Goal: Task Accomplishment & Management: Manage account settings

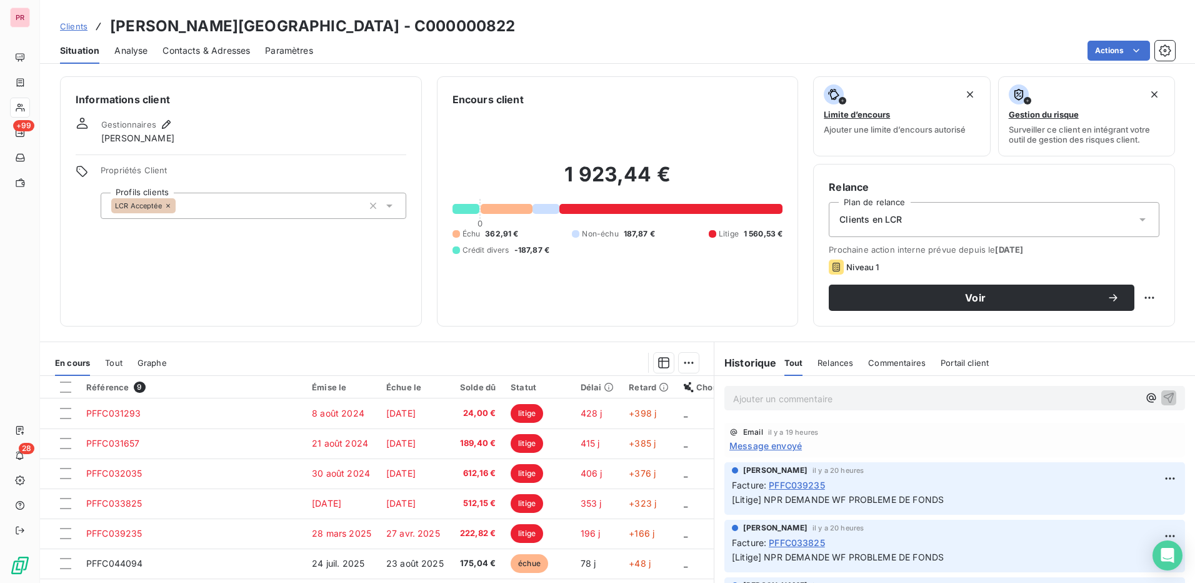
scroll to position [71, 0]
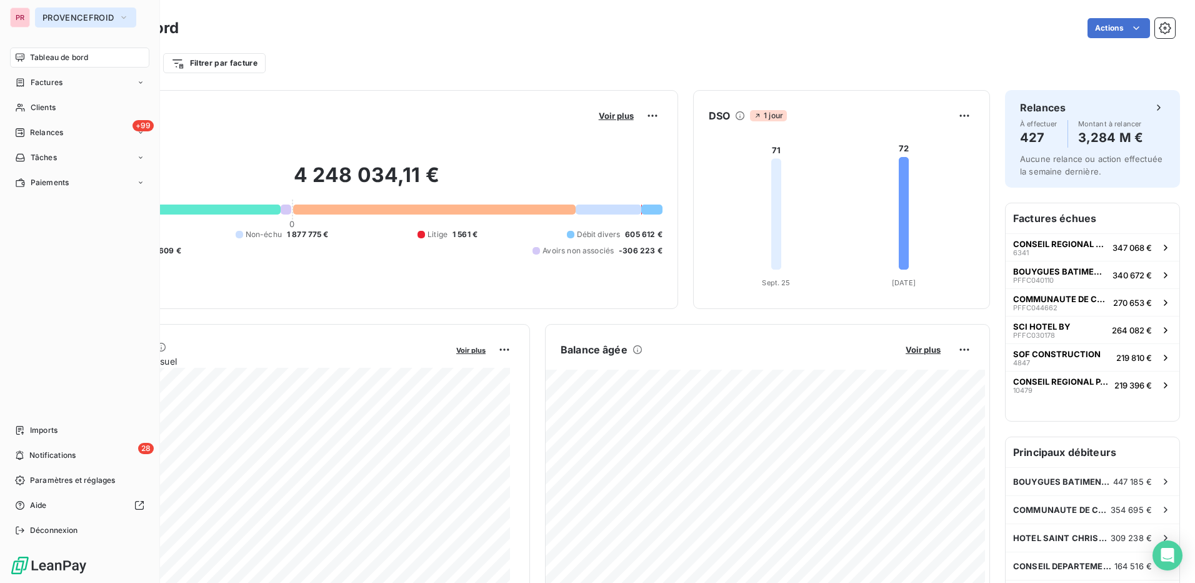
click at [60, 12] on button "PROVENCEFROID" at bounding box center [85, 18] width 101 height 20
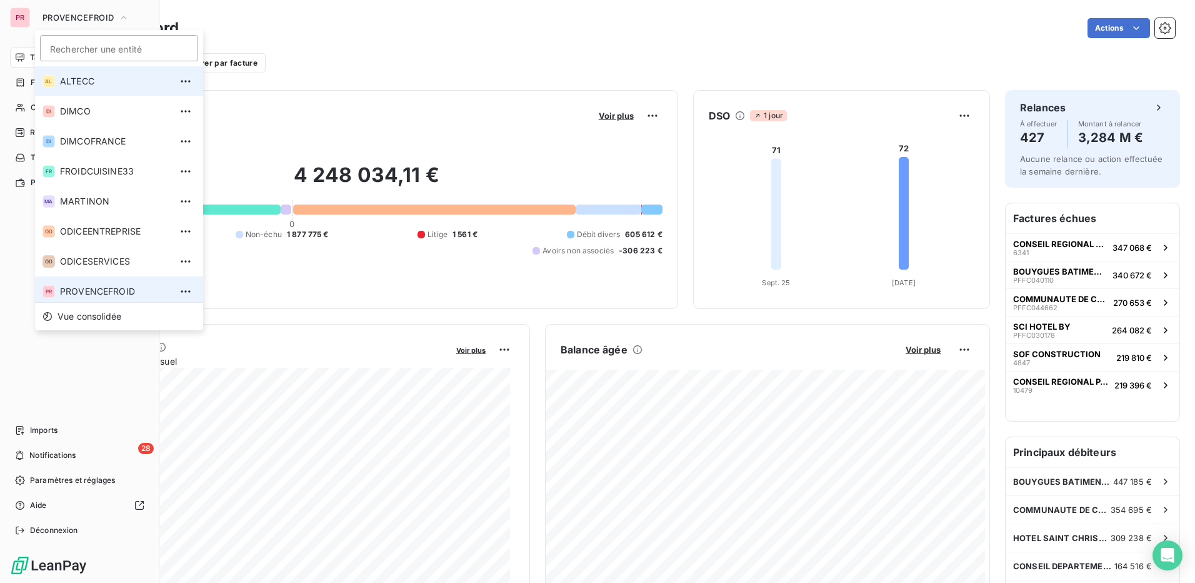
scroll to position [4, 0]
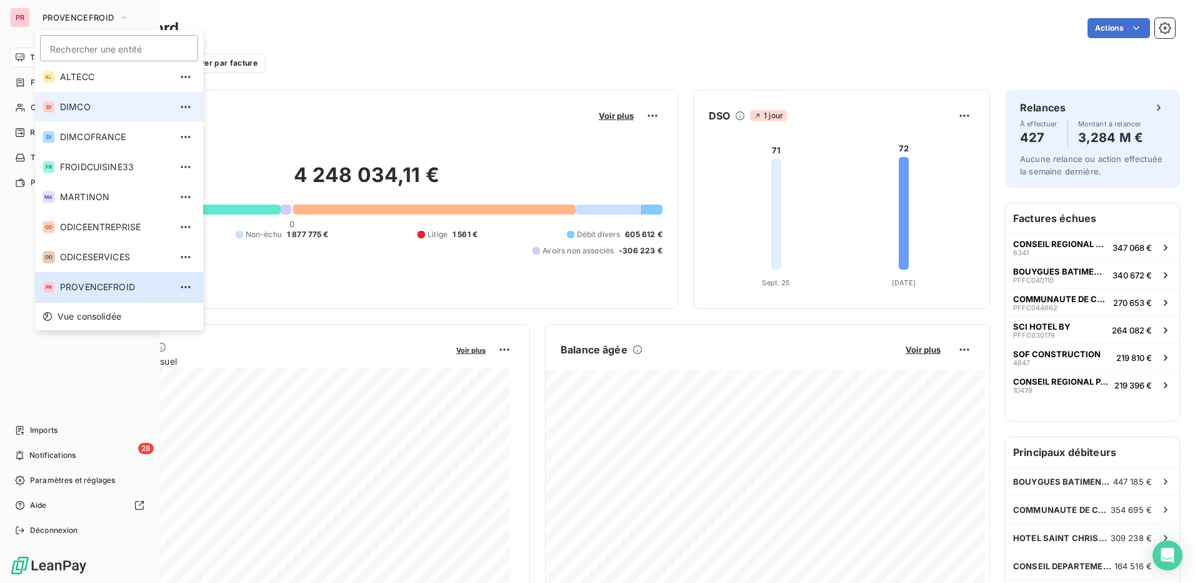
click at [63, 101] on span "DIMCO" at bounding box center [115, 107] width 111 height 13
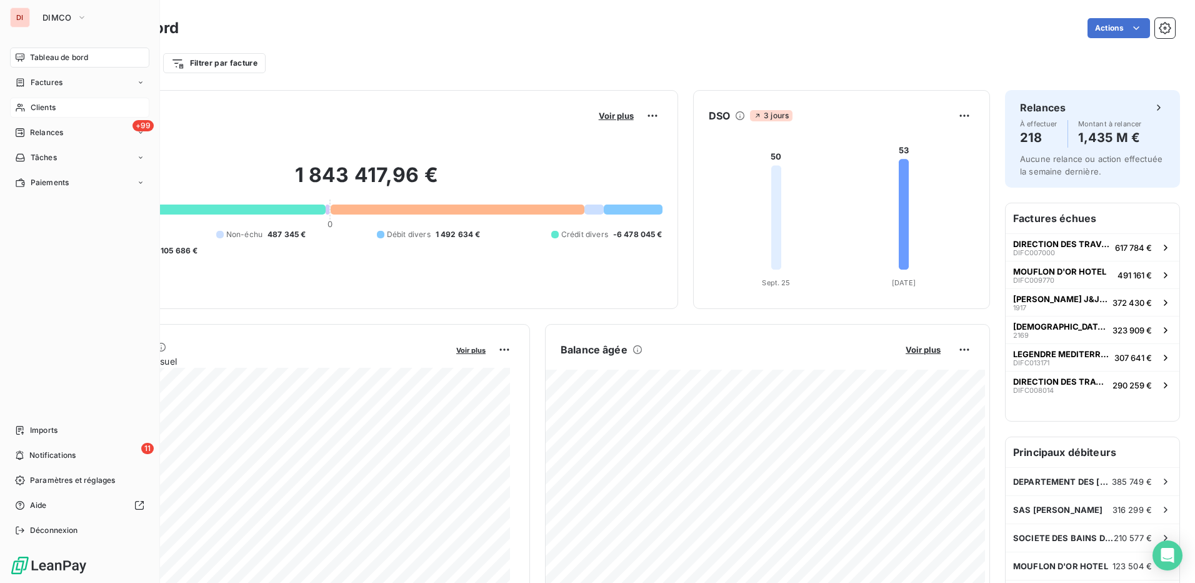
click at [59, 108] on div "Clients" at bounding box center [79, 108] width 139 height 20
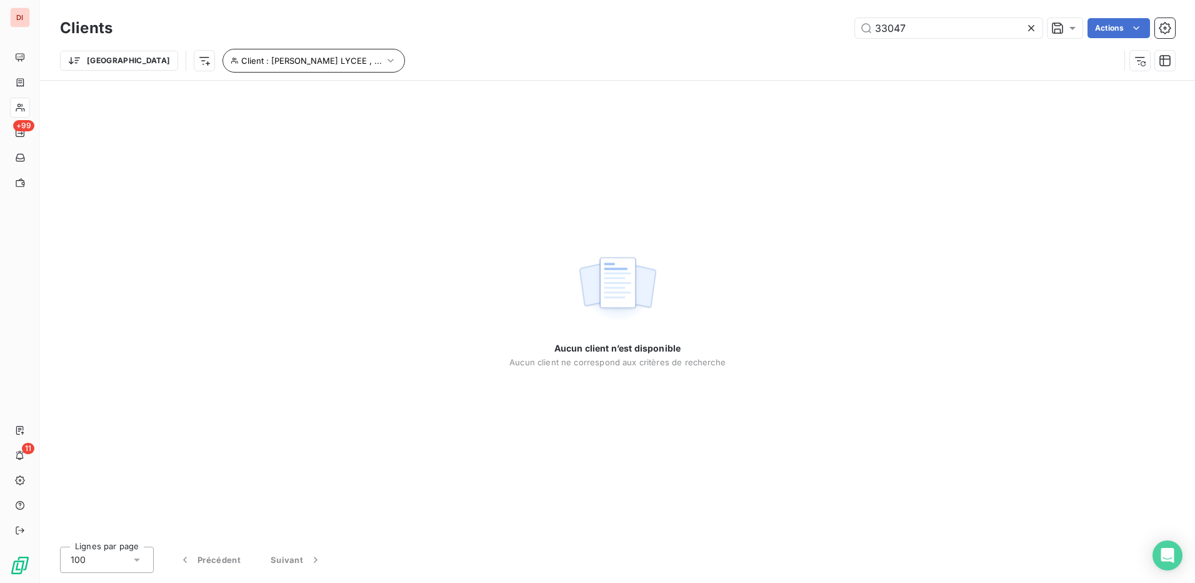
type input "33047"
drag, startPoint x: 266, startPoint y: 63, endPoint x: 446, endPoint y: 16, distance: 186.1
click at [446, 16] on div "Clients 33047 Actions Trier Client : ALBERT CALMETTE LYCEE , ..." at bounding box center [617, 47] width 1115 height 65
click at [314, 64] on span "Client : ALBERT CALMETTE LYCEE , ..." at bounding box center [311, 61] width 141 height 10
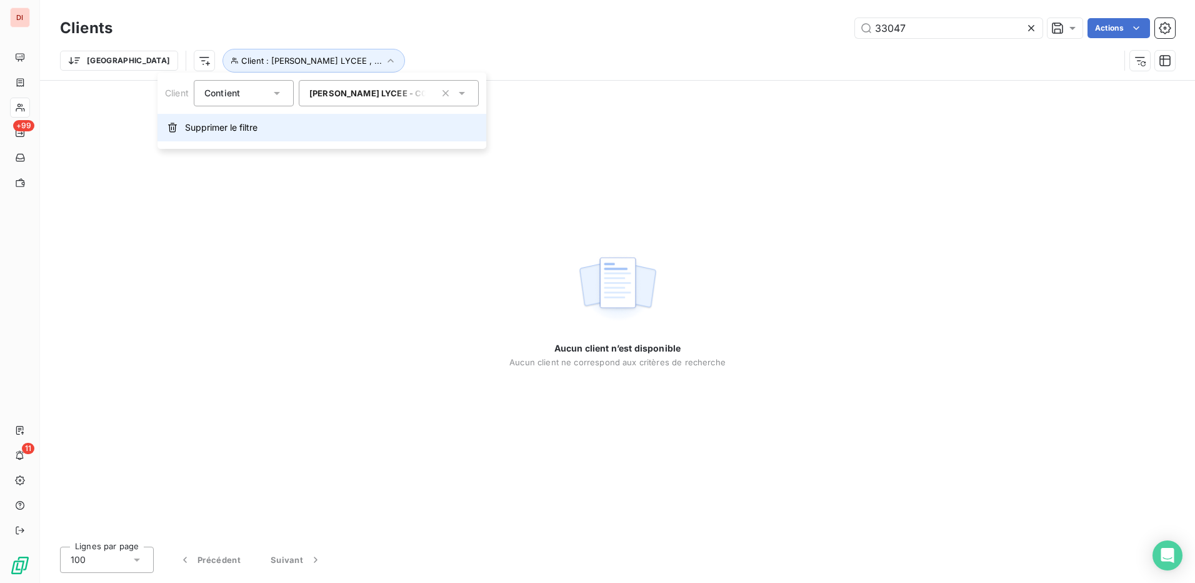
click at [241, 130] on span "Supprimer le filtre" at bounding box center [221, 127] width 73 height 13
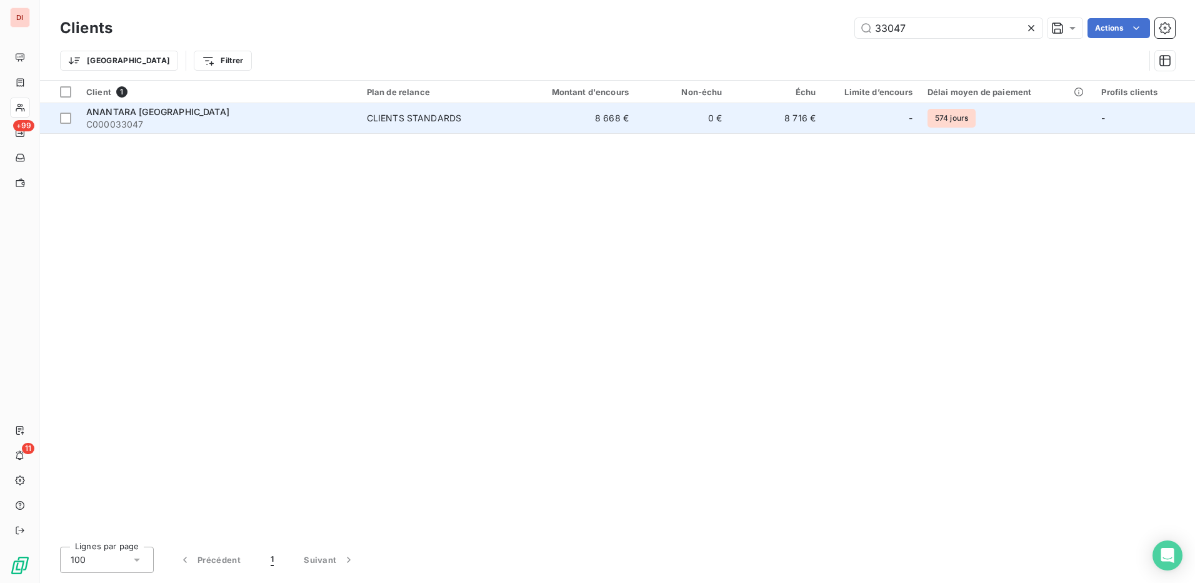
click at [123, 125] on span "C000033047" at bounding box center [219, 124] width 266 height 13
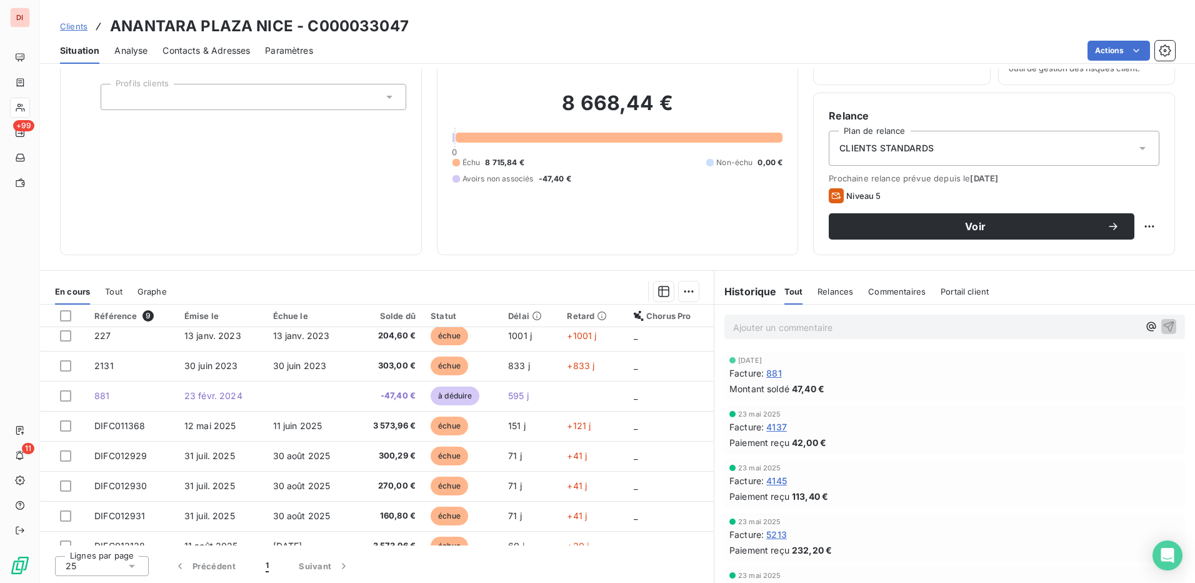
scroll to position [53, 0]
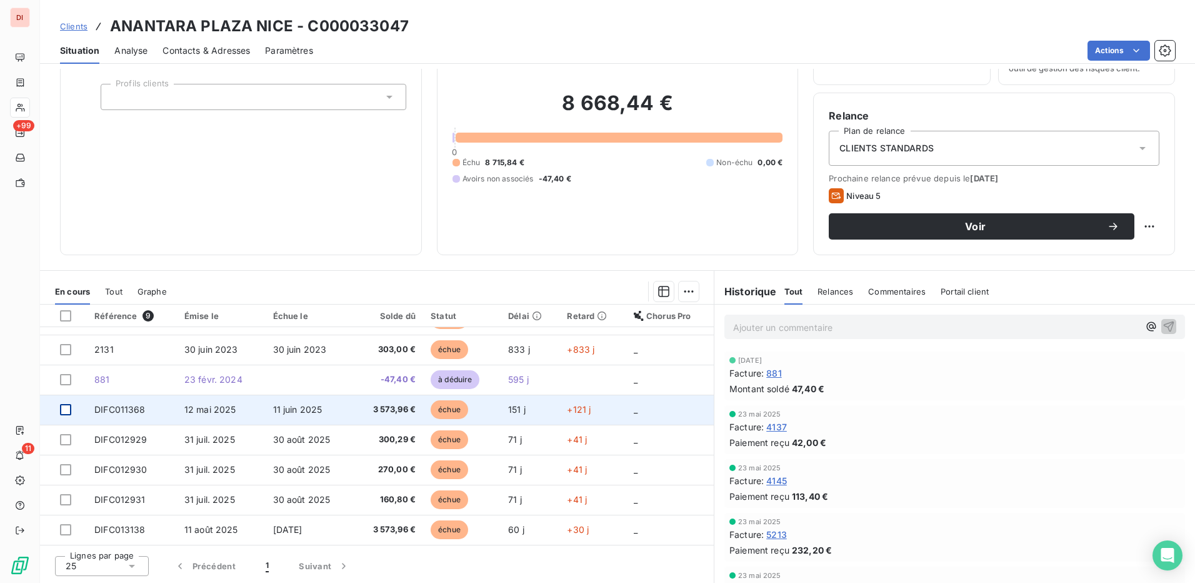
click at [63, 410] on div at bounding box center [65, 409] width 11 height 11
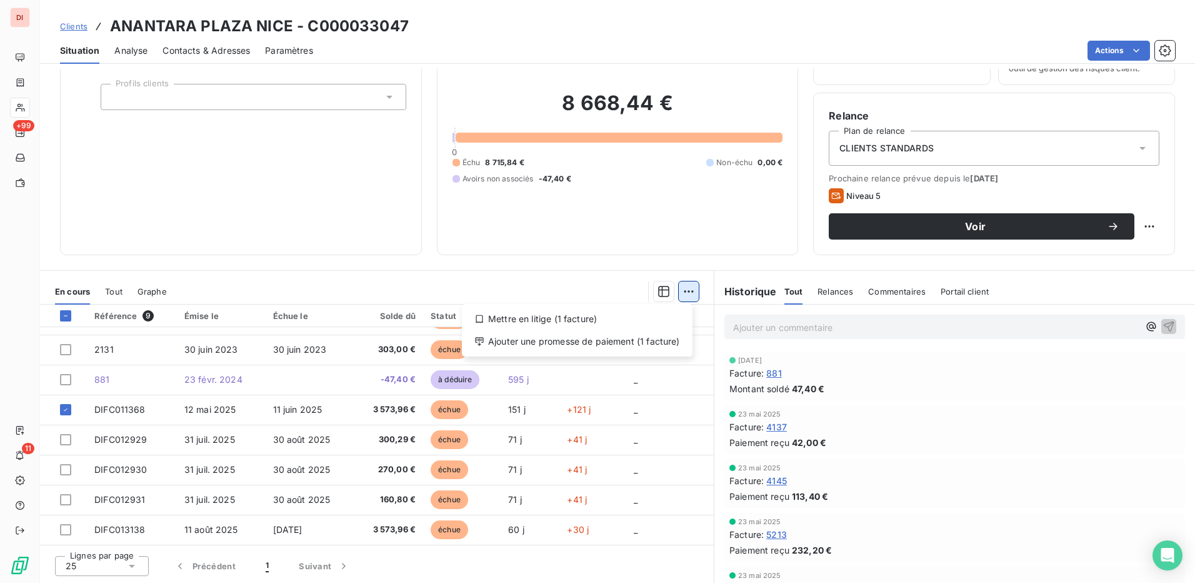
click at [680, 289] on html "DI +99 11 Clients ANANTARA PLAZA NICE - C000033047 Situation Analyse Contacts &…" at bounding box center [597, 291] width 1195 height 583
click at [628, 315] on div "Mettre en litige (1 facture)" at bounding box center [577, 319] width 221 height 20
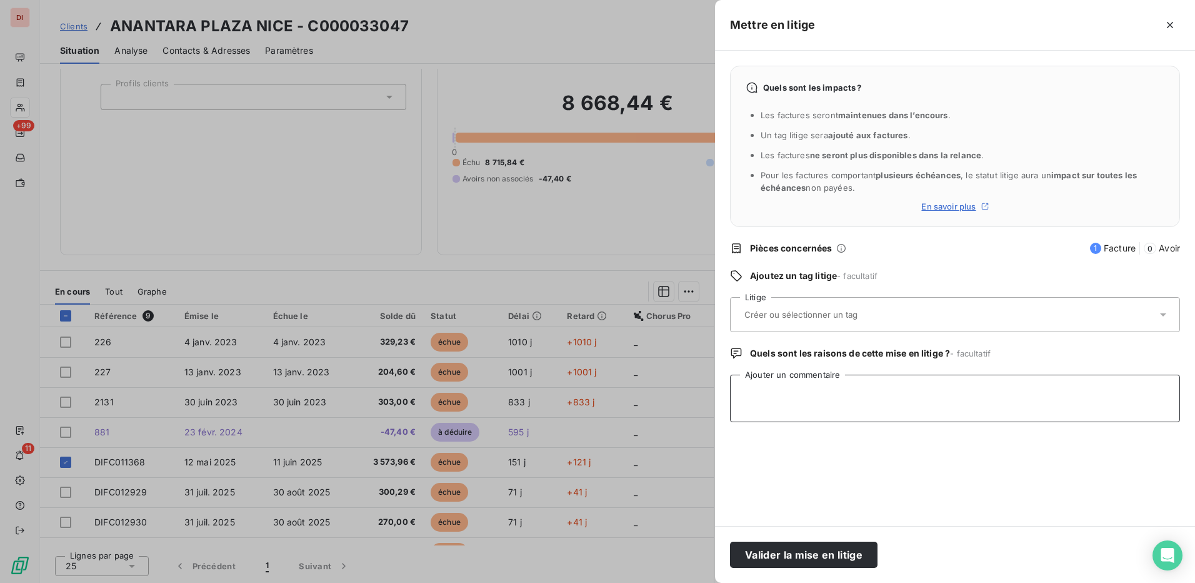
click at [798, 393] on textarea "Ajouter un commentaire" at bounding box center [955, 399] width 450 height 48
paste textarea "10/10 je relance pour la lettre de résiliation me dit avoir vu avec Cyril je lu…"
type textarea "10/10 je relance pour la lettre de résiliation me dit avoir vu avec Cyril je lu…"
drag, startPoint x: 739, startPoint y: 393, endPoint x: 1170, endPoint y: 401, distance: 430.9
click at [1170, 401] on textarea "10/10 je relance pour la lettre de résiliation me dit avoir vu avec Cyril je lu…" at bounding box center [955, 399] width 450 height 48
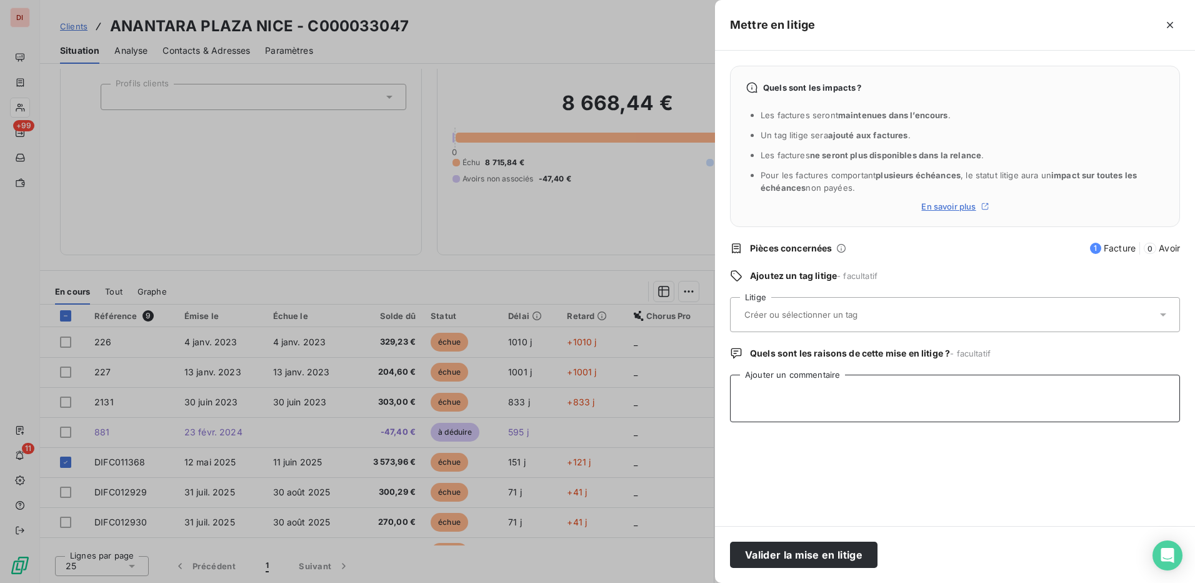
paste textarea "VOIR @ MS 10/07 DEMANDE AU CLIENT LETTRE RESILIATION N ON PAS REDUIT LE CONTRAT…"
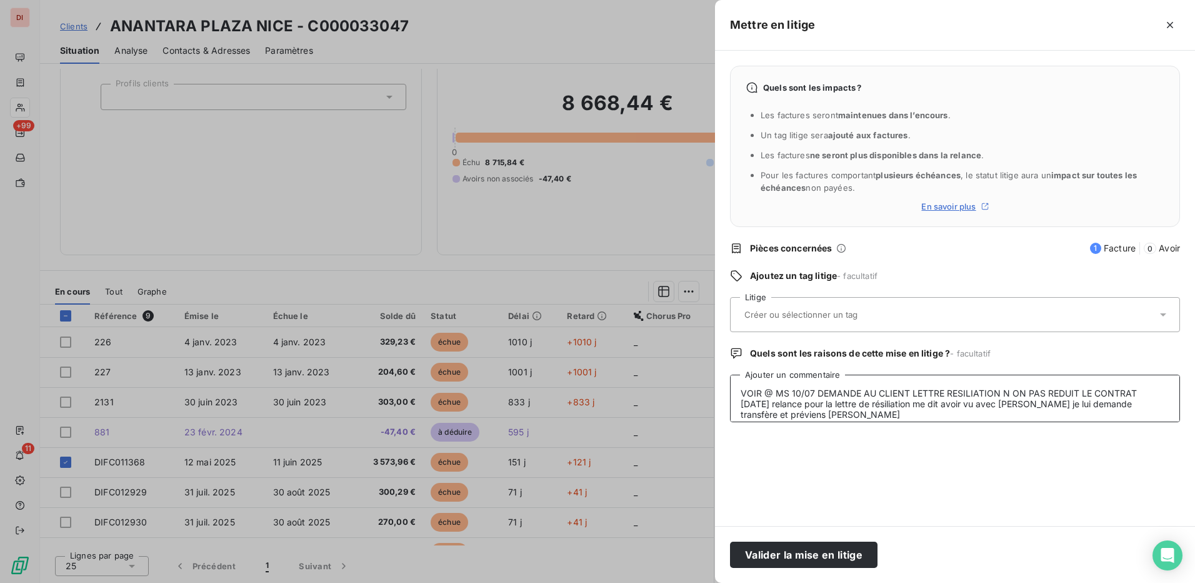
type textarea "VOIR @ MS 10/07 DEMANDE AU CLIENT LETTRE RESILIATION N ON PAS REDUIT LE CONTRAT…"
click at [1141, 314] on div at bounding box center [949, 314] width 416 height 26
click at [828, 556] on button "Valider la mise en litige" at bounding box center [804, 554] width 148 height 26
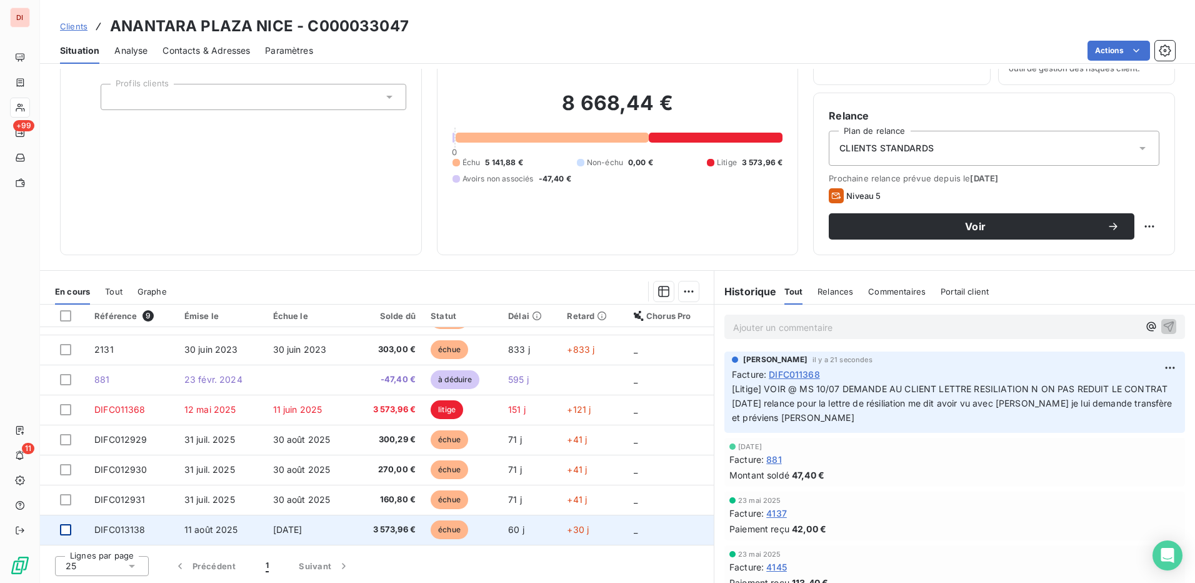
click at [65, 526] on div at bounding box center [65, 529] width 11 height 11
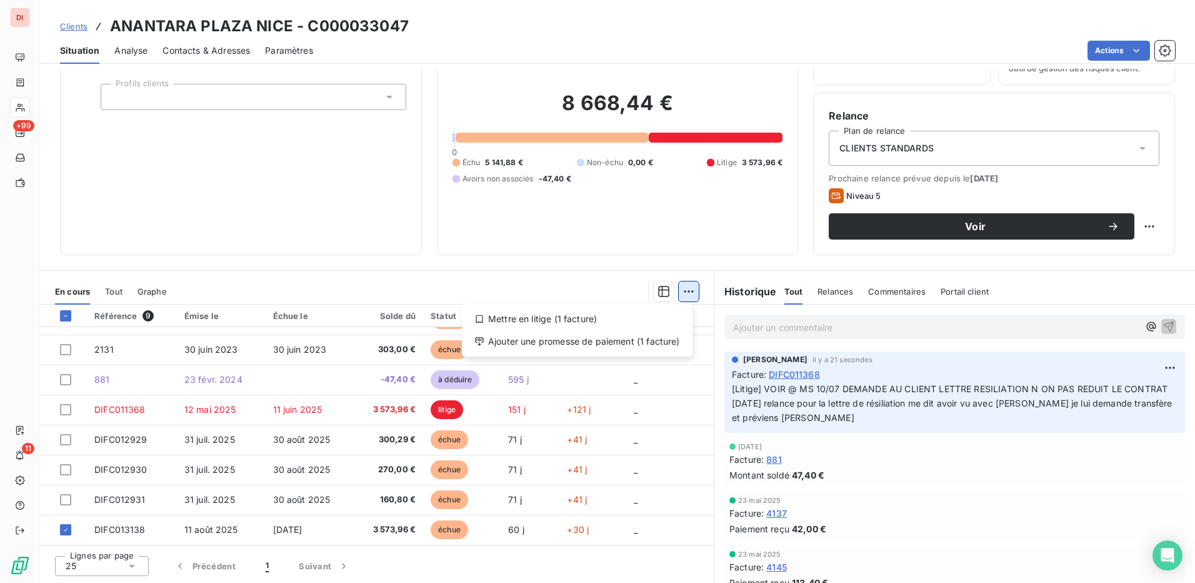
click at [675, 297] on html "DI +99 11 Clients ANANTARA PLAZA NICE - C000033047 Situation Analyse Contacts &…" at bounding box center [597, 291] width 1195 height 583
click at [636, 315] on div "Mettre en litige (1 facture)" at bounding box center [577, 319] width 221 height 20
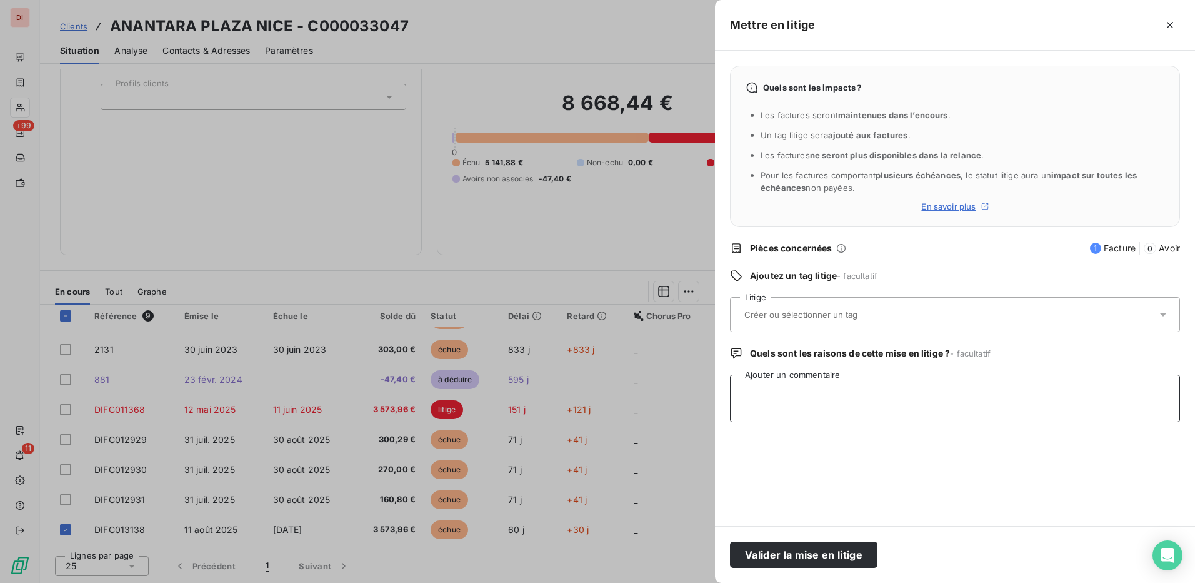
click at [824, 395] on textarea "Ajouter un commentaire" at bounding box center [955, 399] width 450 height 48
paste textarea "VOIR @ MS 10/07 DEMANDE AU CLIENT LETTRE RESILIATION N ON PAS REDUIT LE CONTRAT…"
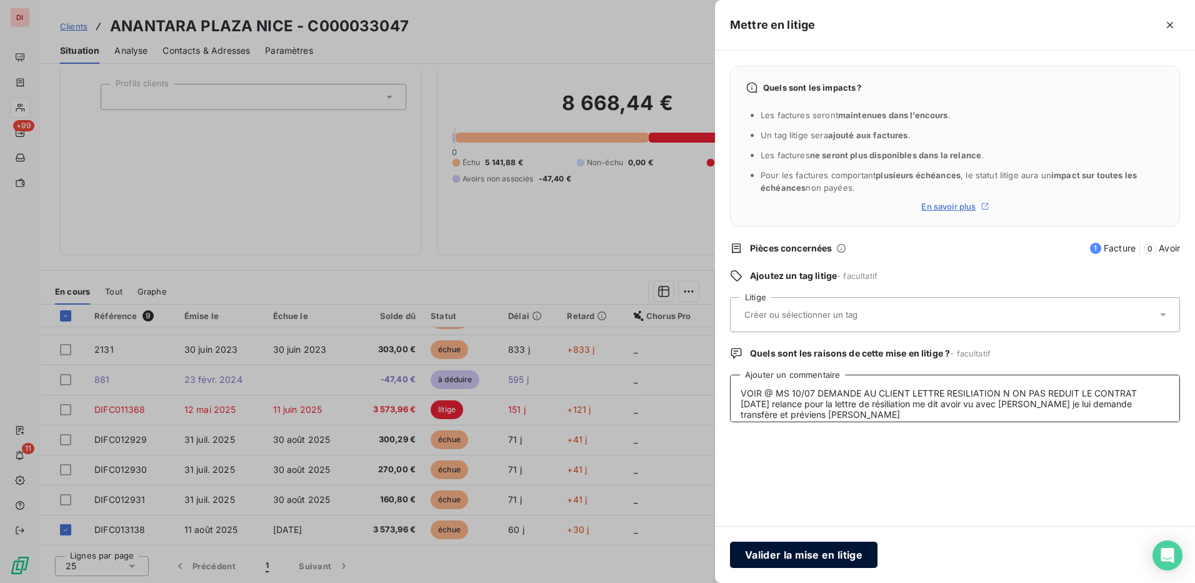
type textarea "VOIR @ MS 10/07 DEMANDE AU CLIENT LETTRE RESILIATION N ON PAS REDUIT LE CONTRAT…"
click at [835, 559] on button "Valider la mise en litige" at bounding box center [804, 554] width 148 height 26
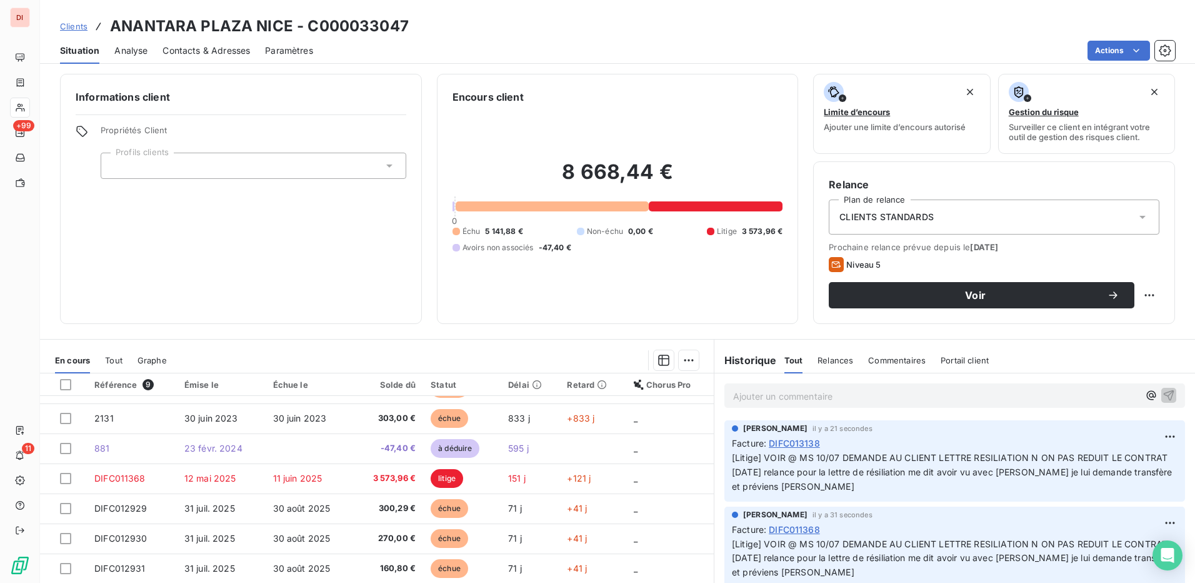
scroll to position [0, 0]
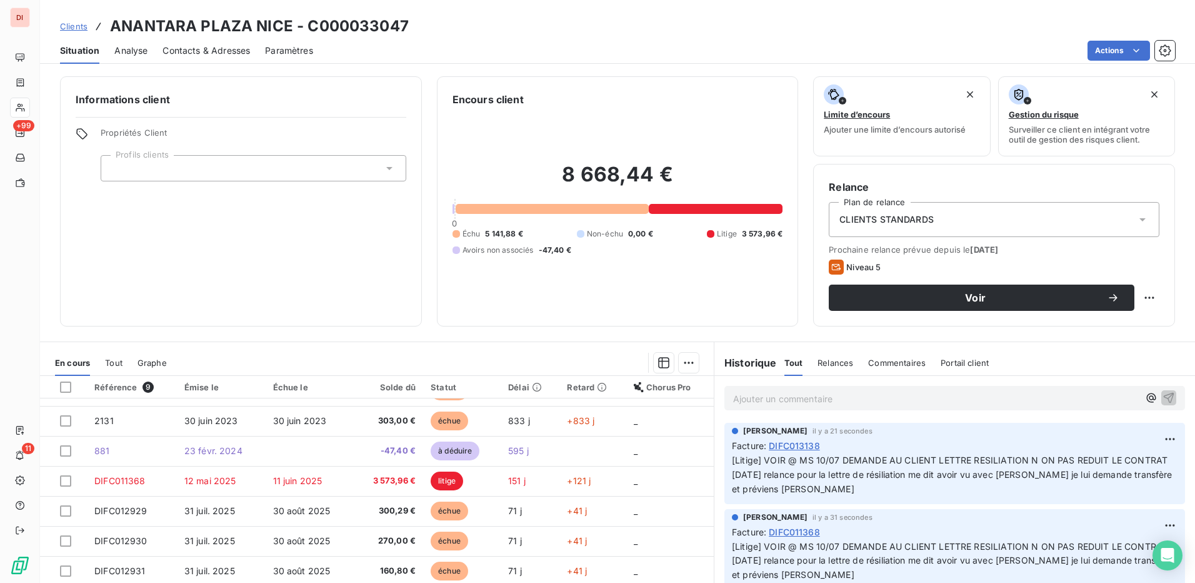
click at [815, 397] on p "Ajouter un commentaire ﻿" at bounding box center [936, 399] width 406 height 16
click at [894, 359] on span "Commentaires" at bounding box center [897, 363] width 58 height 10
click at [797, 394] on p "Ajouter un commentaire ﻿" at bounding box center [936, 399] width 406 height 16
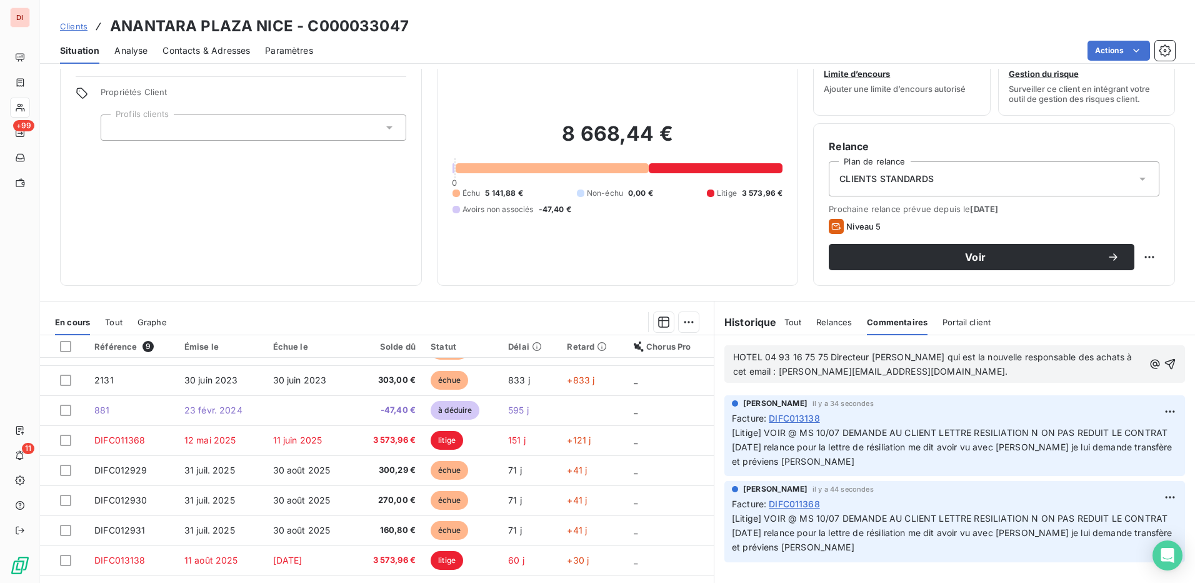
scroll to position [63, 0]
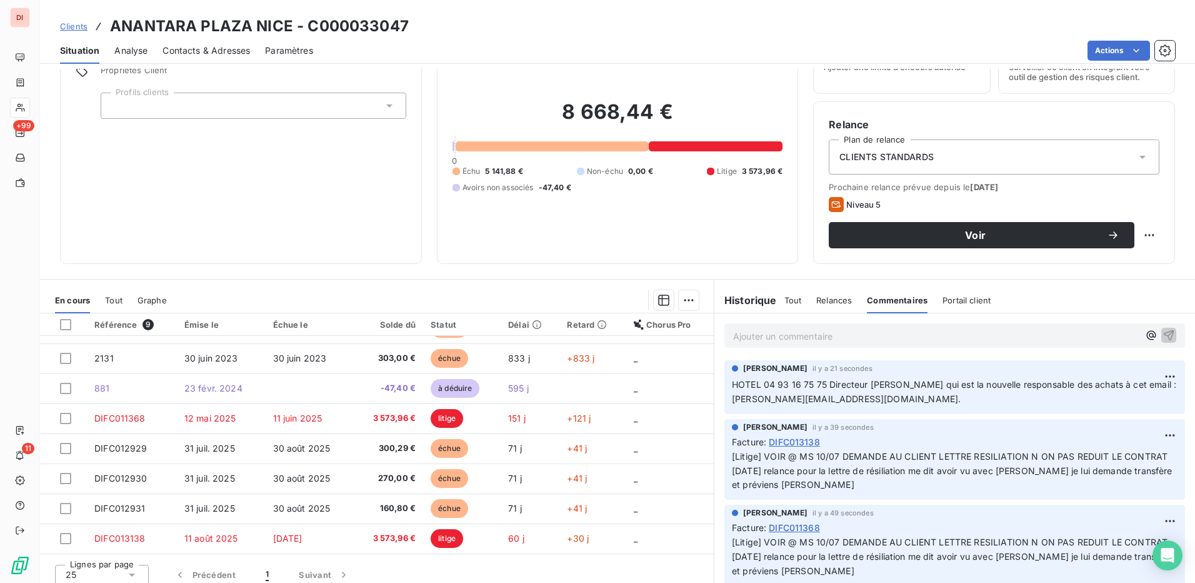
click at [1042, 288] on div "Historique Tout Relances Commentaires Portail client Tout Relances Commentaires…" at bounding box center [955, 300] width 481 height 26
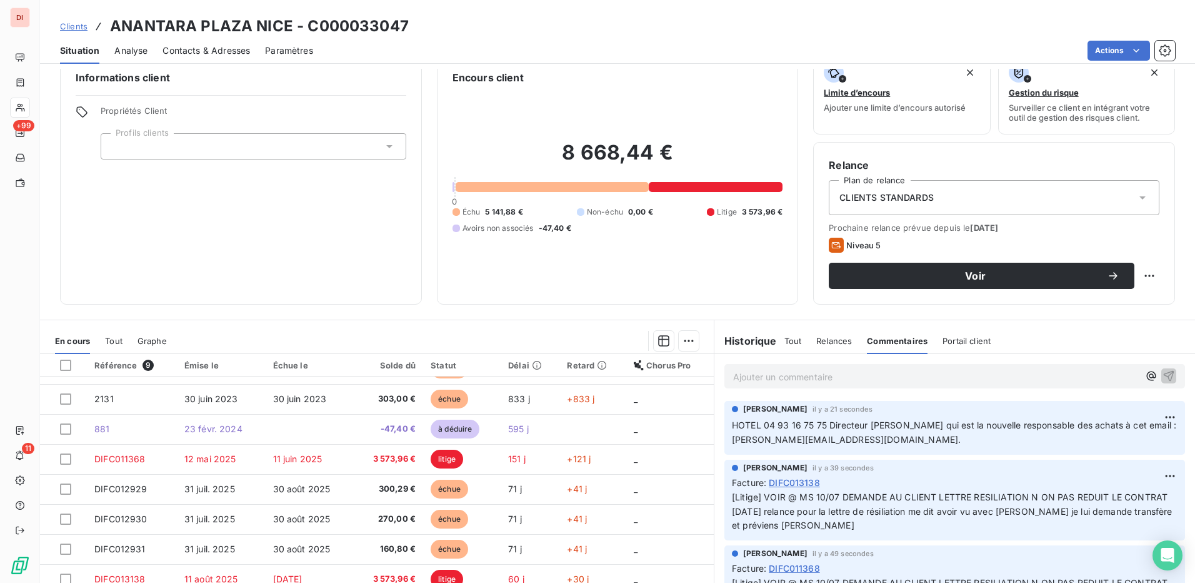
scroll to position [0, 0]
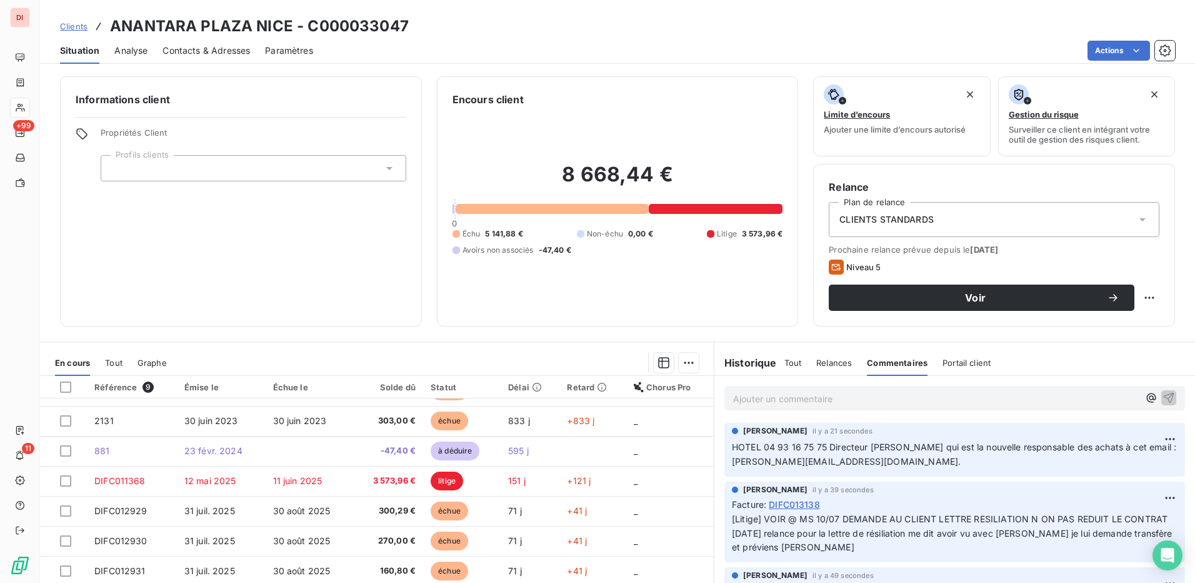
click at [368, 175] on div at bounding box center [254, 168] width 306 height 26
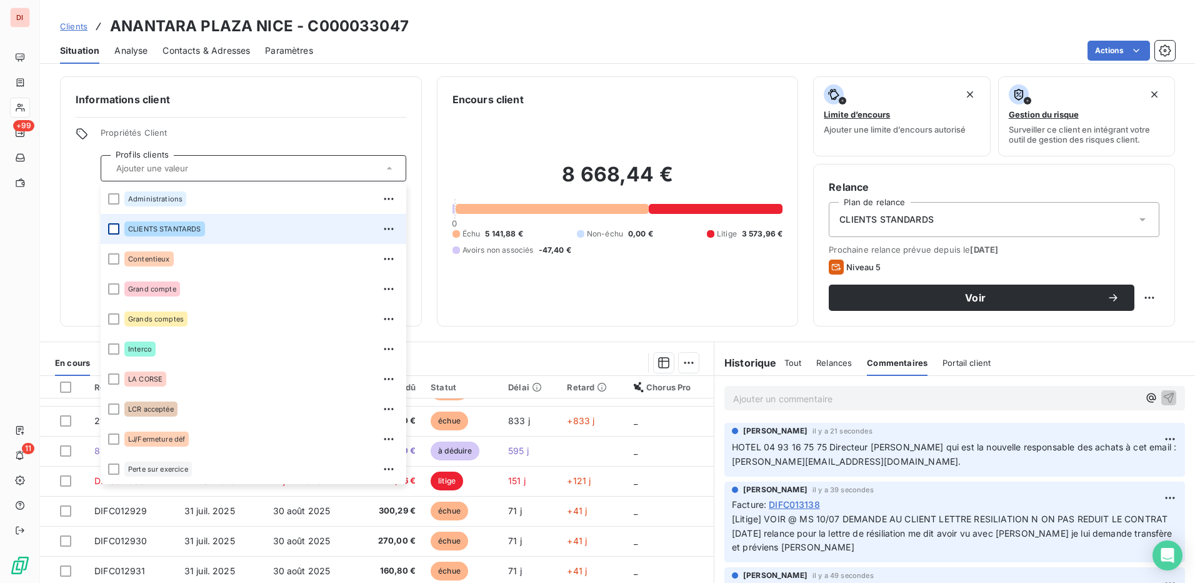
click at [116, 231] on div at bounding box center [113, 228] width 11 height 11
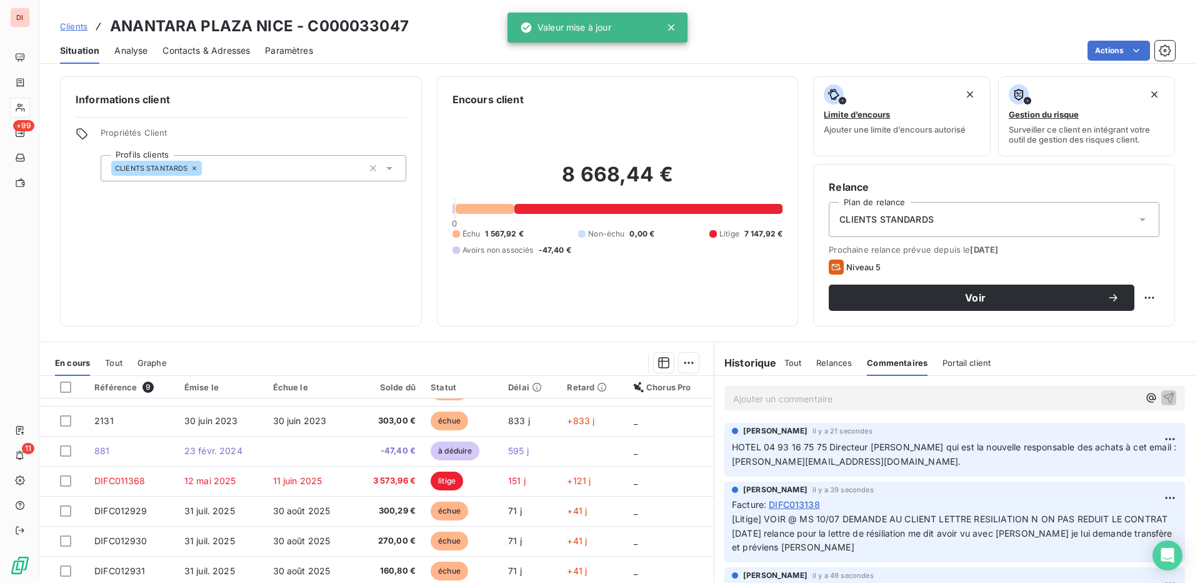
click at [473, 154] on div "8 668,44 € 0 Échu 1 567,92 € Non-échu 0,00 € Litige 7 147,92 € Avoirs non assoc…" at bounding box center [618, 209] width 331 height 204
click at [213, 52] on span "Contacts & Adresses" at bounding box center [207, 50] width 88 height 13
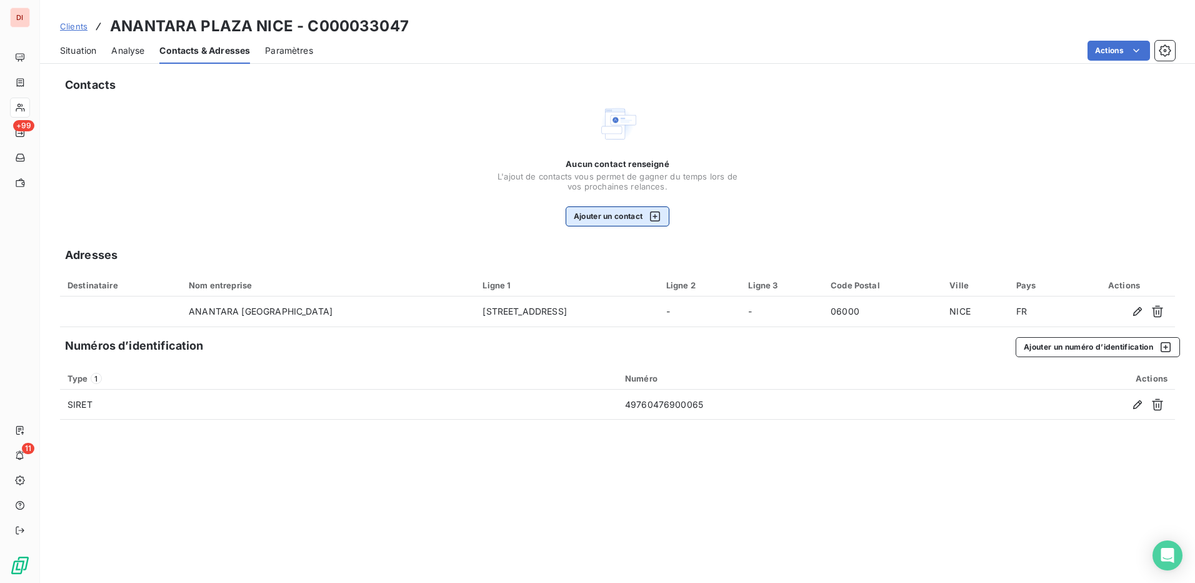
click at [605, 217] on button "Ajouter un contact" at bounding box center [618, 216] width 104 height 20
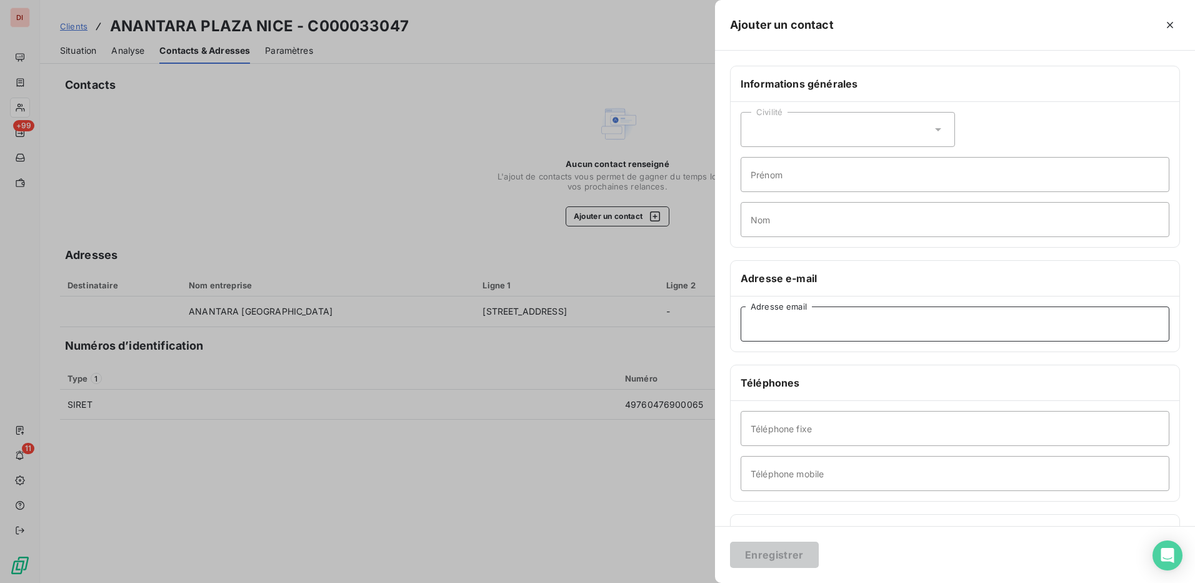
click at [787, 323] on input "Adresse email" at bounding box center [955, 323] width 429 height 35
paste input "se.ptp@nh-hotels.com"
type input "se.ptp@nh-hotels.com"
click at [796, 431] on input "Téléphone fixe" at bounding box center [955, 428] width 429 height 35
paste input "04 93 16 75 75"
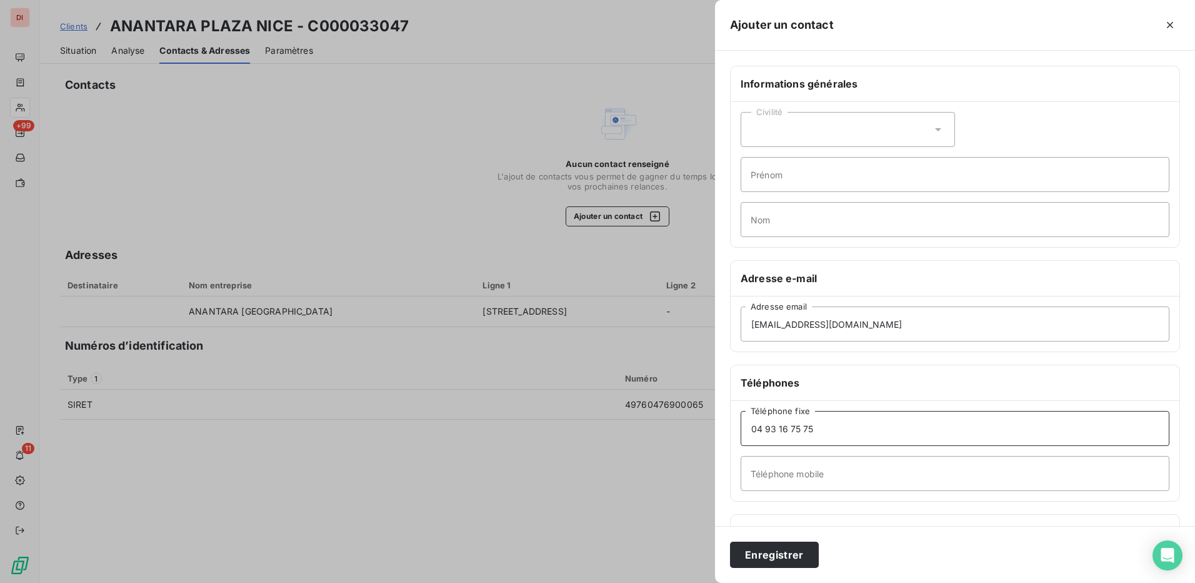
type input "04 93 16 75 75"
click at [806, 219] on input "Nom" at bounding box center [955, 219] width 429 height 35
paste input "Manciet"
type input "Manciet"
click at [798, 175] on input "Prénom" at bounding box center [955, 174] width 429 height 35
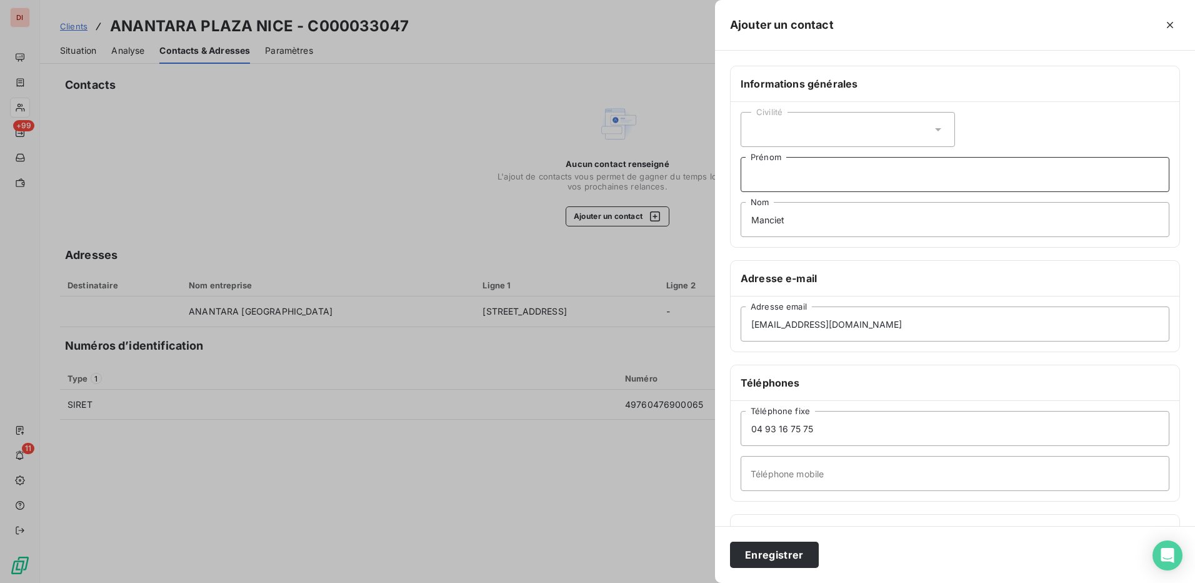
paste input "Claire"
type input "Claire"
click at [857, 128] on div "Civilité" at bounding box center [848, 129] width 214 height 35
click at [755, 156] on input "radio" at bounding box center [754, 160] width 13 height 13
click at [796, 553] on button "Enregistrer" at bounding box center [774, 554] width 89 height 26
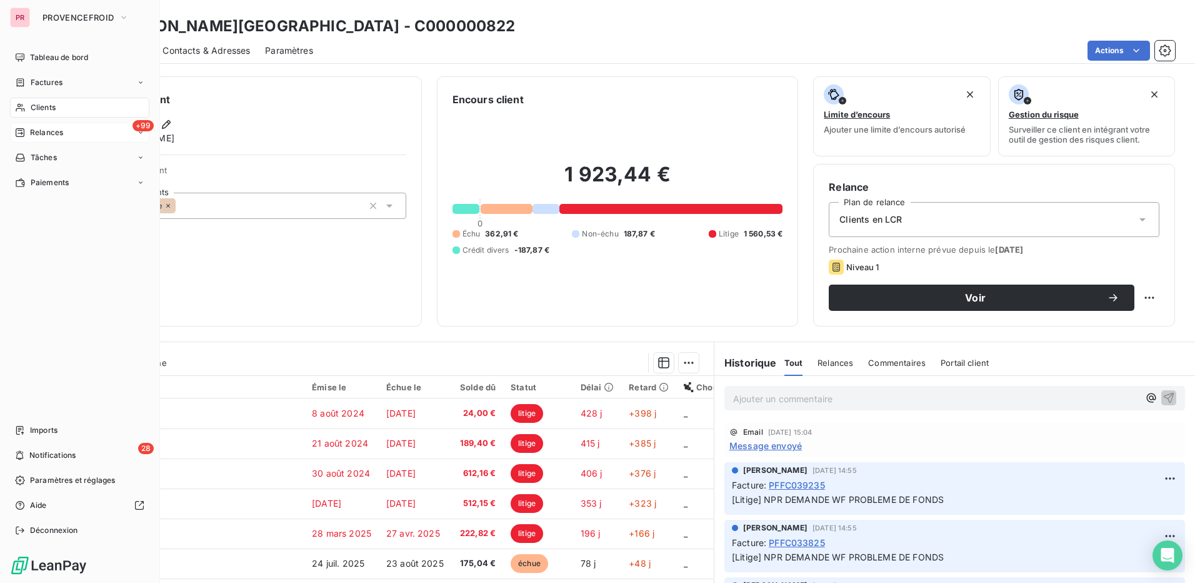
click at [64, 131] on div "+99 Relances" at bounding box center [79, 133] width 139 height 20
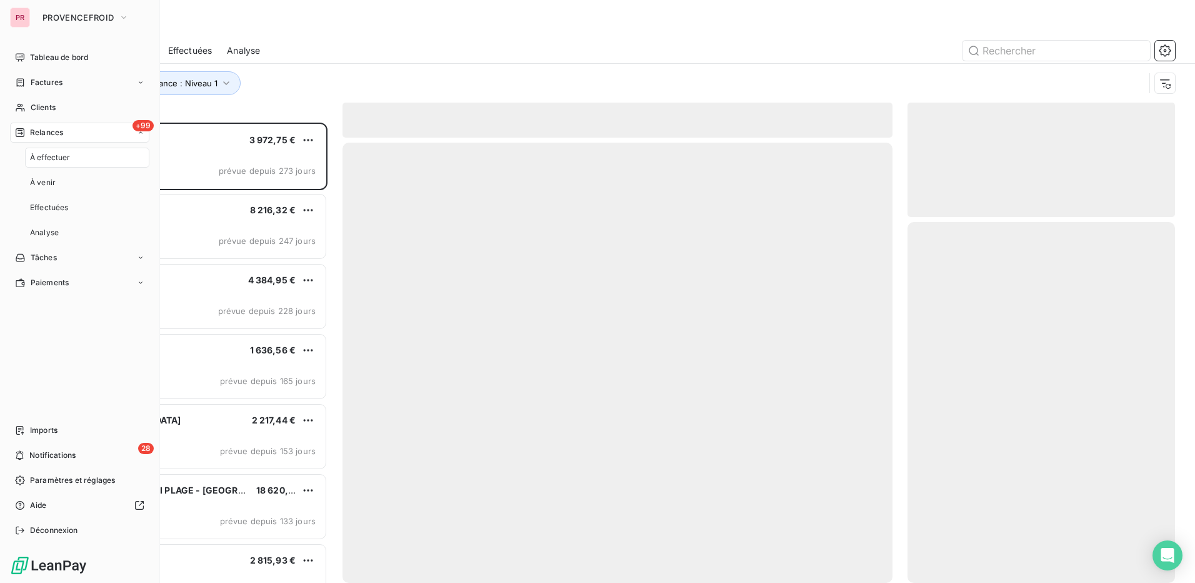
scroll to position [451, 258]
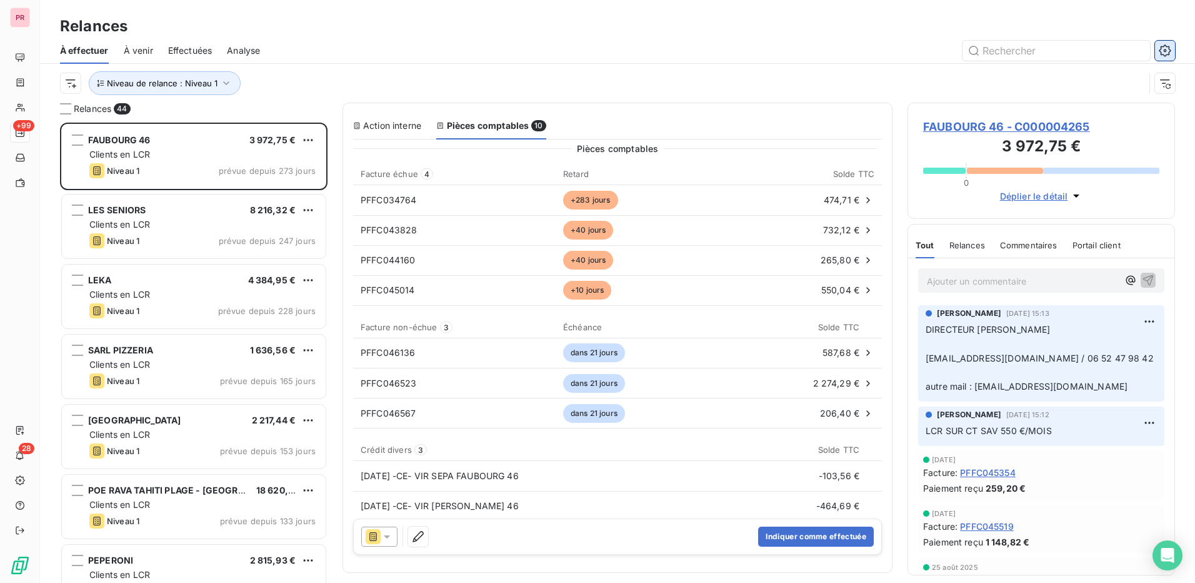
click at [1166, 48] on icon "button" at bounding box center [1165, 50] width 13 height 13
click at [976, 247] on span "Relances" at bounding box center [968, 245] width 36 height 10
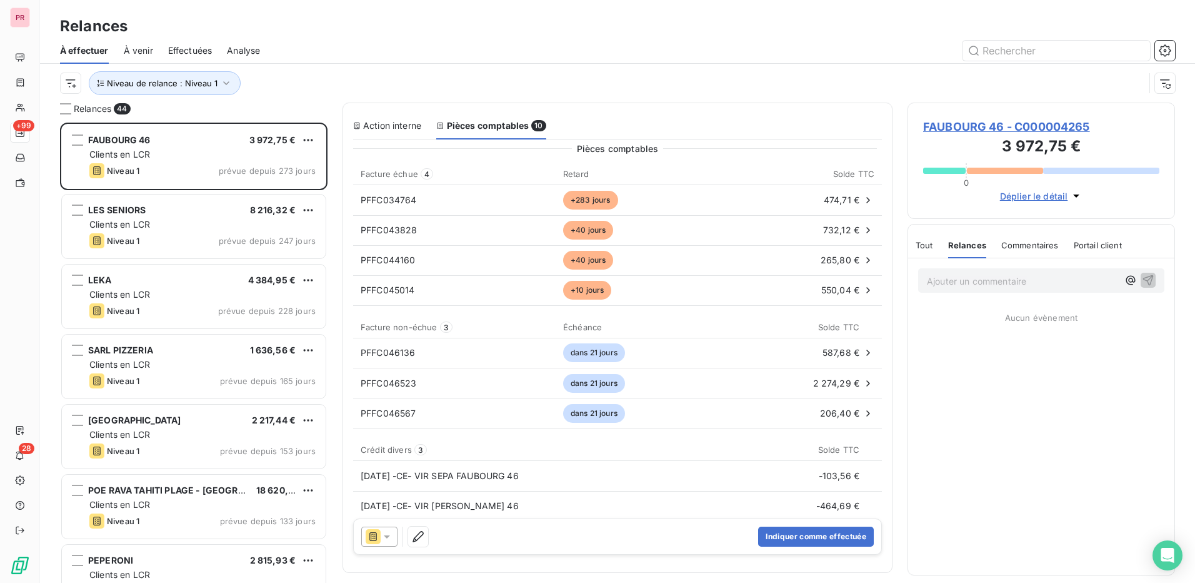
click at [923, 244] on span "Tout" at bounding box center [925, 245] width 18 height 10
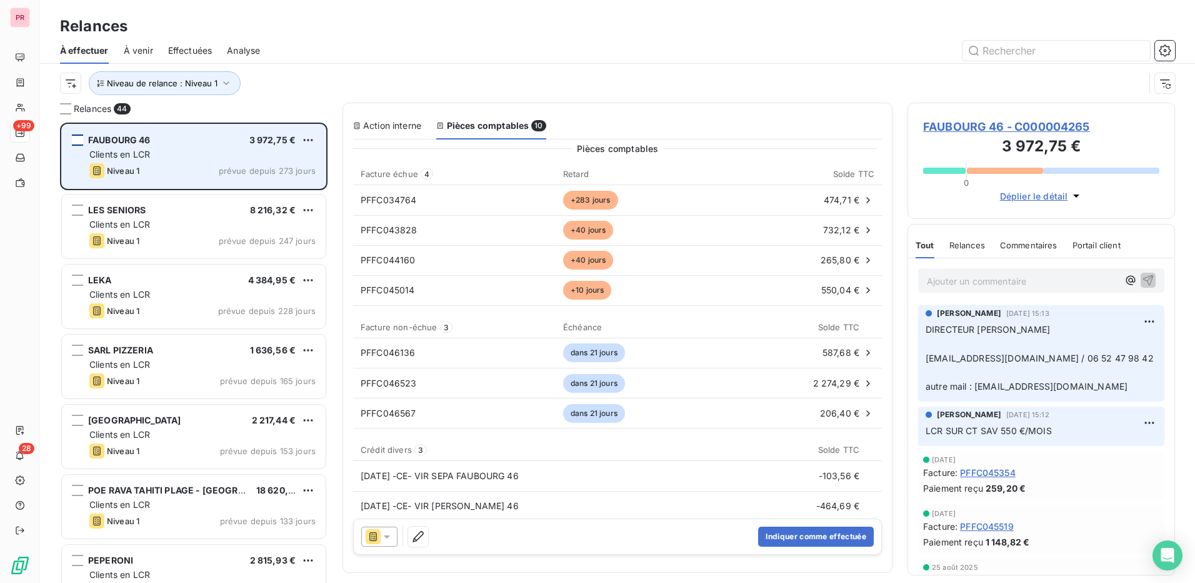
click at [76, 138] on div "grid" at bounding box center [77, 139] width 11 height 11
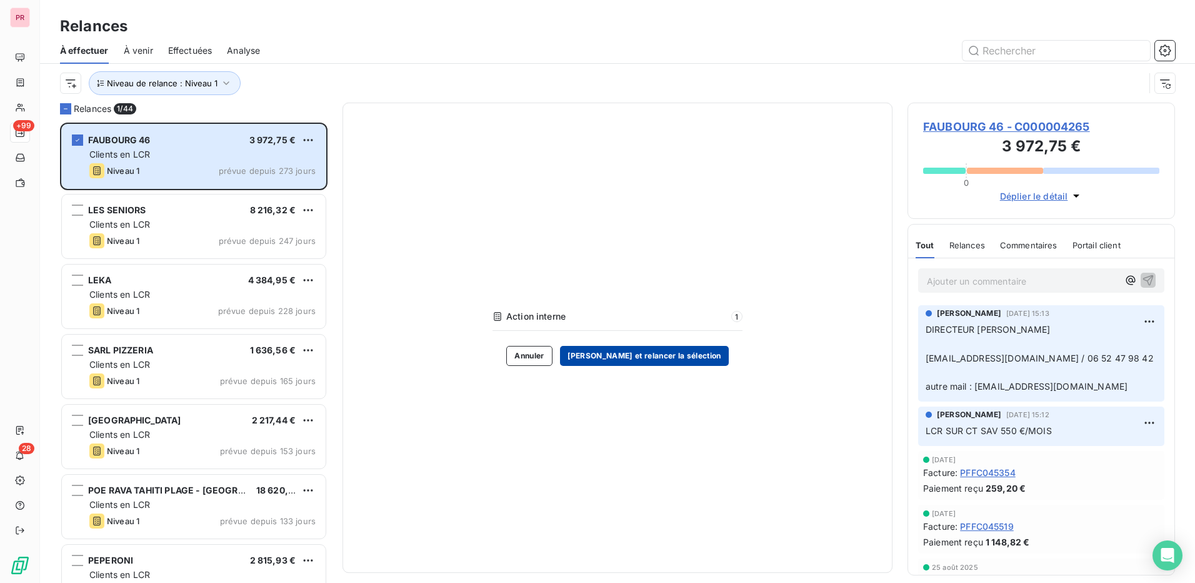
click at [653, 357] on button "Valider et relancer la sélection" at bounding box center [644, 356] width 169 height 20
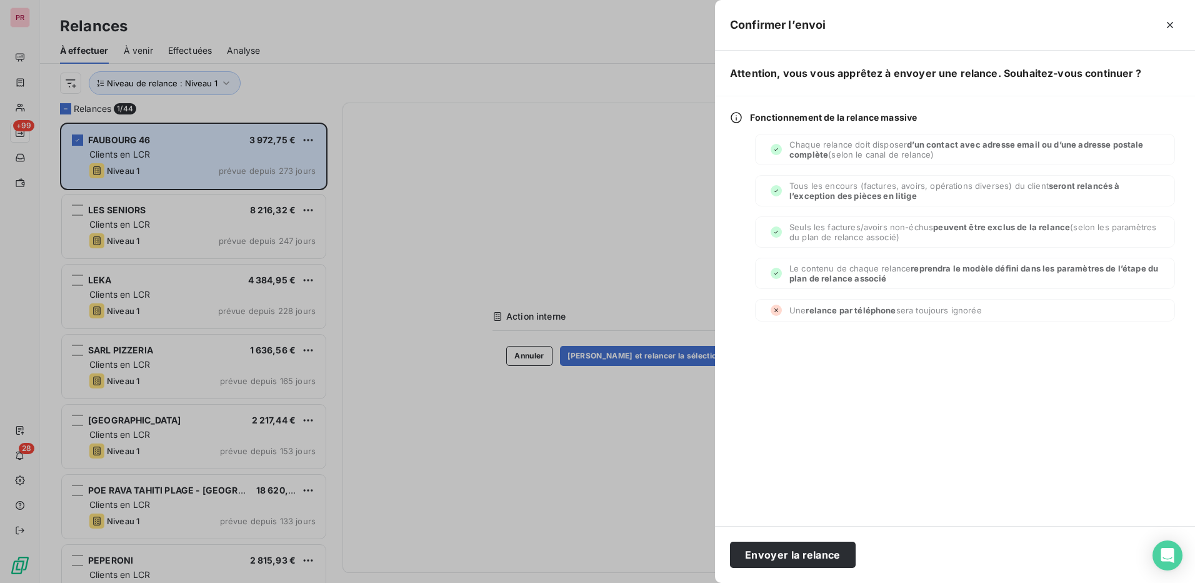
click at [575, 411] on div at bounding box center [597, 291] width 1195 height 583
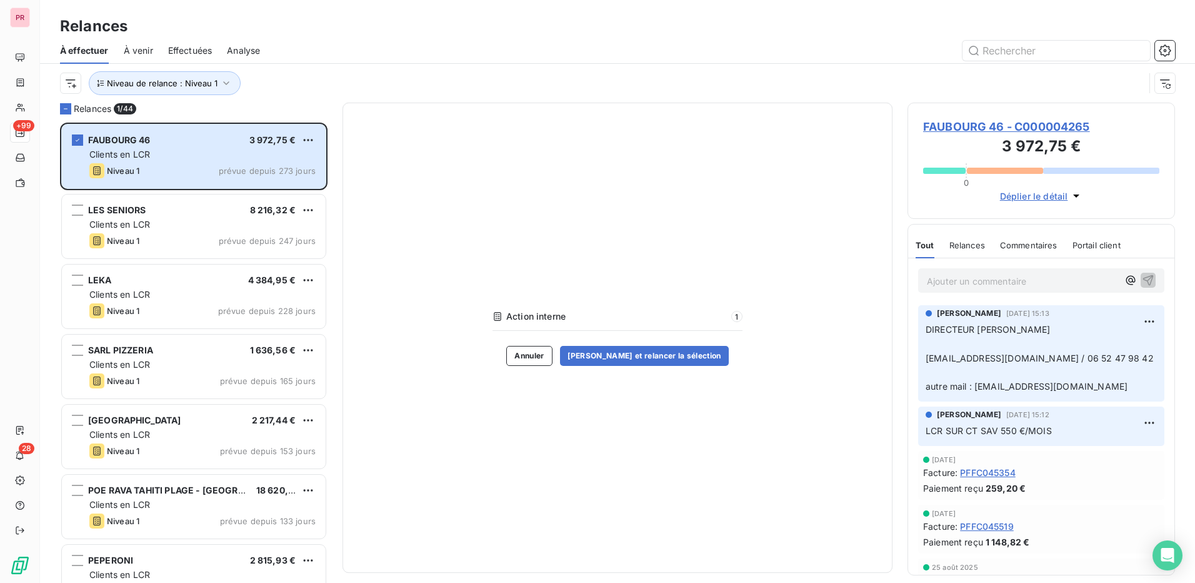
click at [954, 126] on span "FAUBOURG 46 - C000004265" at bounding box center [1041, 126] width 236 height 17
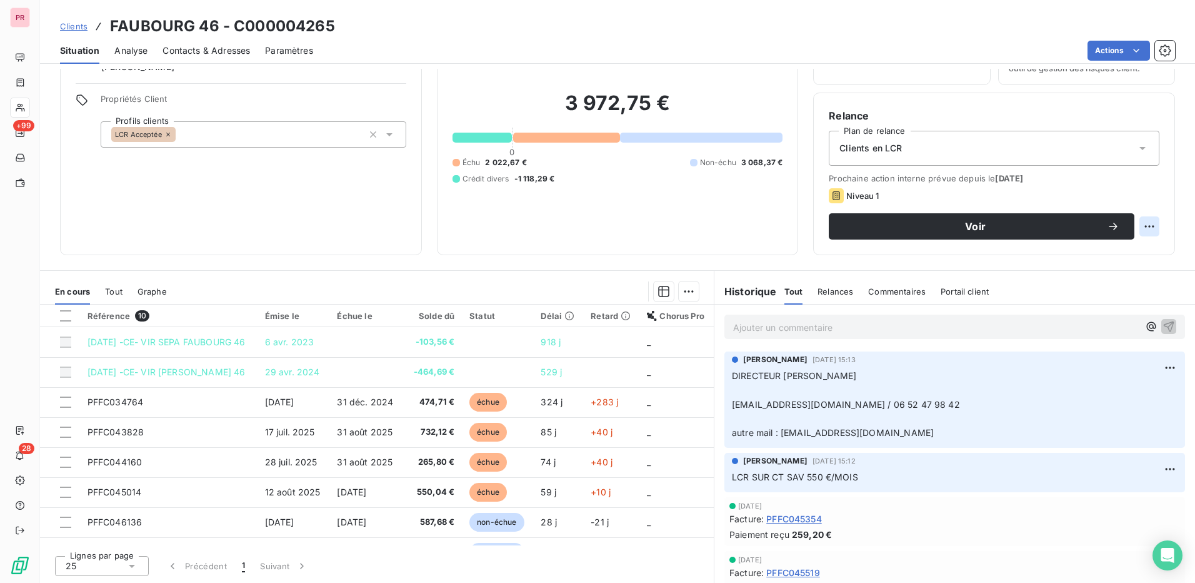
click at [1139, 229] on html "PR +99 28 Clients FAUBOURG 46 - C000004265 Situation Analyse Contacts & Adresse…" at bounding box center [597, 291] width 1195 height 583
click at [1115, 51] on html "PR +99 28 Clients FAUBOURG 46 - C000004265 Situation Analyse Contacts & Adresse…" at bounding box center [597, 291] width 1195 height 583
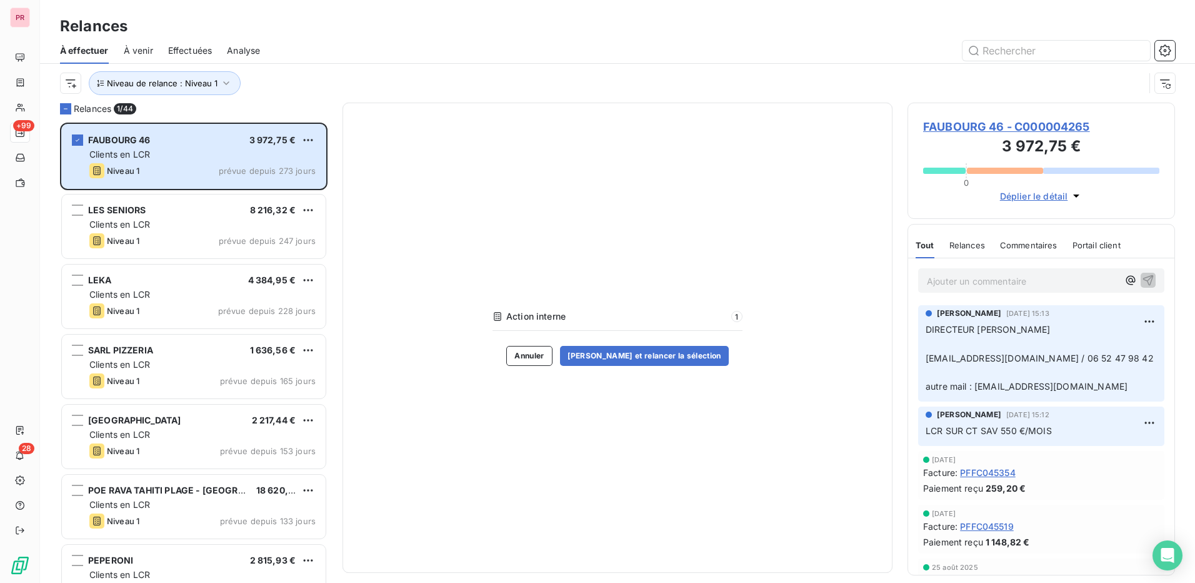
scroll to position [451, 258]
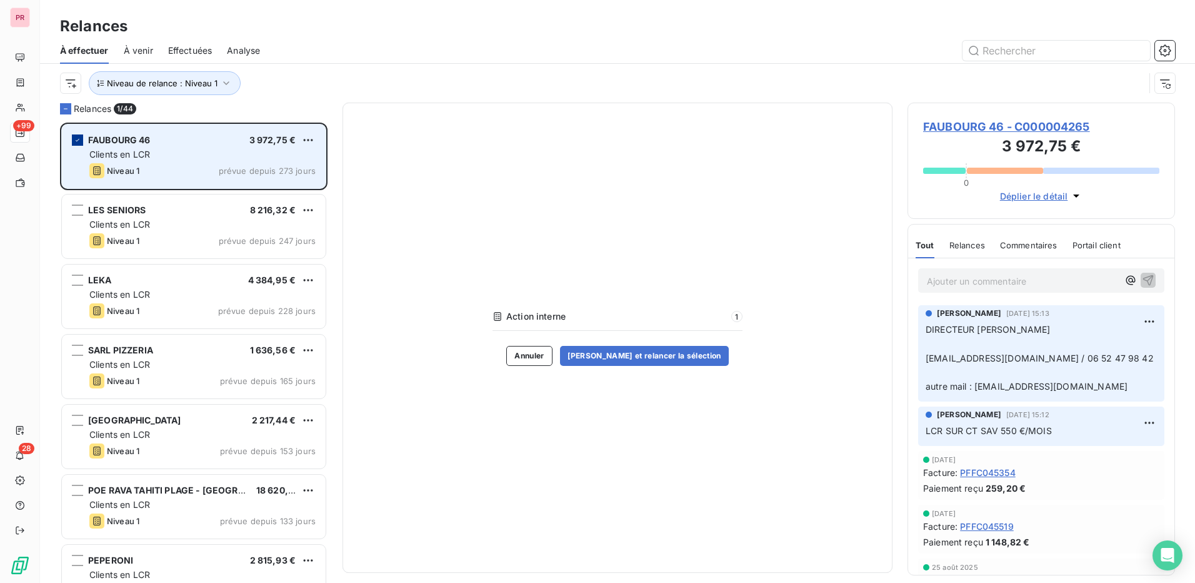
click at [80, 141] on icon "grid" at bounding box center [78, 140] width 8 height 8
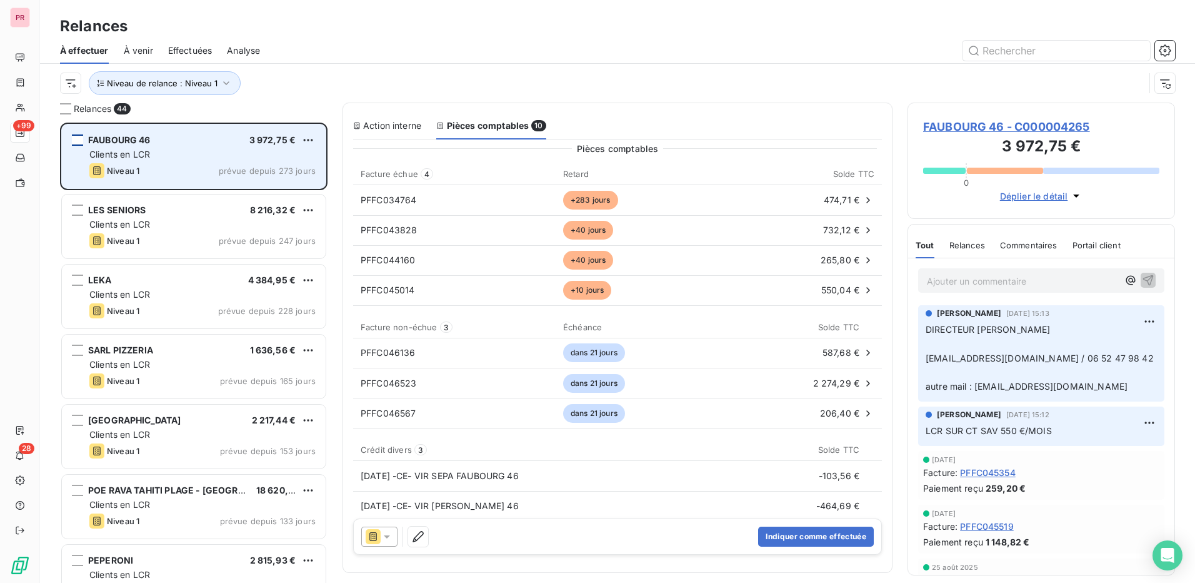
click at [82, 138] on div "grid" at bounding box center [77, 139] width 11 height 11
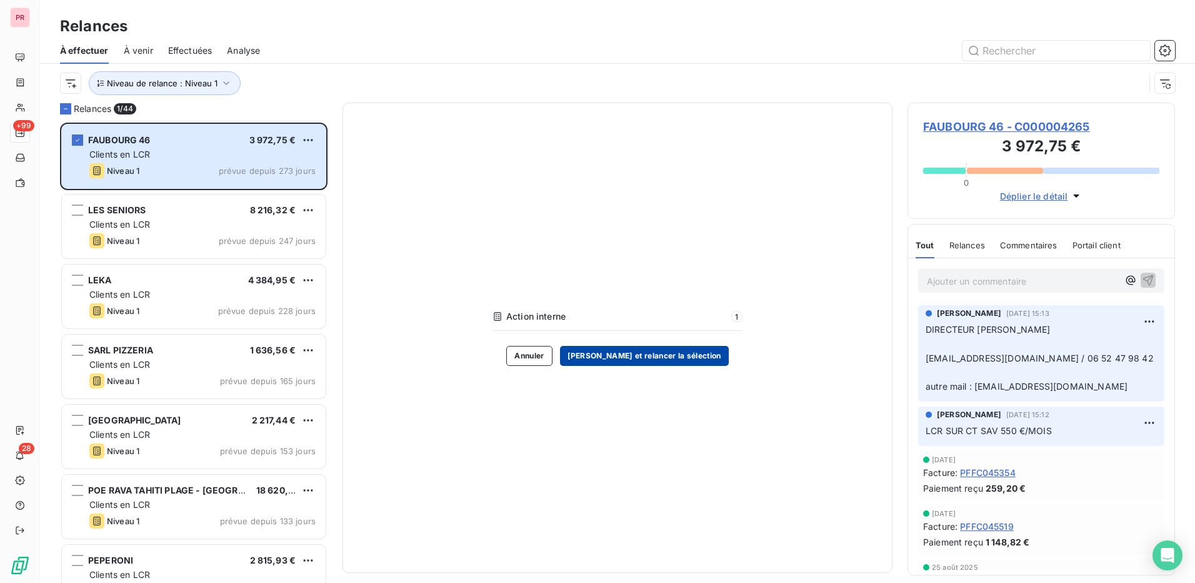
click at [678, 355] on button "Valider et relancer la sélection" at bounding box center [644, 356] width 169 height 20
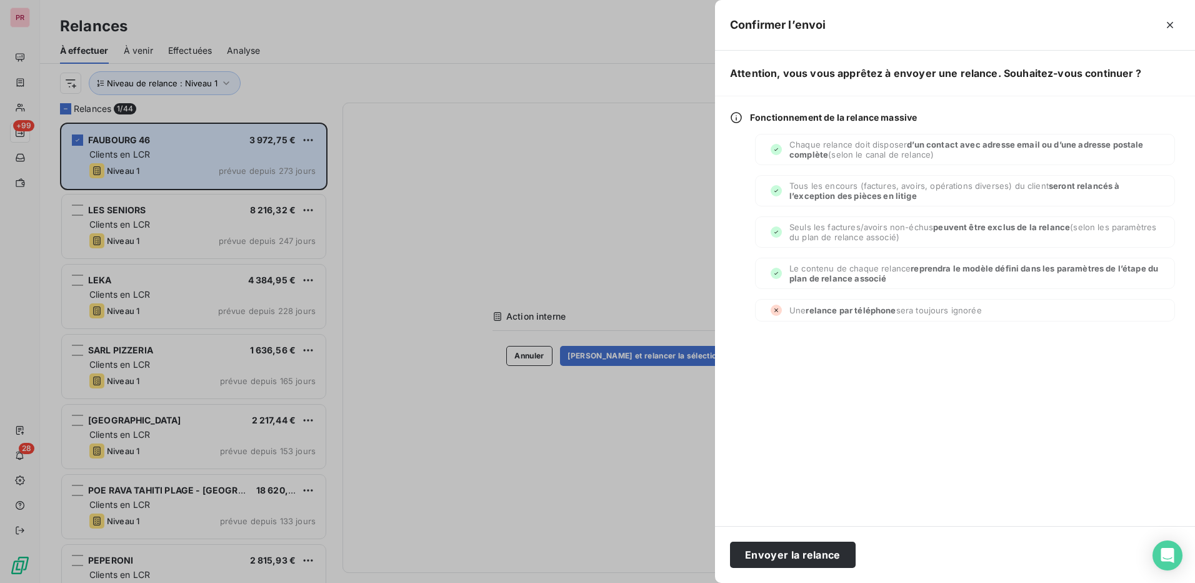
click at [640, 258] on div at bounding box center [597, 291] width 1195 height 583
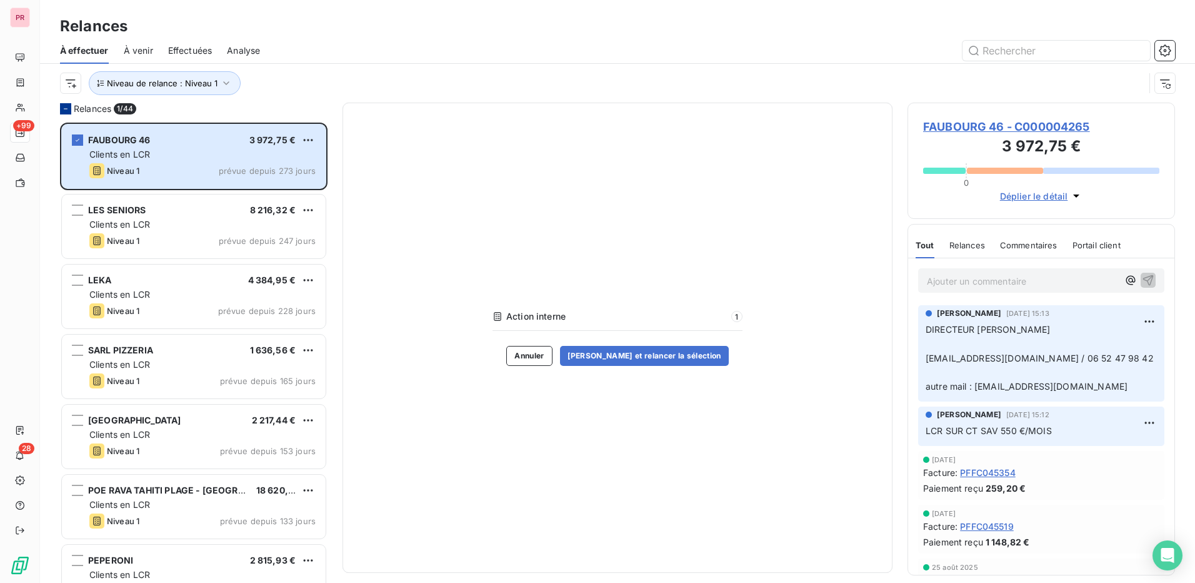
click at [61, 106] on div at bounding box center [65, 108] width 11 height 11
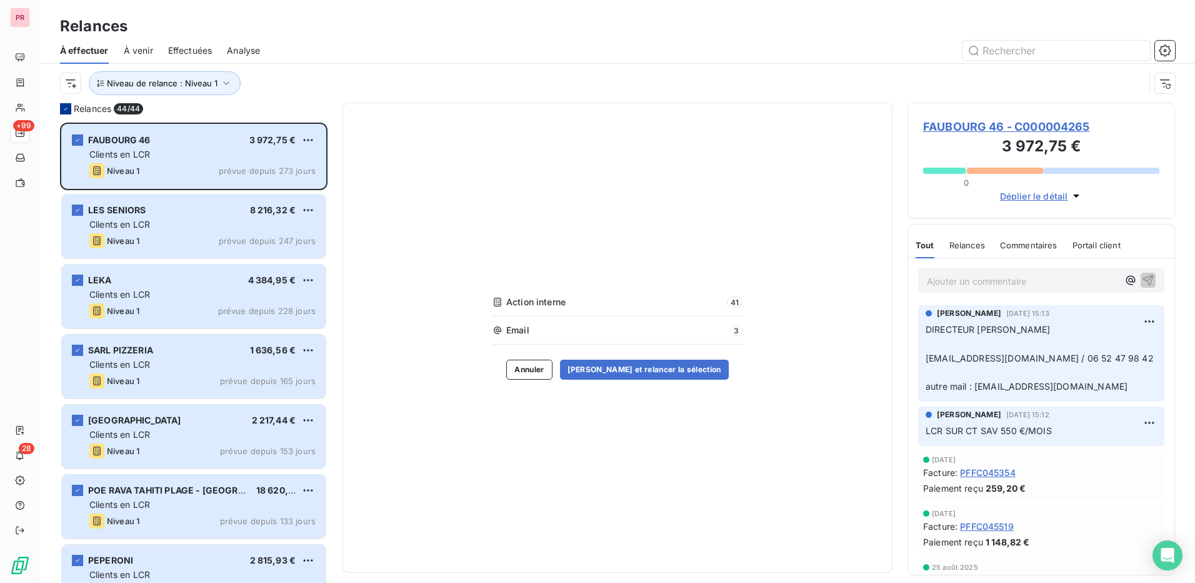
click at [66, 103] on div at bounding box center [65, 108] width 11 height 11
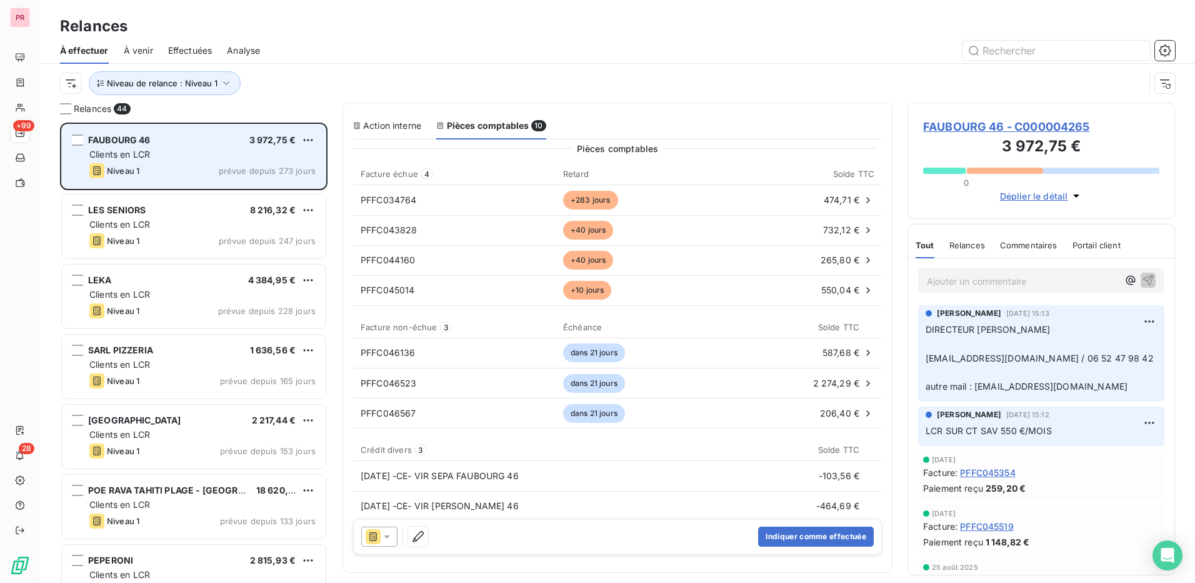
click at [209, 159] on div "Clients en LCR" at bounding box center [202, 154] width 226 height 13
click at [121, 136] on span "FAUBOURG 46" at bounding box center [119, 139] width 63 height 11
click at [76, 138] on div "grid" at bounding box center [77, 139] width 11 height 11
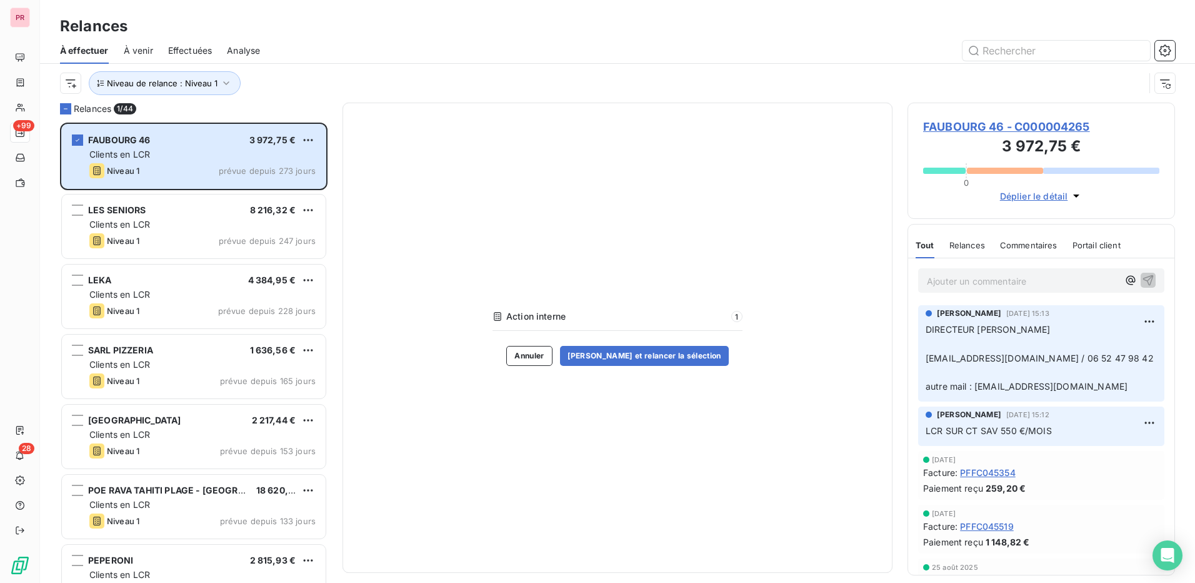
click at [424, 74] on div "Niveau de relance : Niveau 1" at bounding box center [602, 83] width 1085 height 24
click at [79, 139] on icon "grid" at bounding box center [78, 140] width 8 height 8
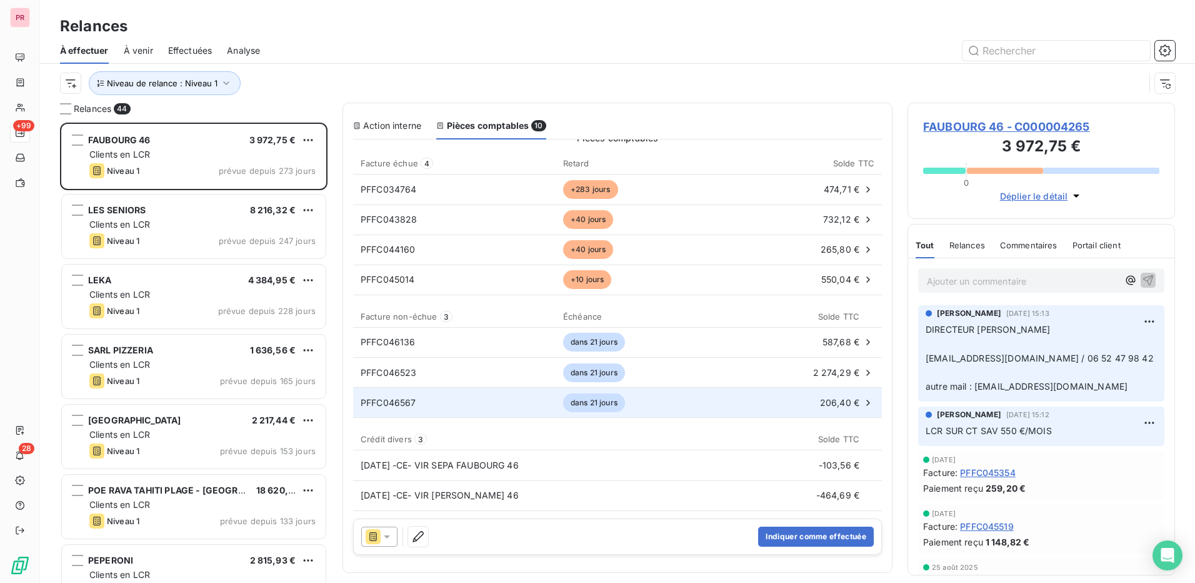
scroll to position [0, 0]
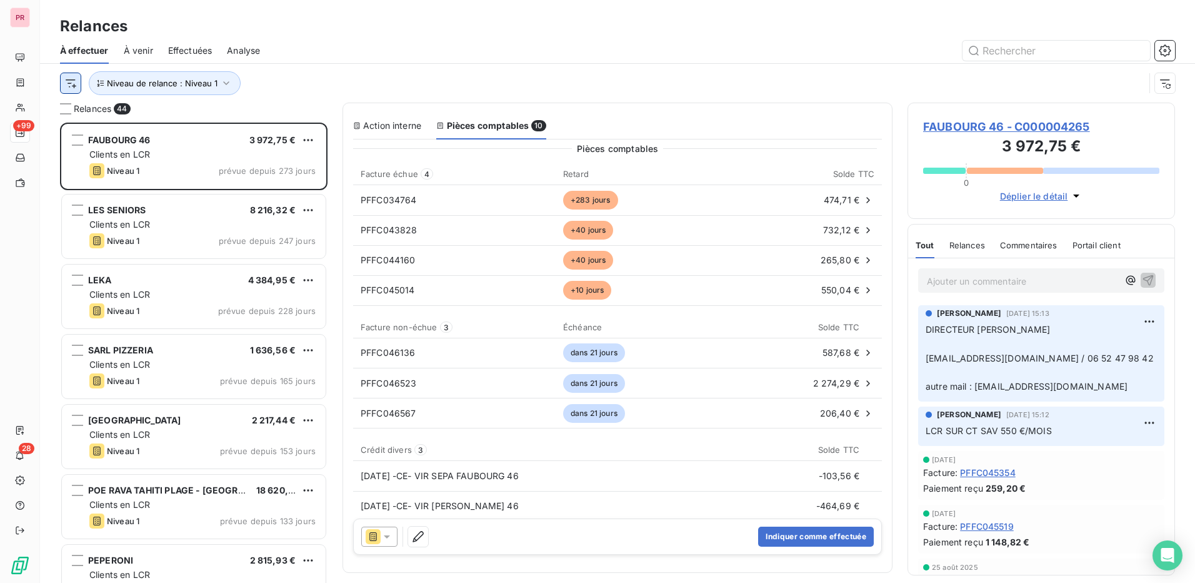
click at [66, 80] on html "PR +99 28 Relances À effectuer À venir Effectuées Analyse Niveau de relance : N…" at bounding box center [597, 291] width 1195 height 583
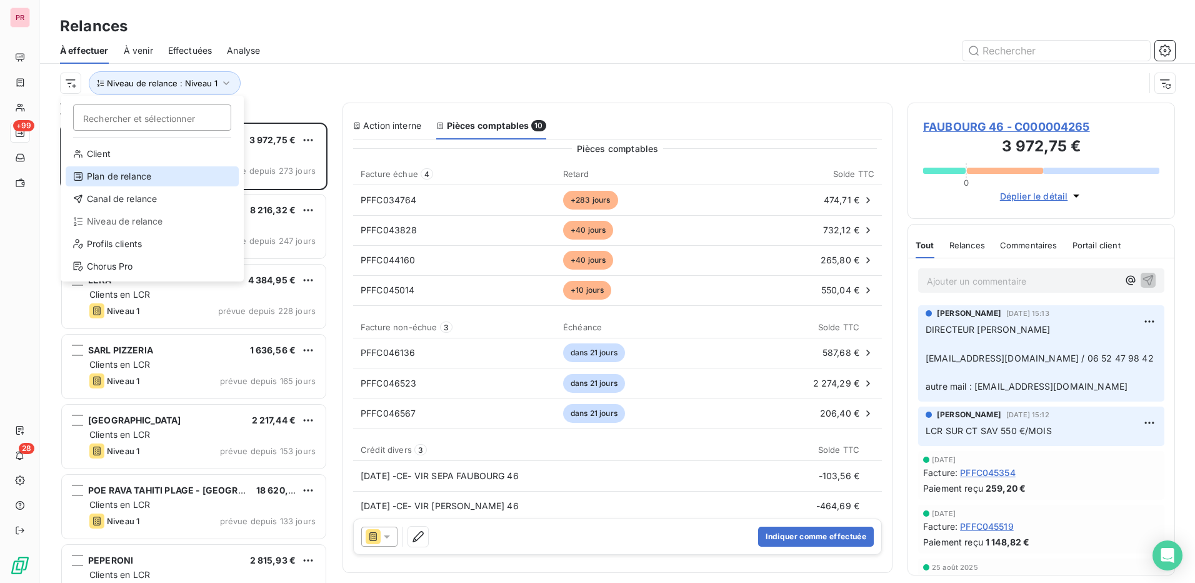
click at [124, 178] on div "Plan de relance" at bounding box center [152, 176] width 173 height 20
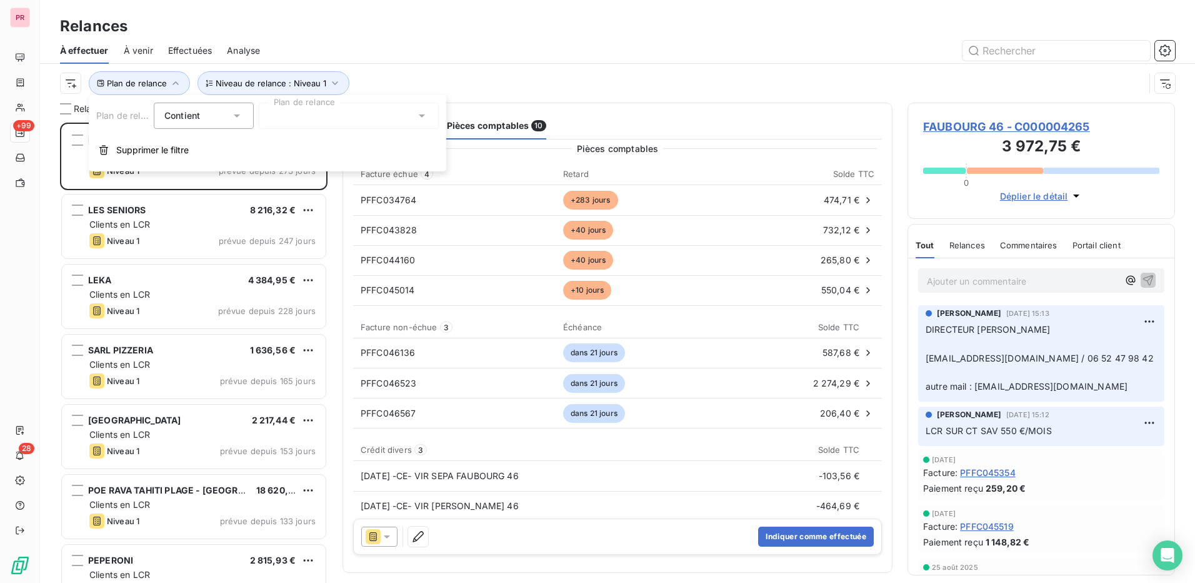
click at [319, 121] on div at bounding box center [349, 116] width 180 height 26
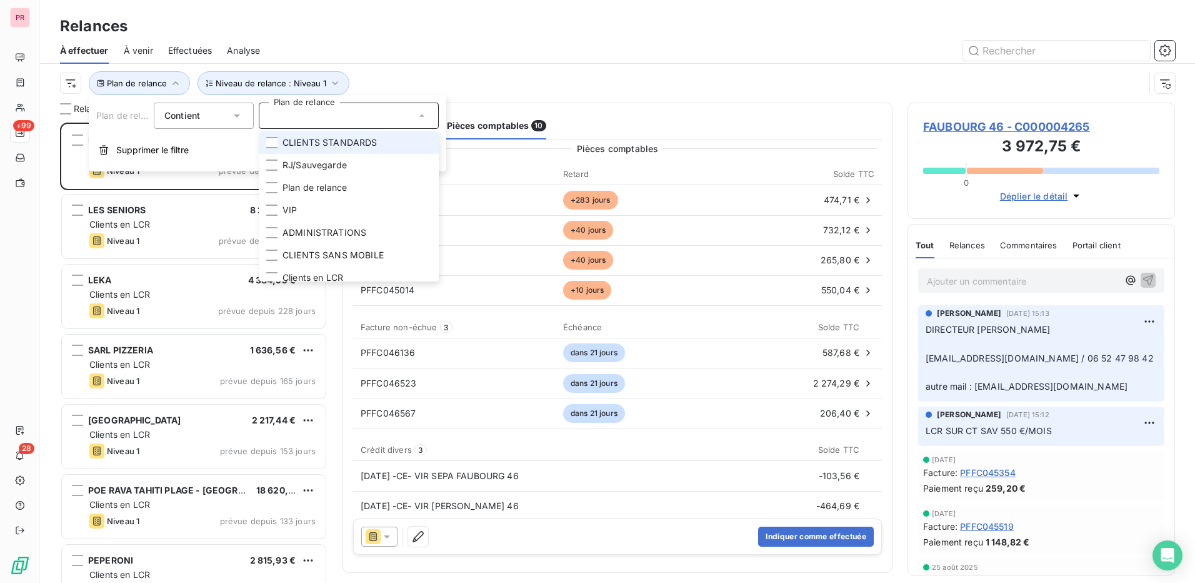
click at [278, 143] on li "CLIENTS STANDARDS" at bounding box center [349, 142] width 180 height 23
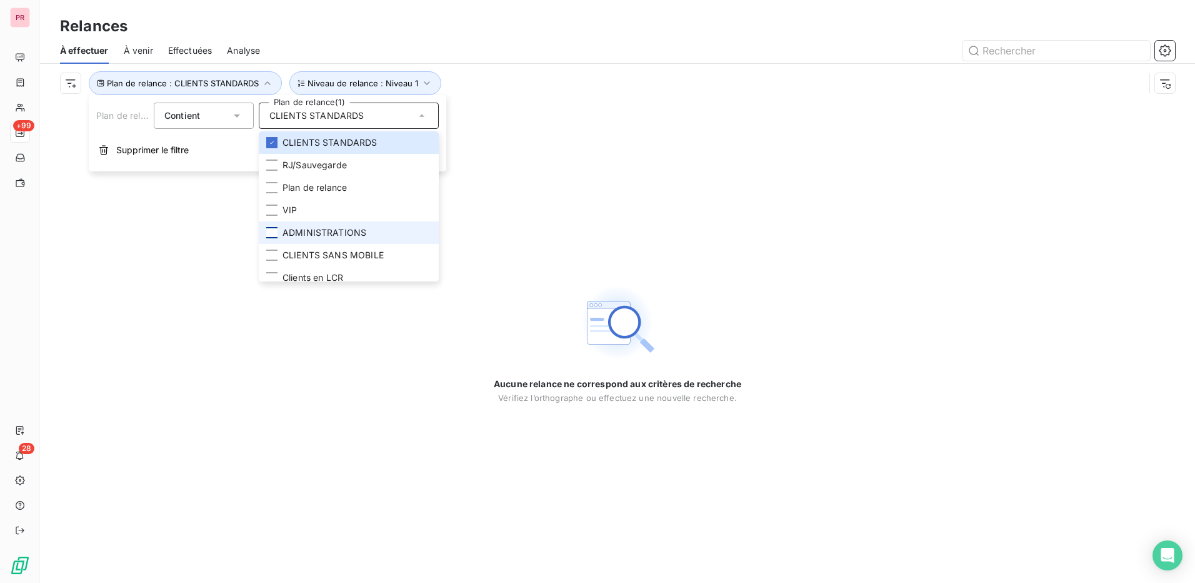
click at [277, 235] on div at bounding box center [271, 232] width 11 height 11
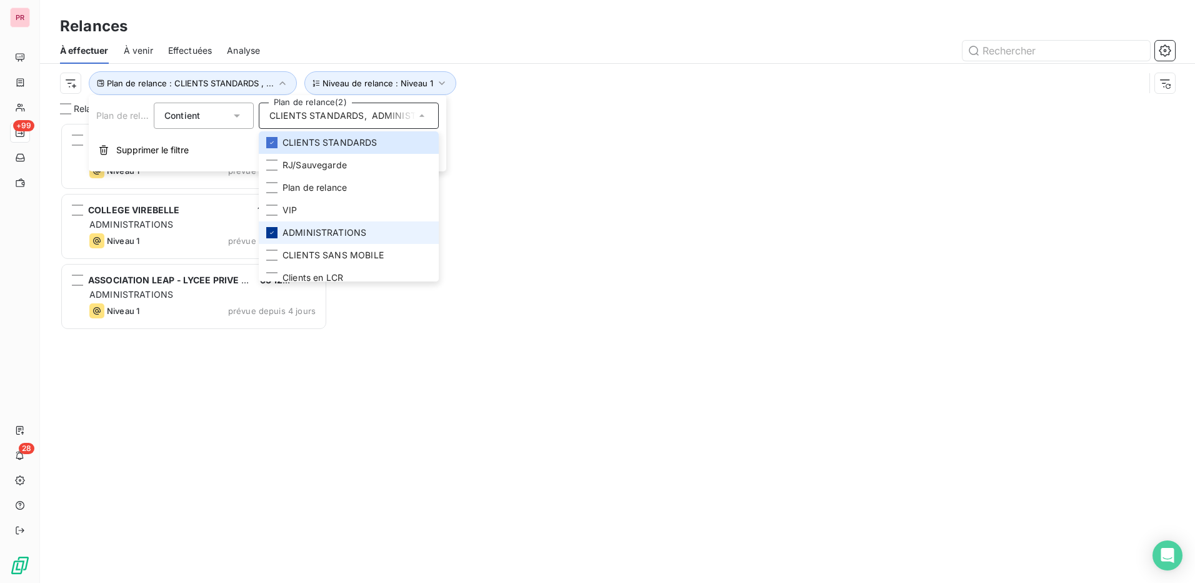
scroll to position [451, 258]
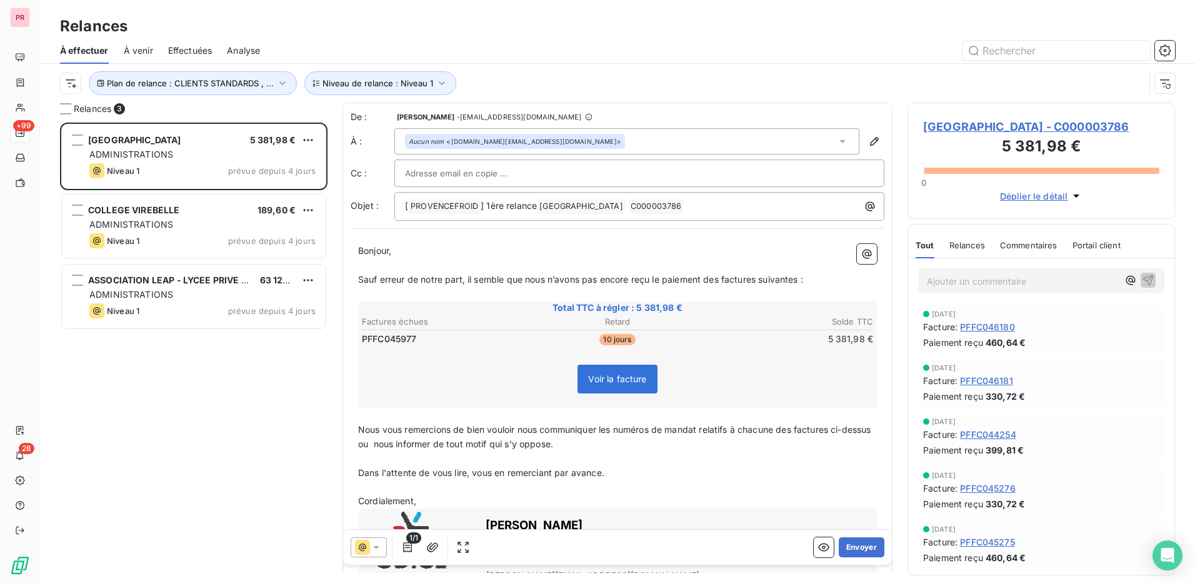
click at [258, 391] on div "MAIRIE SAINT MARTIN DE CRAU 5 381,98 € ADMINISTRATIONS Niveau 1 prévue depuis 4…" at bounding box center [194, 353] width 268 height 460
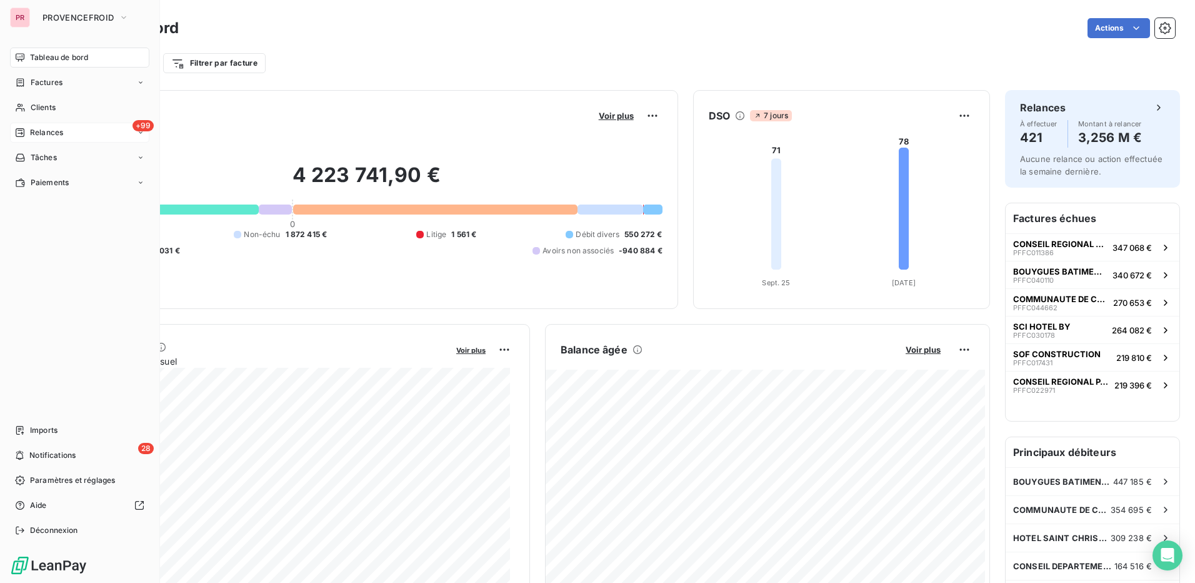
click at [64, 128] on div "+99 Relances" at bounding box center [79, 133] width 139 height 20
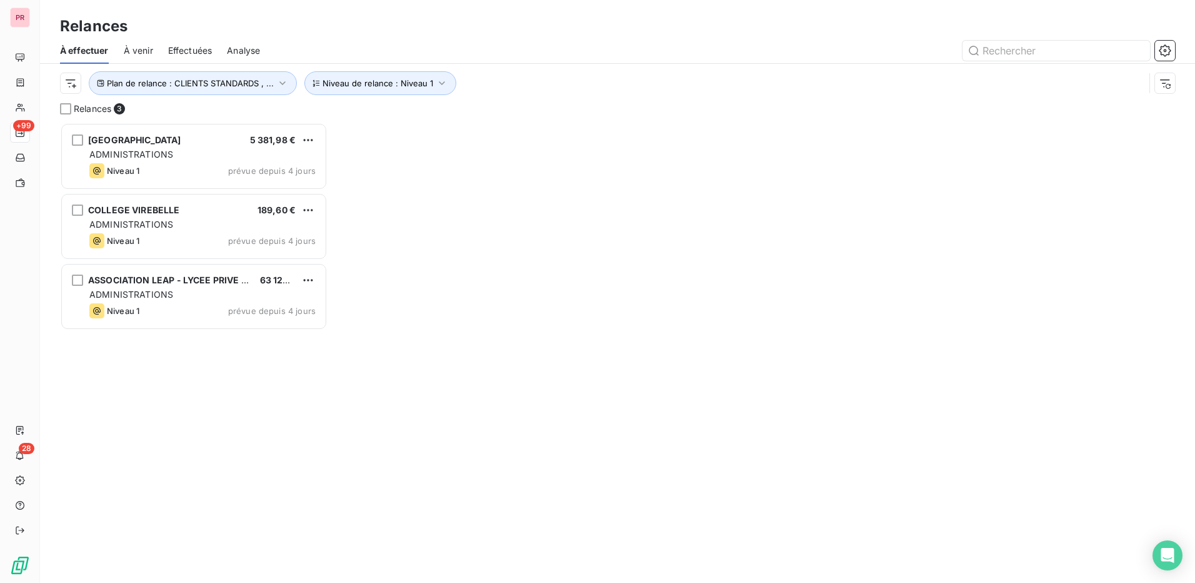
scroll to position [451, 258]
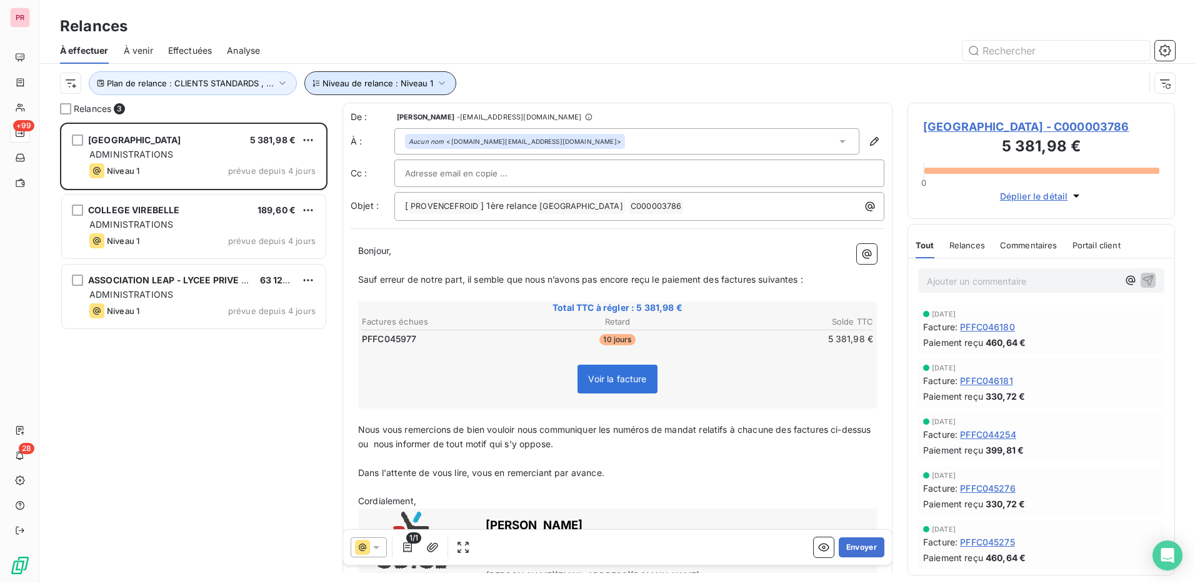
click at [348, 91] on button "Niveau de relance : Niveau 1" at bounding box center [380, 83] width 152 height 24
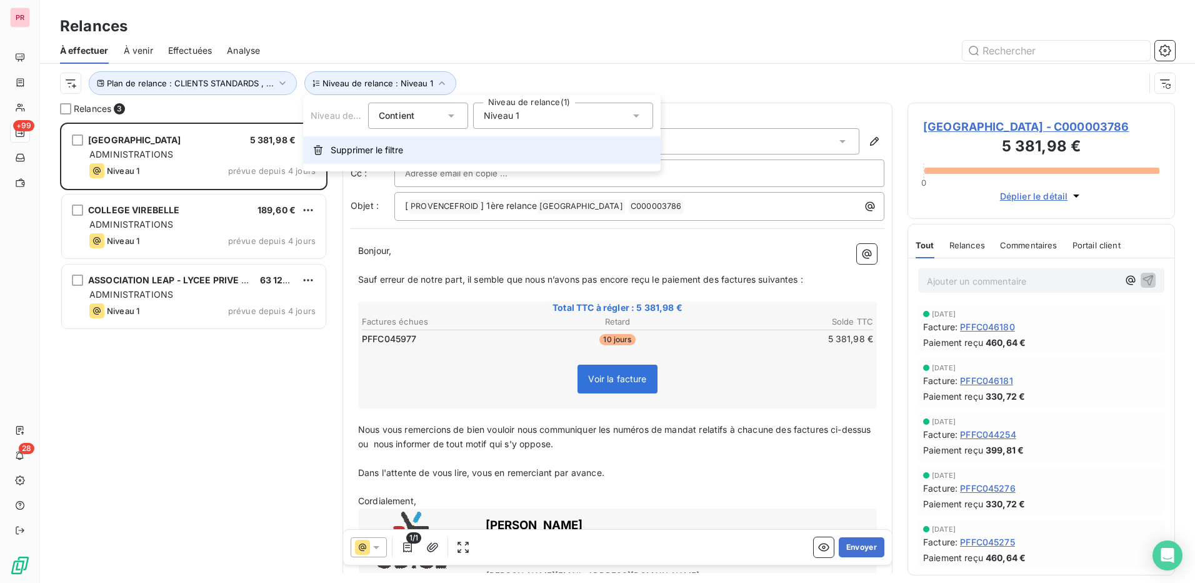
click at [354, 146] on span "Supprimer le filtre" at bounding box center [367, 150] width 73 height 13
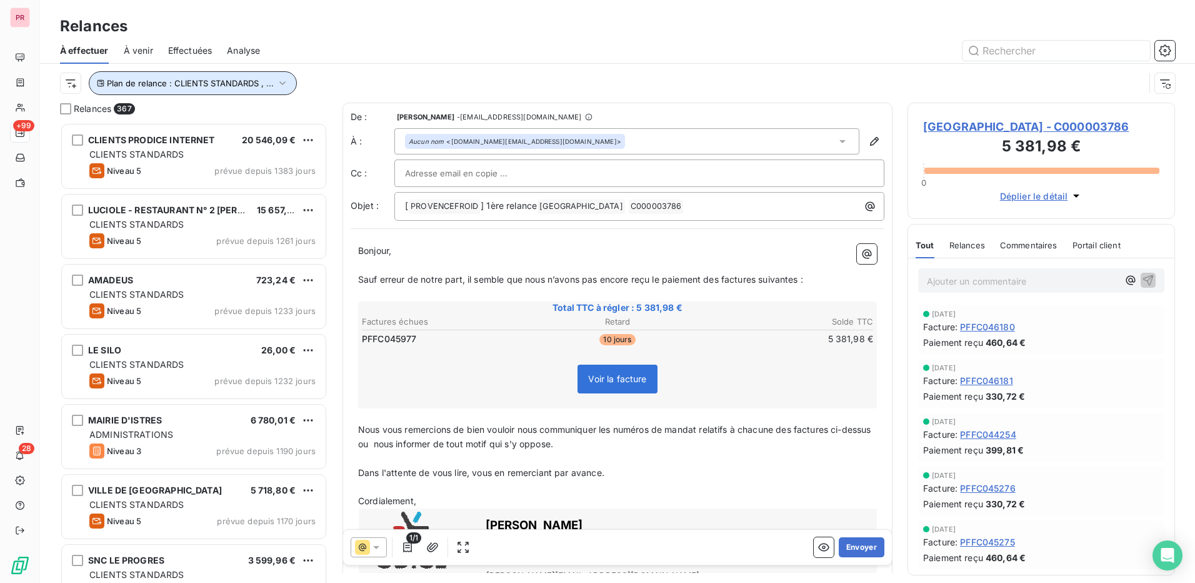
click at [224, 89] on button "Plan de relance : CLIENTS STANDARDS , ..." at bounding box center [193, 83] width 208 height 24
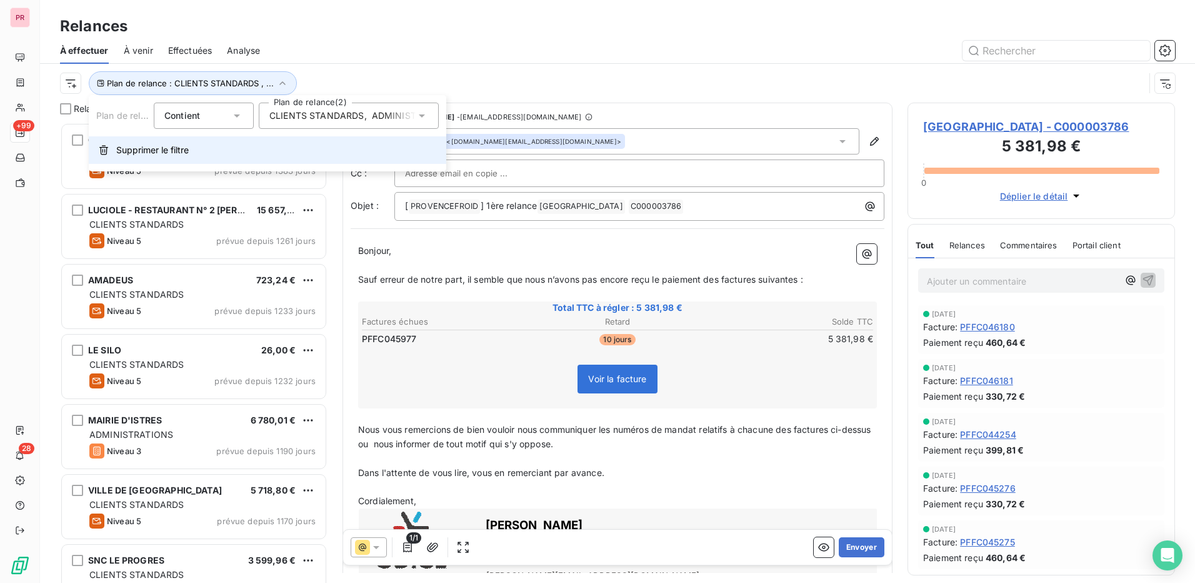
click at [156, 158] on button "Supprimer le filtre" at bounding box center [268, 150] width 358 height 28
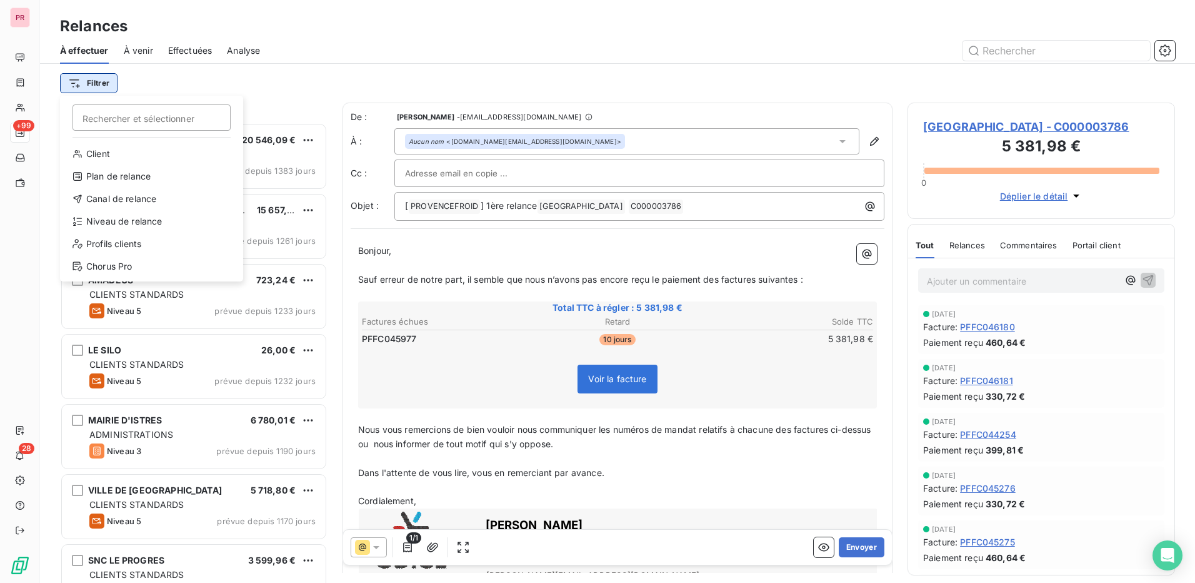
click at [93, 85] on html "PR +99 28 Relances À effectuer À venir Effectuées Analyse Filtrer Rechercher et…" at bounding box center [597, 291] width 1195 height 583
click at [148, 181] on div "Plan de relance" at bounding box center [151, 176] width 173 height 20
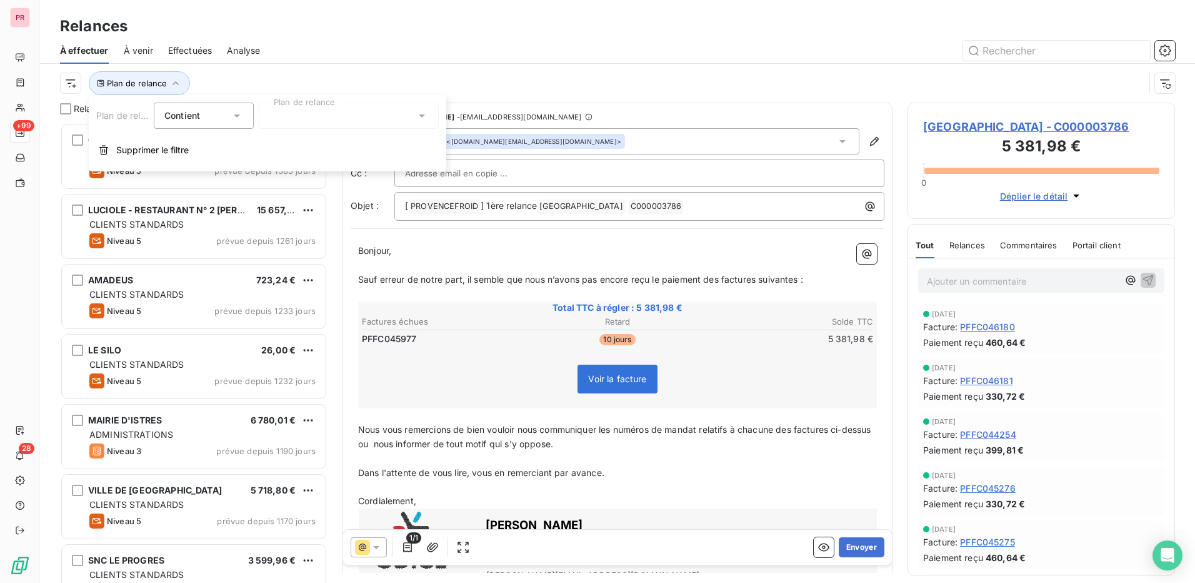
click at [350, 121] on div at bounding box center [349, 116] width 180 height 26
click at [361, 62] on div "À effectuer À venir Effectuées Analyse" at bounding box center [617, 51] width 1155 height 26
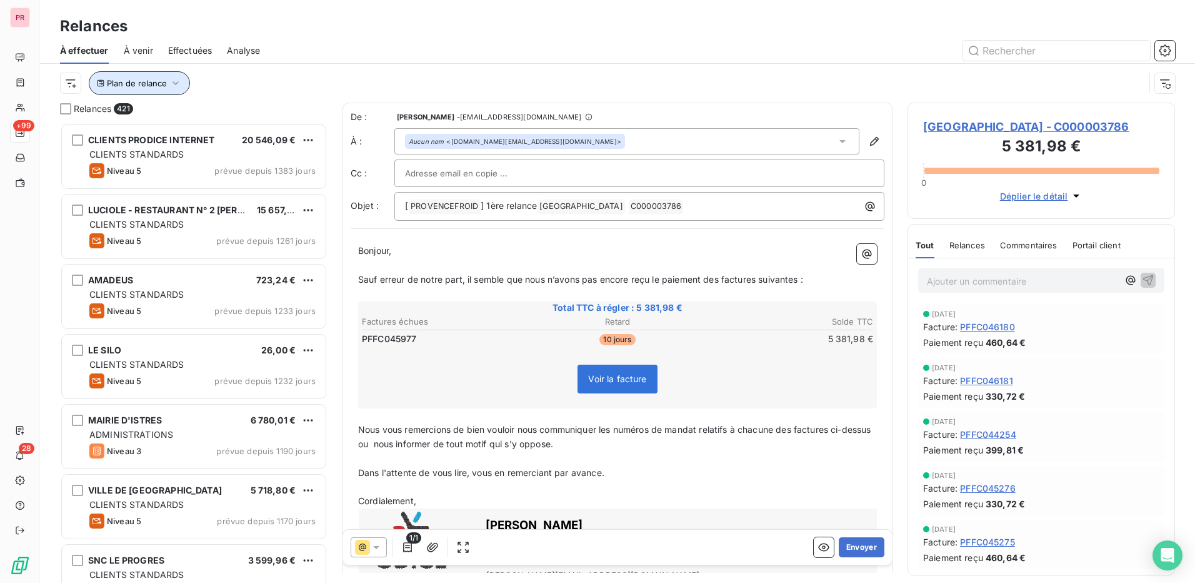
click at [131, 89] on button "Plan de relance" at bounding box center [139, 83] width 101 height 24
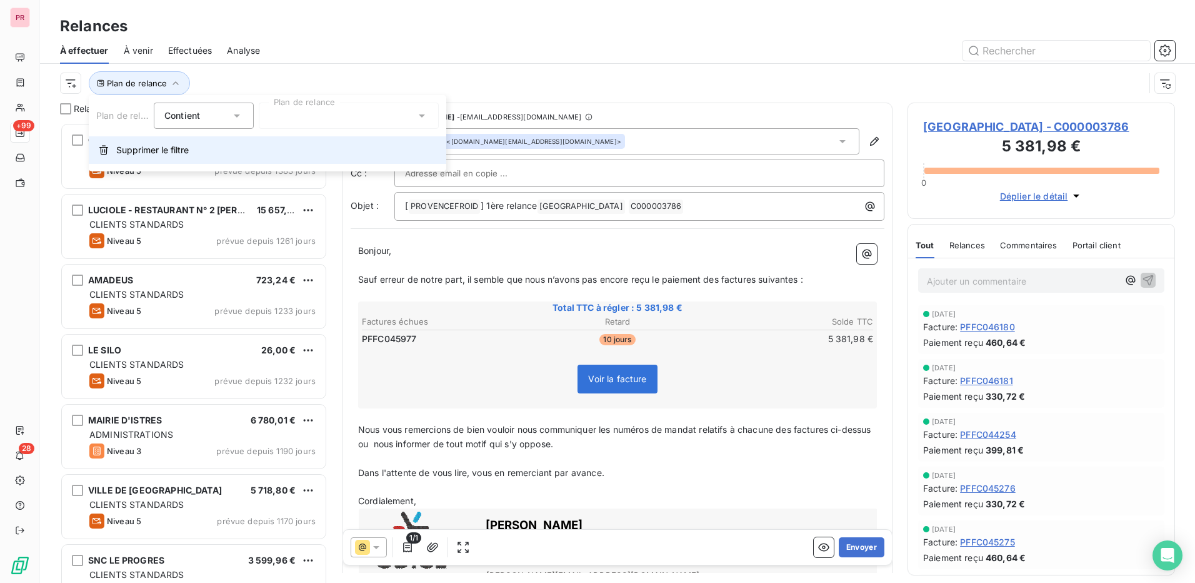
click at [153, 152] on span "Supprimer le filtre" at bounding box center [152, 150] width 73 height 13
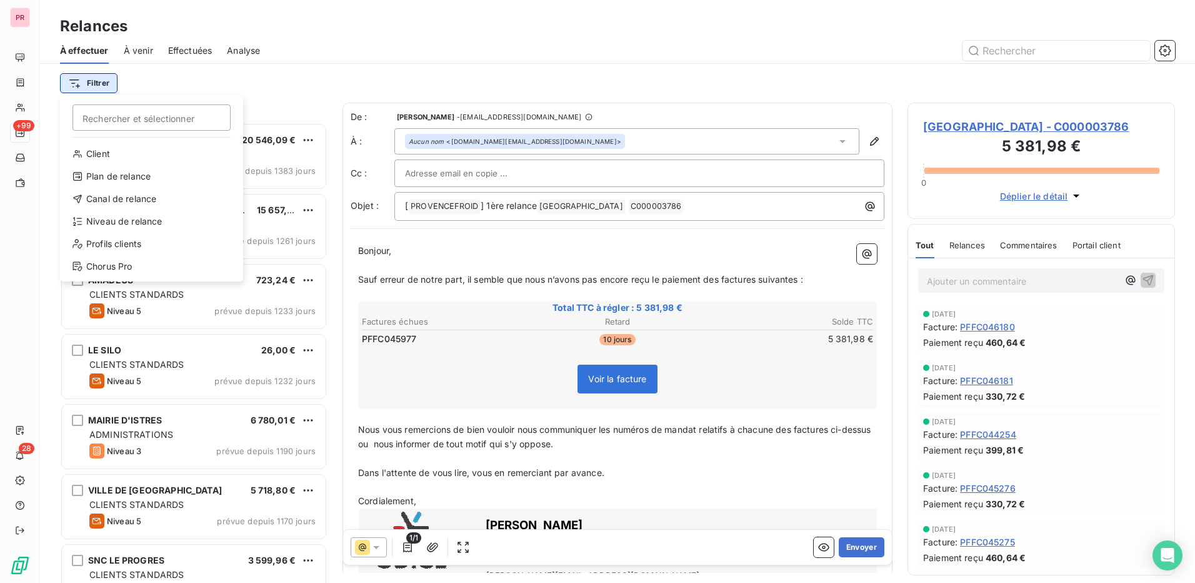
click at [85, 83] on html "PR +99 28 Relances À effectuer À venir Effectuées Analyse Filtrer Rechercher et…" at bounding box center [597, 291] width 1195 height 583
click at [121, 225] on div "Niveau de relance" at bounding box center [151, 221] width 173 height 20
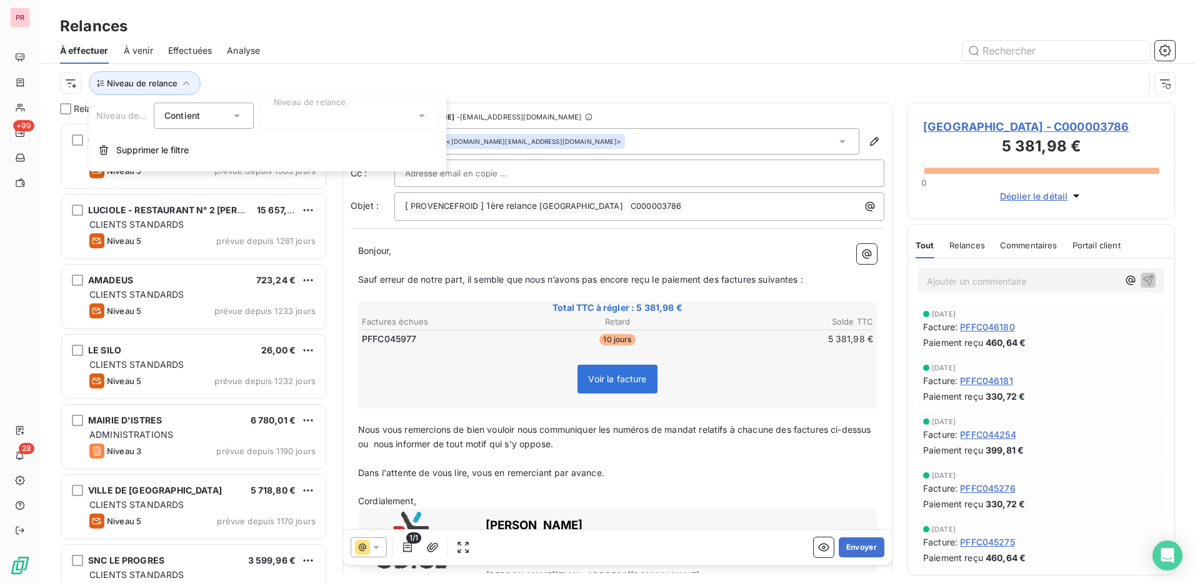
click at [358, 112] on div at bounding box center [349, 116] width 180 height 26
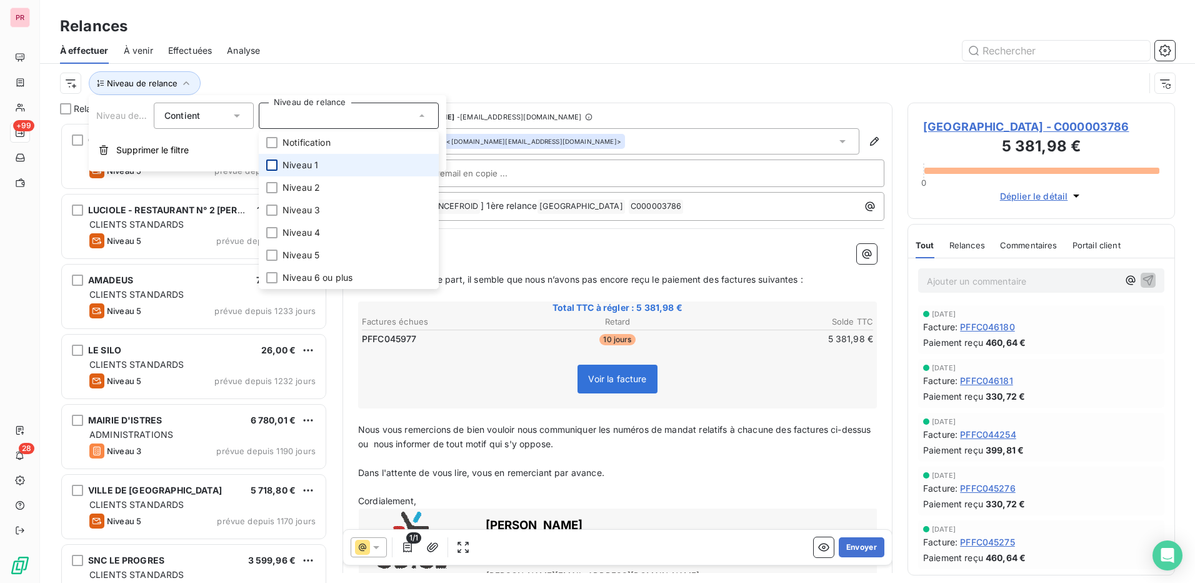
click at [275, 163] on div at bounding box center [271, 164] width 11 height 11
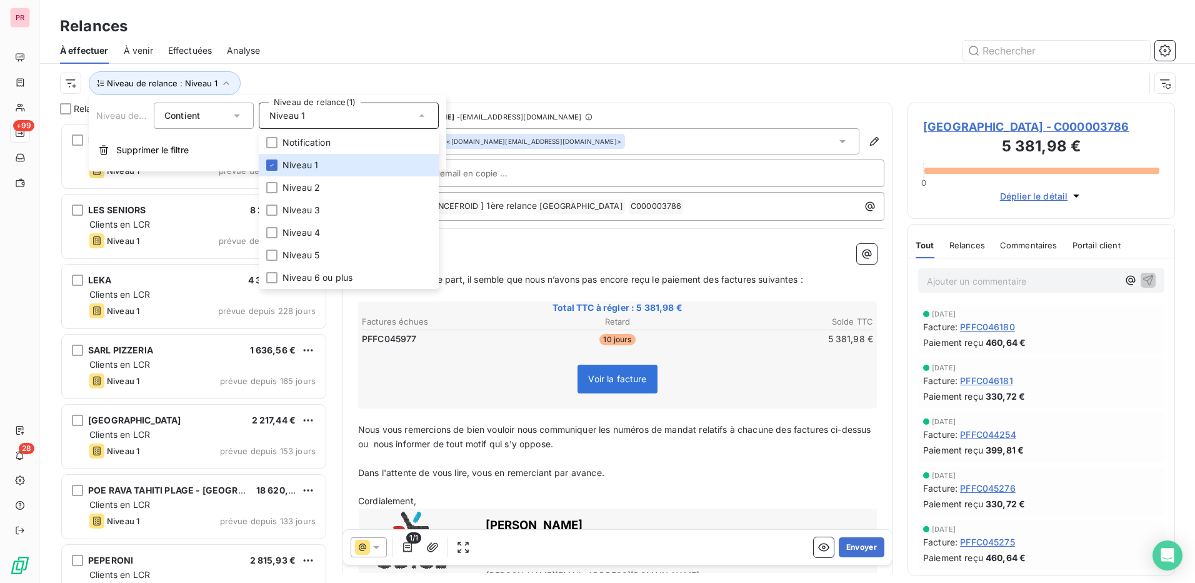
click at [524, 73] on div "Niveau de relance : Niveau 1" at bounding box center [602, 83] width 1085 height 24
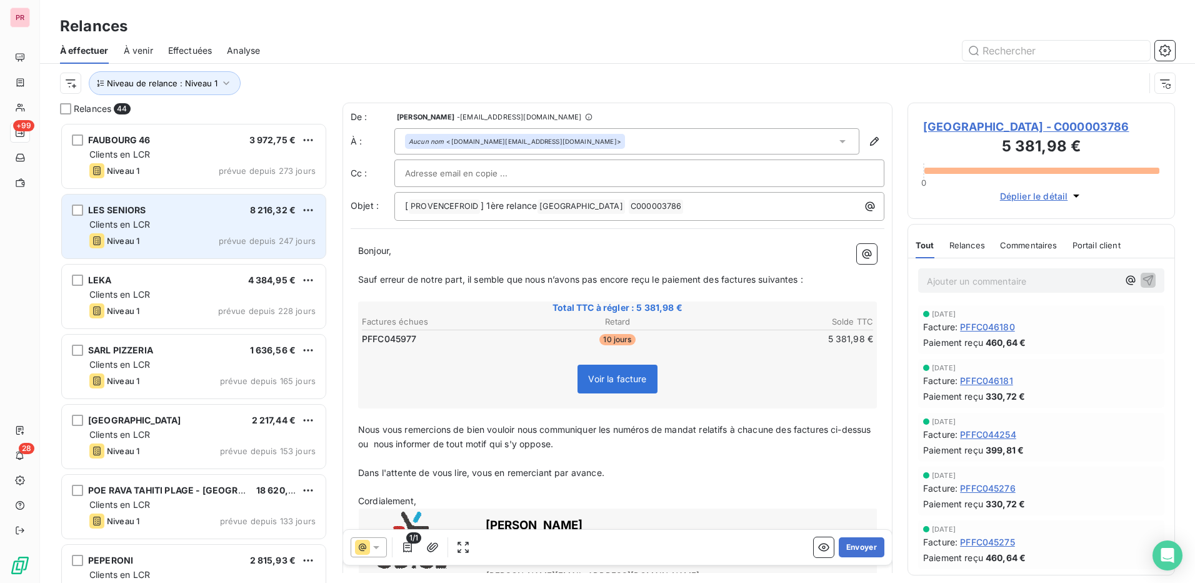
click at [158, 226] on div "Clients en LCR" at bounding box center [202, 224] width 226 height 13
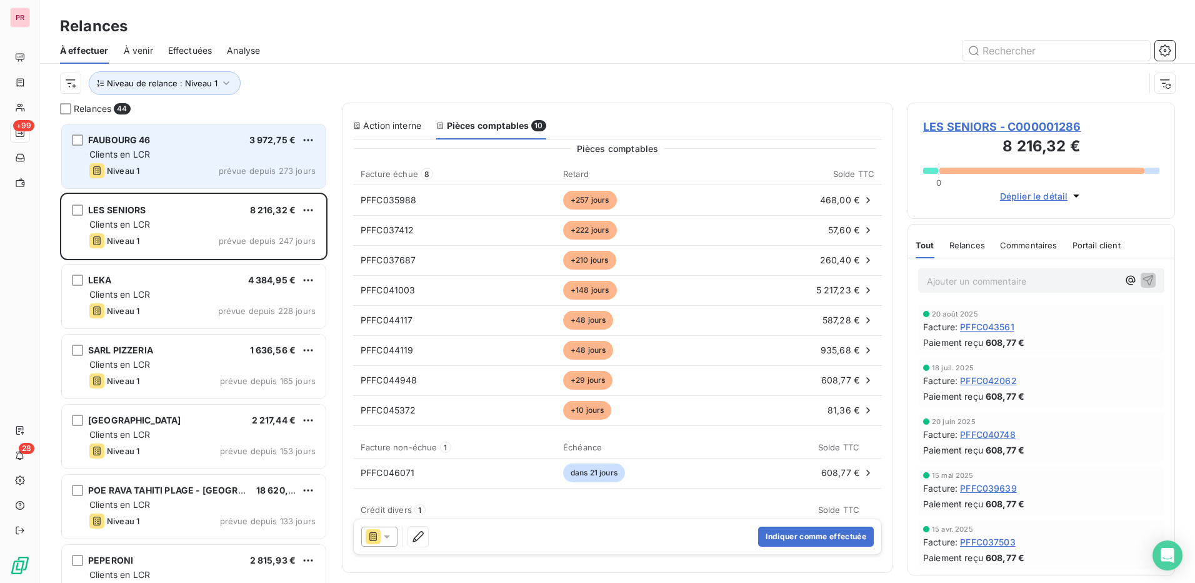
click at [178, 166] on div "Niveau 1 prévue depuis 273 jours" at bounding box center [202, 170] width 226 height 15
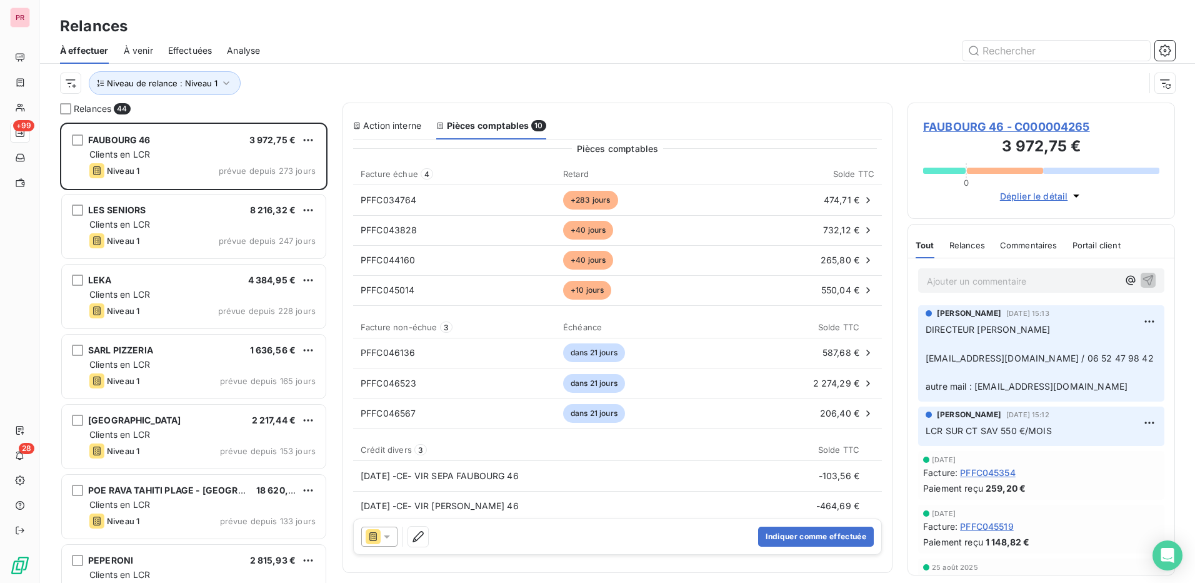
click at [388, 541] on icon at bounding box center [387, 536] width 13 height 13
click at [418, 538] on icon "button" at bounding box center [418, 536] width 13 height 13
click at [400, 126] on div "Action interne" at bounding box center [387, 125] width 68 height 13
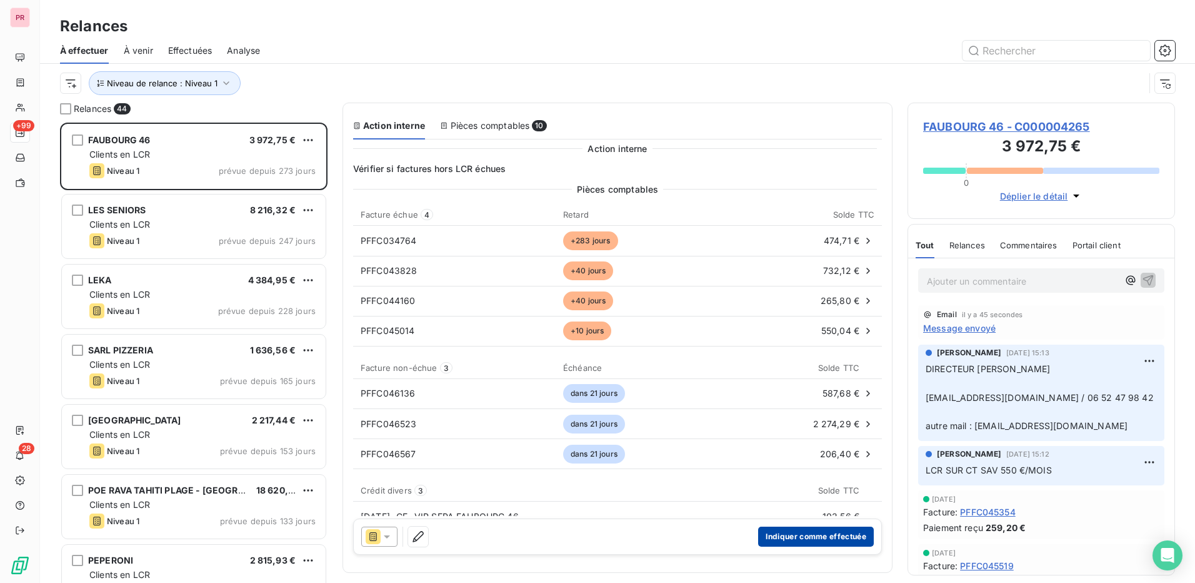
click at [793, 540] on button "Indiquer comme effectuée" at bounding box center [816, 536] width 116 height 20
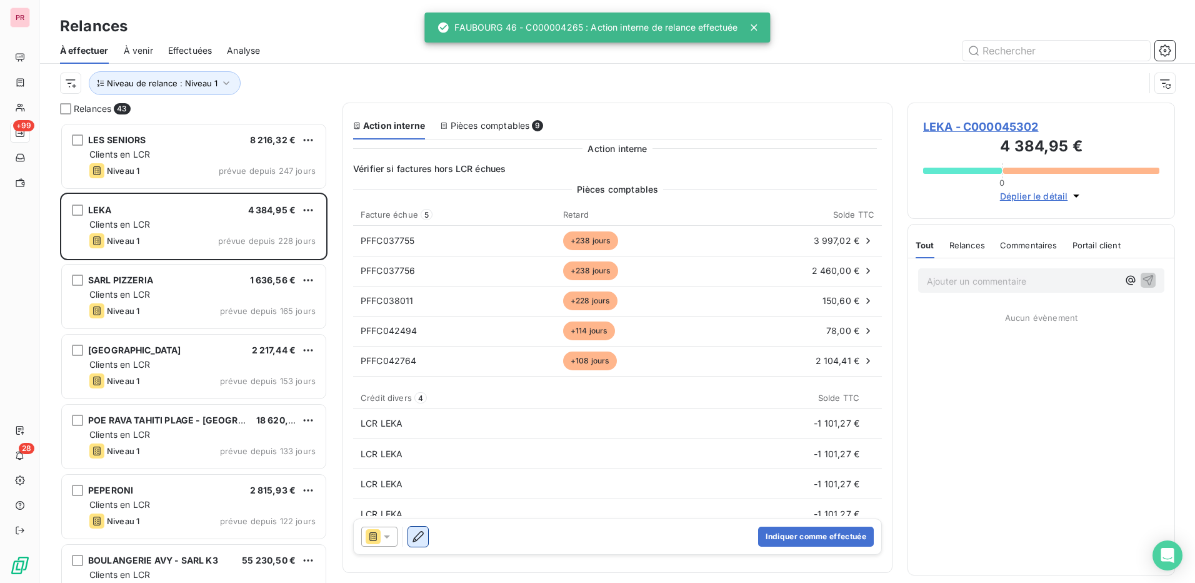
click at [421, 530] on icon "button" at bounding box center [418, 536] width 13 height 13
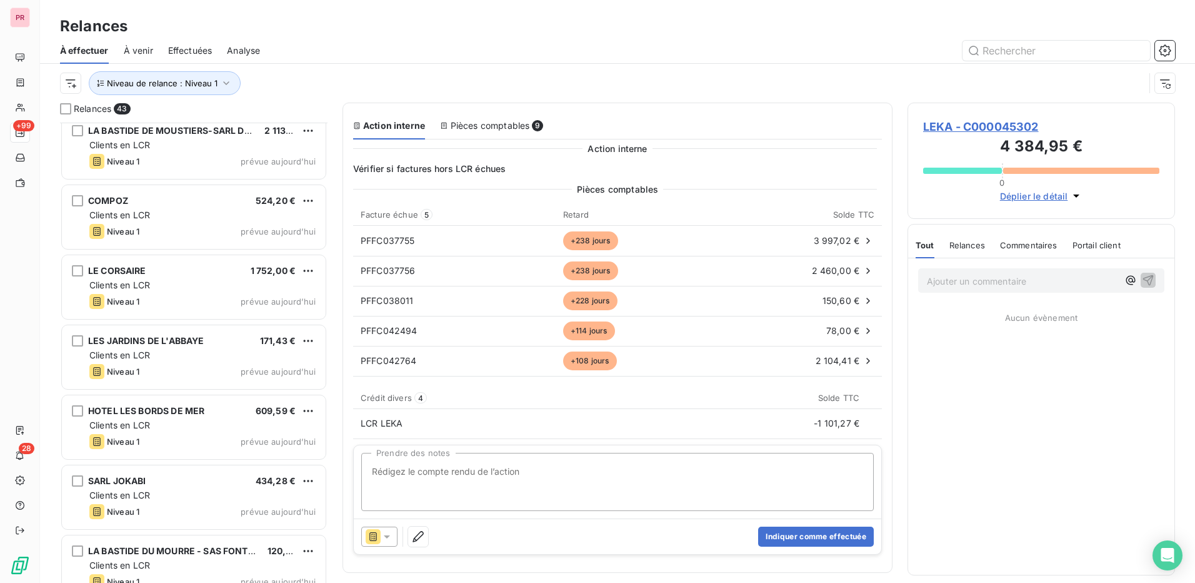
scroll to position [2251, 0]
click at [229, 78] on icon "button" at bounding box center [226, 83] width 13 height 13
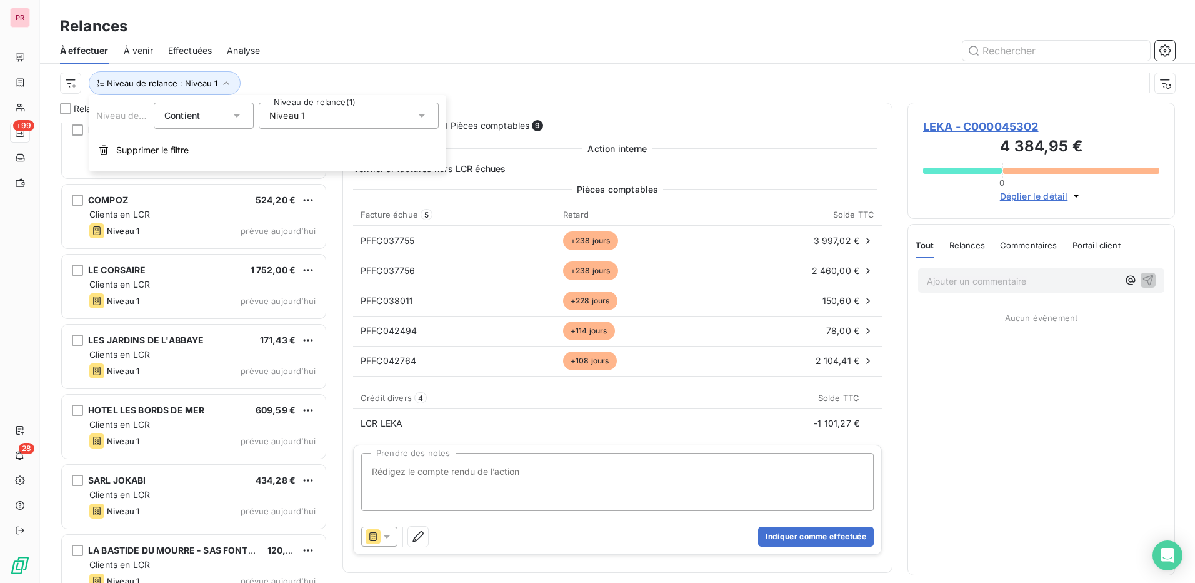
click at [378, 121] on div "Niveau 1" at bounding box center [349, 116] width 180 height 26
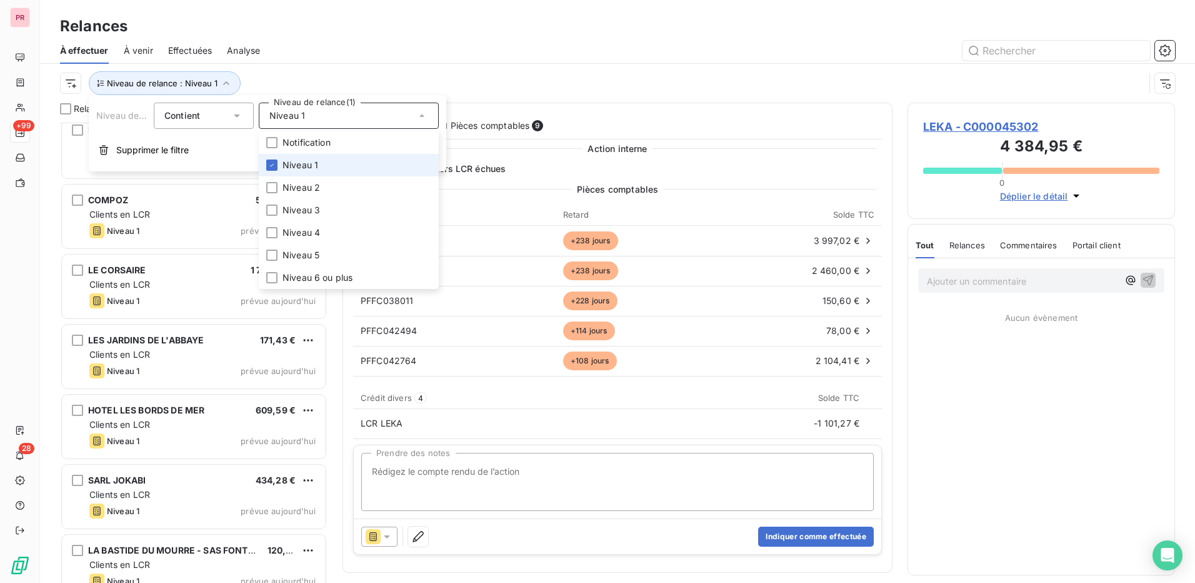
click at [378, 121] on div "Niveau 1" at bounding box center [349, 116] width 180 height 26
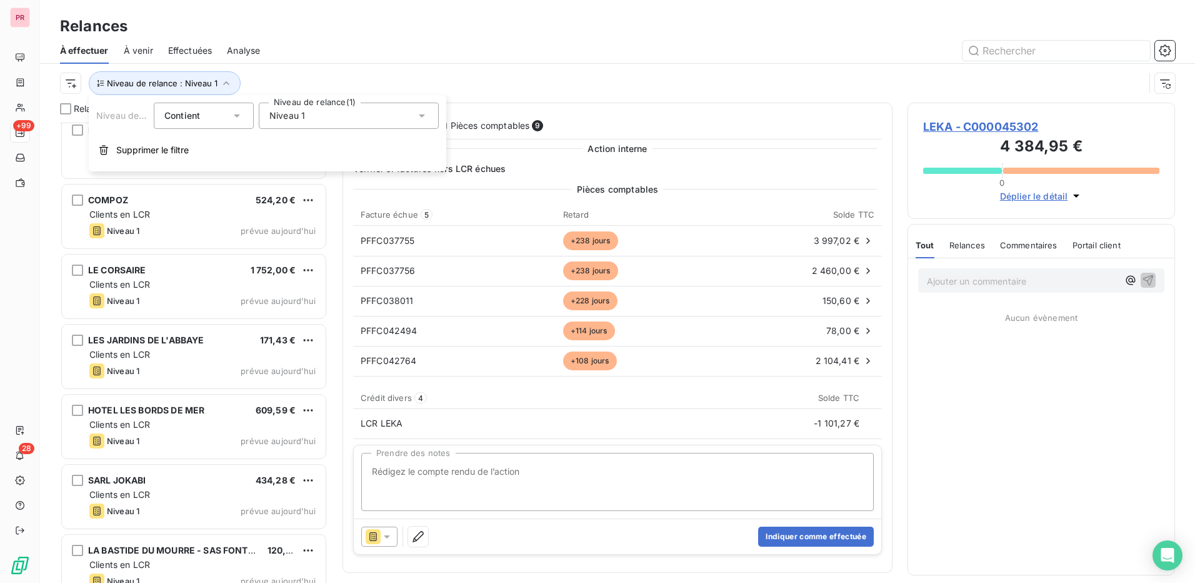
click at [375, 56] on div at bounding box center [725, 51] width 900 height 20
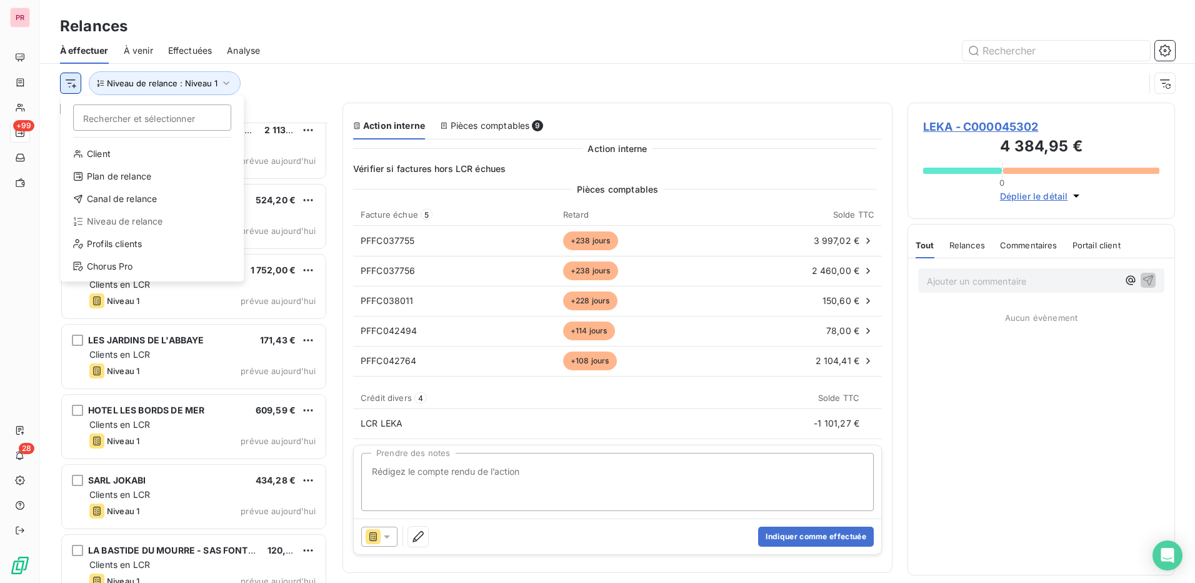
click at [71, 81] on html "PR +99 28 Relances À effectuer À venir Effectuées Analyse Rechercher et sélecti…" at bounding box center [597, 291] width 1195 height 583
click at [146, 245] on div "Profils clients" at bounding box center [152, 244] width 173 height 20
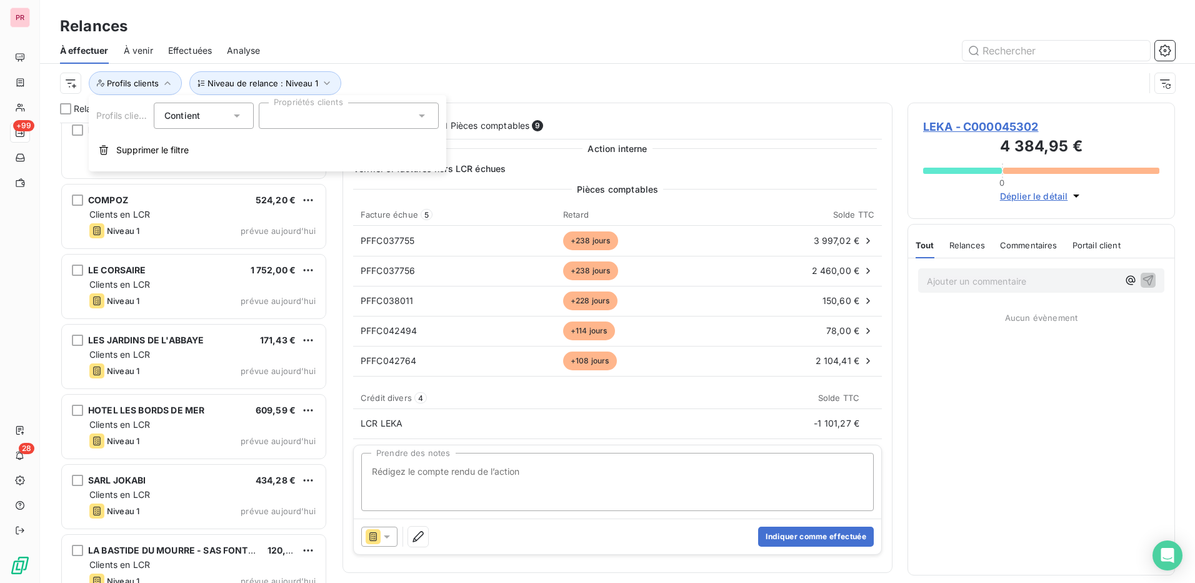
click at [366, 121] on div at bounding box center [349, 116] width 180 height 26
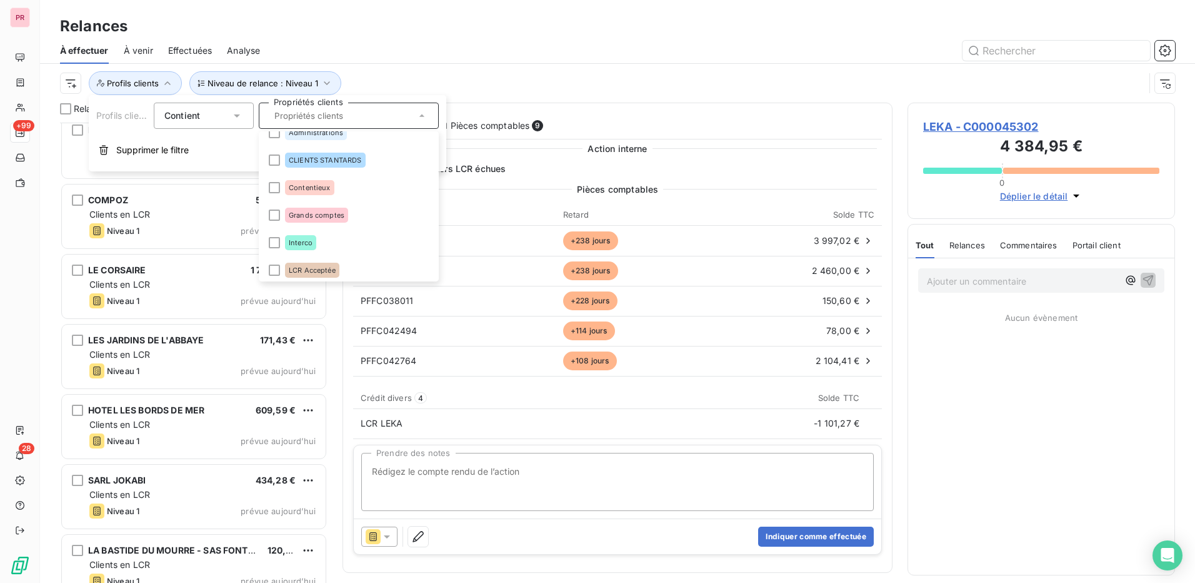
scroll to position [0, 0]
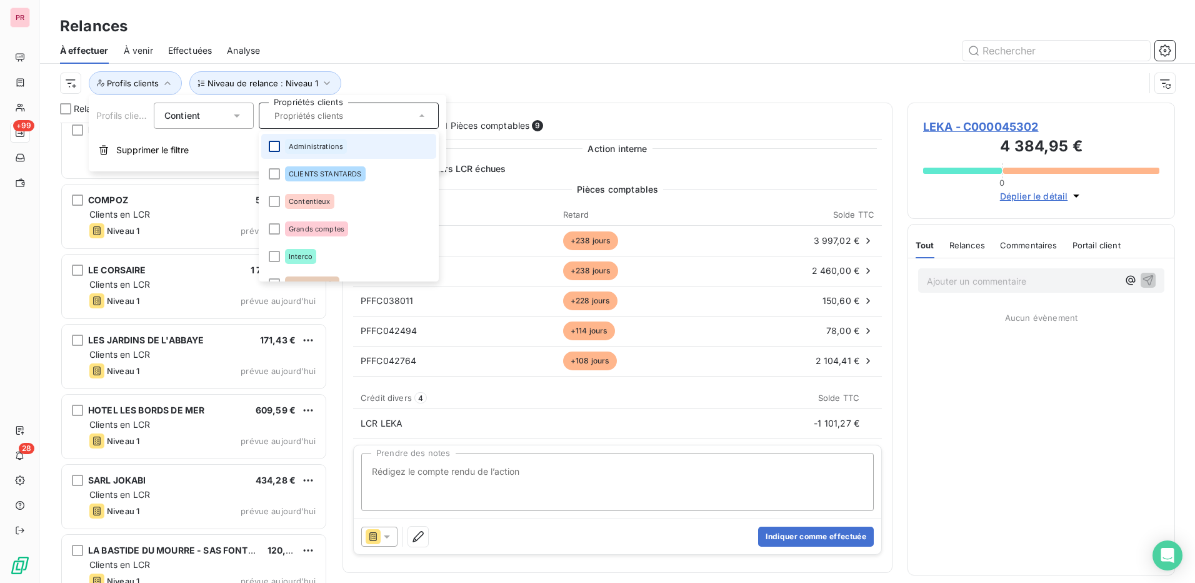
click at [272, 148] on div at bounding box center [274, 146] width 11 height 11
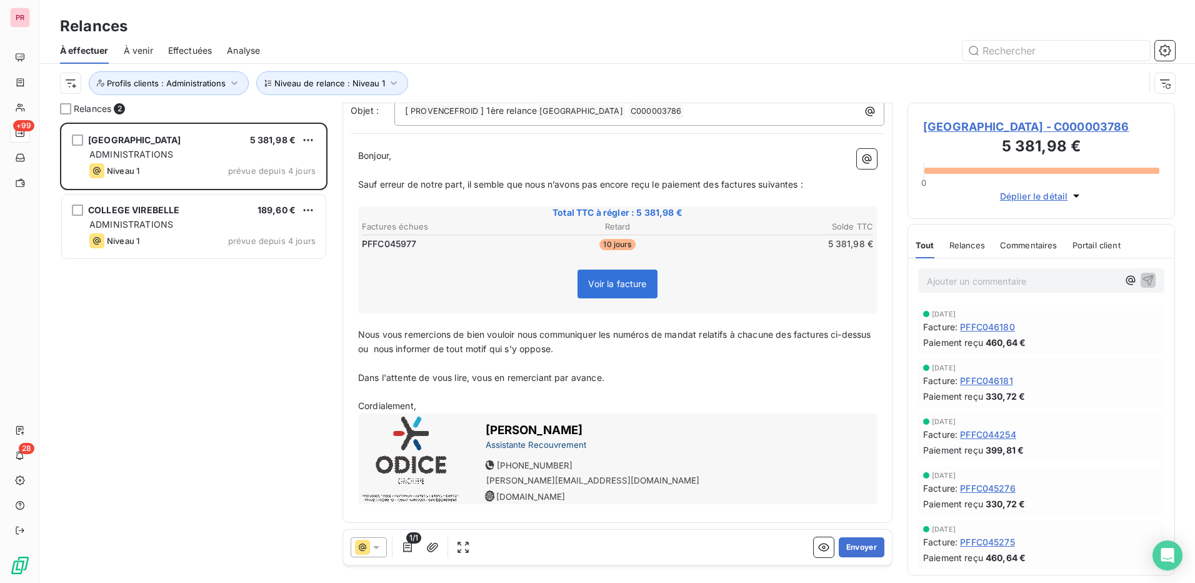
scroll to position [97, 0]
click at [410, 548] on icon "button" at bounding box center [407, 547] width 13 height 13
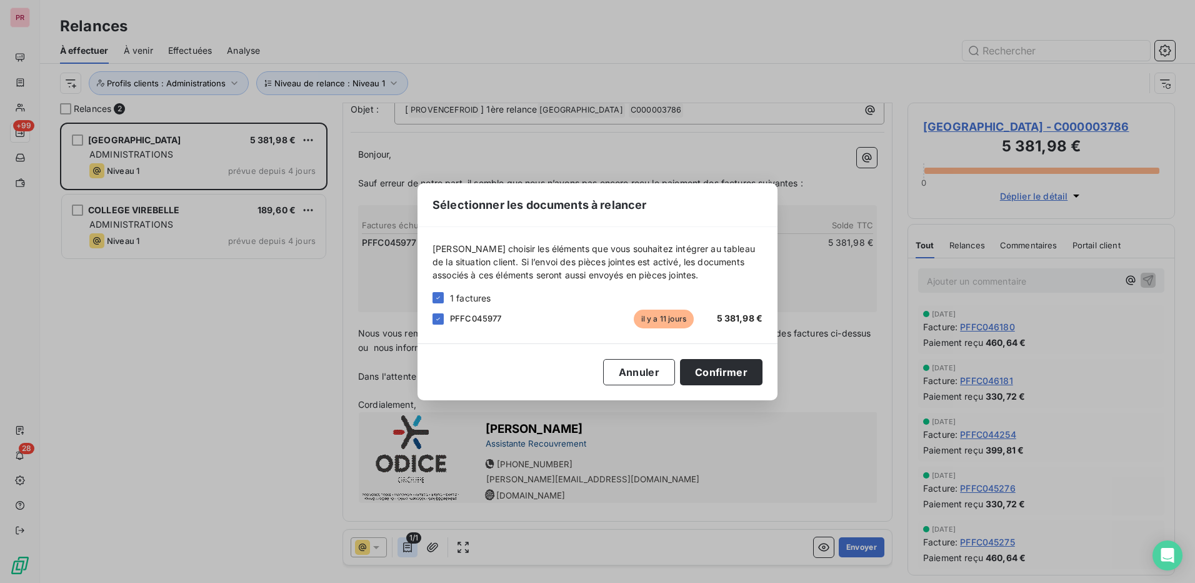
click at [410, 548] on div "Sélectionner les documents à relancer Veuillez choisir les éléments que vous so…" at bounding box center [597, 291] width 1195 height 583
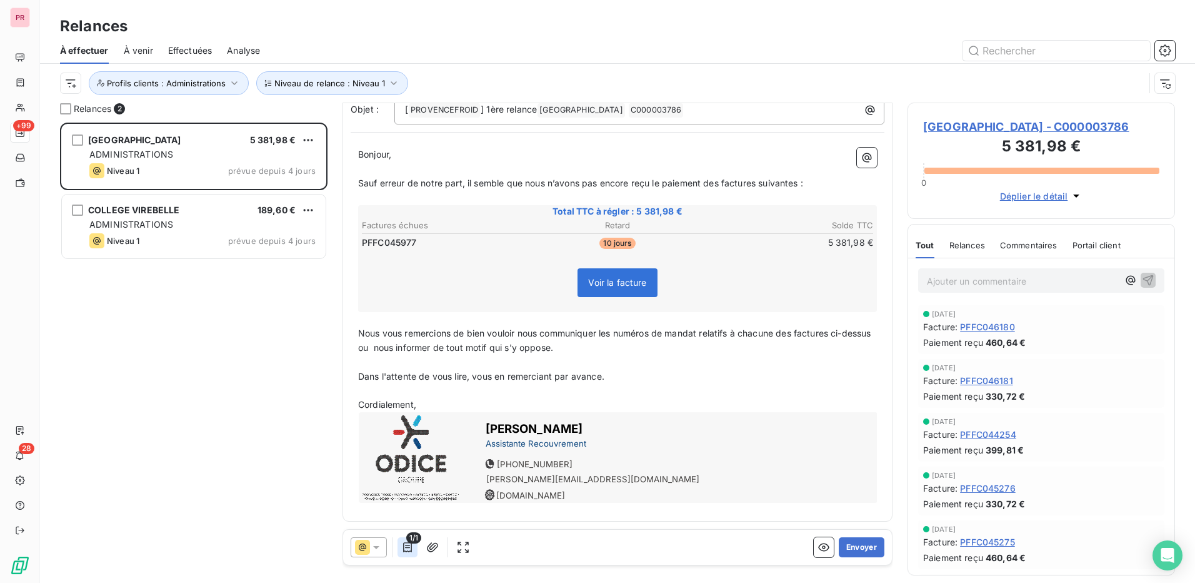
click at [412, 548] on icon "button" at bounding box center [407, 547] width 13 height 13
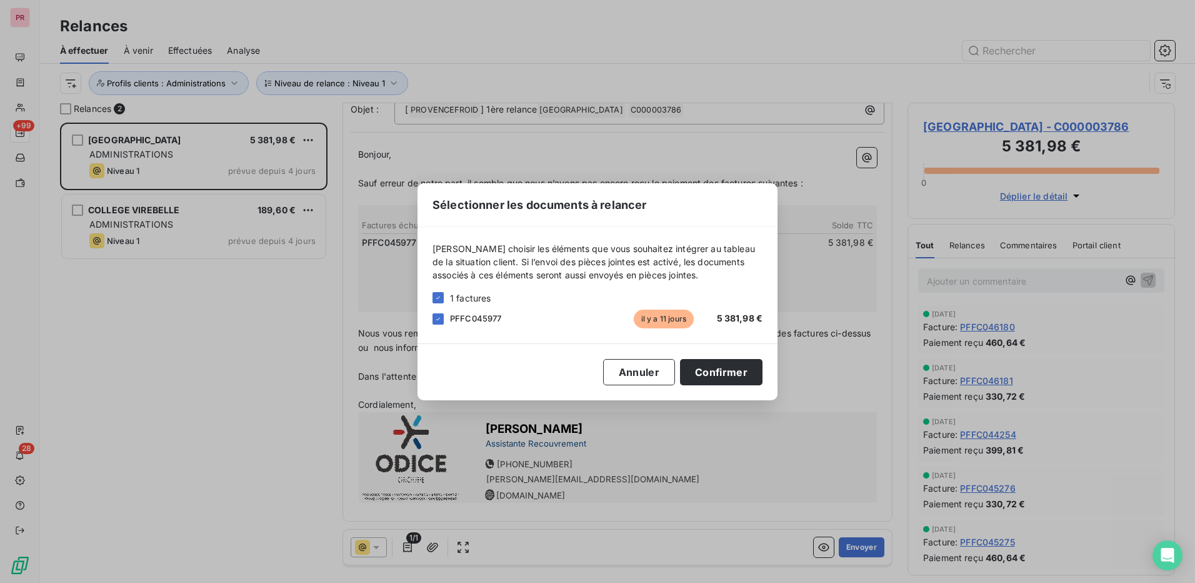
click at [745, 455] on div "Sélectionner les documents à relancer Veuillez choisir les éléments que vous so…" at bounding box center [597, 291] width 1195 height 583
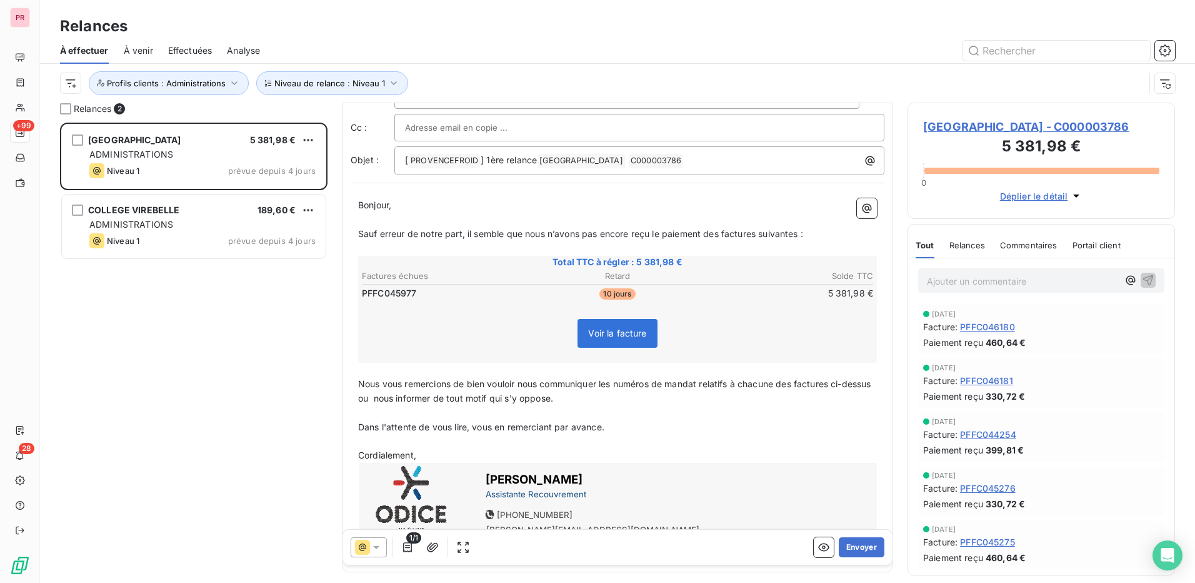
scroll to position [0, 0]
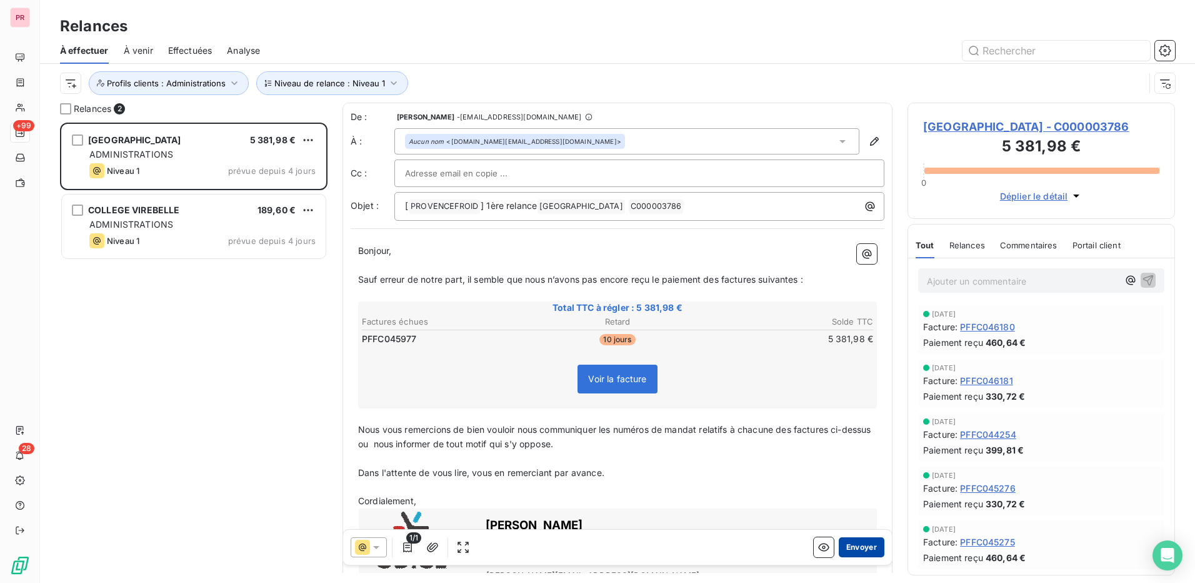
click at [860, 546] on button "Envoyer" at bounding box center [862, 547] width 46 height 20
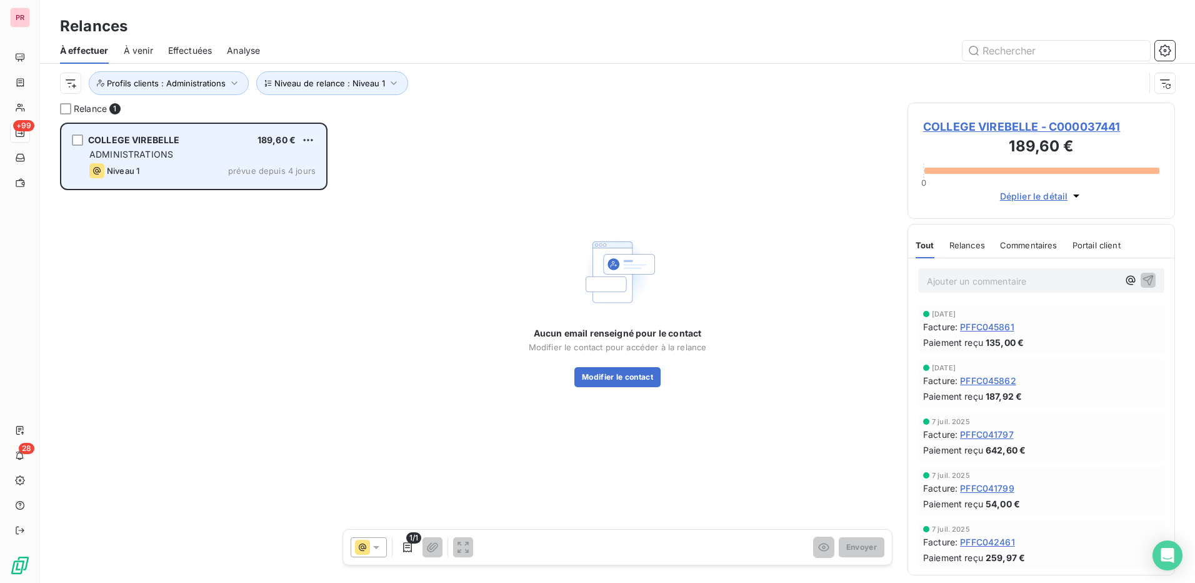
click at [154, 148] on div "ADMINISTRATIONS" at bounding box center [202, 154] width 226 height 13
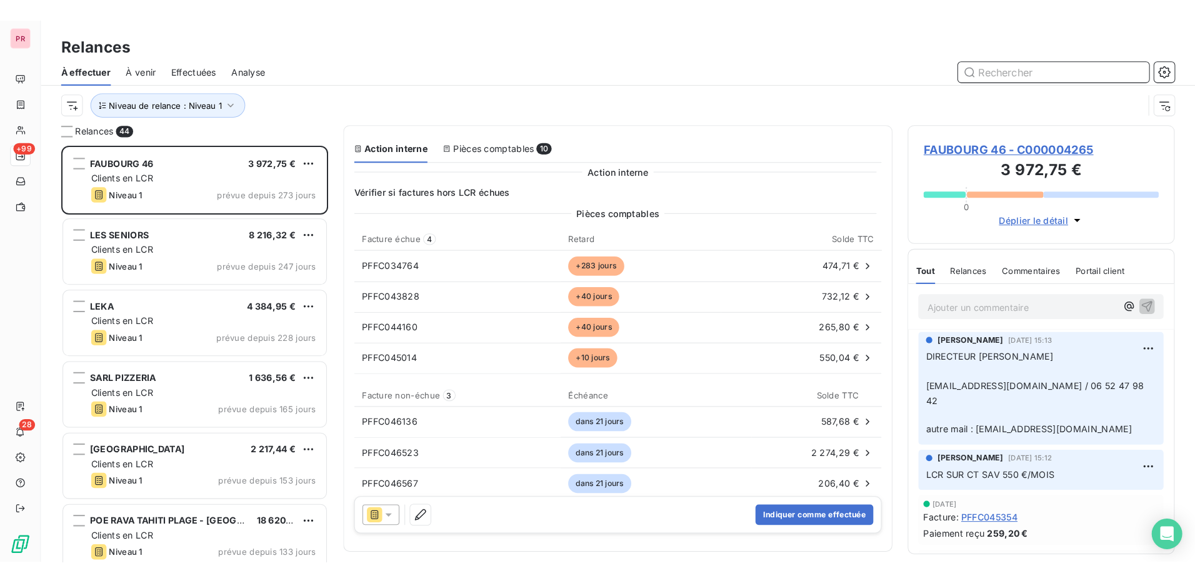
scroll to position [451, 258]
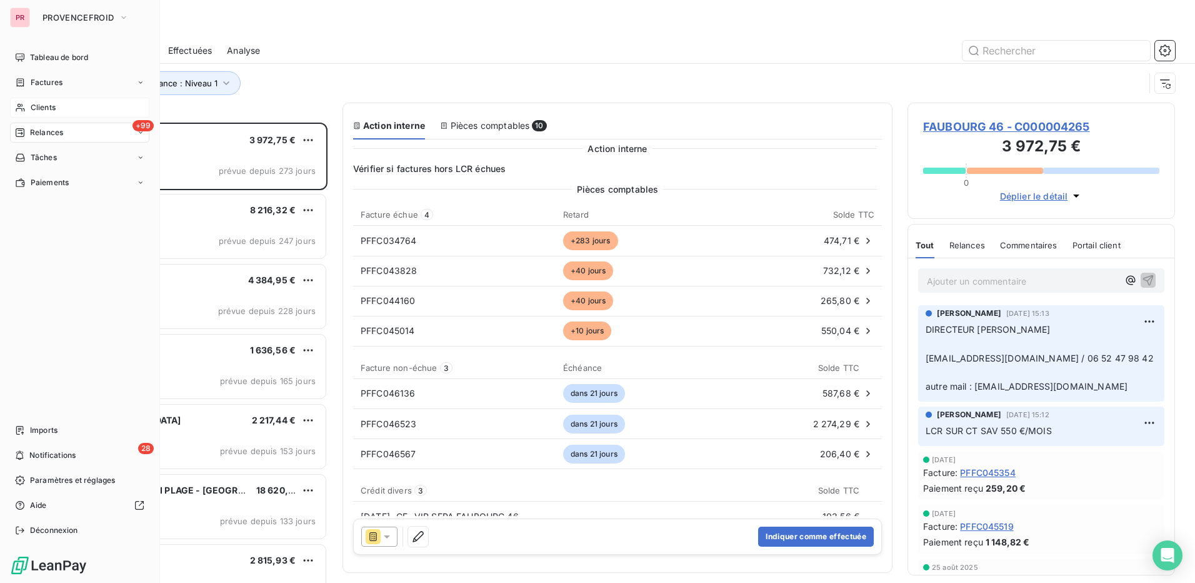
click at [41, 101] on div "Clients" at bounding box center [79, 108] width 139 height 20
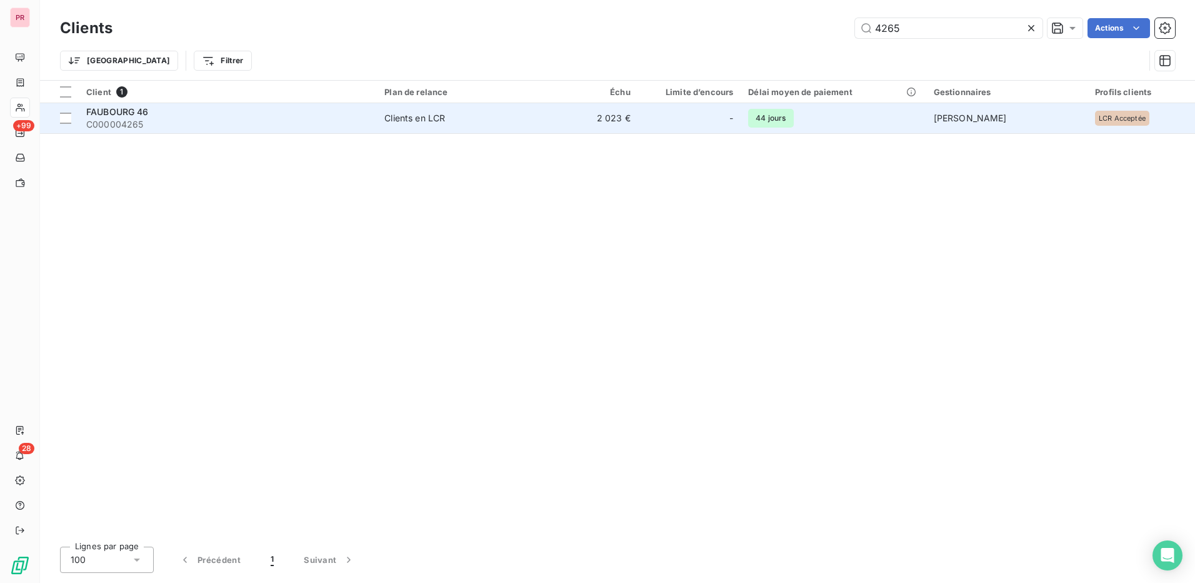
type input "4265"
click at [139, 118] on span "C000004265" at bounding box center [227, 124] width 283 height 13
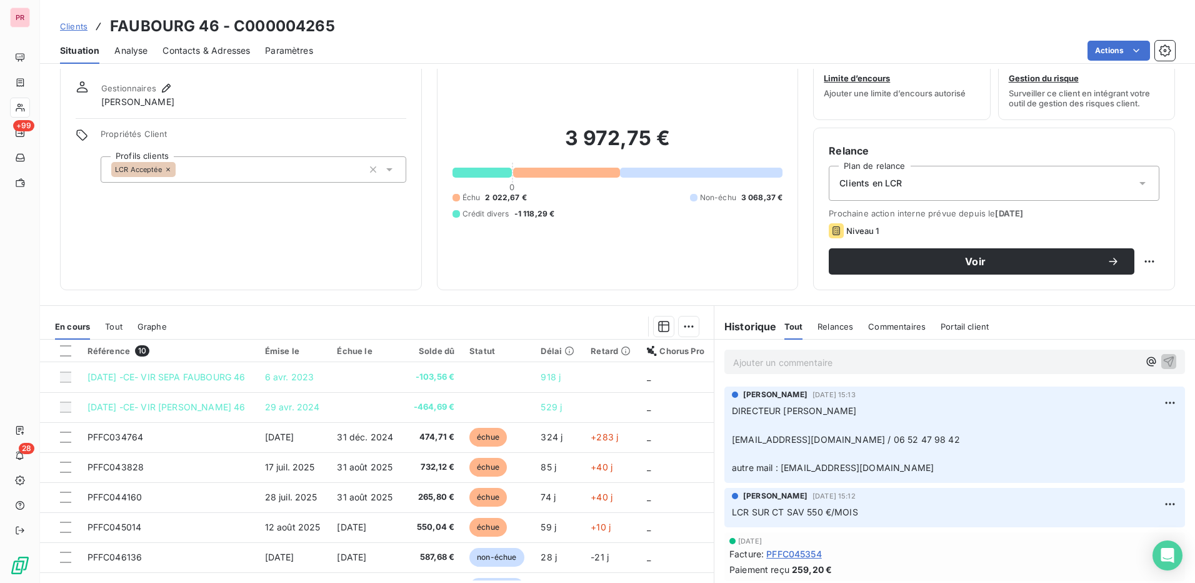
scroll to position [71, 0]
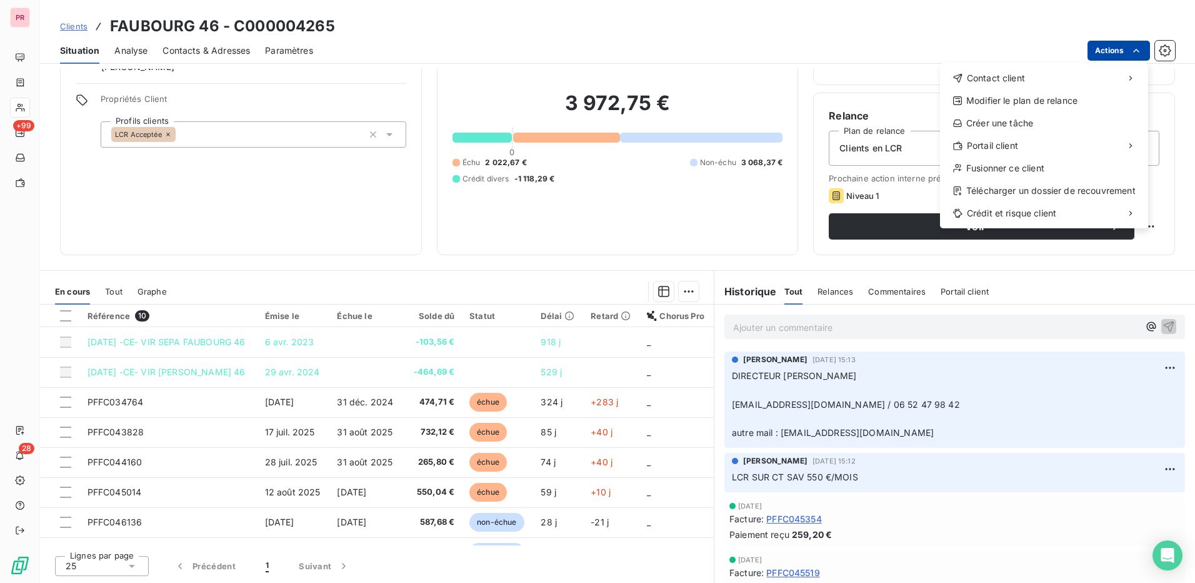
click at [1122, 53] on html "PR +99 28 Clients FAUBOURG 46 - C000004265 Situation Analyse Contacts & Adresse…" at bounding box center [597, 291] width 1195 height 583
click at [1010, 73] on span "Contact client" at bounding box center [996, 78] width 58 height 13
click at [893, 76] on div "Envoyer un email" at bounding box center [847, 83] width 168 height 20
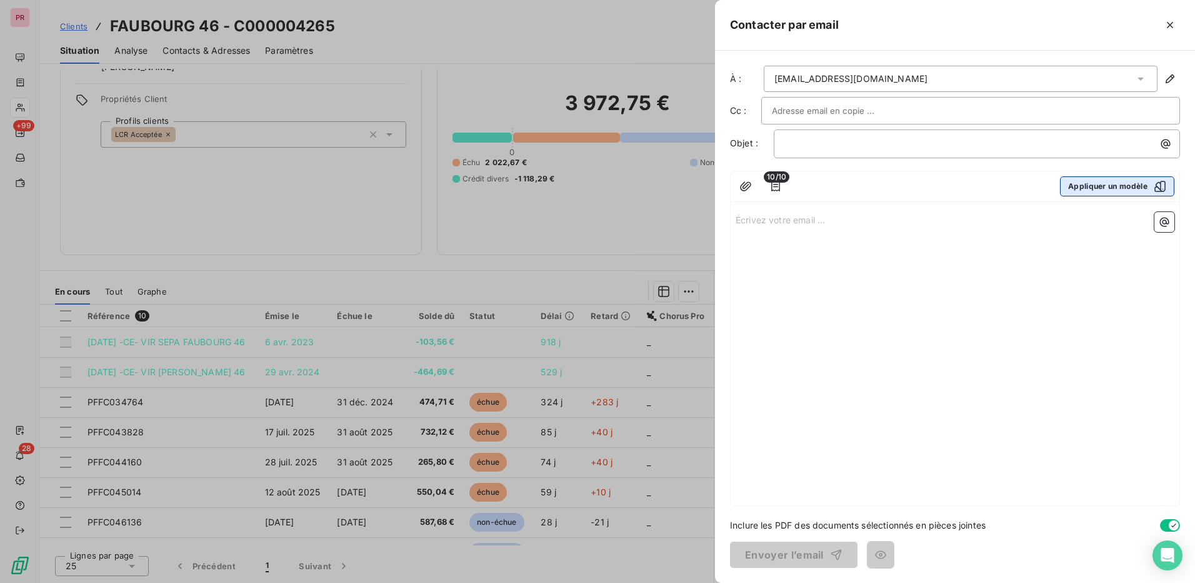
click at [1115, 186] on button "Appliquer un modèle" at bounding box center [1117, 186] width 114 height 20
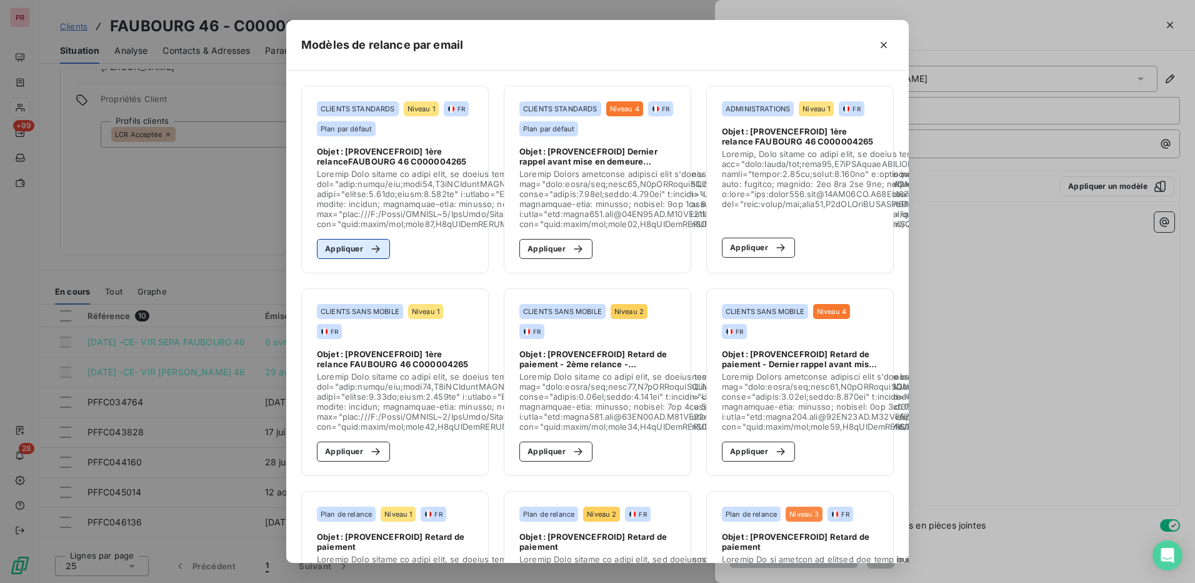
click at [351, 246] on button "Appliquer" at bounding box center [353, 249] width 73 height 20
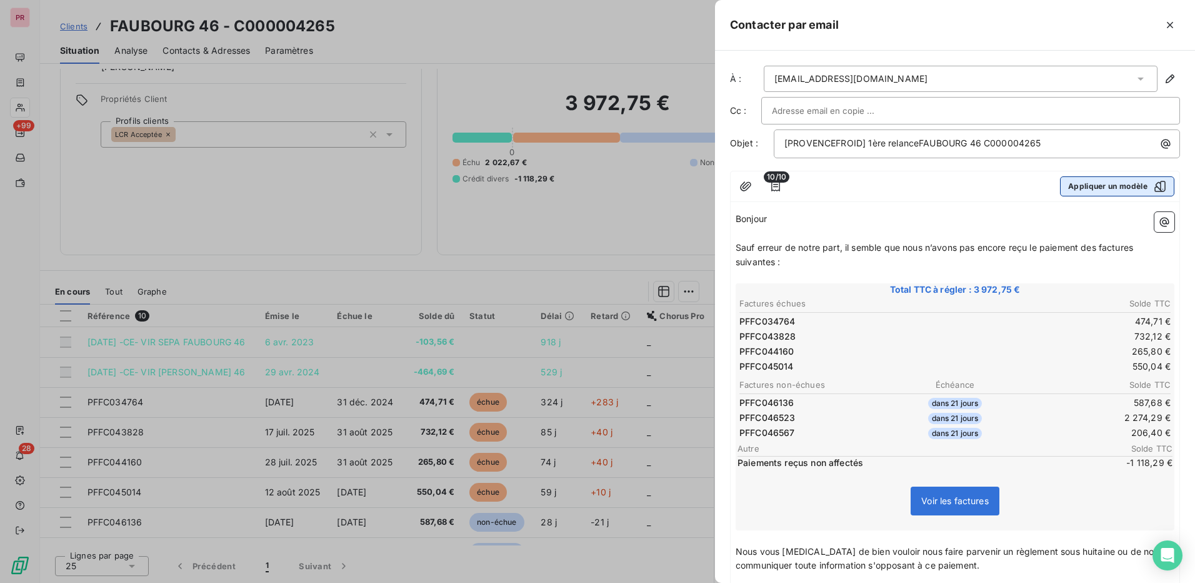
click at [1100, 183] on button "Appliquer un modèle" at bounding box center [1117, 186] width 114 height 20
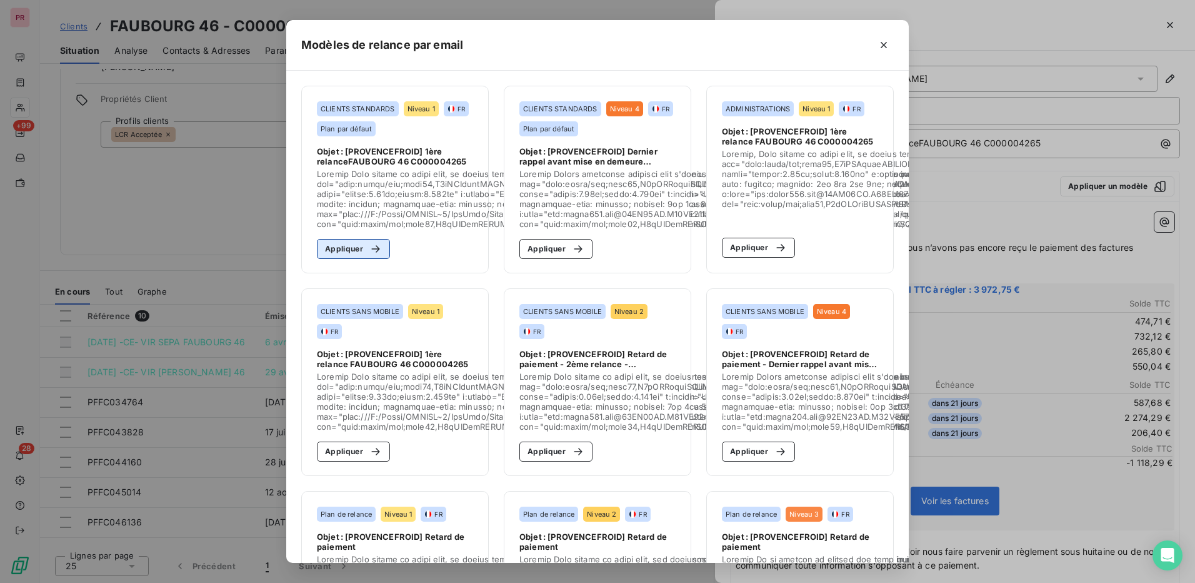
click at [363, 247] on div "button" at bounding box center [372, 249] width 19 height 13
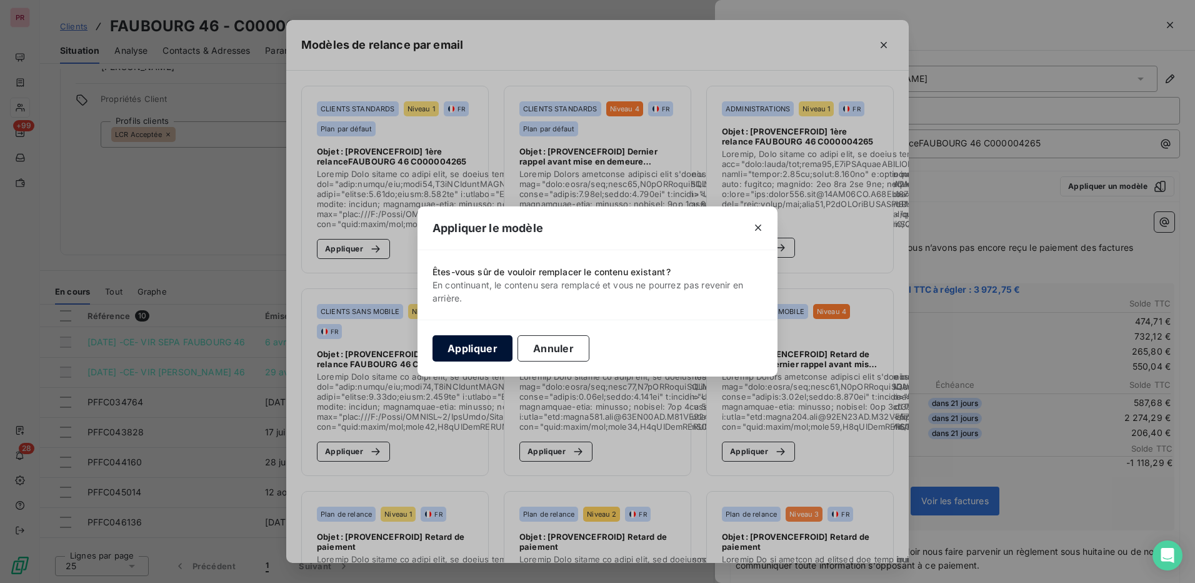
click at [486, 346] on button "Appliquer" at bounding box center [473, 348] width 80 height 26
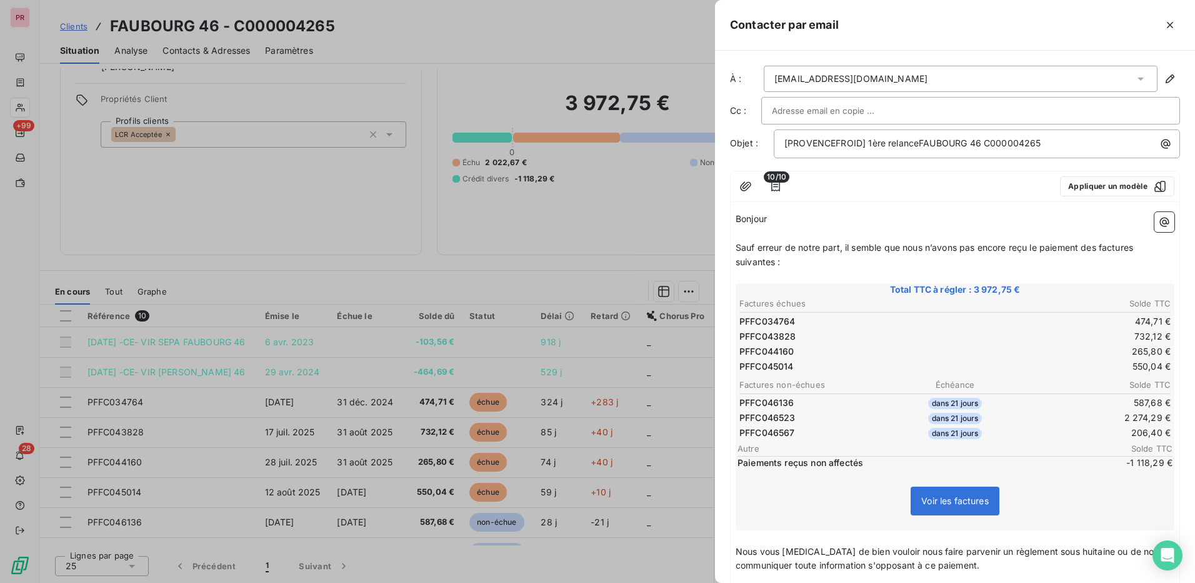
click at [773, 182] on span "10/10" at bounding box center [777, 176] width 26 height 11
click at [777, 188] on icon "button" at bounding box center [776, 186] width 13 height 13
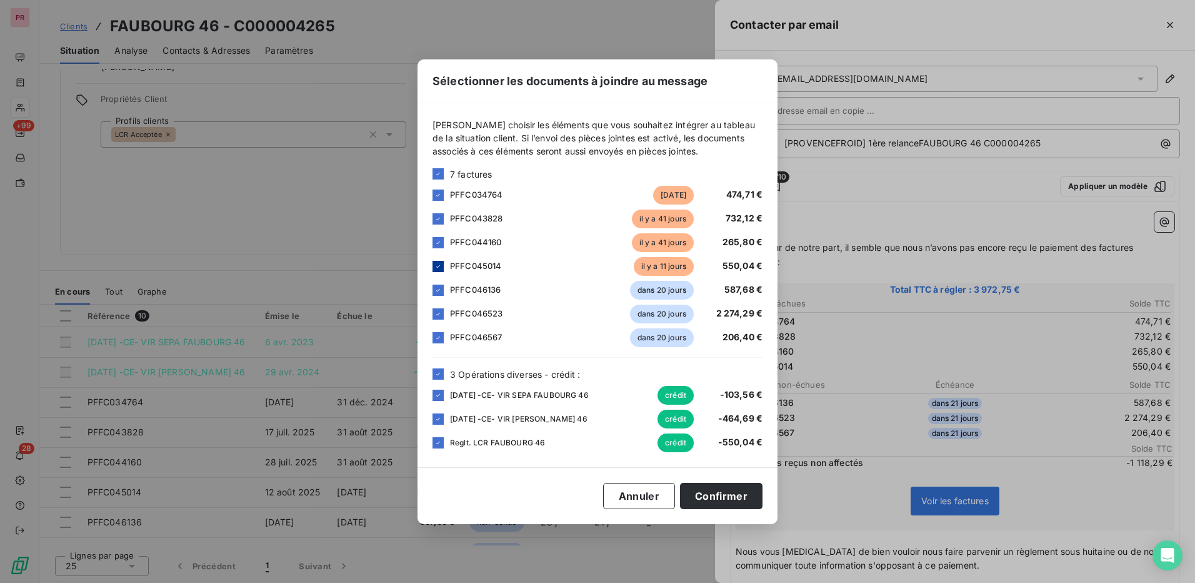
click at [442, 265] on div at bounding box center [438, 266] width 11 height 11
click at [438, 444] on icon at bounding box center [439, 443] width 8 height 8
click at [436, 421] on icon at bounding box center [439, 419] width 8 height 8
click at [444, 396] on div "[DATE] -CE- VIR [PERSON_NAME] 46 crédit -103,56 €" at bounding box center [598, 395] width 330 height 19
click at [441, 377] on icon at bounding box center [439, 374] width 8 height 8
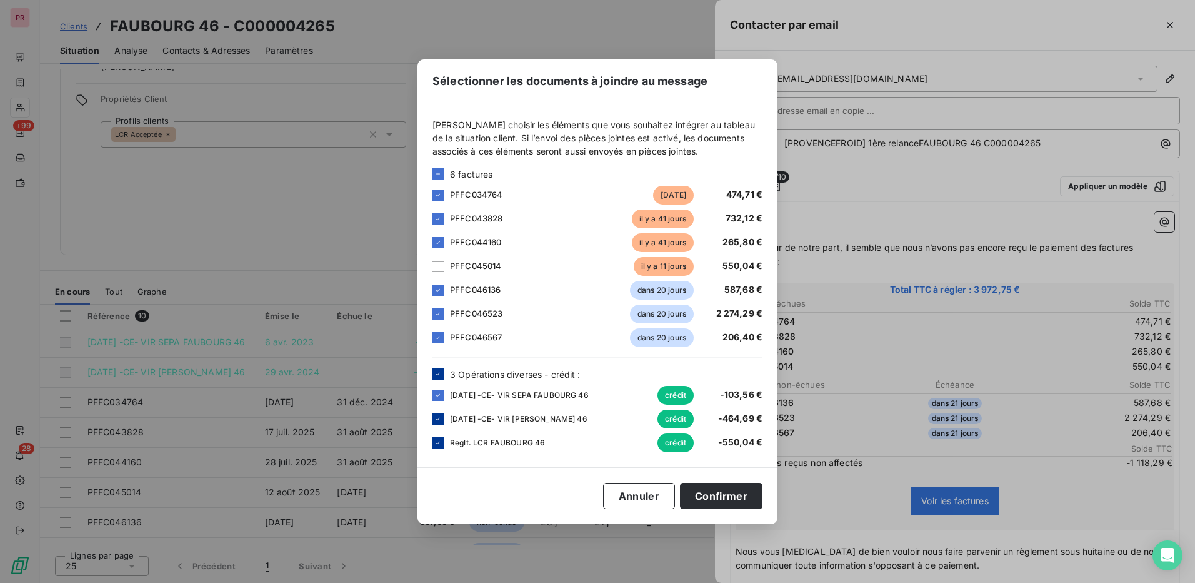
click at [441, 375] on icon at bounding box center [439, 374] width 8 height 8
click at [713, 493] on button "Confirmer" at bounding box center [721, 496] width 83 height 26
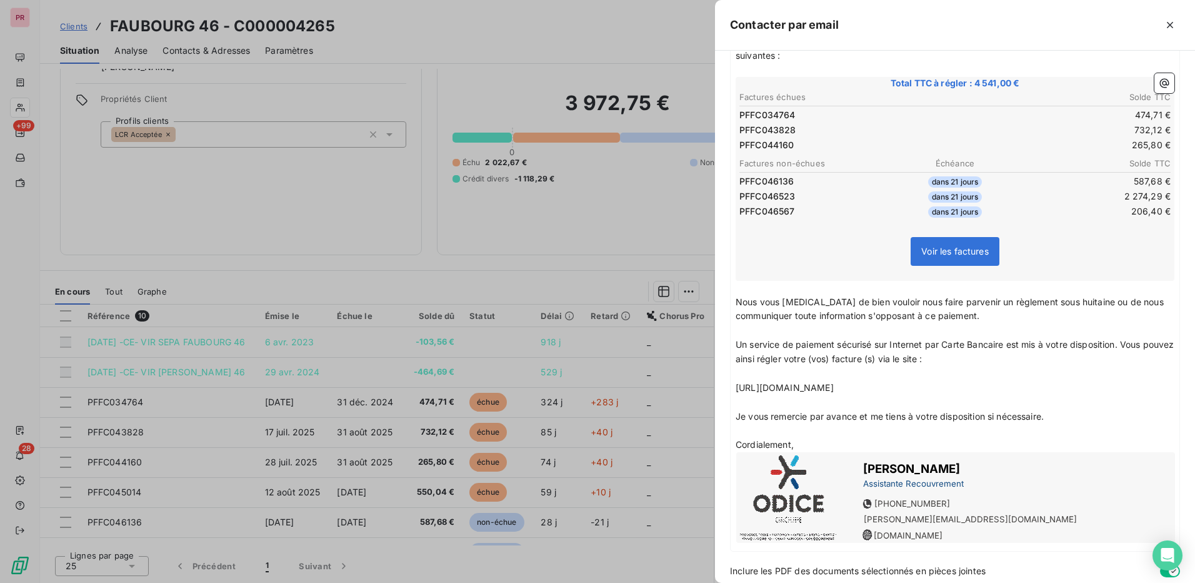
scroll to position [252, 0]
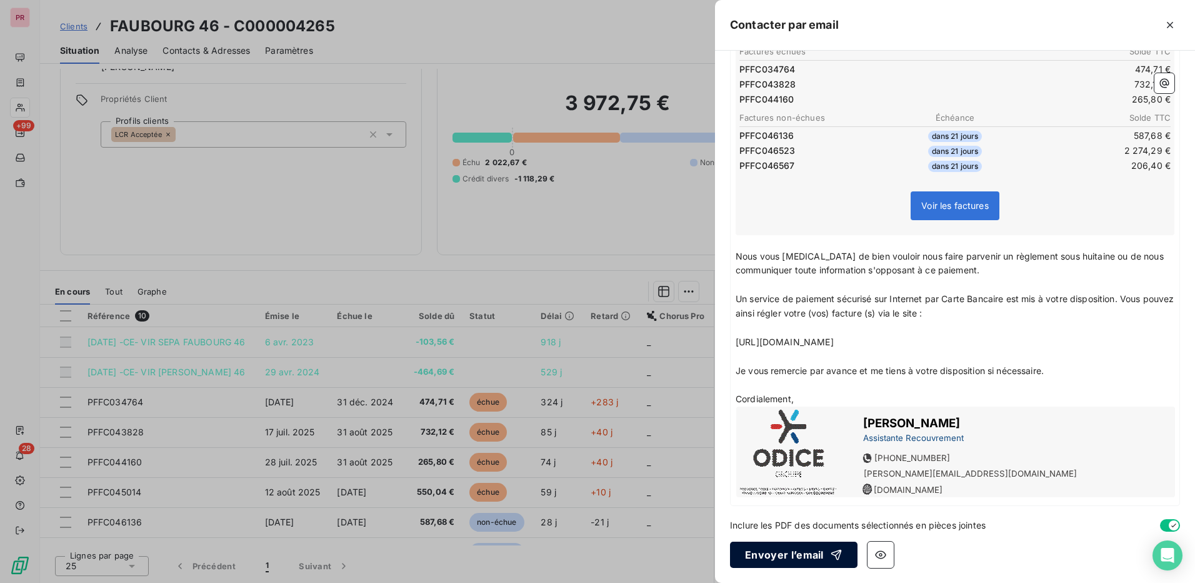
click at [792, 548] on button "Envoyer l’email" at bounding box center [794, 554] width 128 height 26
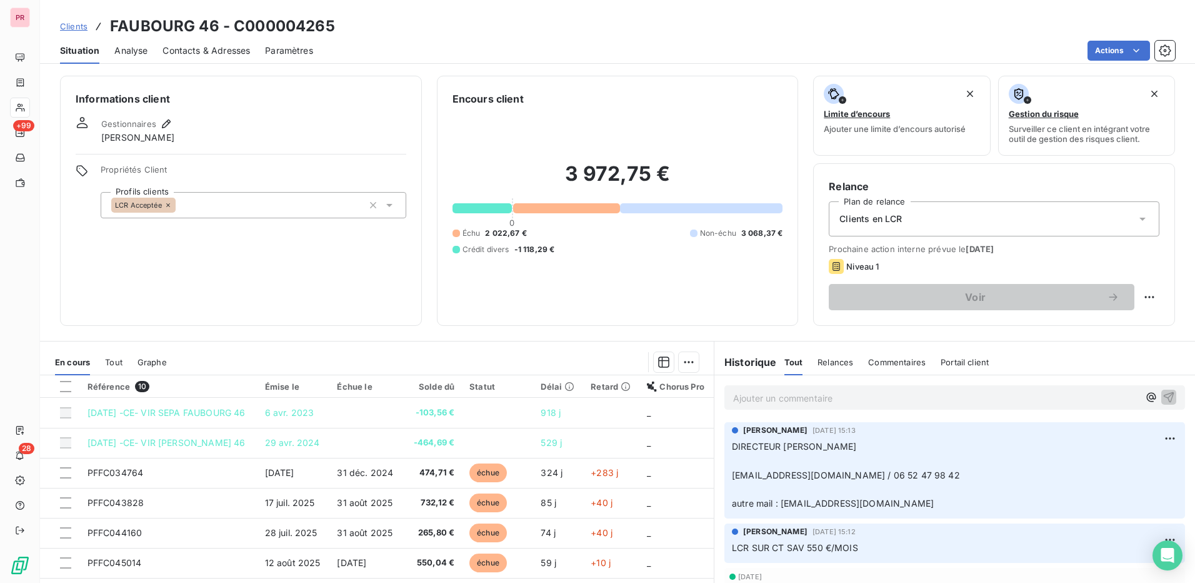
scroll to position [0, 0]
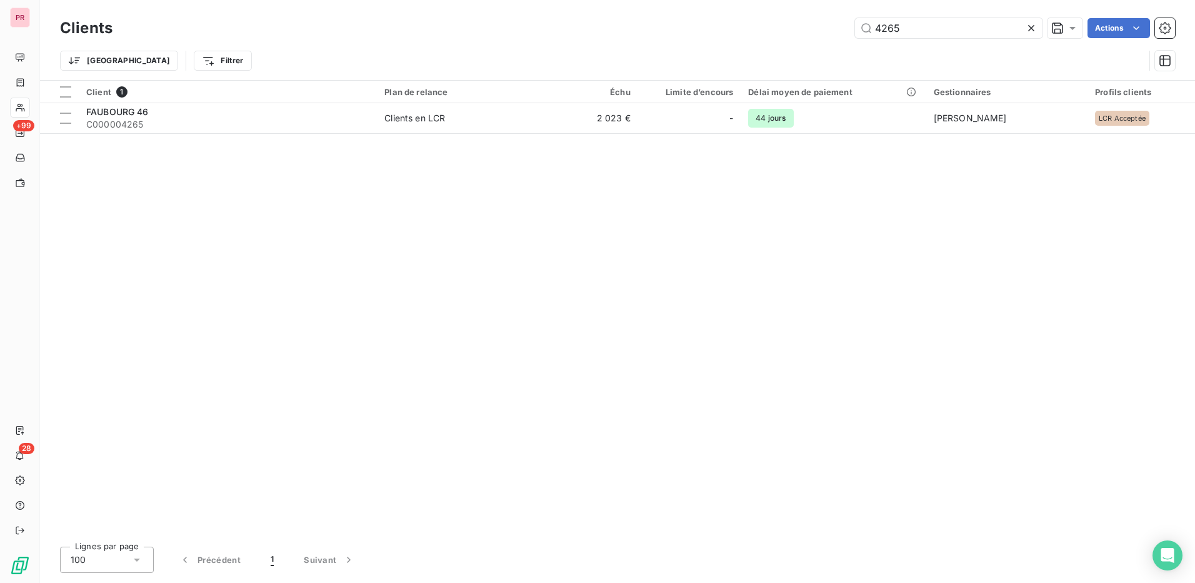
drag, startPoint x: 955, startPoint y: 26, endPoint x: 802, endPoint y: 21, distance: 153.9
click at [802, 21] on div "4265 Actions" at bounding box center [652, 28] width 1048 height 20
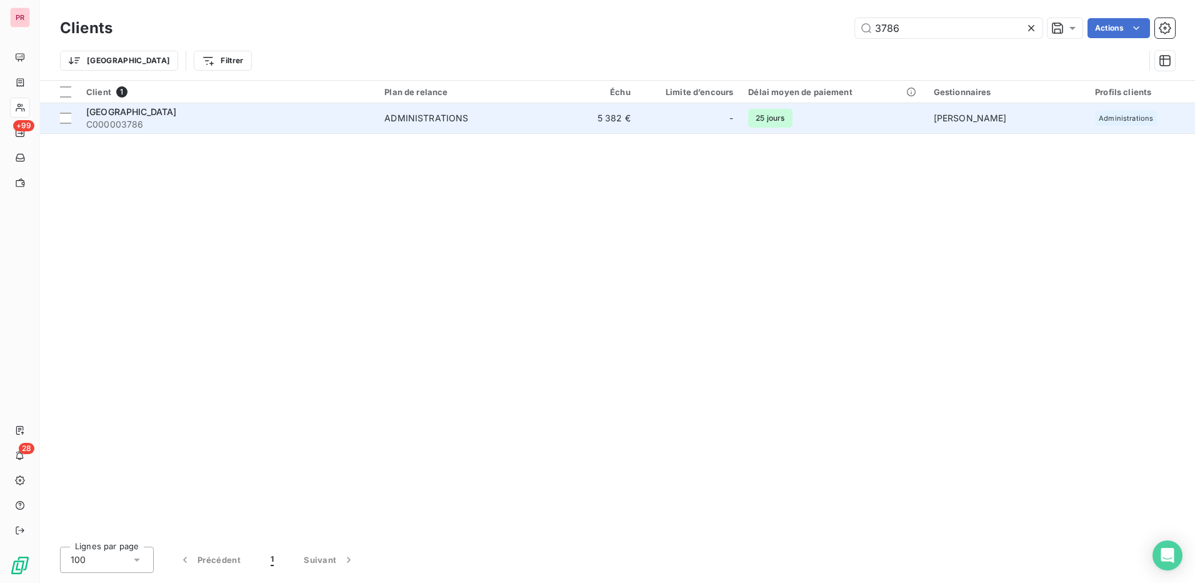
type input "3786"
click at [326, 124] on span "C000003786" at bounding box center [227, 124] width 283 height 13
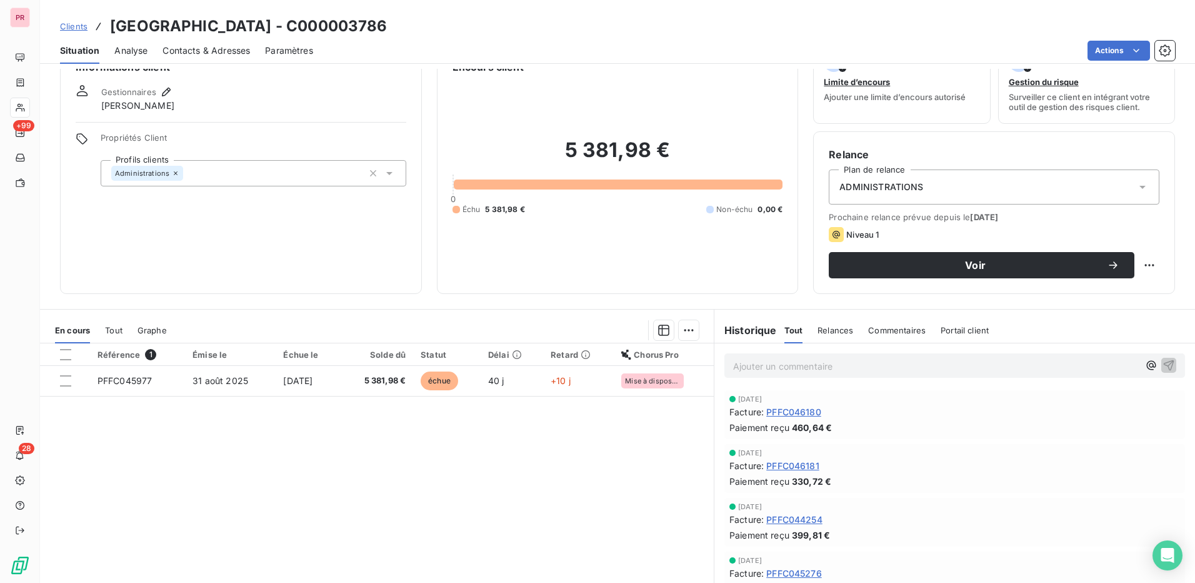
scroll to position [63, 0]
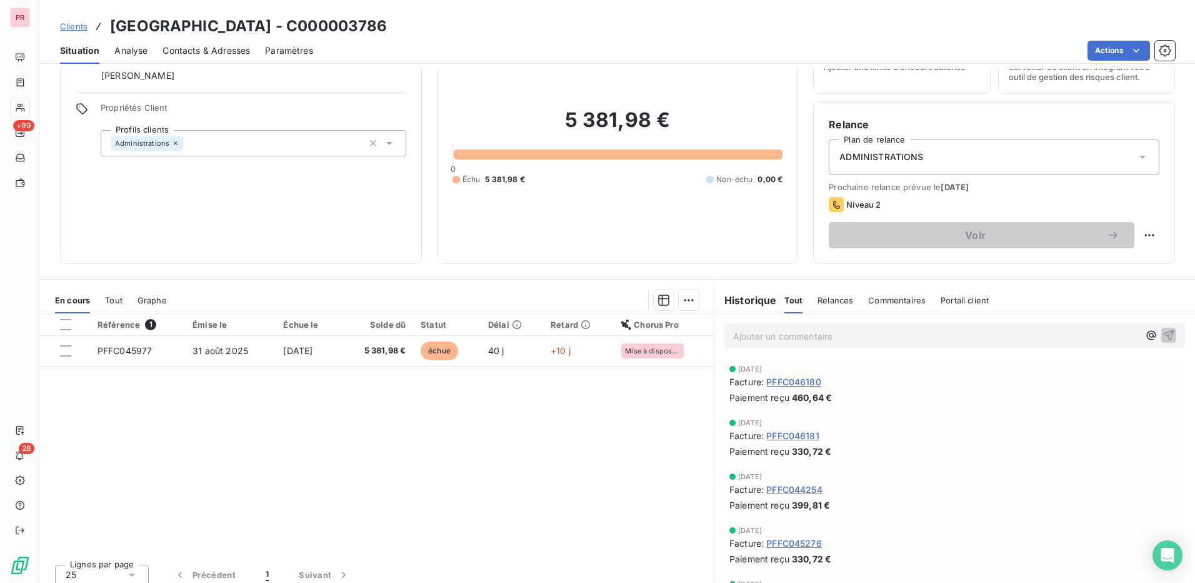
click at [216, 51] on span "Contacts & Adresses" at bounding box center [207, 50] width 88 height 13
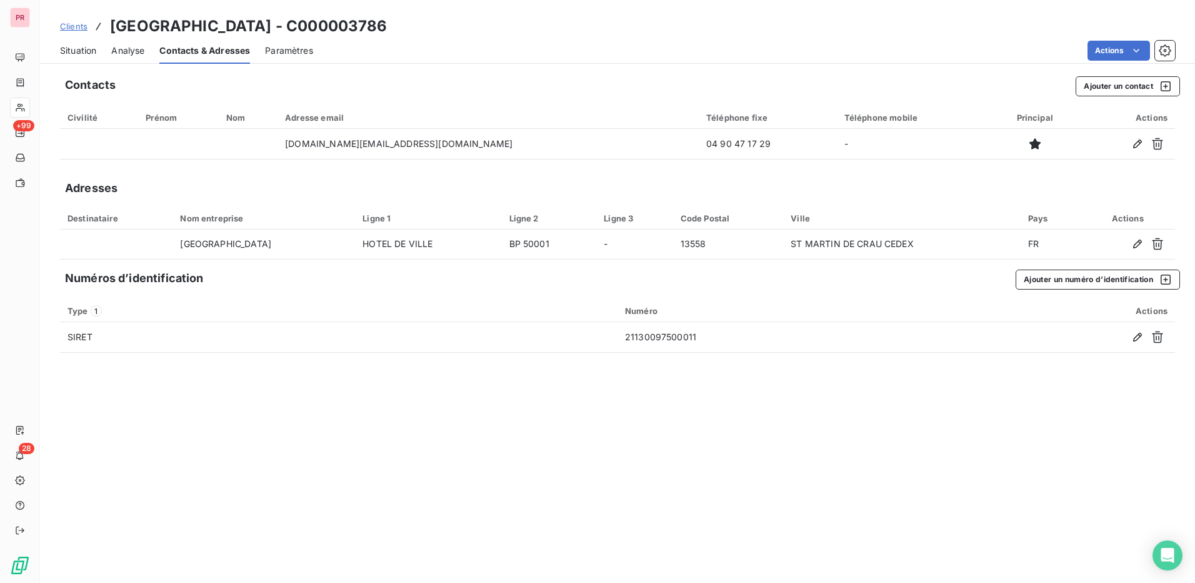
click at [78, 29] on span "Clients" at bounding box center [74, 26] width 28 height 10
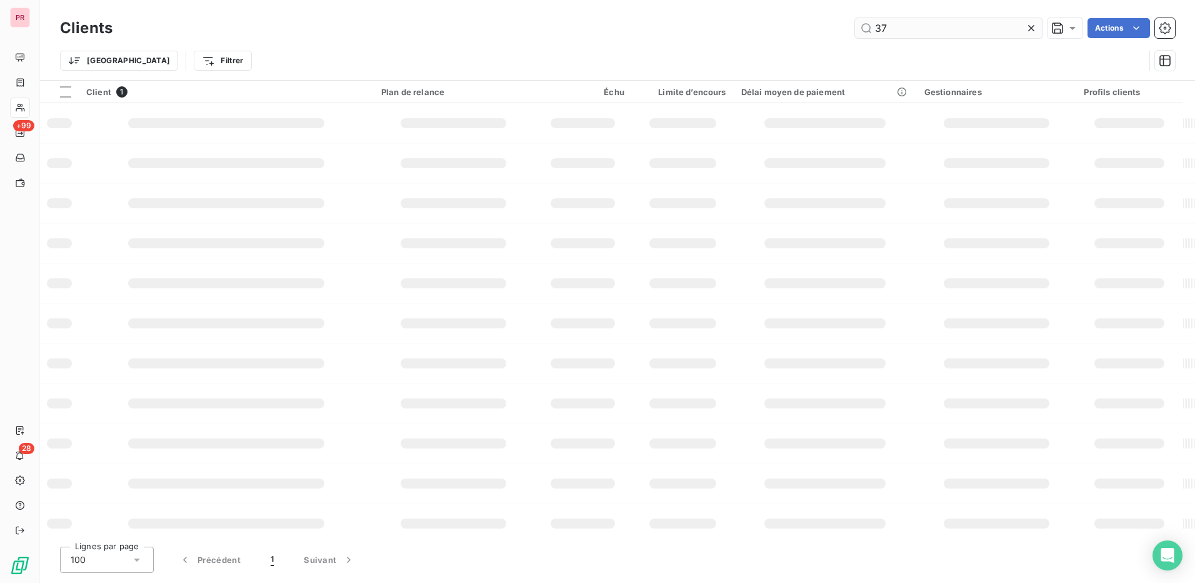
type input "3"
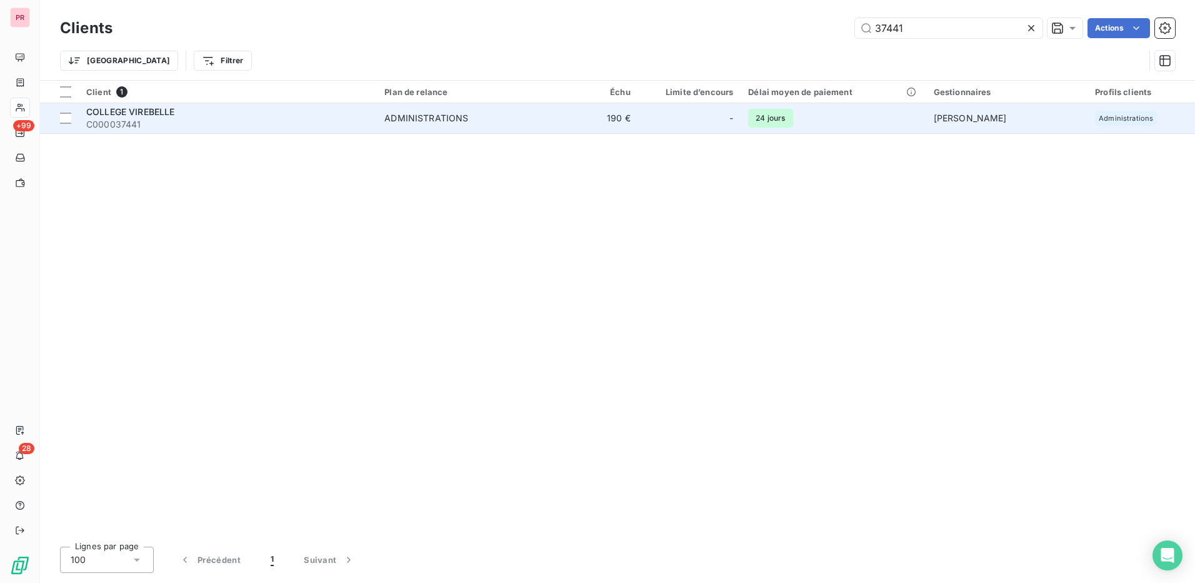
type input "37441"
click at [313, 125] on span "C000037441" at bounding box center [227, 124] width 283 height 13
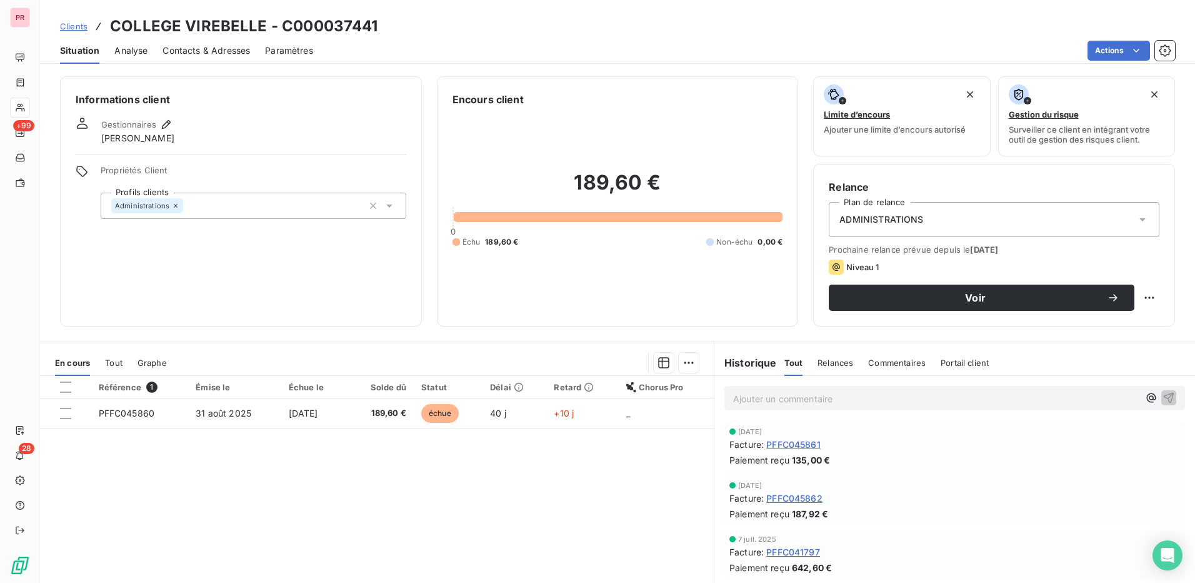
drag, startPoint x: 206, startPoint y: 51, endPoint x: 236, endPoint y: 56, distance: 30.5
click at [206, 51] on span "Contacts & Adresses" at bounding box center [207, 50] width 88 height 13
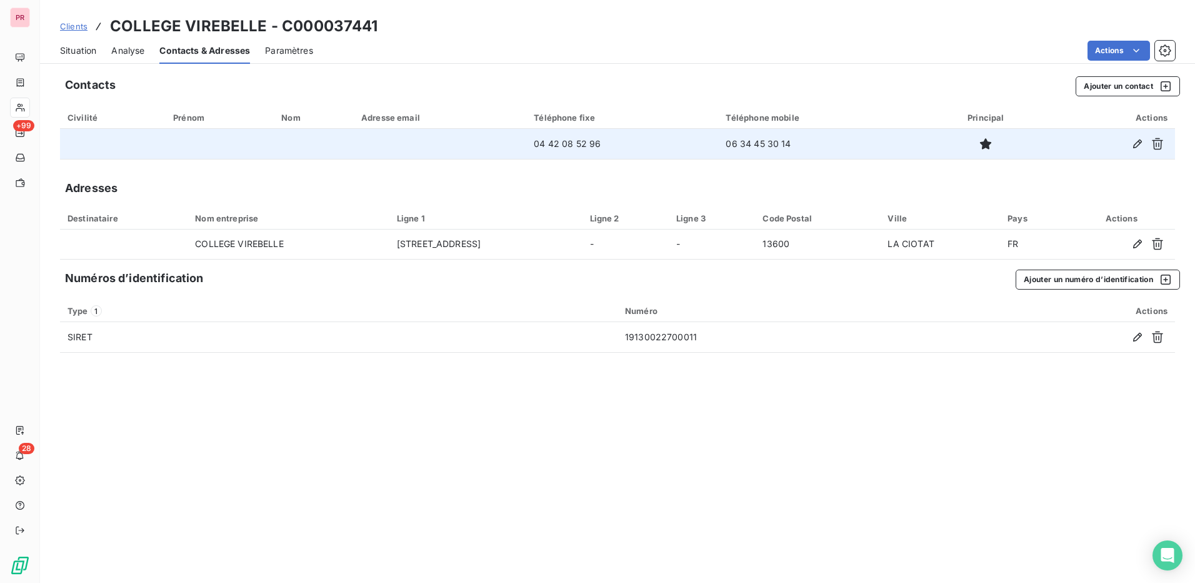
click at [391, 142] on td at bounding box center [440, 144] width 173 height 30
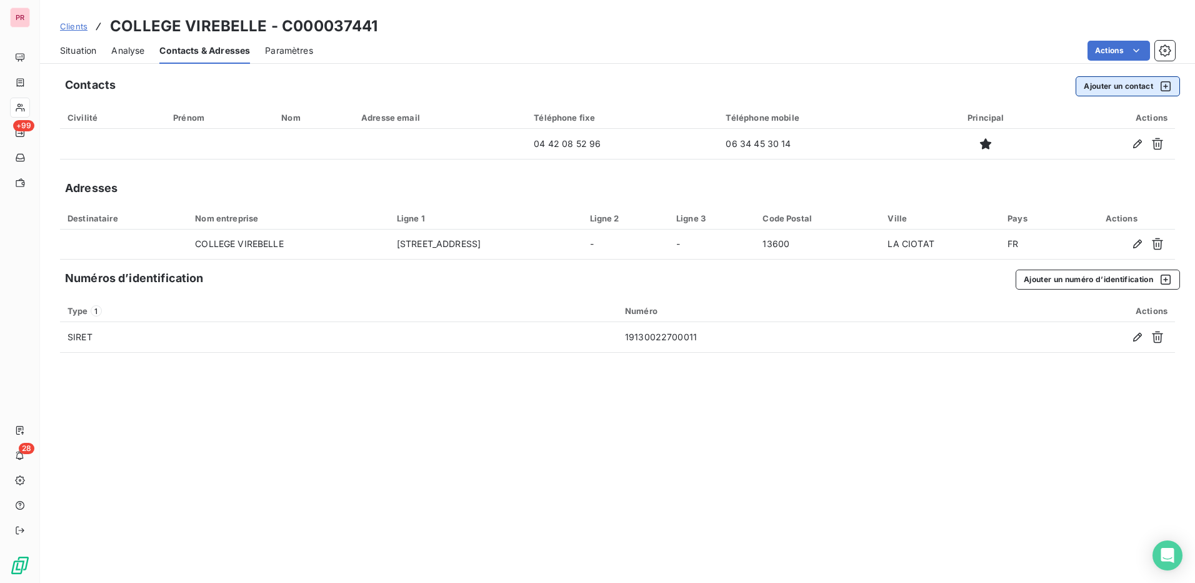
click at [1097, 79] on button "Ajouter un contact" at bounding box center [1128, 86] width 104 height 20
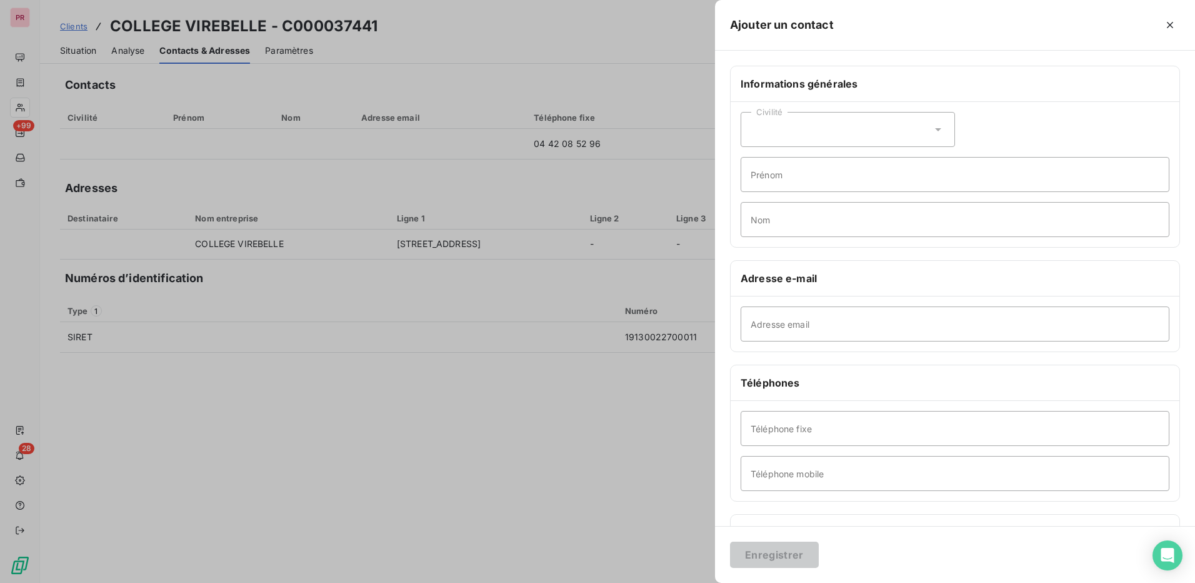
click at [588, 179] on div at bounding box center [597, 291] width 1195 height 583
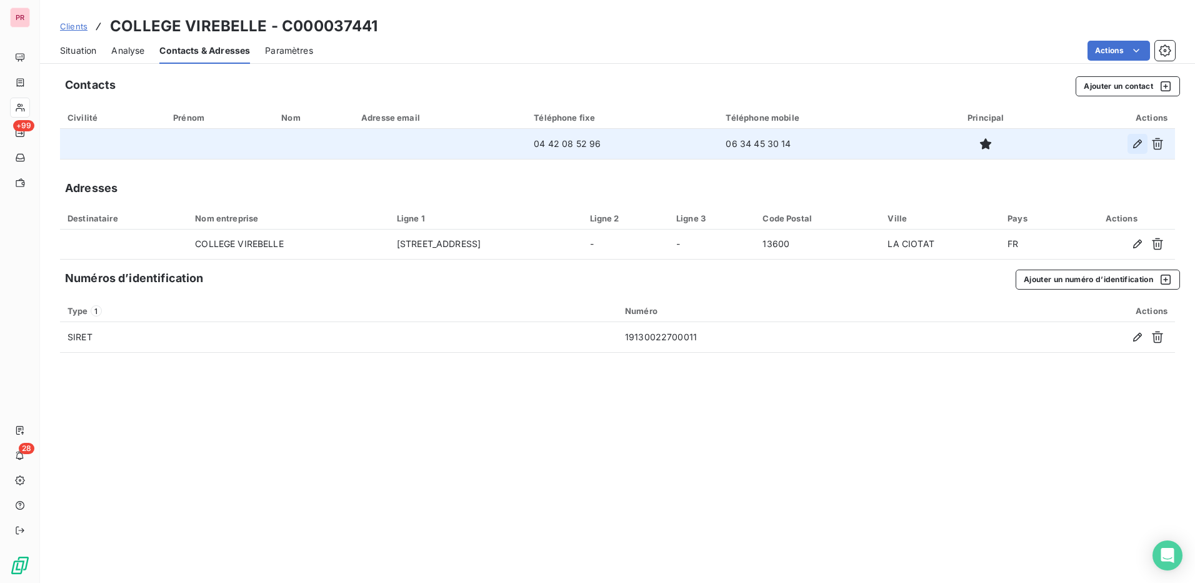
click at [1139, 145] on icon "button" at bounding box center [1138, 144] width 13 height 13
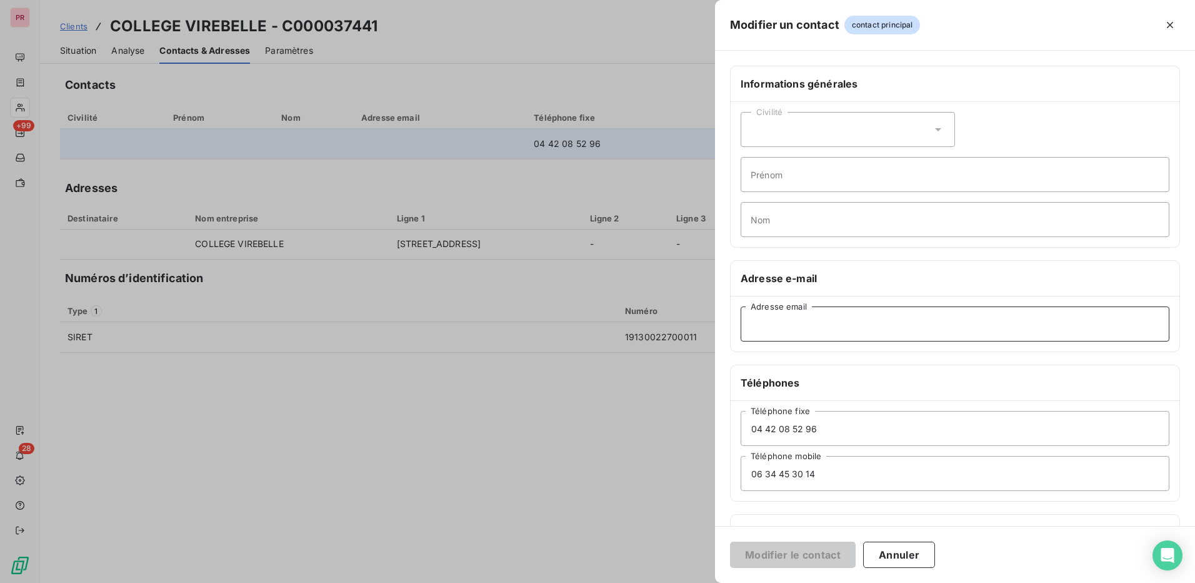
click at [830, 324] on input "Adresse email" at bounding box center [955, 323] width 429 height 35
paste input "ges.clg.virebelle@ac-aix-marseille.fr"
type input "ges.clg.virebelle@ac-aix-marseille.fr"
click at [828, 552] on button "Modifier le contact" at bounding box center [793, 554] width 126 height 26
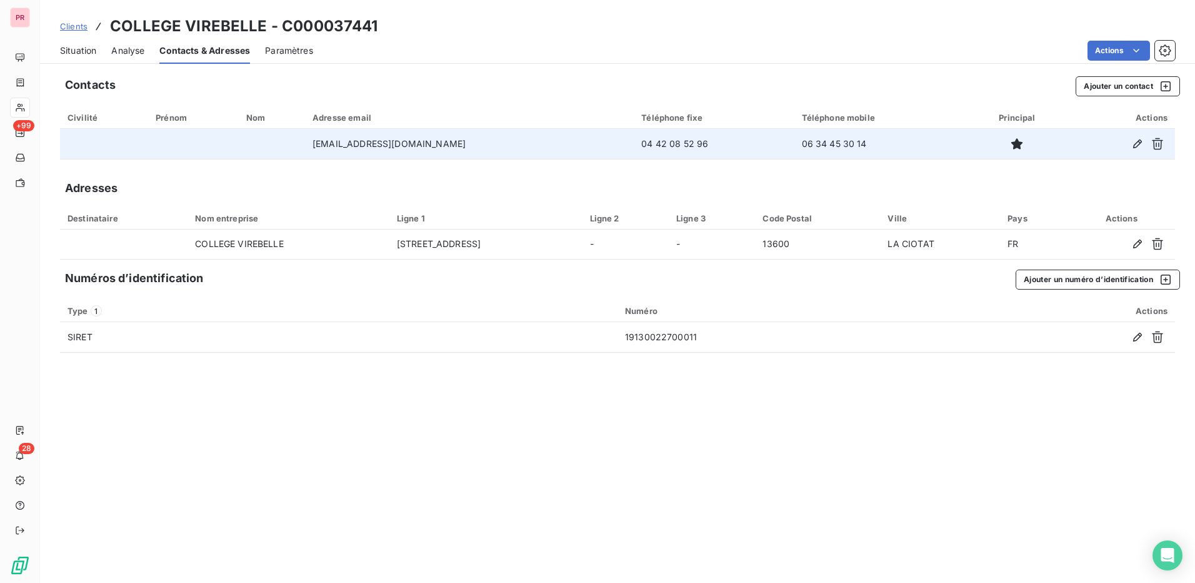
click at [81, 24] on span "Clients" at bounding box center [74, 26] width 28 height 10
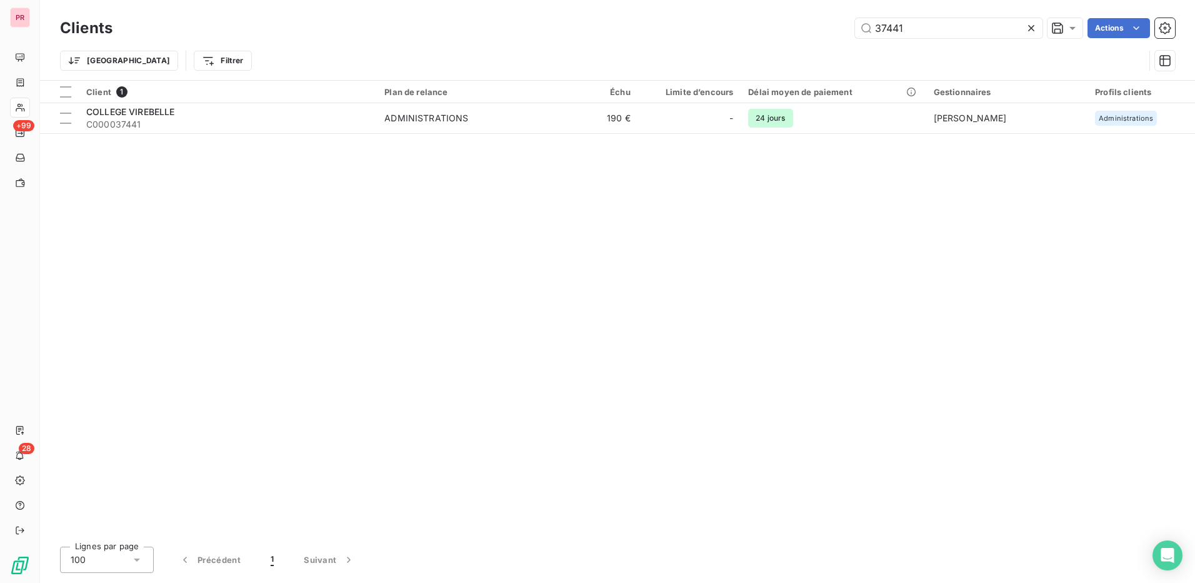
drag, startPoint x: 940, startPoint y: 31, endPoint x: 838, endPoint y: 38, distance: 101.5
click at [838, 38] on div "37441 Actions" at bounding box center [652, 28] width 1048 height 20
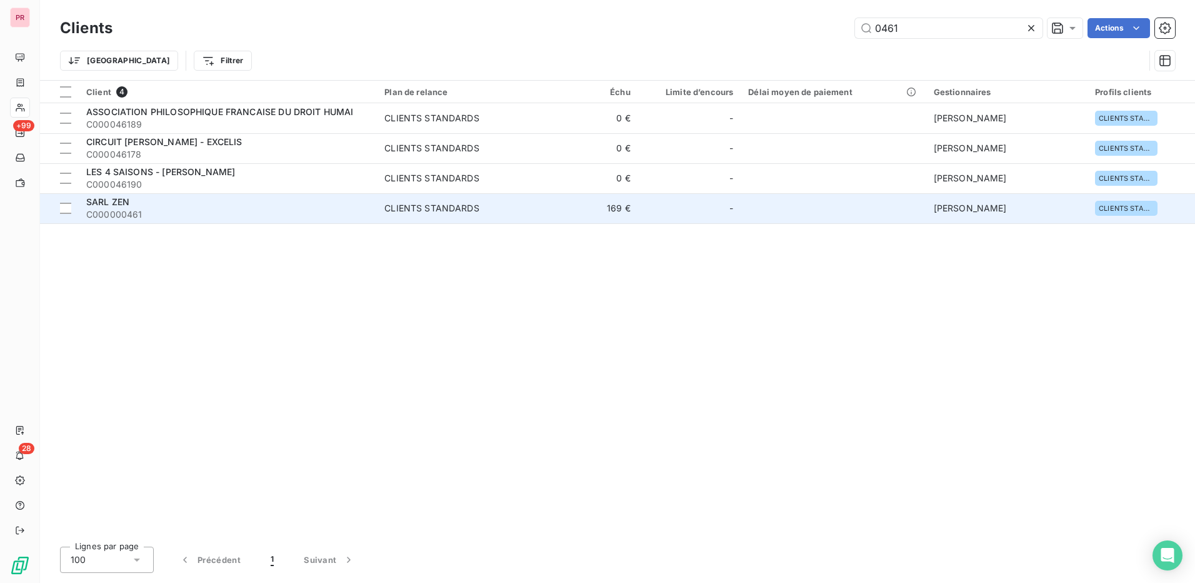
type input "0461"
click at [303, 206] on div "SARL ZEN" at bounding box center [227, 202] width 283 height 13
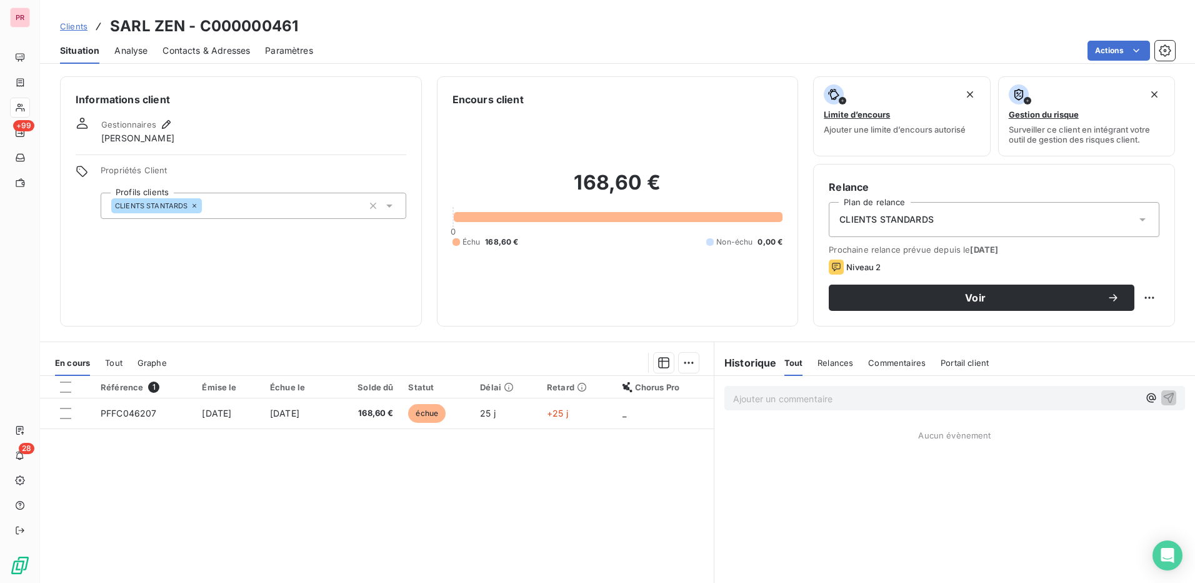
click at [210, 48] on span "Contacts & Adresses" at bounding box center [207, 50] width 88 height 13
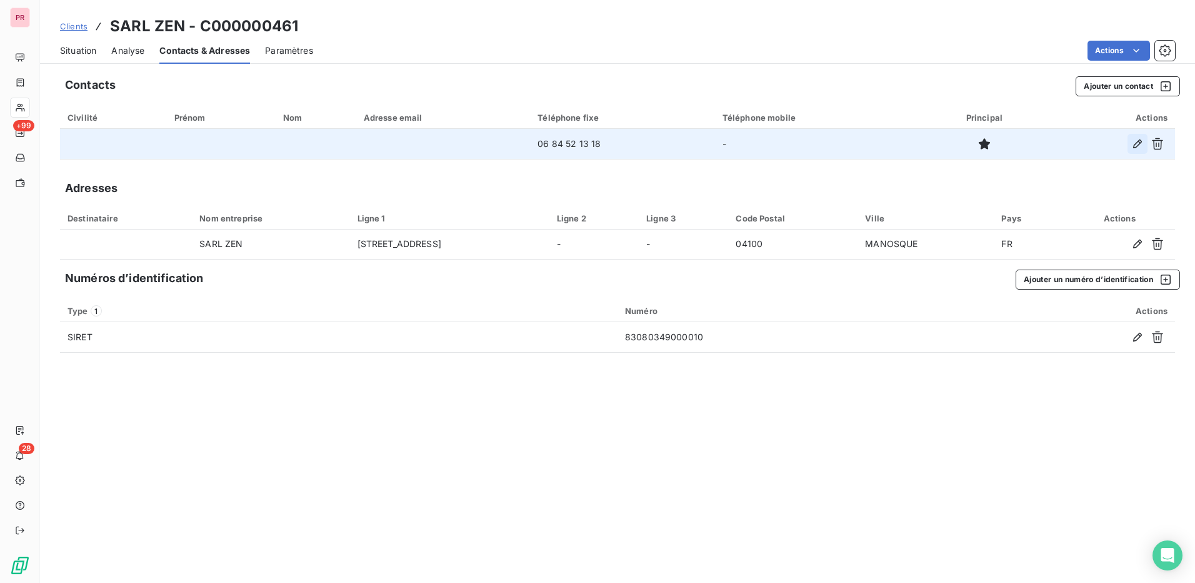
click at [1140, 143] on icon "button" at bounding box center [1138, 143] width 9 height 9
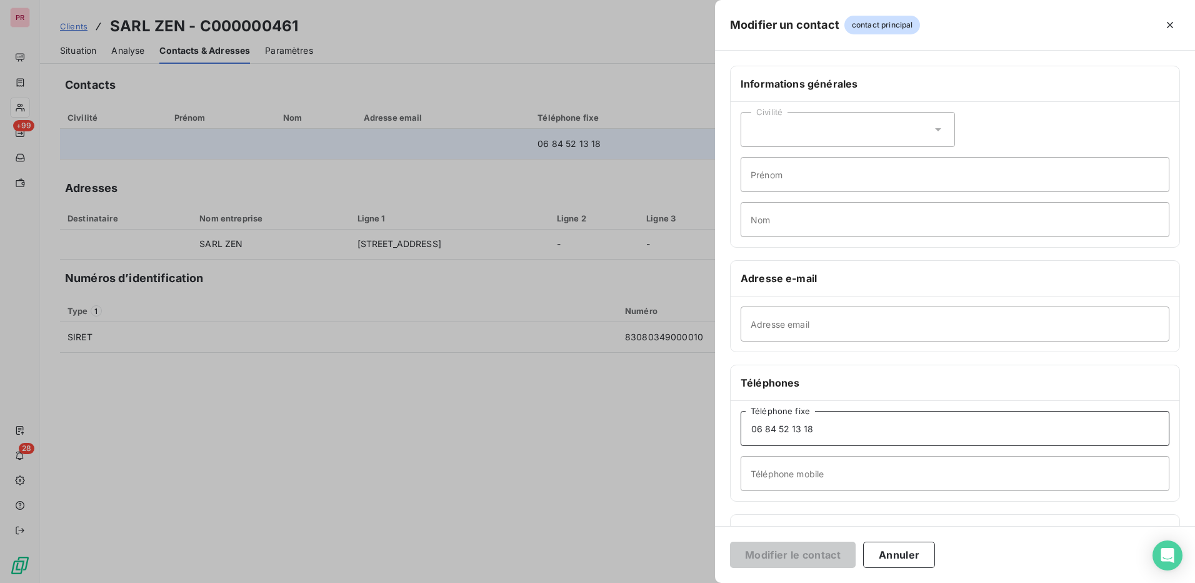
drag, startPoint x: 838, startPoint y: 427, endPoint x: 727, endPoint y: 427, distance: 110.7
click at [727, 427] on div "Informations générales Civilité Prénom Nom Adresse e-mail Adresse email Télépho…" at bounding box center [955, 343] width 480 height 555
click at [811, 478] on input "Téléphone mobile" at bounding box center [955, 473] width 429 height 35
paste input "06 84 52 13 18"
type input "06 84 52 13 18"
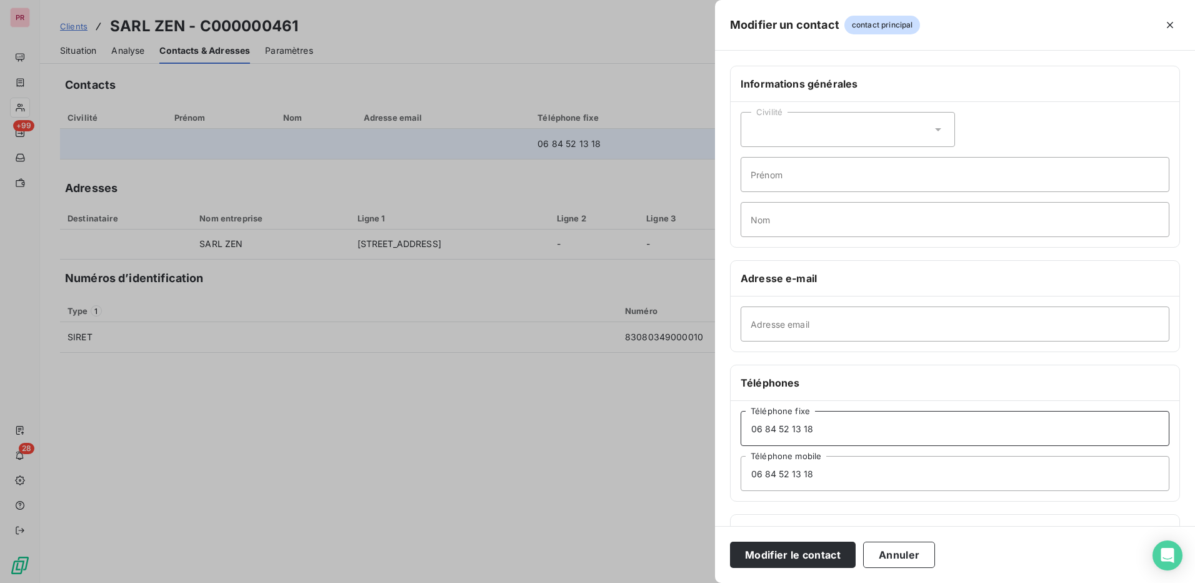
drag, startPoint x: 802, startPoint y: 438, endPoint x: 738, endPoint y: 438, distance: 63.1
click at [738, 438] on div "06 84 52 13 18 Téléphone fixe 06 84 52 13 18 Téléphone mobile" at bounding box center [955, 451] width 449 height 100
click at [833, 555] on button "Modifier le contact" at bounding box center [793, 554] width 126 height 26
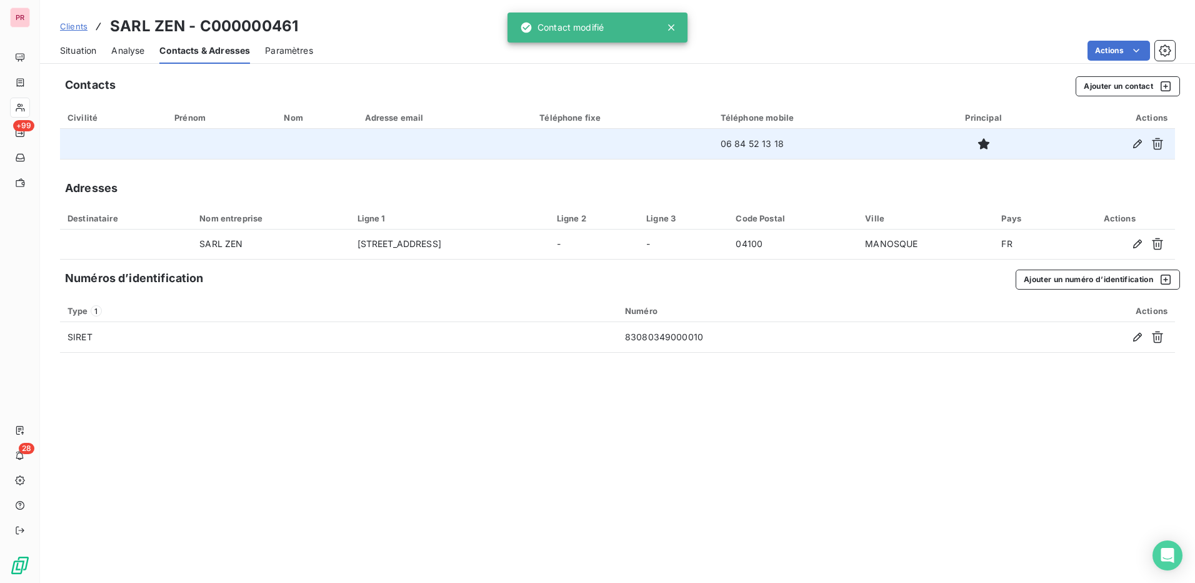
click at [82, 50] on span "Situation" at bounding box center [78, 50] width 36 height 13
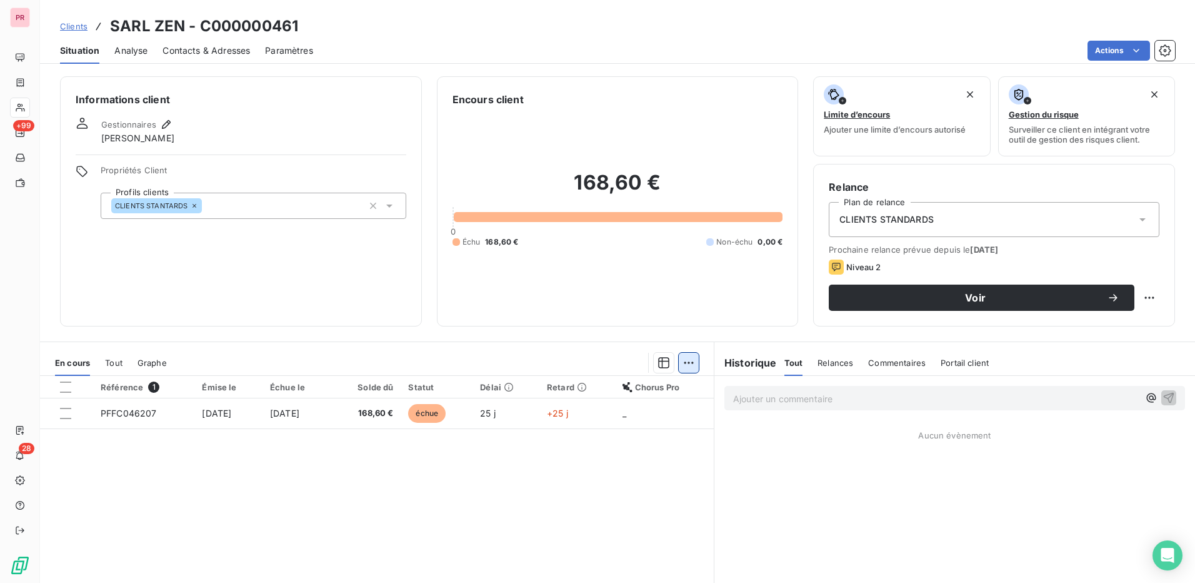
click at [688, 364] on html "PR +99 28 Clients SARL ZEN - C000000461 Situation Analyse Contacts & Adresses P…" at bounding box center [597, 291] width 1195 height 583
click at [67, 415] on html "PR +99 28 Clients SARL ZEN - C000000461 Situation Analyse Contacts & Adresses P…" at bounding box center [597, 291] width 1195 height 583
click at [688, 370] on html "PR +99 28 Clients SARL ZEN - C000000461 Situation Analyse Contacts & Adresses P…" at bounding box center [597, 291] width 1195 height 583
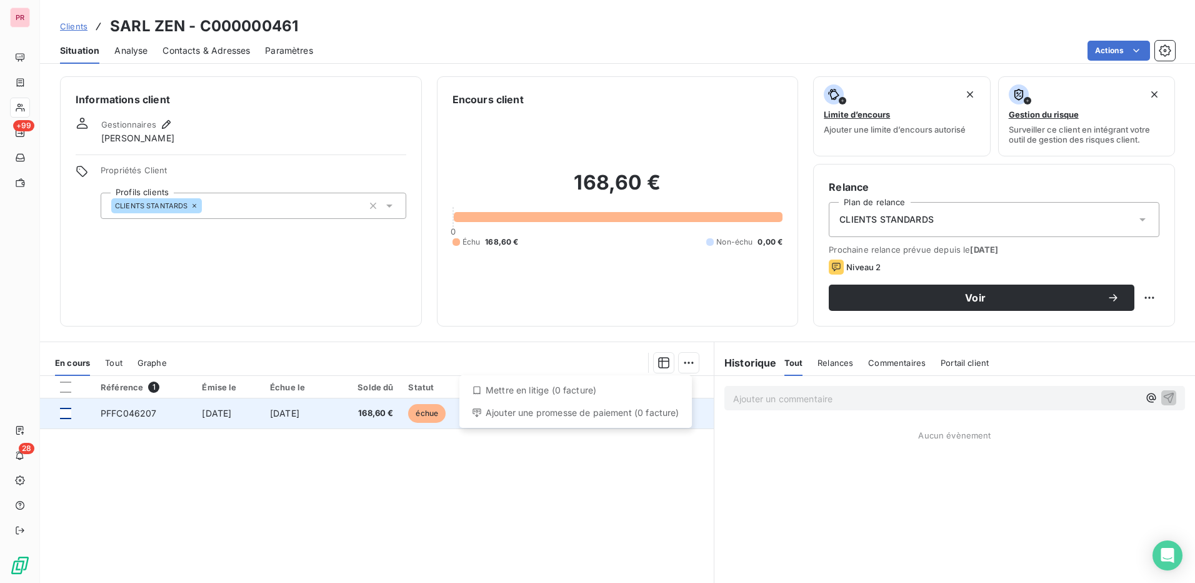
click at [72, 415] on html "PR +99 28 Clients SARL ZEN - C000000461 Situation Analyse Contacts & Adresses P…" at bounding box center [597, 291] width 1195 height 583
click at [65, 413] on div at bounding box center [65, 413] width 11 height 11
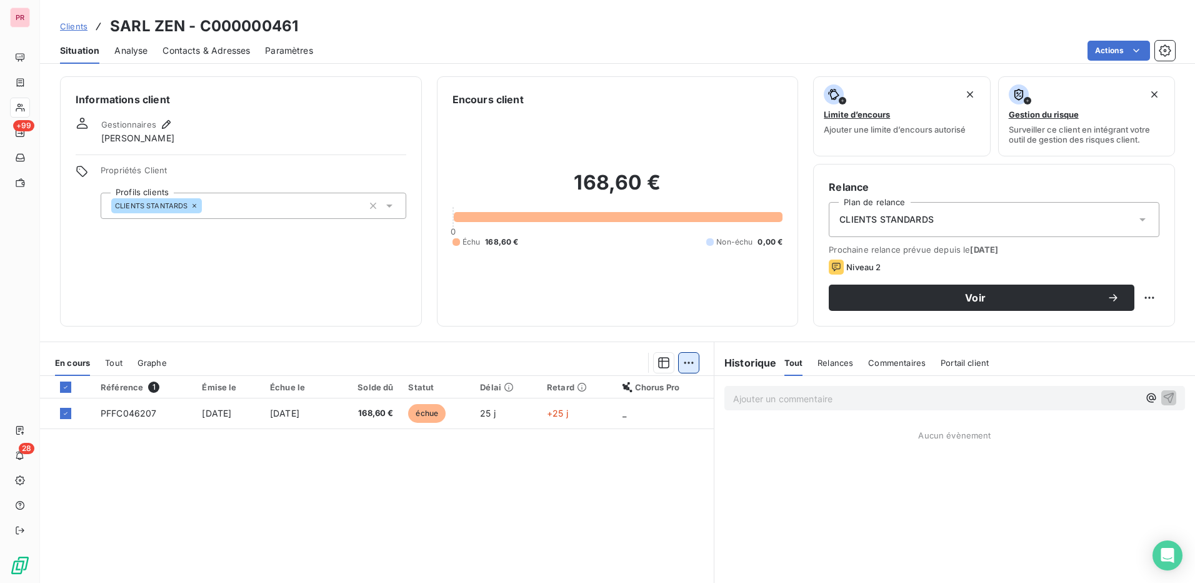
click at [685, 363] on html "PR +99 28 Clients SARL ZEN - C000000461 Situation Analyse Contacts & Adresses P…" at bounding box center [597, 291] width 1195 height 583
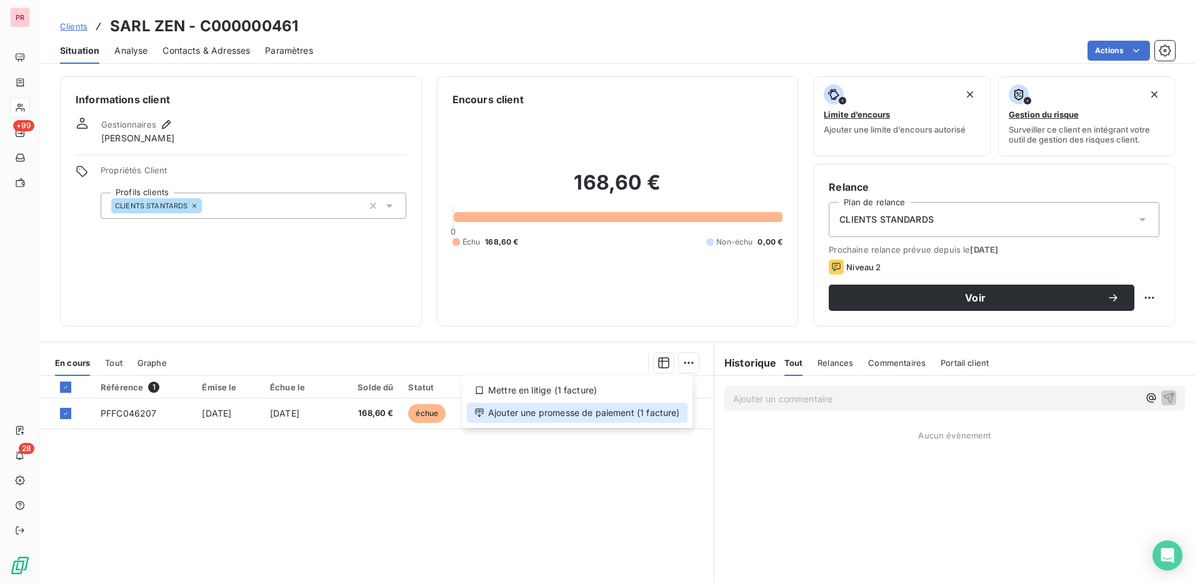
click at [638, 418] on div "Ajouter une promesse de paiement (1 facture)" at bounding box center [577, 413] width 221 height 20
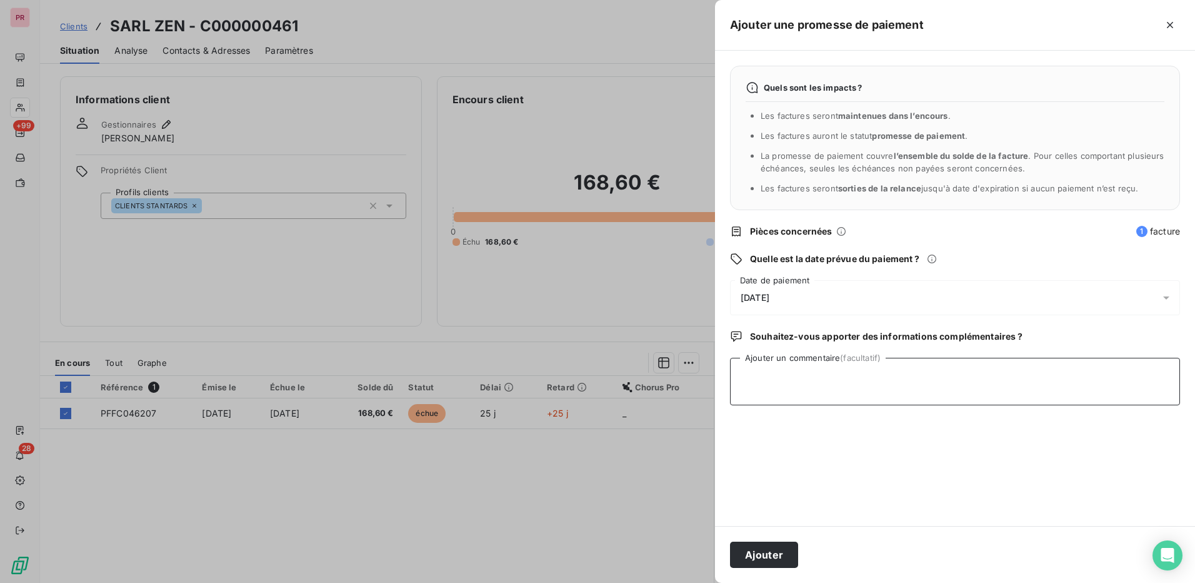
click at [823, 376] on textarea "Ajouter un commentaire (facultatif)" at bounding box center [955, 382] width 450 height 48
click at [807, 378] on textarea "Ajouter un commentaire (facultatif)" at bounding box center [955, 382] width 450 height 48
paste textarea "02/10 reçu cheque"
type textarea "02/10 reçu cheque"
click at [1062, 294] on div "11/10/2025" at bounding box center [955, 297] width 450 height 35
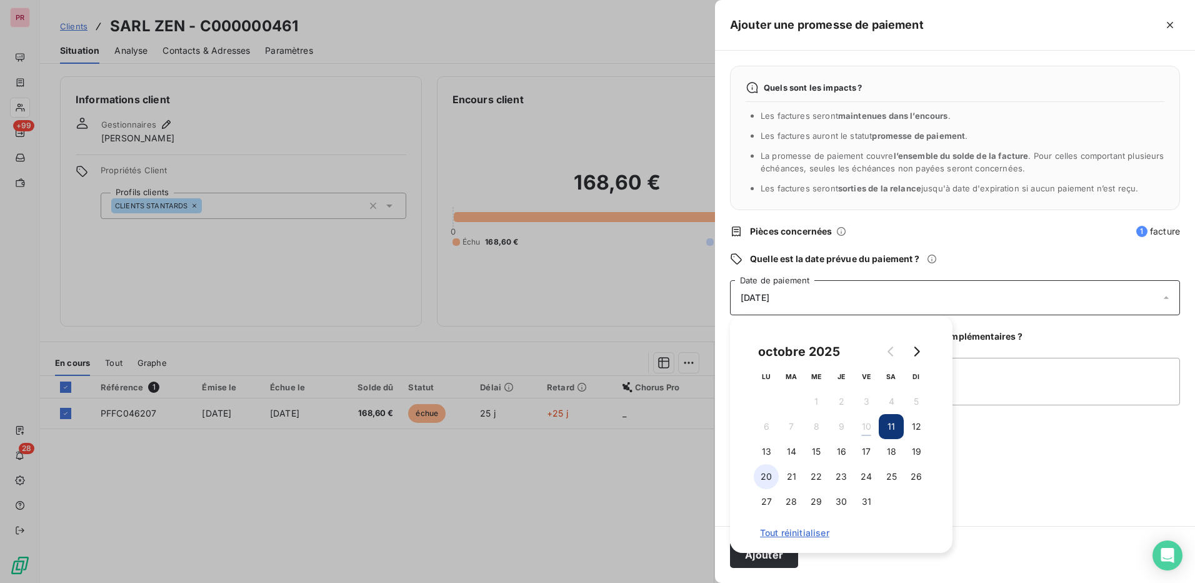
click at [763, 474] on button "20" at bounding box center [766, 476] width 25 height 25
click at [1007, 478] on div "Quels sont les impacts ? Les factures seront maintenues dans l’encours . Les fa…" at bounding box center [955, 288] width 480 height 475
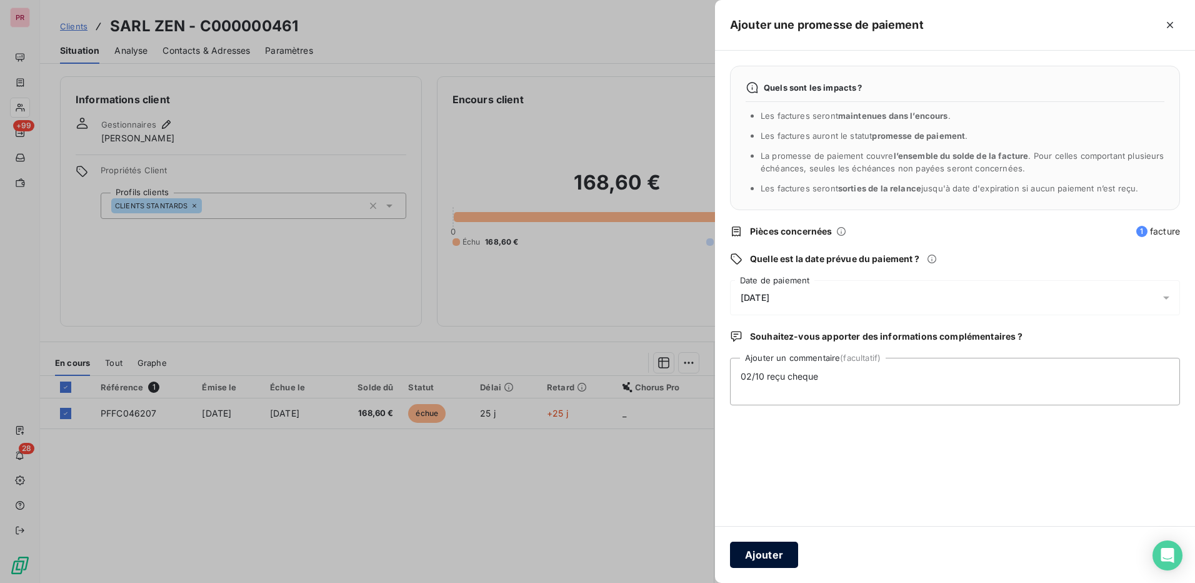
click at [760, 549] on button "Ajouter" at bounding box center [764, 554] width 68 height 26
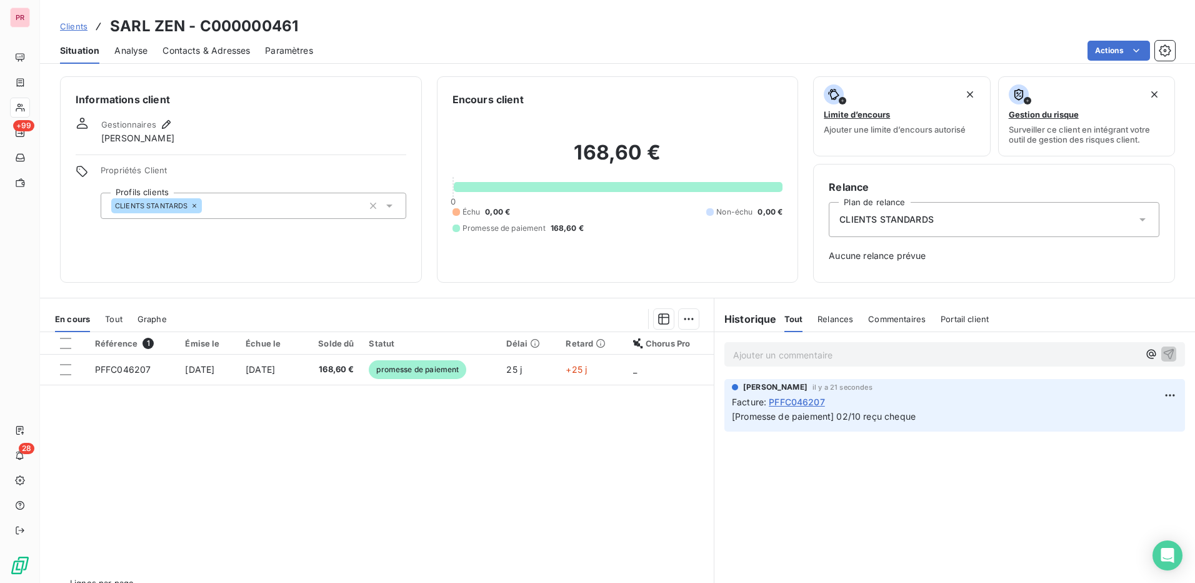
click at [81, 26] on span "Clients" at bounding box center [74, 26] width 28 height 10
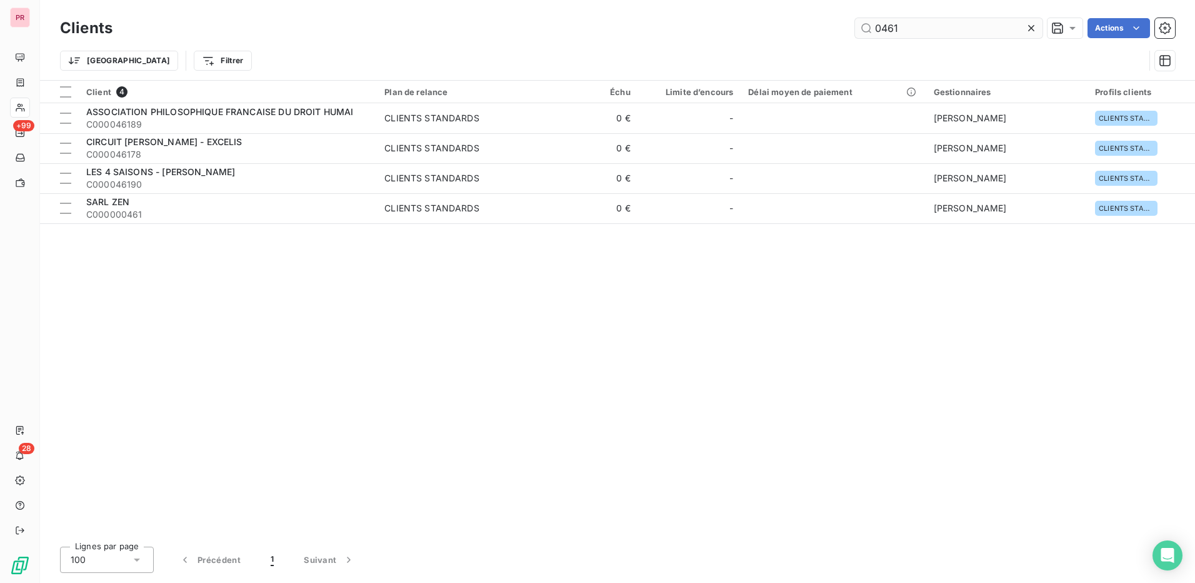
drag, startPoint x: 937, startPoint y: 27, endPoint x: 862, endPoint y: 27, distance: 75.7
click at [862, 27] on input "0461" at bounding box center [949, 28] width 188 height 20
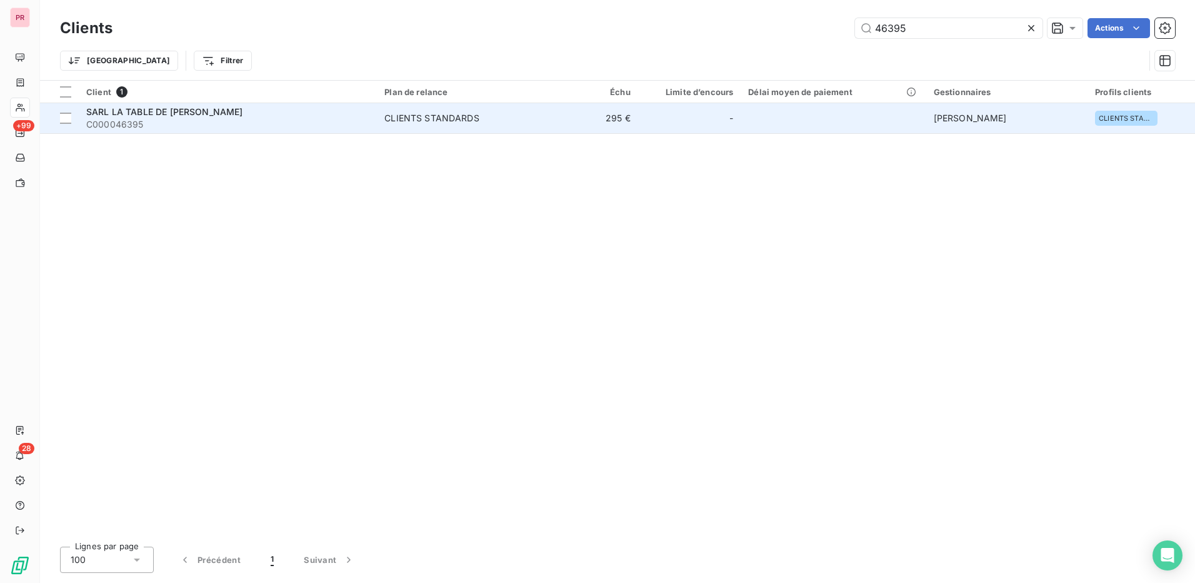
type input "46395"
click at [388, 120] on div "CLIENTS STANDARDS" at bounding box center [432, 118] width 95 height 13
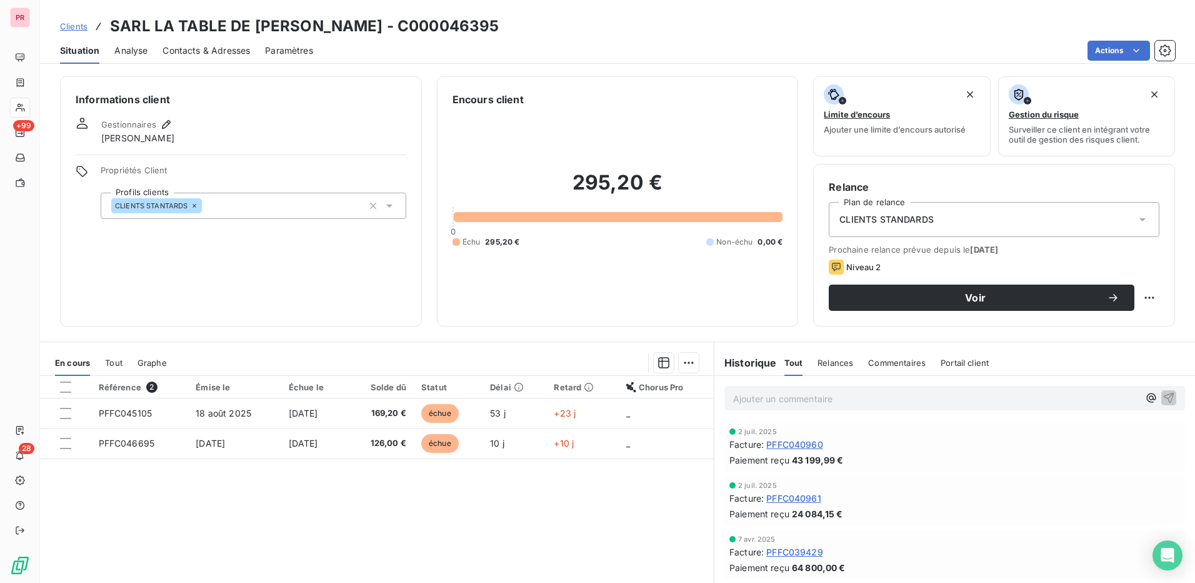
click at [221, 46] on span "Contacts & Adresses" at bounding box center [207, 50] width 88 height 13
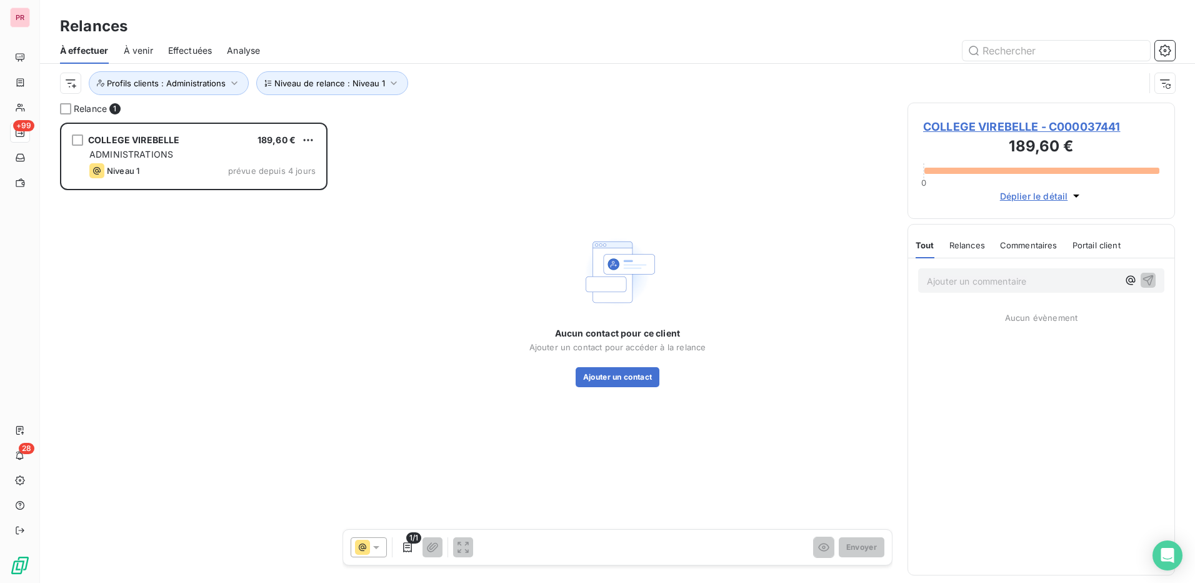
scroll to position [451, 258]
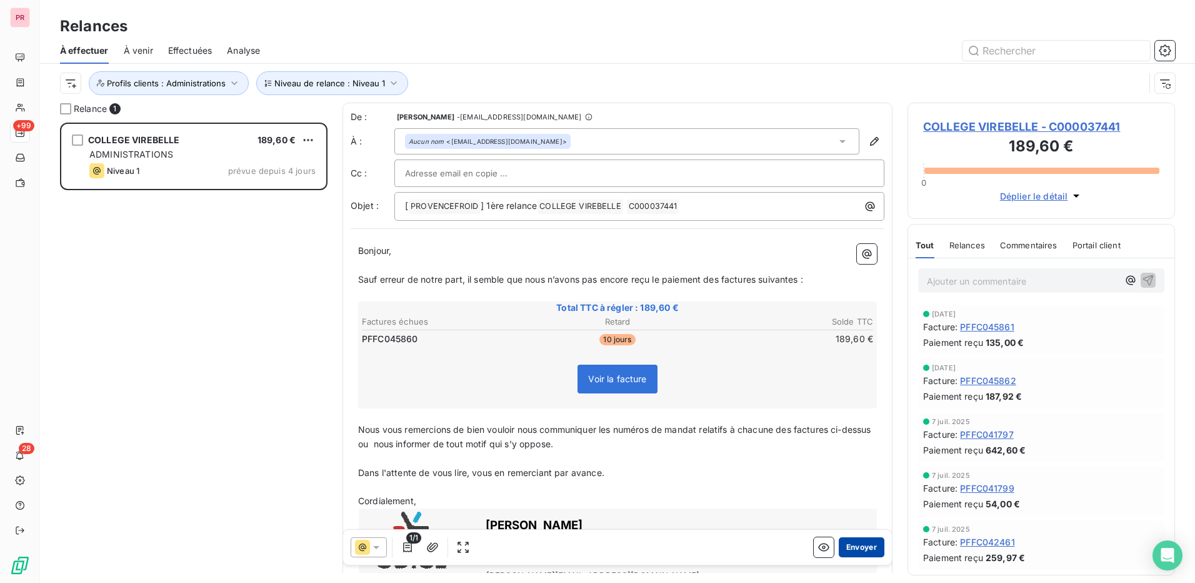
click at [848, 547] on button "Envoyer" at bounding box center [862, 547] width 46 height 20
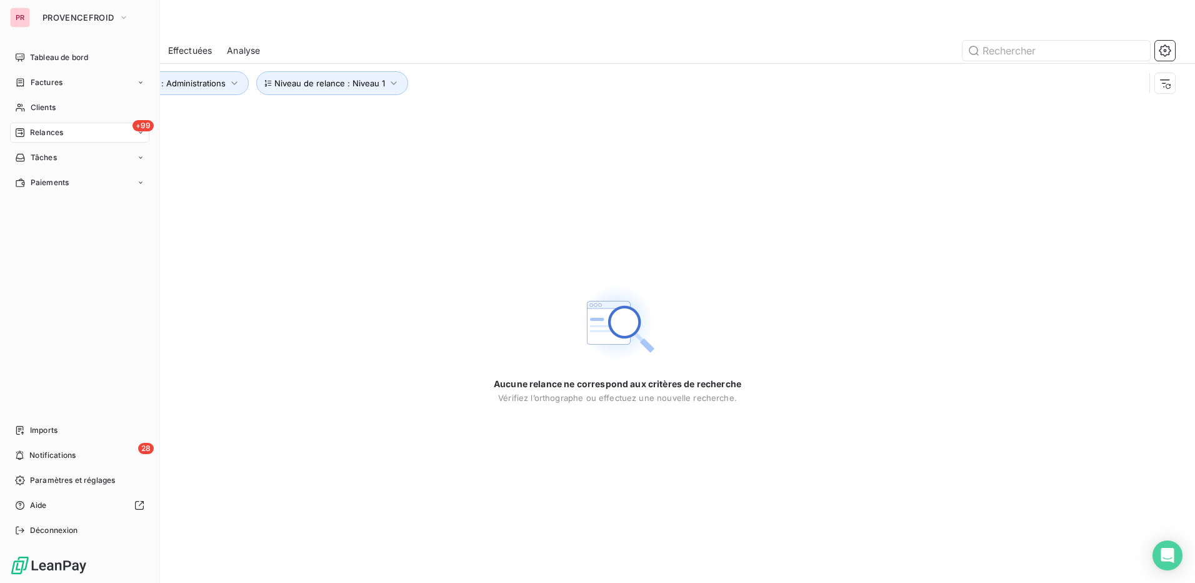
click at [74, 136] on div "+99 Relances" at bounding box center [79, 133] width 139 height 20
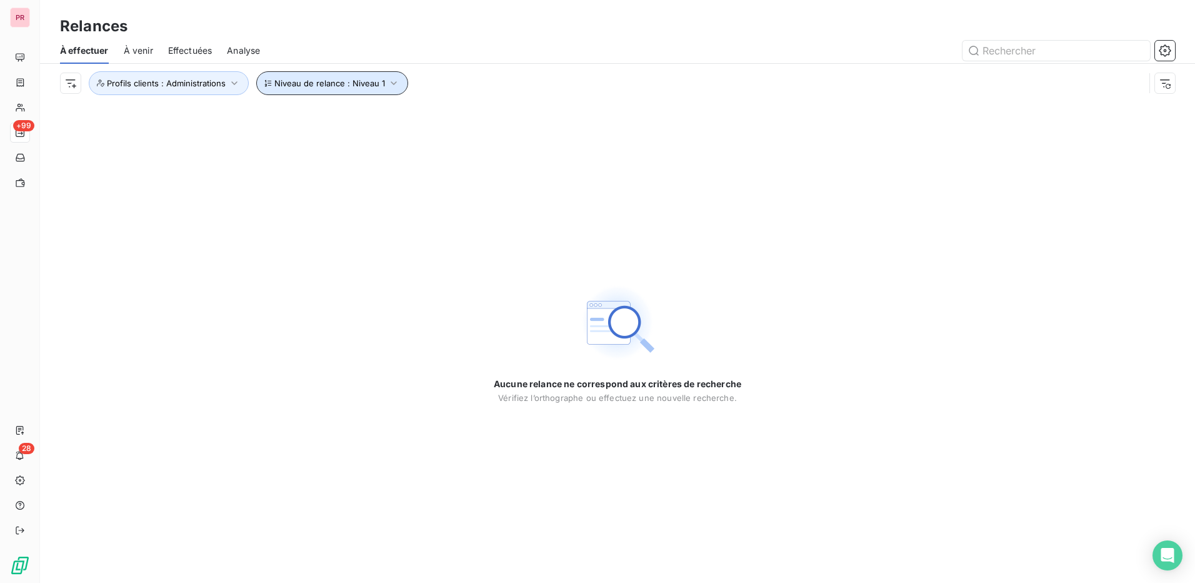
click at [326, 87] on span "Niveau de relance : Niveau 1" at bounding box center [329, 83] width 111 height 10
click at [486, 119] on div "Niveau 1" at bounding box center [516, 116] width 180 height 26
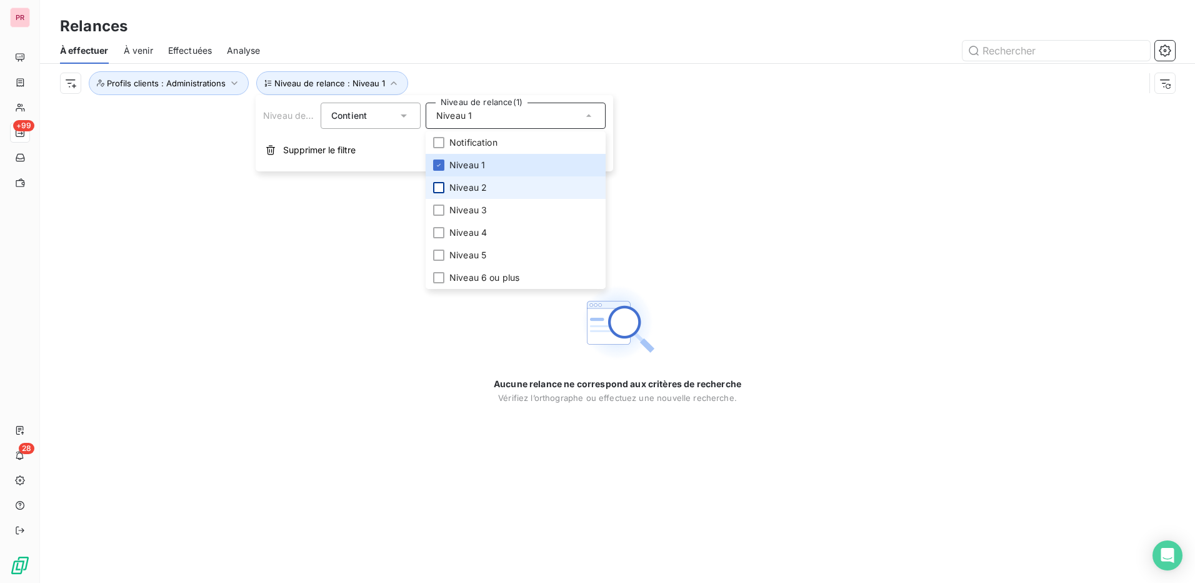
click at [441, 184] on div at bounding box center [438, 187] width 11 height 11
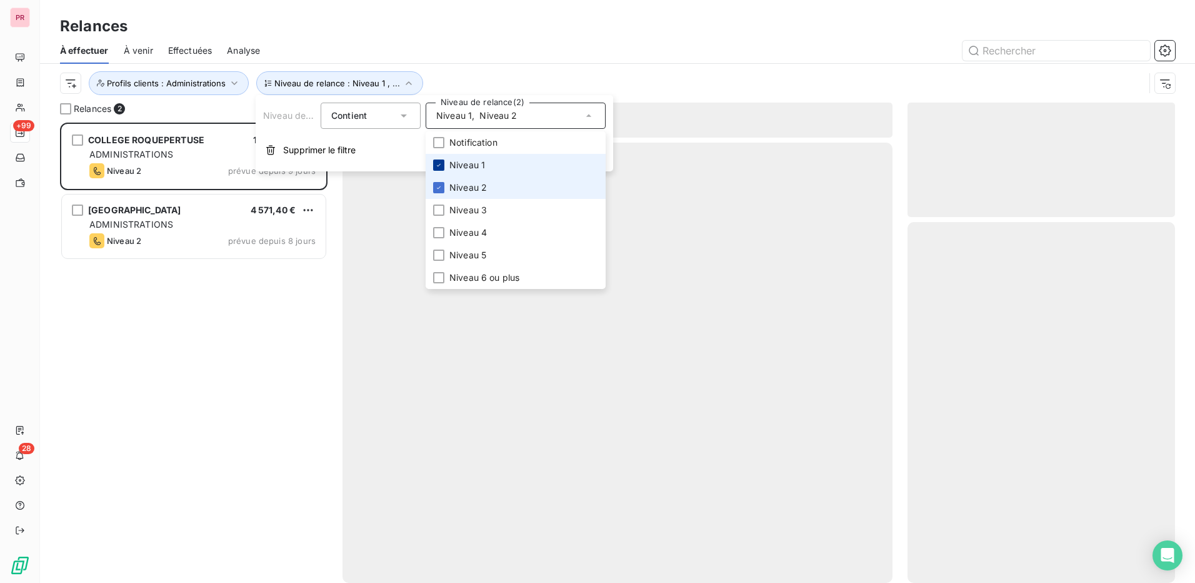
scroll to position [451, 258]
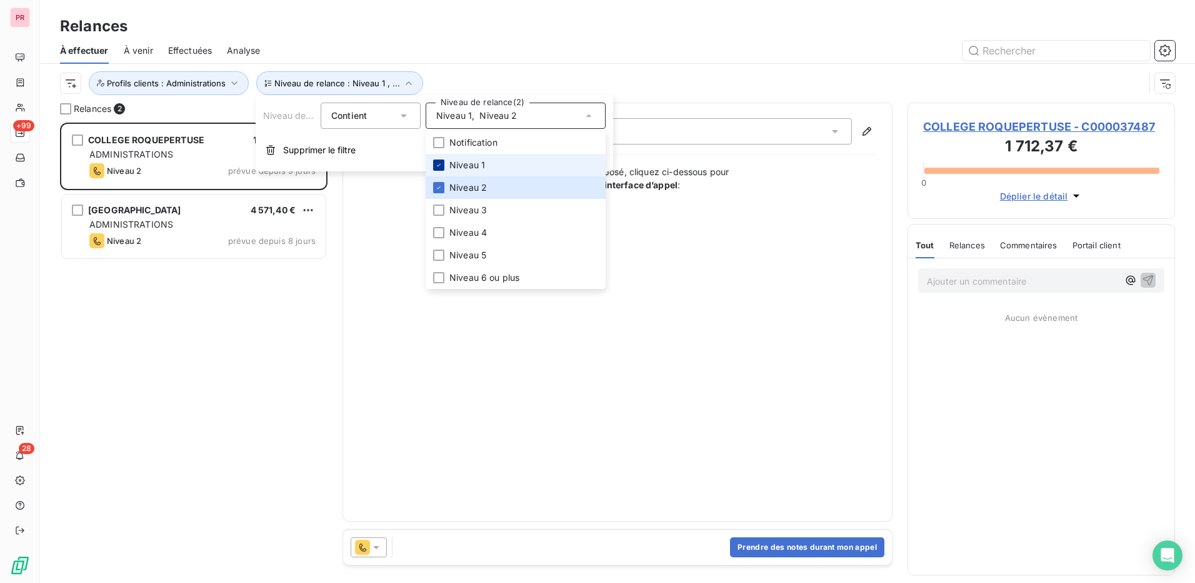
click at [437, 163] on icon at bounding box center [439, 165] width 8 height 8
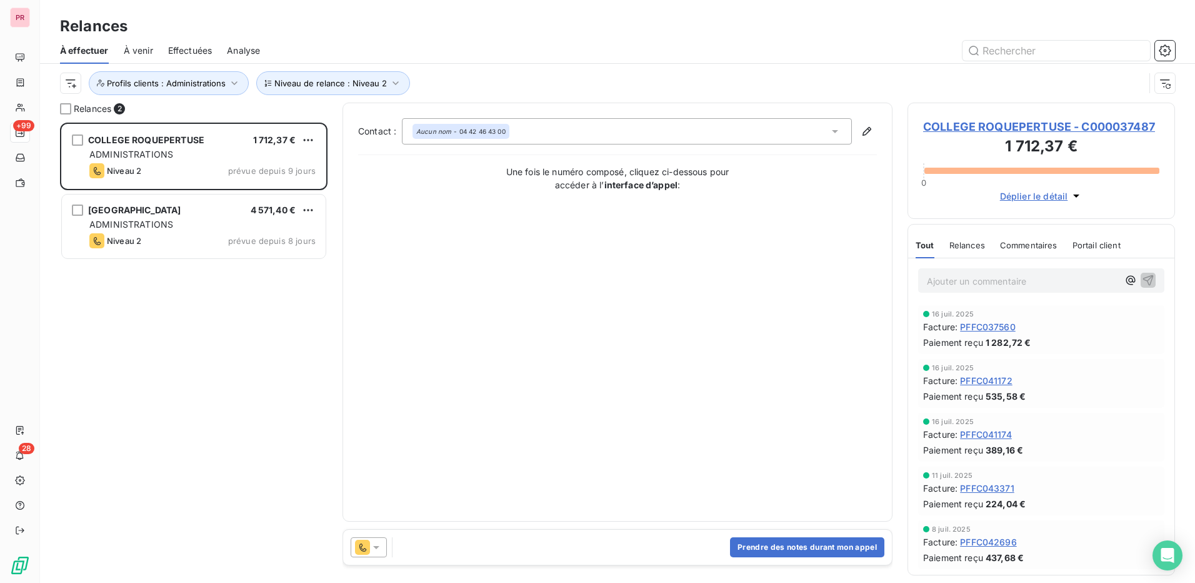
click at [535, 341] on div "Contact : Aucun nom - 04 42 46 43 00 Une fois le numéro composé, cliquez ci-des…" at bounding box center [617, 312] width 519 height 388
click at [326, 92] on button "Niveau de relance : Niveau 2" at bounding box center [333, 83] width 154 height 24
click at [515, 111] on div "Niveau 2" at bounding box center [516, 116] width 180 height 26
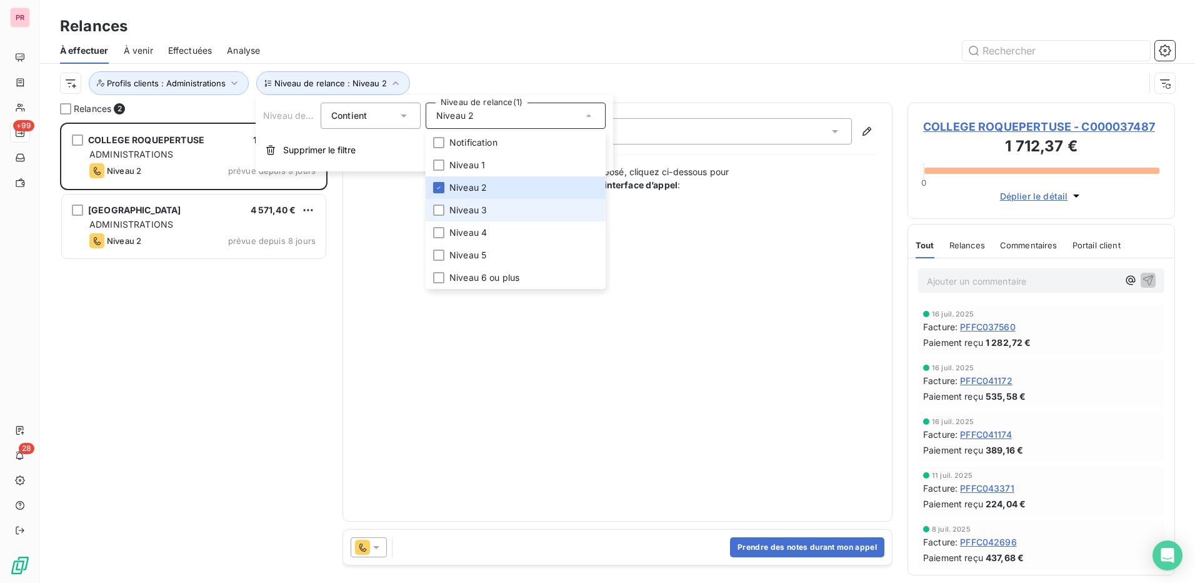
click at [445, 213] on li "Niveau 3" at bounding box center [516, 210] width 180 height 23
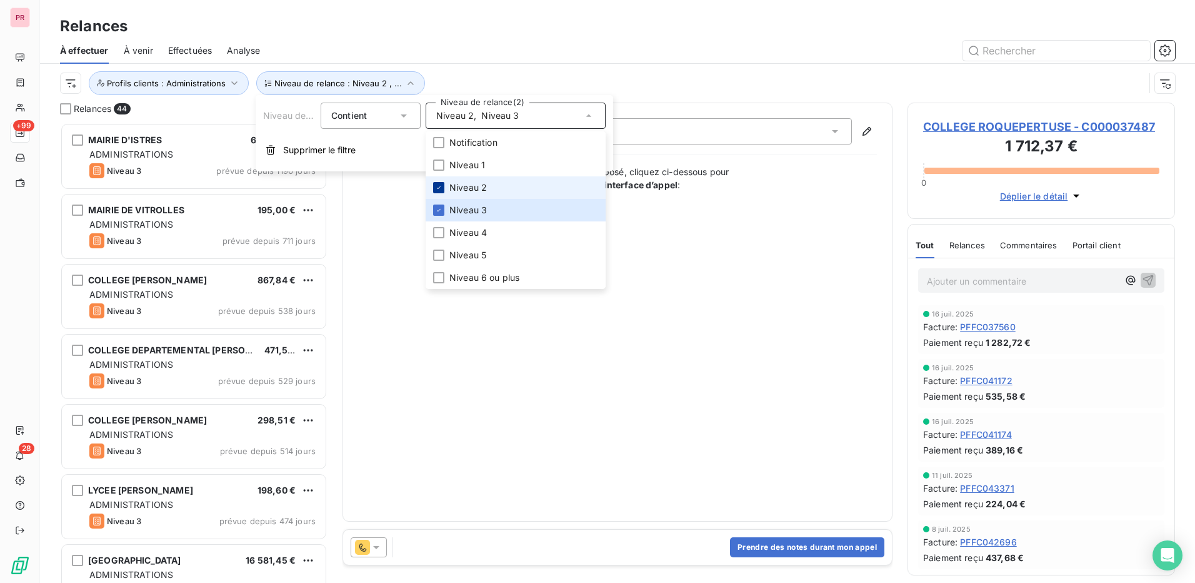
click at [440, 191] on div at bounding box center [438, 187] width 11 height 11
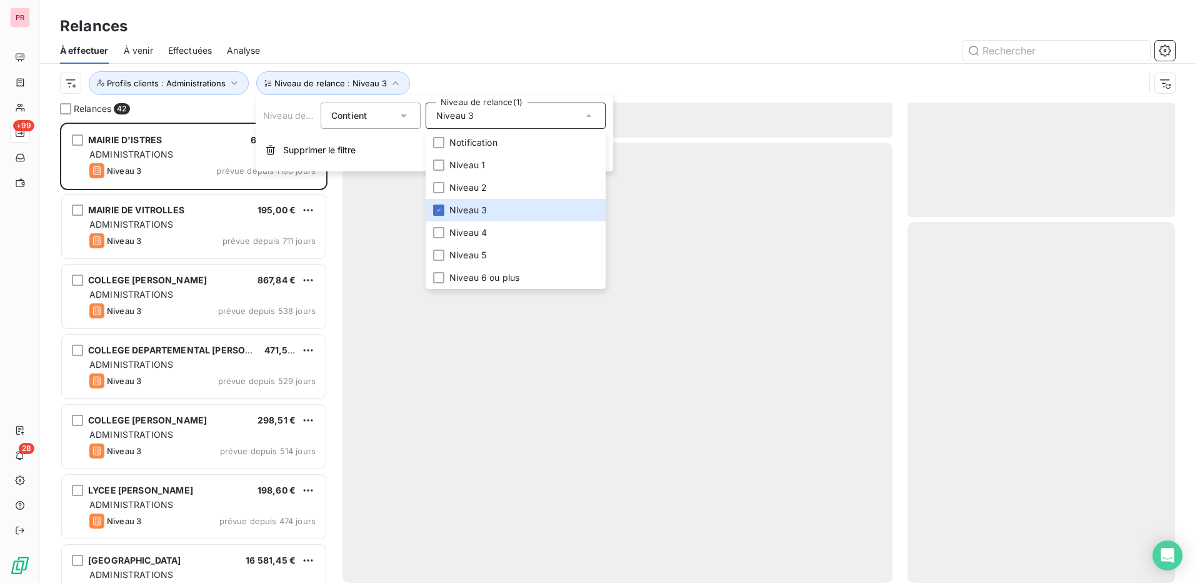
scroll to position [451, 258]
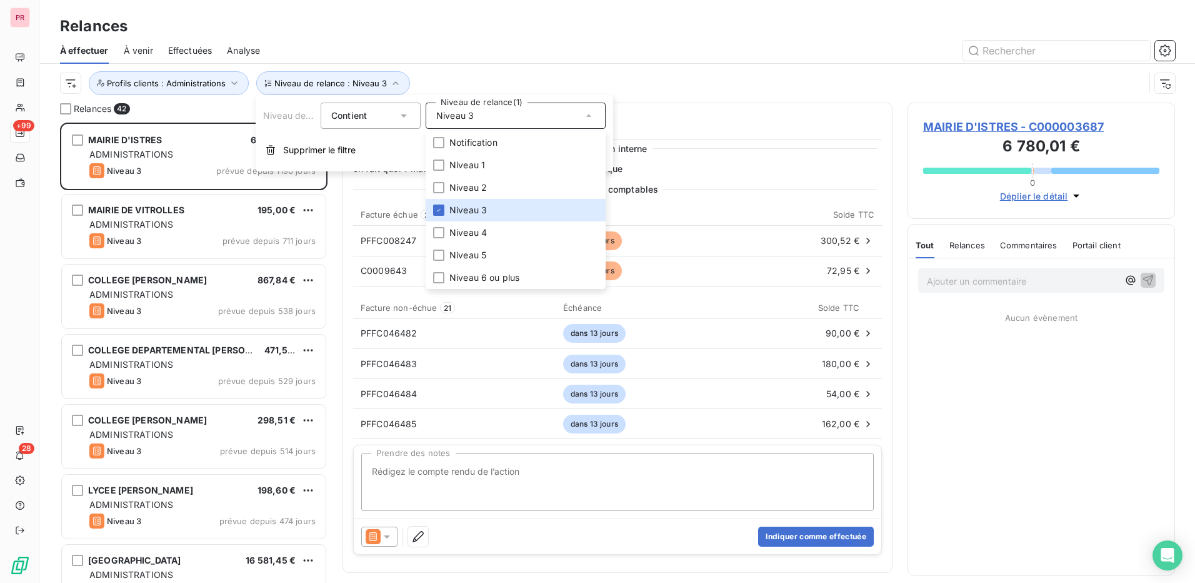
click at [743, 304] on th "Solde TTC" at bounding box center [812, 307] width 139 height 23
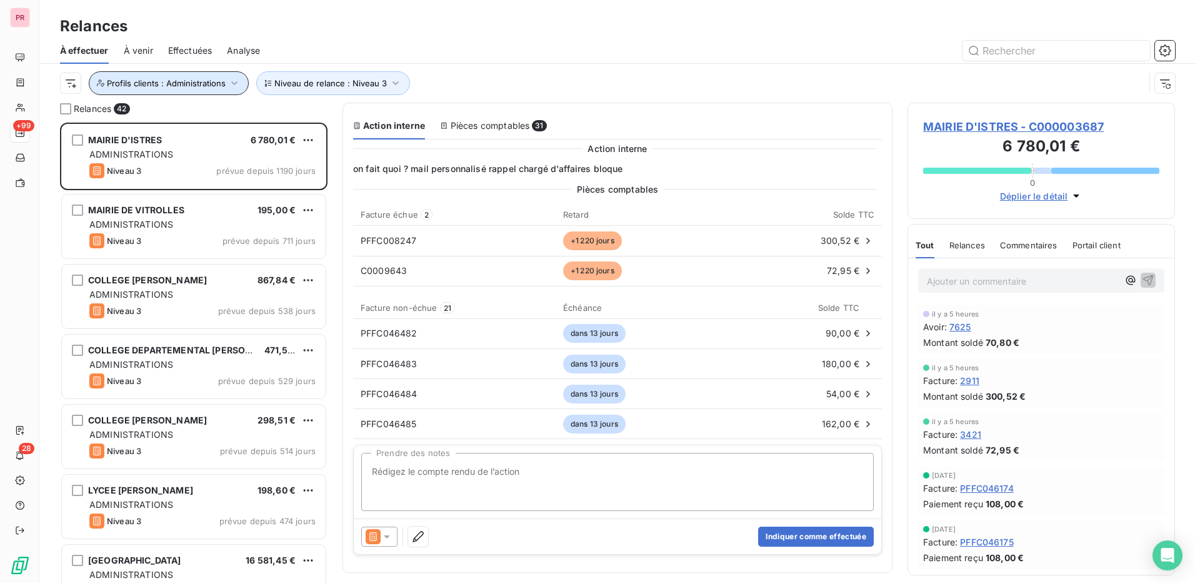
click at [209, 78] on span "Profils clients : Administrations" at bounding box center [166, 83] width 119 height 10
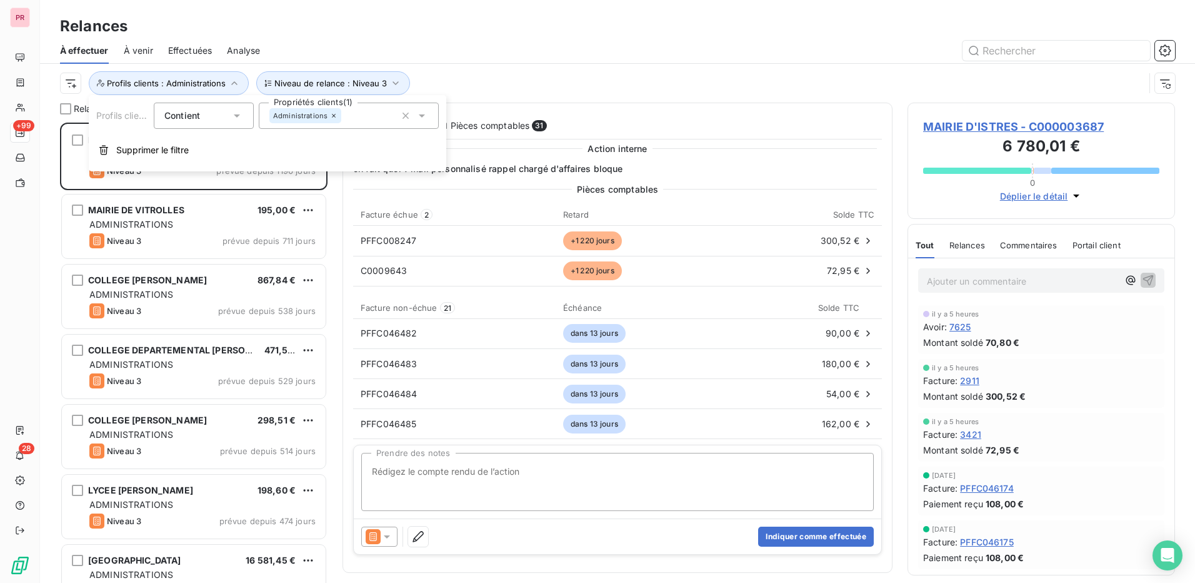
click at [341, 114] on input "text" at bounding box center [346, 115] width 10 height 11
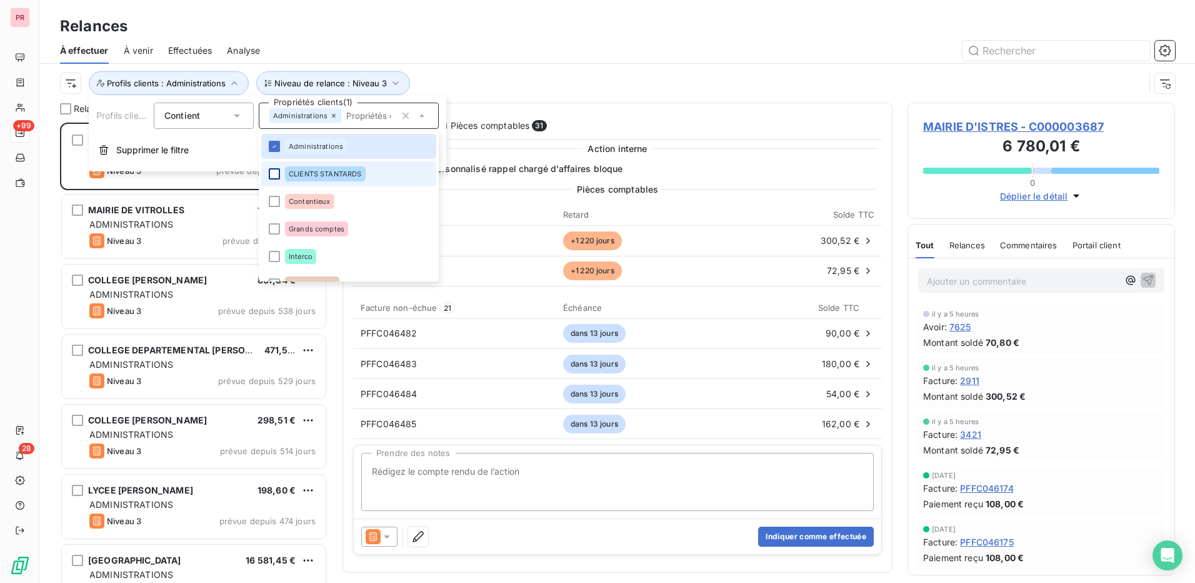
click at [272, 176] on div at bounding box center [274, 173] width 11 height 11
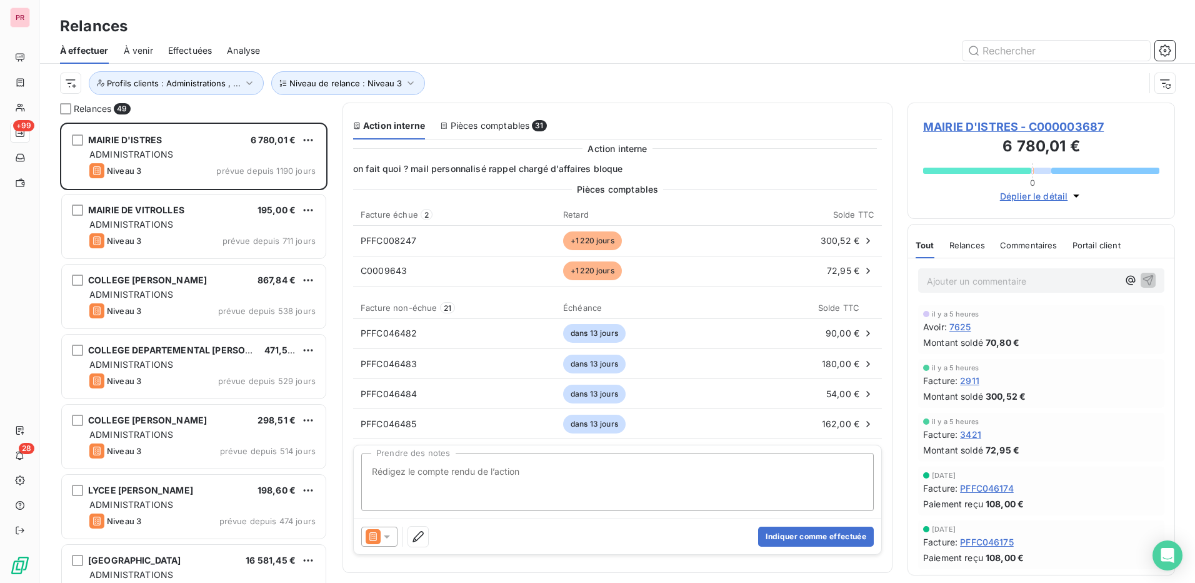
click at [556, 83] on div "Niveau de relance : Niveau 3 Profils clients : Administrations , ..." at bounding box center [602, 83] width 1085 height 24
click at [227, 79] on span "Profils clients : Administrations , ..." at bounding box center [174, 83] width 134 height 10
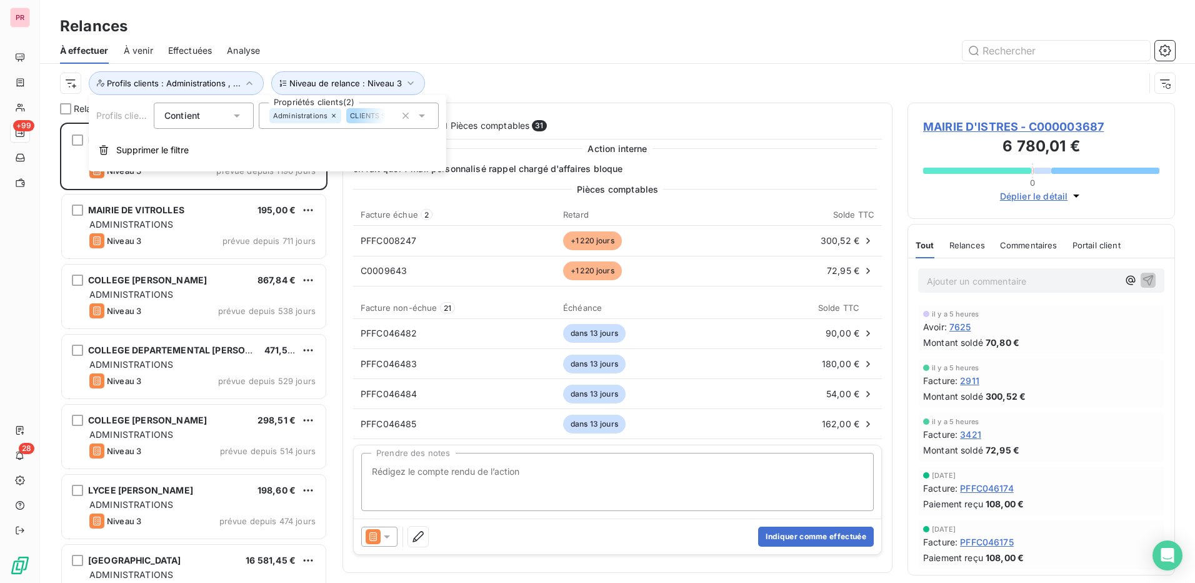
click at [332, 116] on icon at bounding box center [334, 116] width 8 height 8
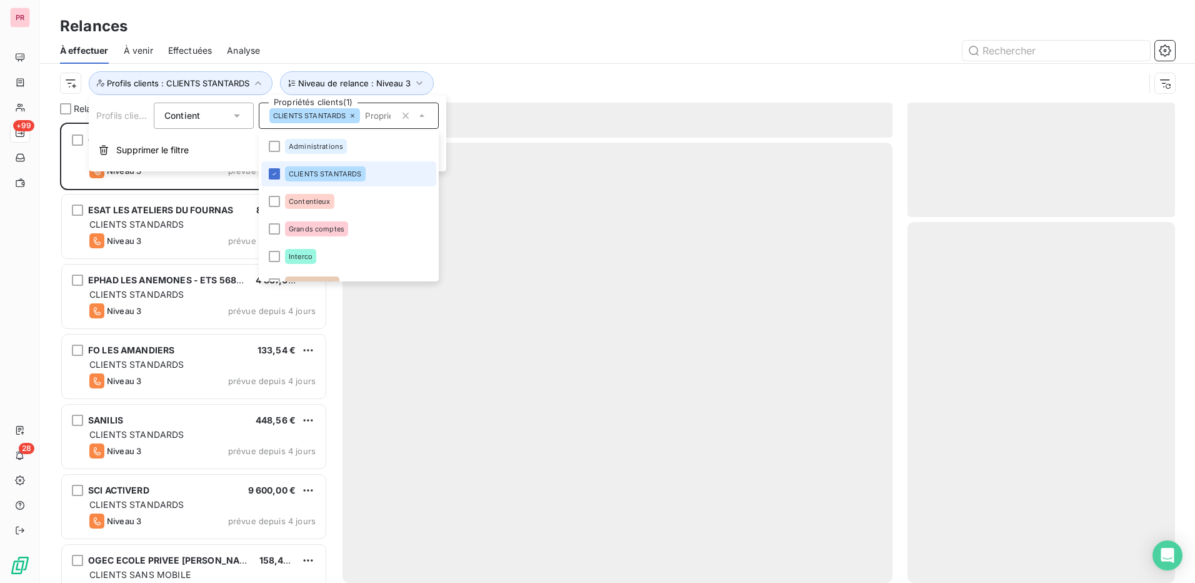
scroll to position [451, 258]
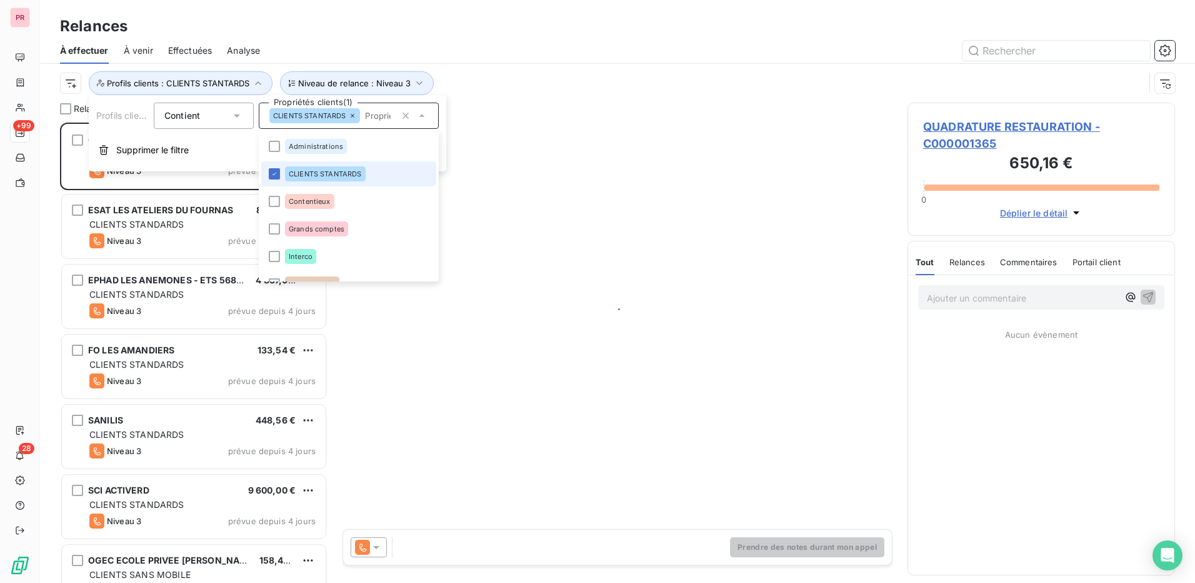
click at [533, 78] on div "Niveau de relance : Niveau 3 Profils clients : CLIENTS STANTARDS" at bounding box center [602, 83] width 1085 height 24
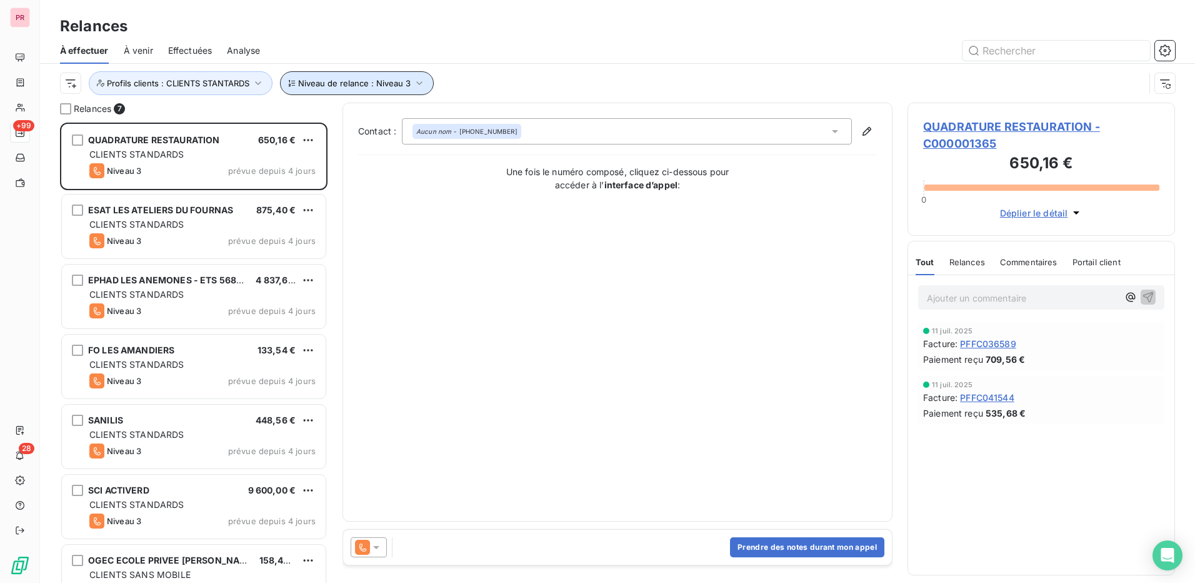
click at [421, 85] on icon "button" at bounding box center [419, 83] width 13 height 13
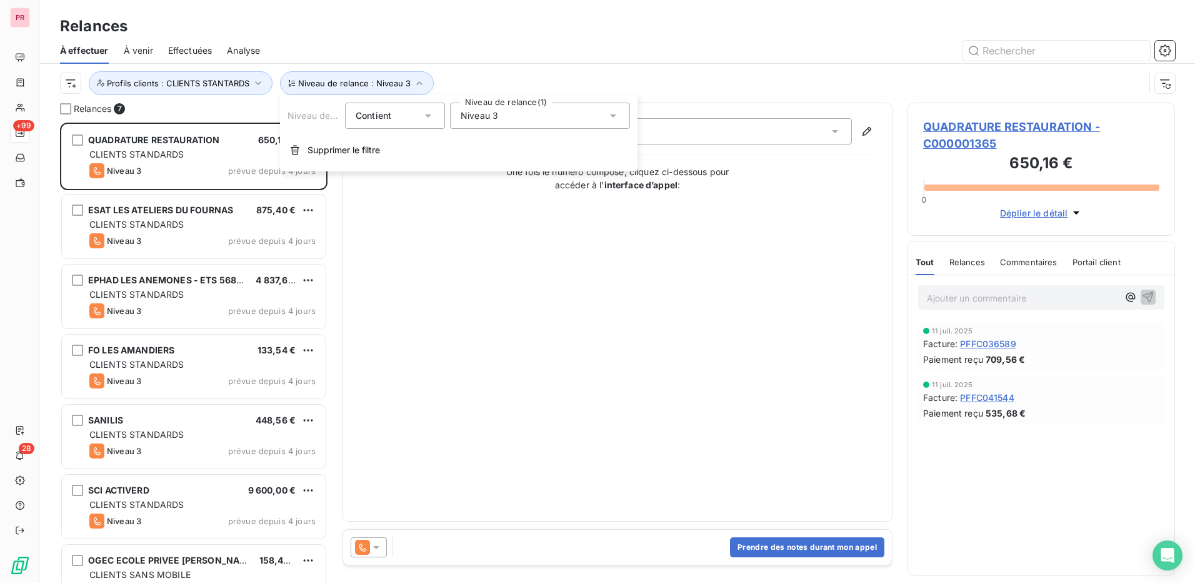
click at [506, 125] on div "Niveau 3" at bounding box center [540, 116] width 180 height 26
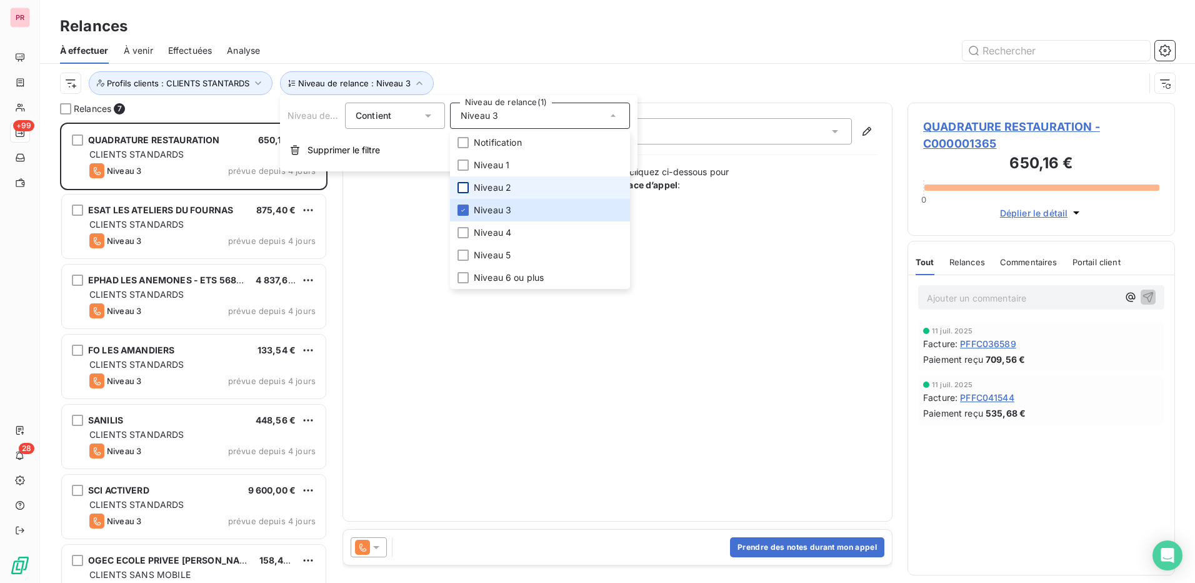
click at [465, 186] on div at bounding box center [463, 187] width 11 height 11
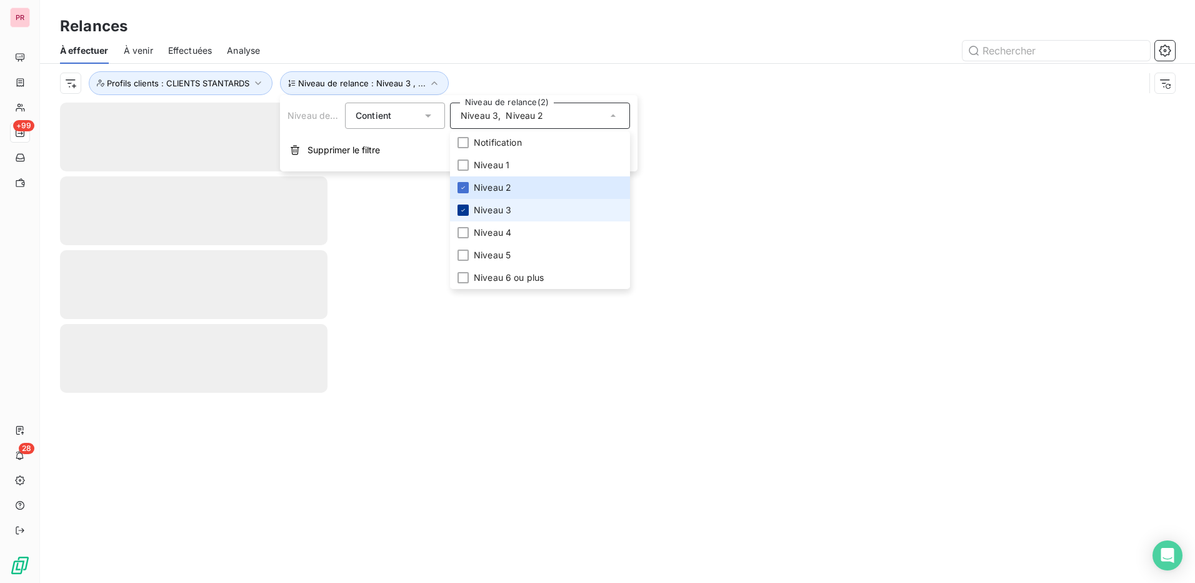
click at [463, 208] on icon at bounding box center [464, 210] width 8 height 8
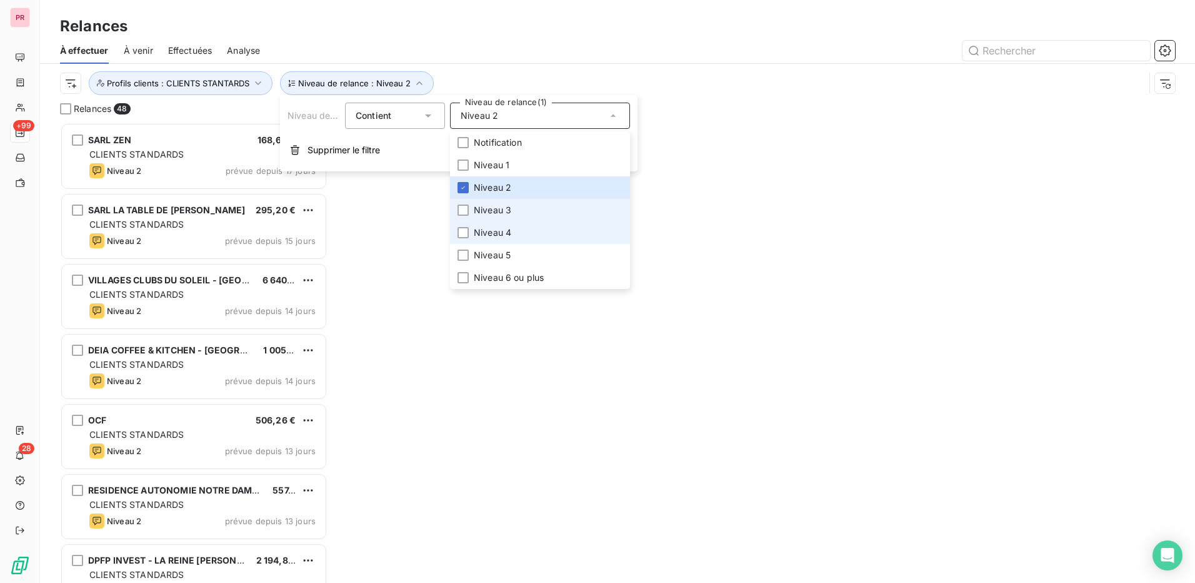
scroll to position [451, 258]
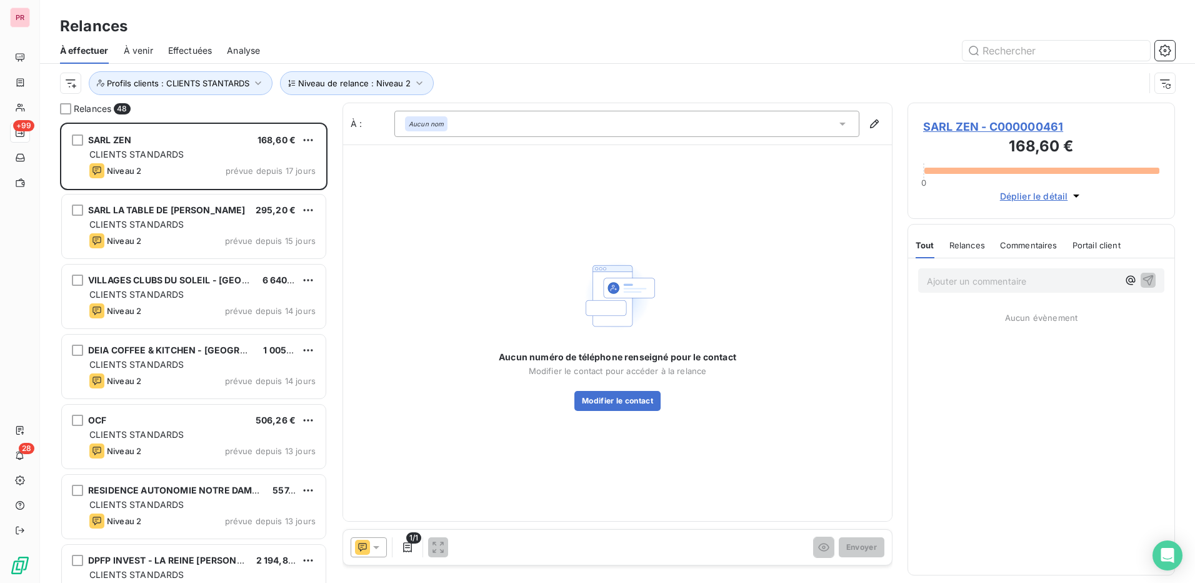
click at [738, 246] on div "Aucun numéro de téléphone renseigné pour le contact Modifier le contact pour ac…" at bounding box center [617, 332] width 549 height 376
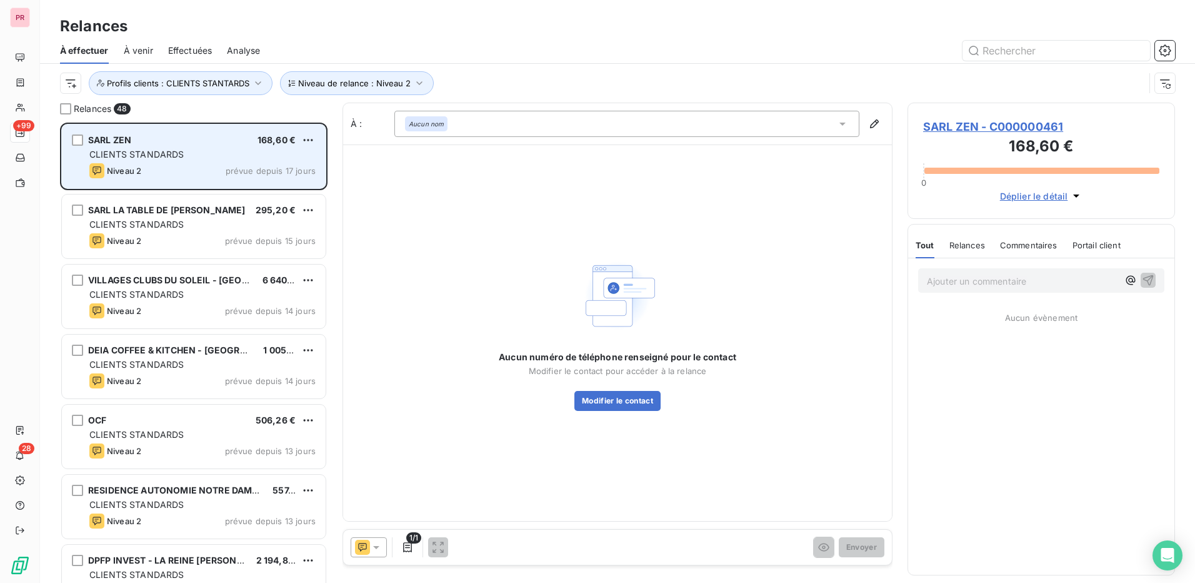
click at [223, 160] on div "CLIENTS STANDARDS" at bounding box center [202, 154] width 226 height 13
click at [186, 153] on div "CLIENTS STANDARDS" at bounding box center [202, 154] width 226 height 13
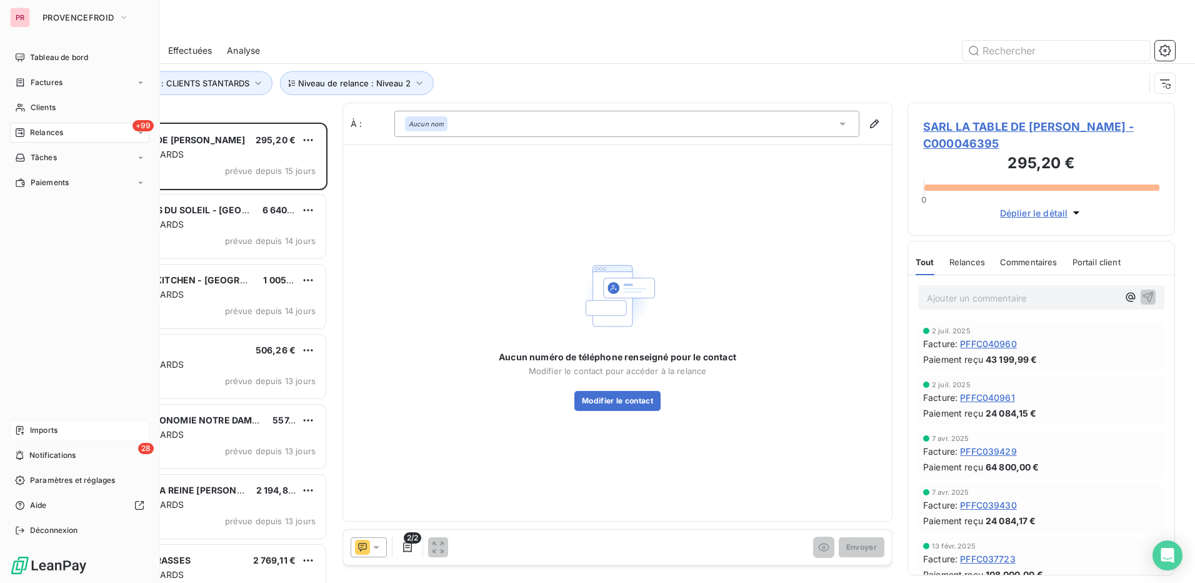
drag, startPoint x: 48, startPoint y: 428, endPoint x: 63, endPoint y: 423, distance: 16.0
click at [48, 428] on span "Imports" at bounding box center [44, 430] width 28 height 11
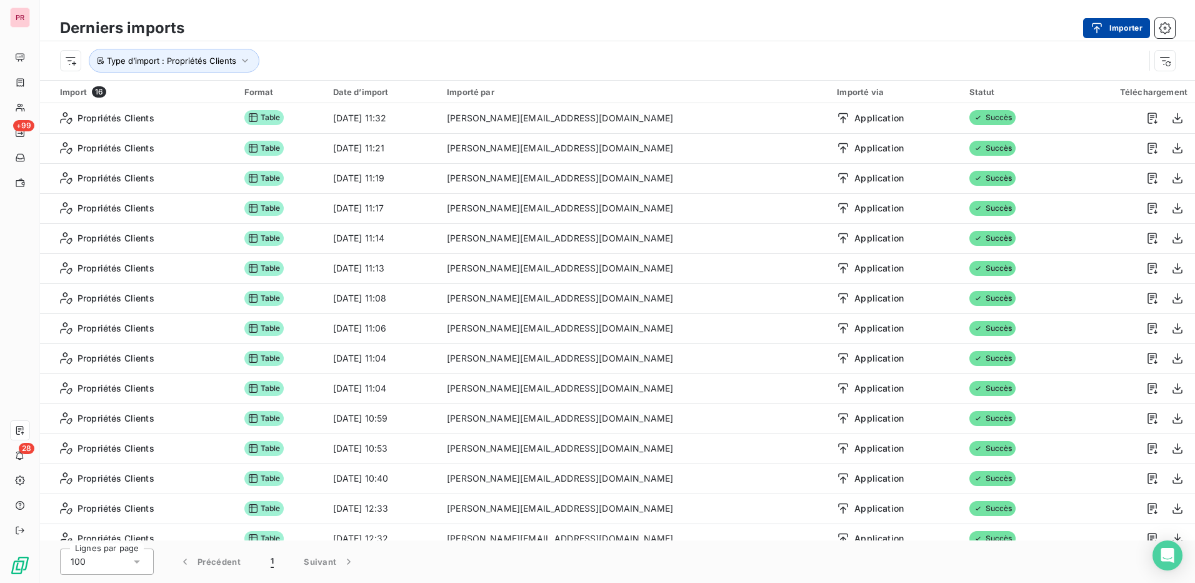
click at [1096, 28] on icon "button" at bounding box center [1097, 28] width 13 height 13
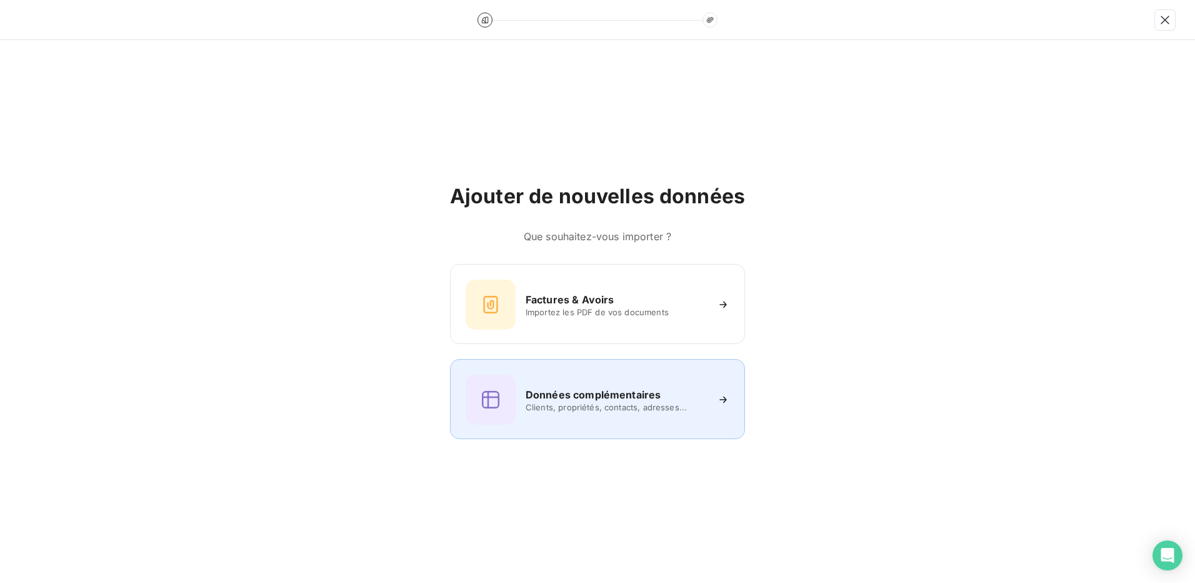
click at [585, 393] on h6 "Données complémentaires" at bounding box center [593, 394] width 135 height 15
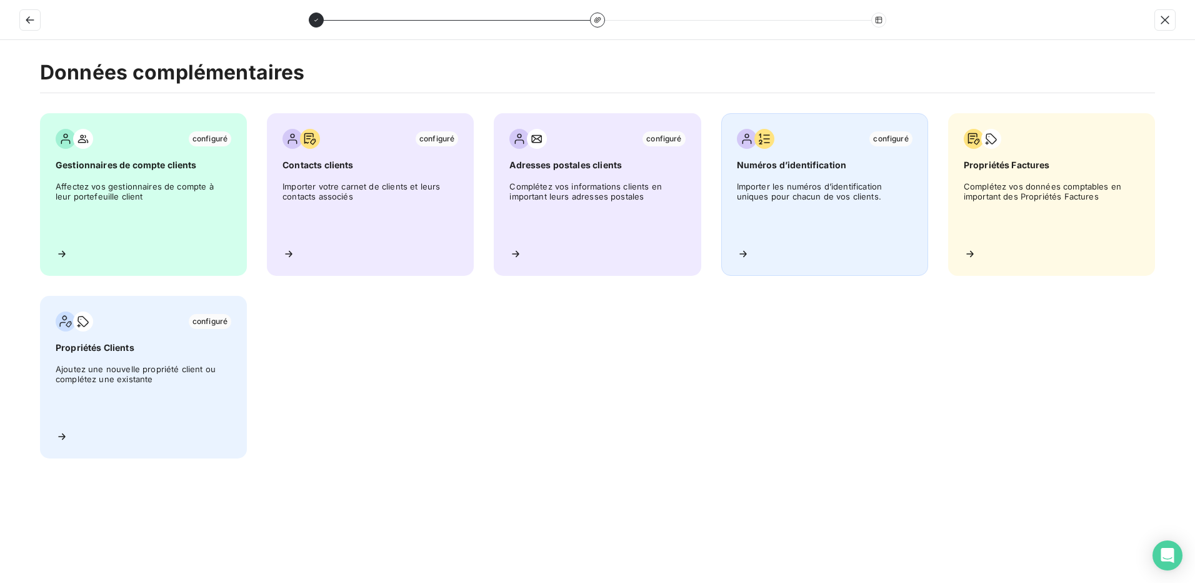
click at [844, 170] on span "Numéros d’identification" at bounding box center [825, 165] width 176 height 13
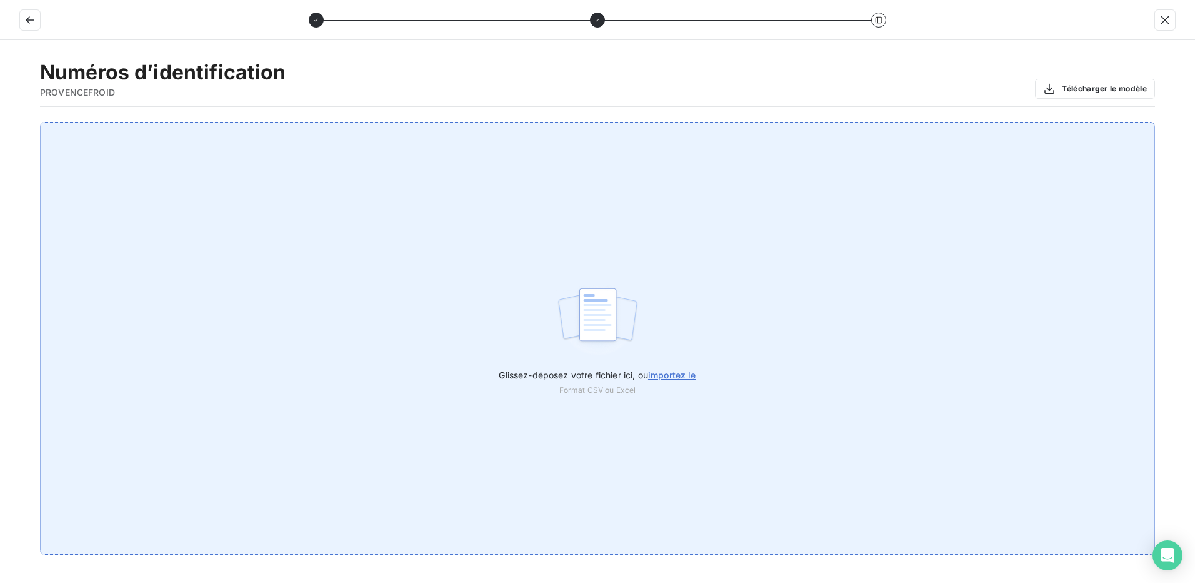
click at [685, 376] on span "importez le" at bounding box center [672, 375] width 48 height 11
click at [1, 123] on input "Glissez-déposez votre fichier ici, ou importez le" at bounding box center [0, 122] width 1 height 1
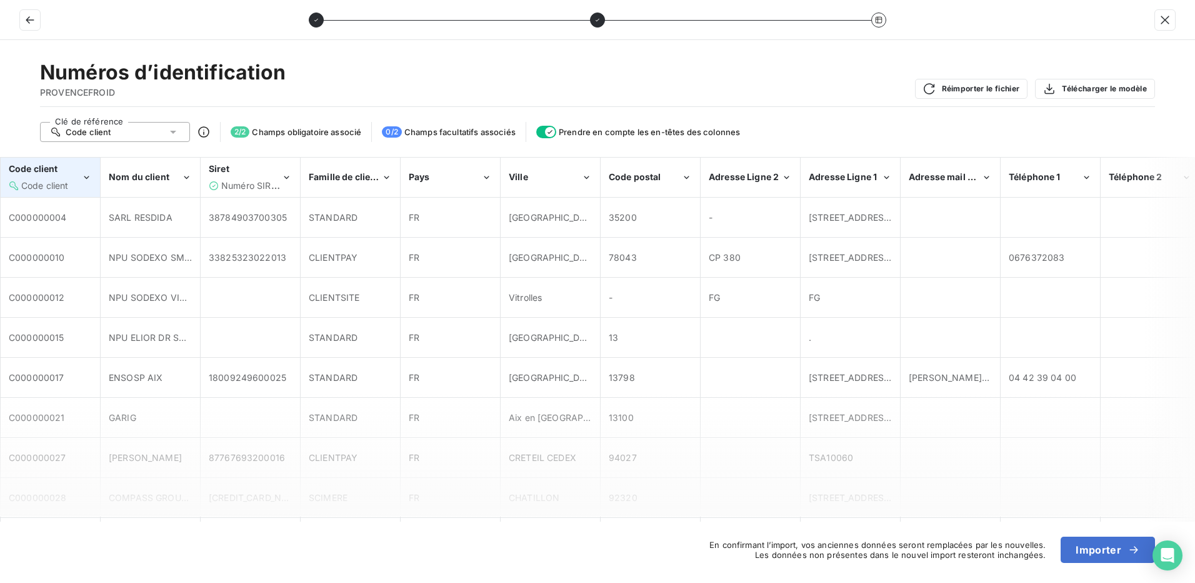
click at [62, 172] on div "Code client" at bounding box center [45, 169] width 73 height 13
click at [270, 180] on span "Numéro SIRET" at bounding box center [251, 185] width 61 height 11
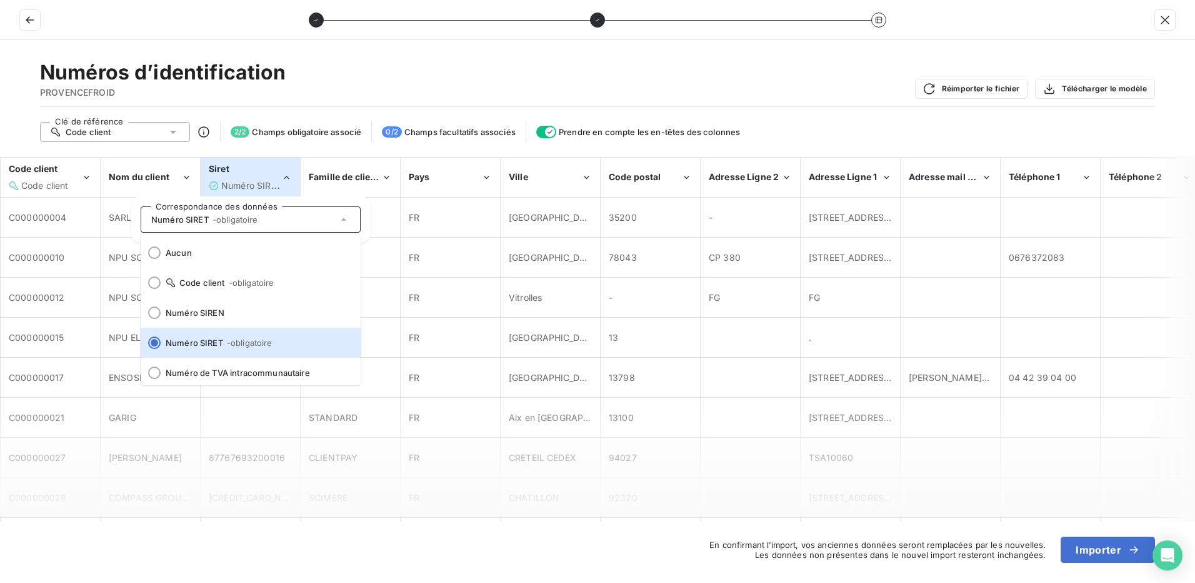
click at [845, 104] on div "Numéros d’identification PROVENCEFROID Réimporter le fichier Télécharger le mod…" at bounding box center [597, 83] width 1115 height 47
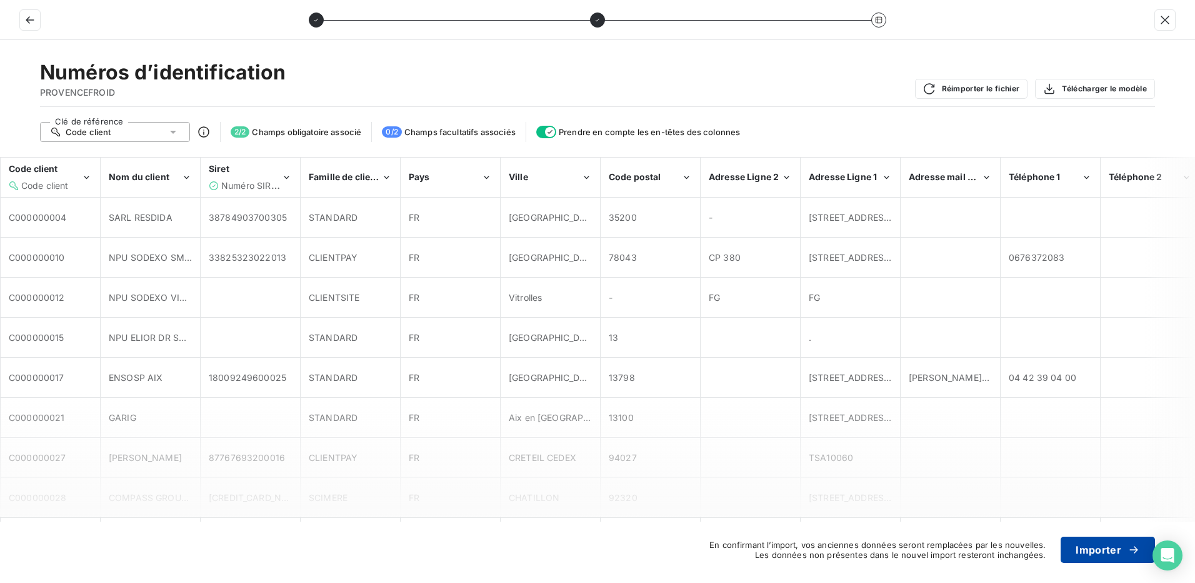
click at [1114, 544] on button "Importer" at bounding box center [1108, 549] width 94 height 26
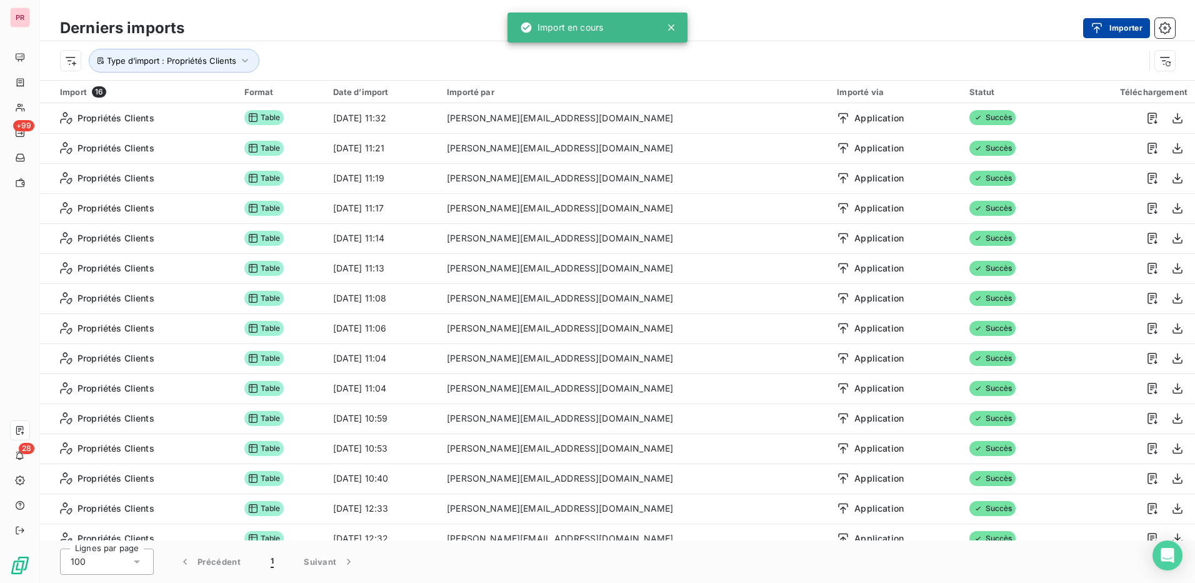
click at [1126, 26] on button "Importer" at bounding box center [1117, 28] width 67 height 20
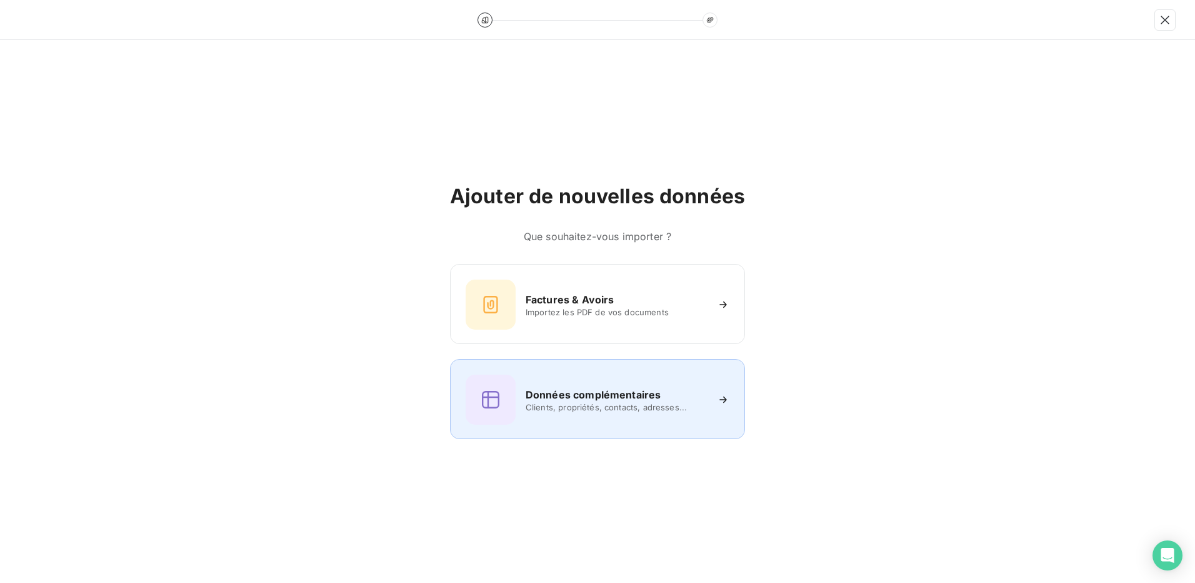
click at [610, 419] on div "Données complémentaires Clients, propriétés, contacts, adresses..." at bounding box center [598, 400] width 264 height 50
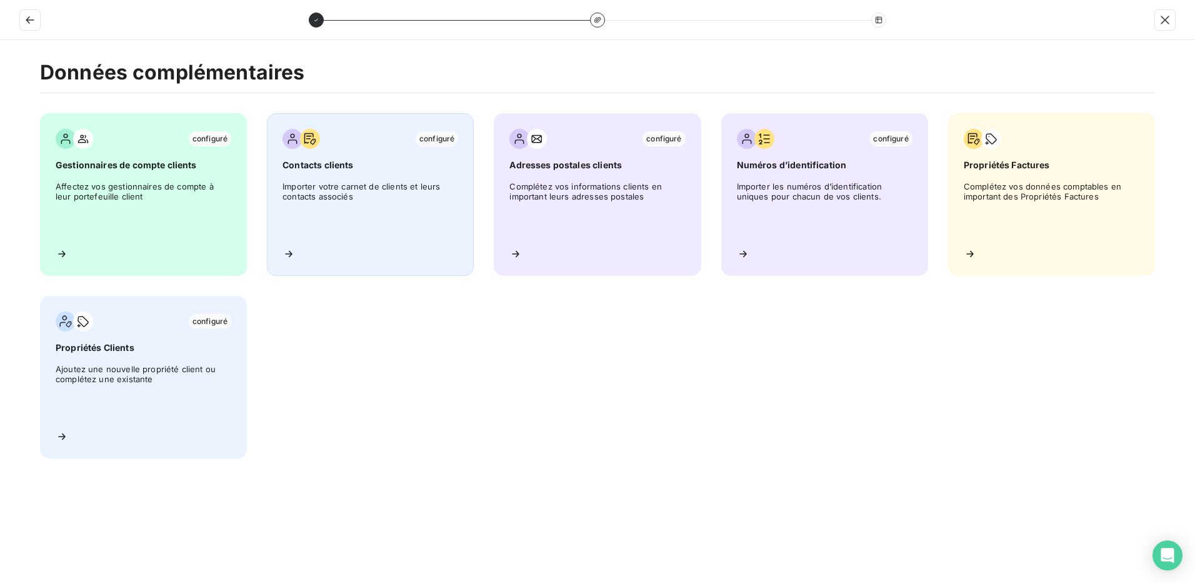
click at [348, 196] on span "Importer votre carnet de clients et leurs contacts associés" at bounding box center [371, 209] width 176 height 56
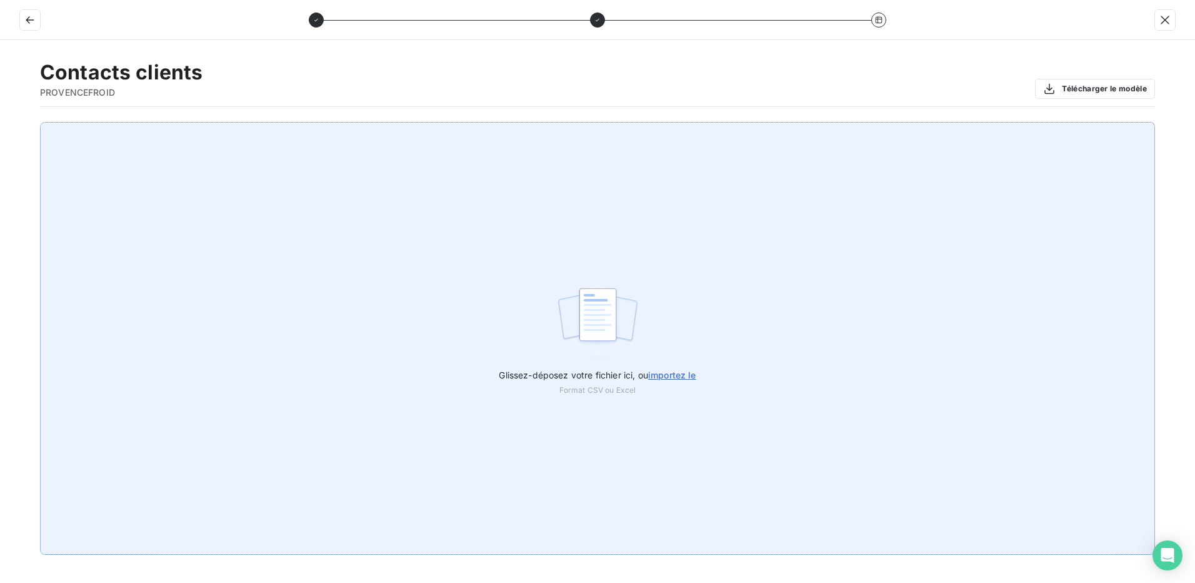
click at [676, 373] on span "importez le" at bounding box center [672, 375] width 48 height 11
click at [1, 123] on input "Glissez-déposez votre fichier ici, ou importez le" at bounding box center [0, 122] width 1 height 1
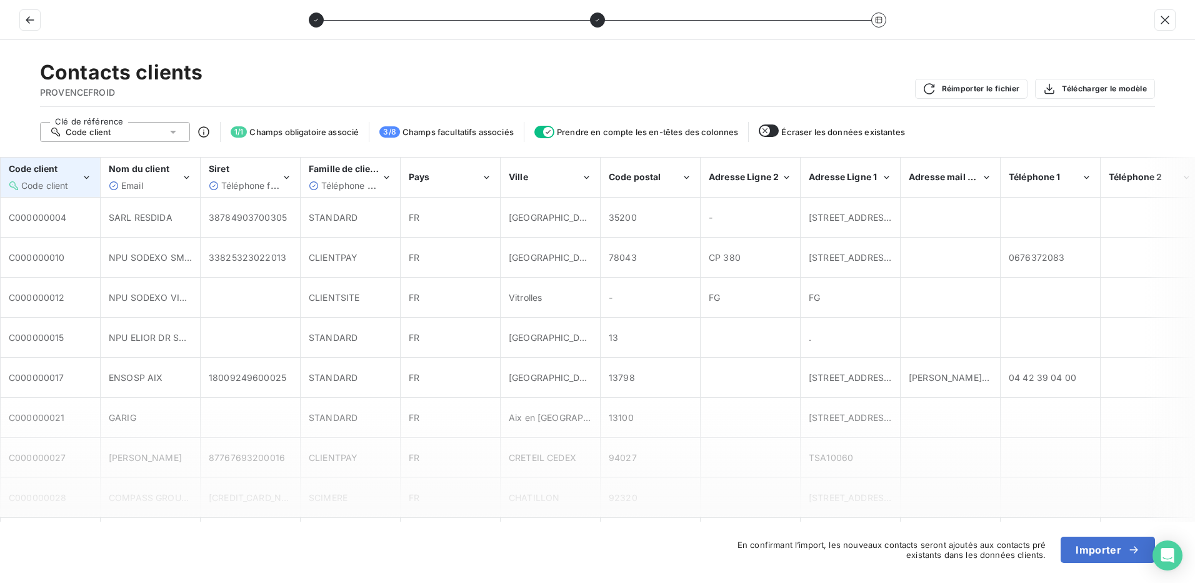
click at [69, 183] on div "Code client" at bounding box center [45, 185] width 73 height 13
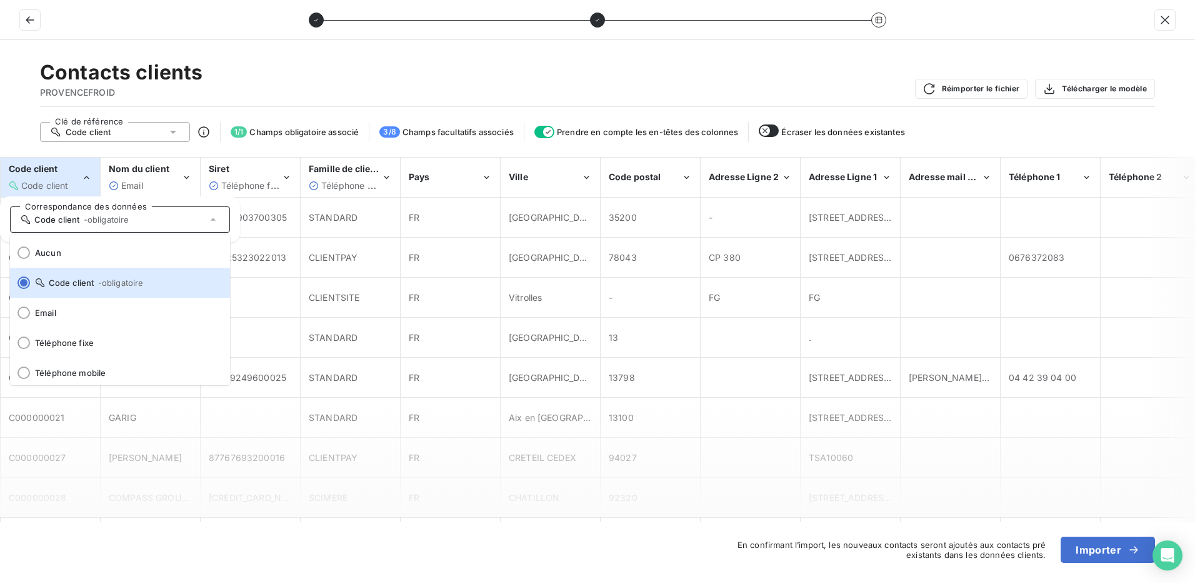
click at [69, 183] on div "Code client" at bounding box center [45, 185] width 73 height 13
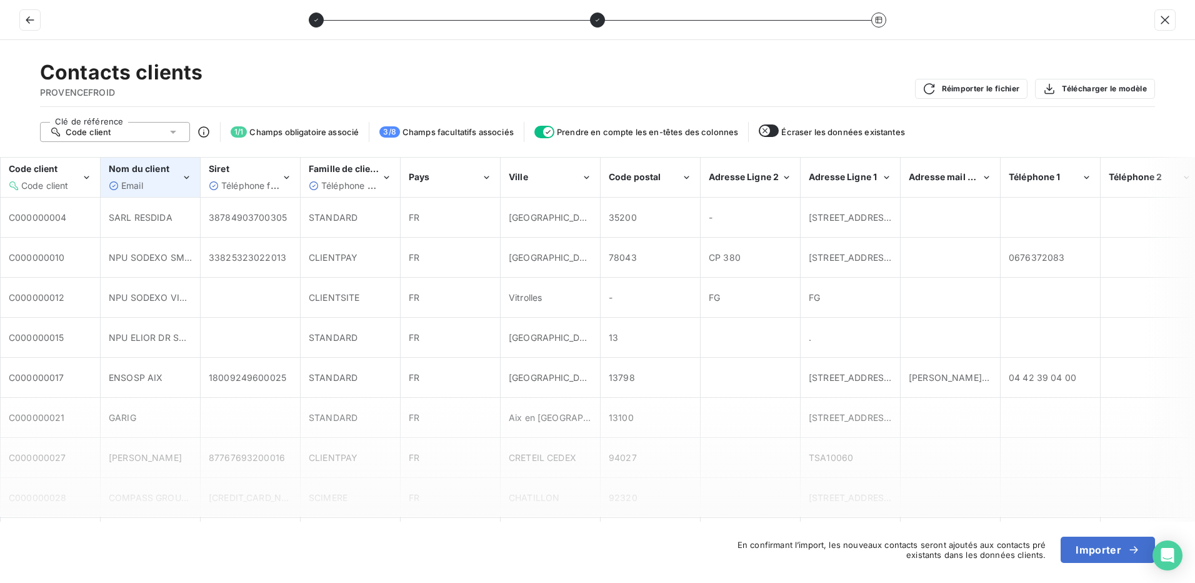
click at [149, 178] on div "Nom du client Email" at bounding box center [145, 177] width 73 height 29
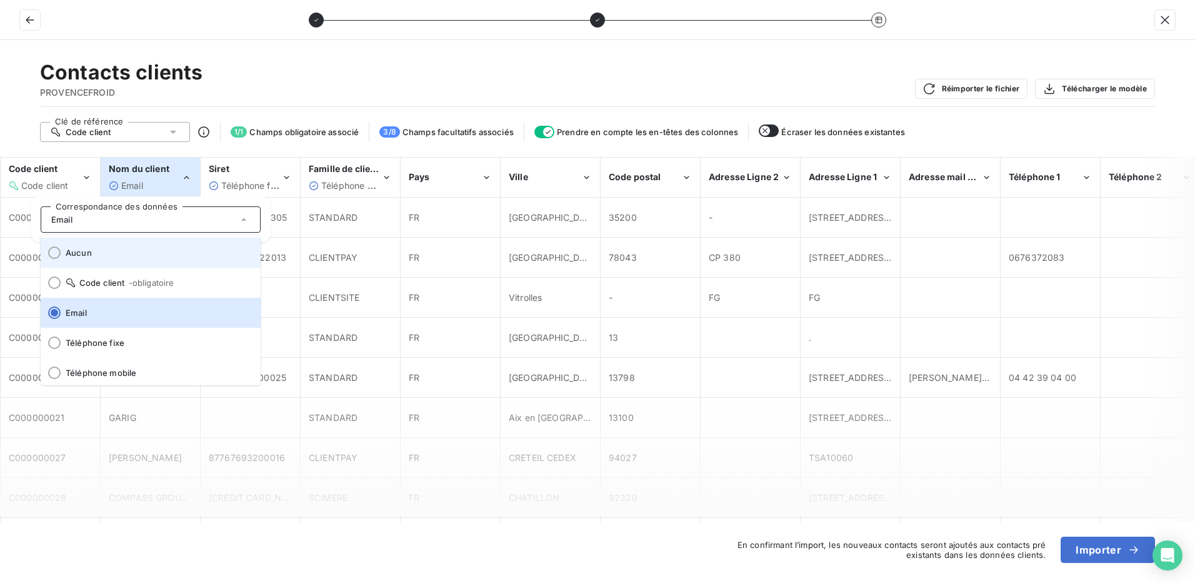
click at [56, 253] on div at bounding box center [54, 252] width 13 height 13
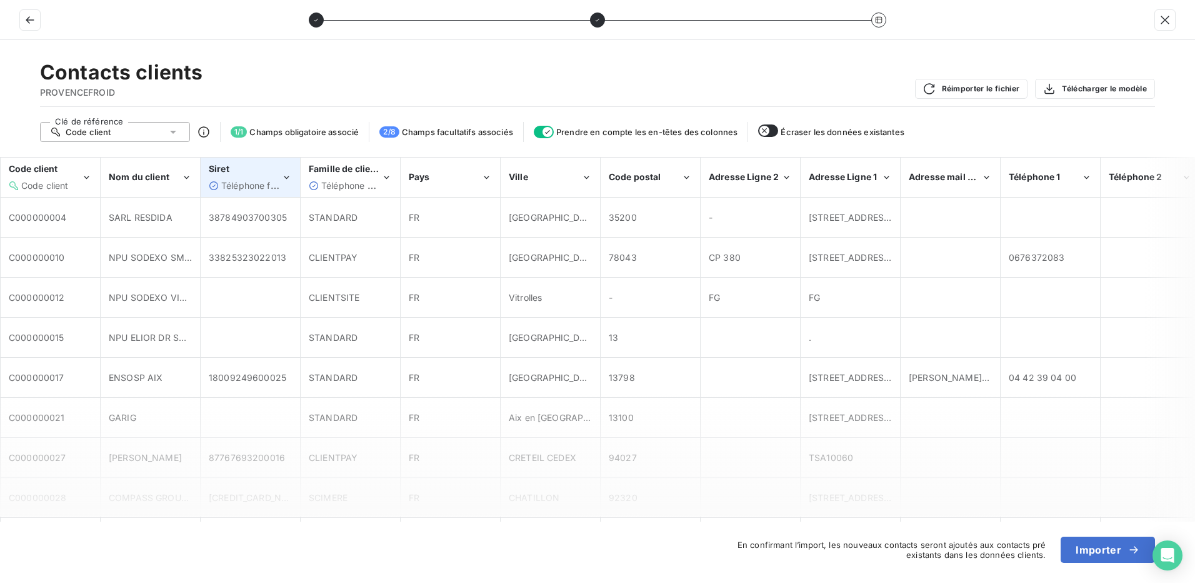
click at [253, 176] on div "Siret Téléphone fixe" at bounding box center [245, 177] width 73 height 29
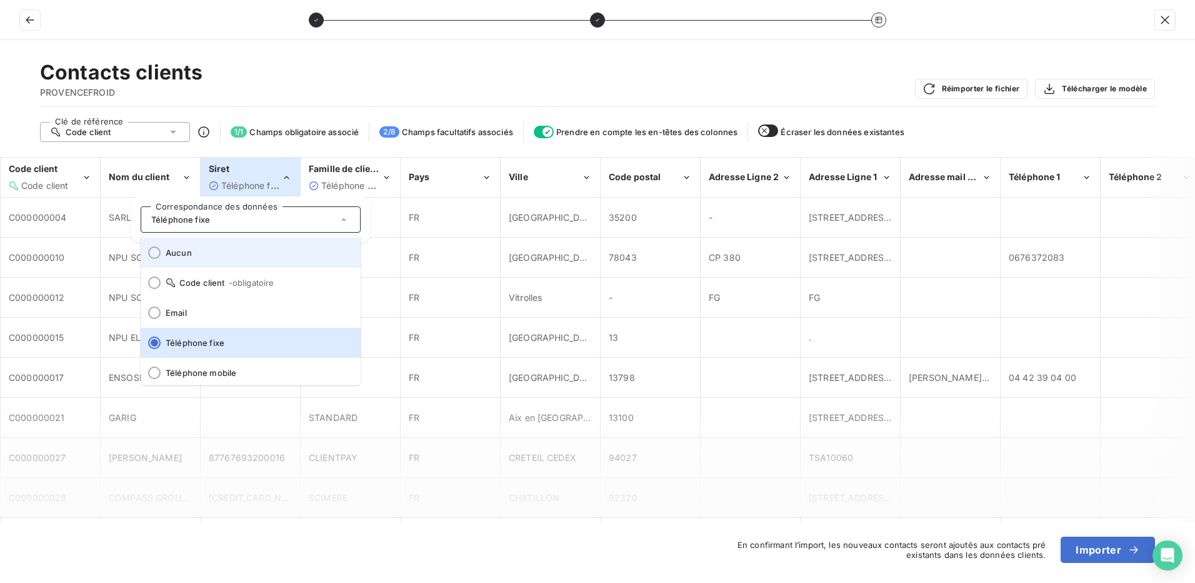
click at [153, 248] on div at bounding box center [154, 252] width 13 height 13
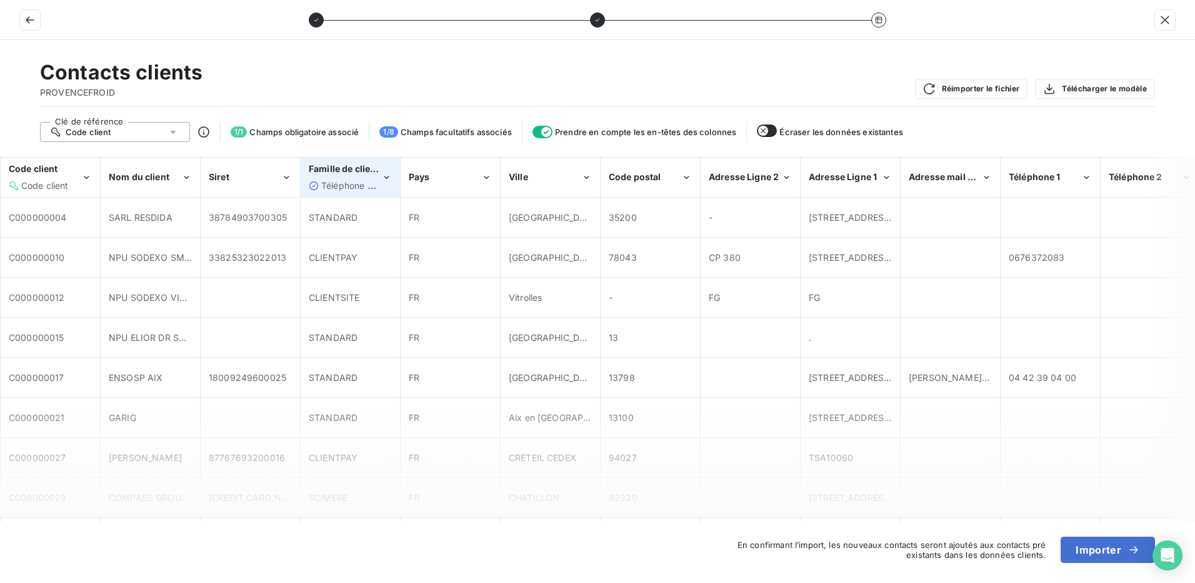
click at [366, 169] on span "Famille de clients" at bounding box center [347, 168] width 76 height 11
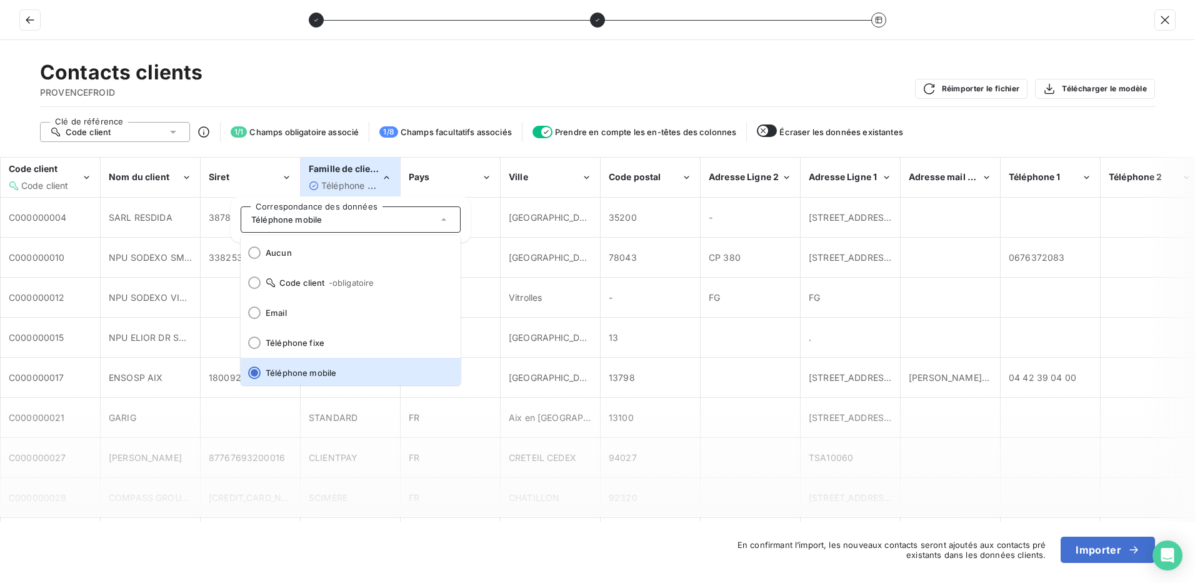
scroll to position [3, 0]
click at [253, 251] on div at bounding box center [254, 250] width 13 height 13
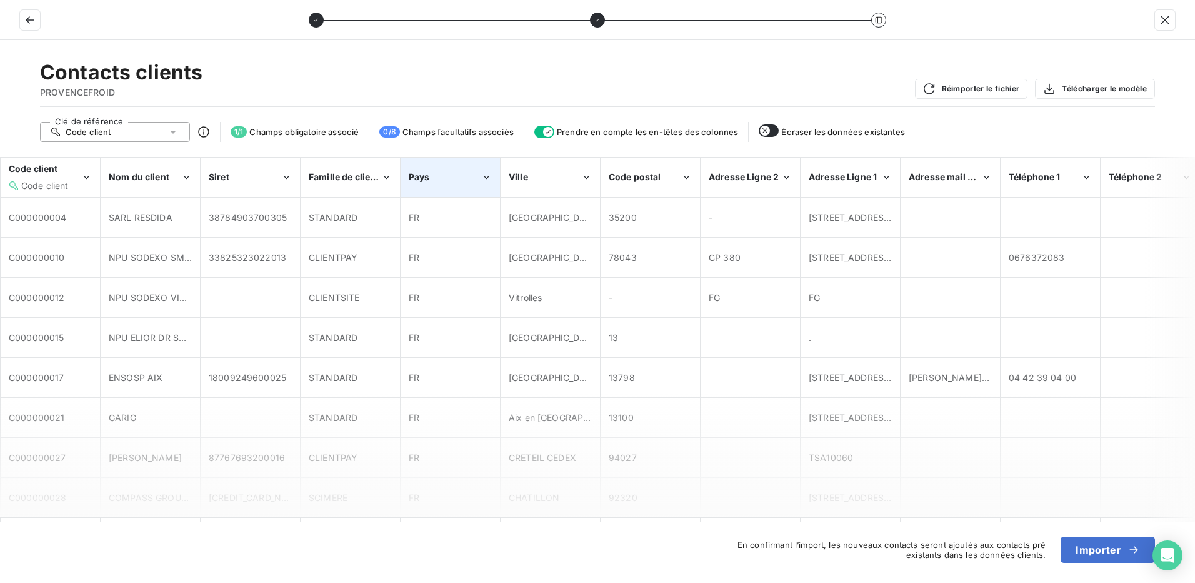
click at [445, 180] on div "Pays" at bounding box center [445, 177] width 73 height 13
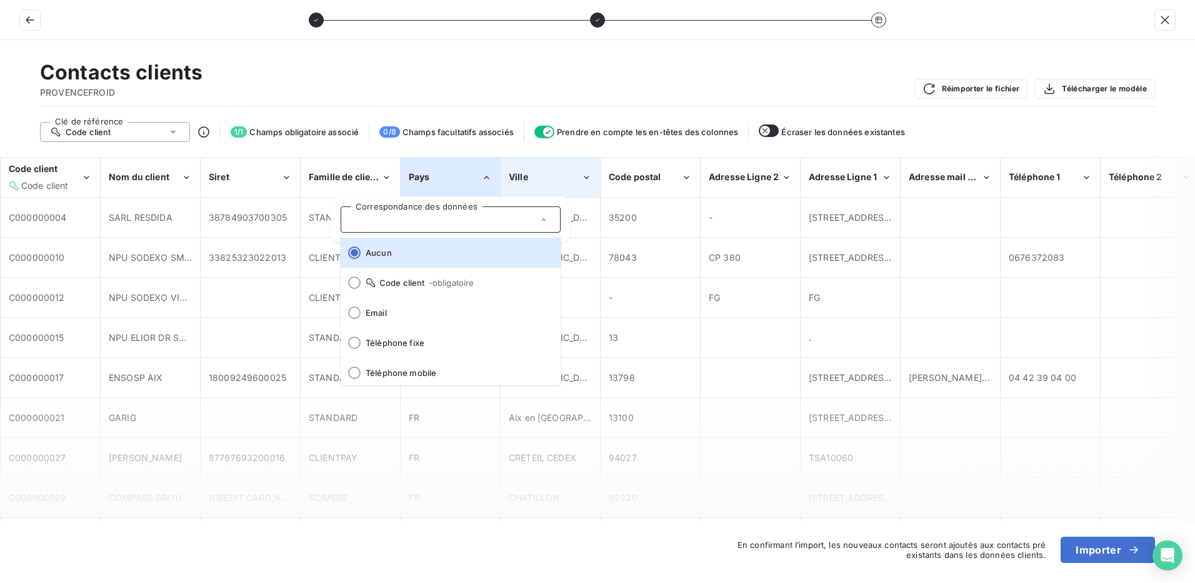
click at [539, 168] on div "Ville" at bounding box center [550, 177] width 98 height 38
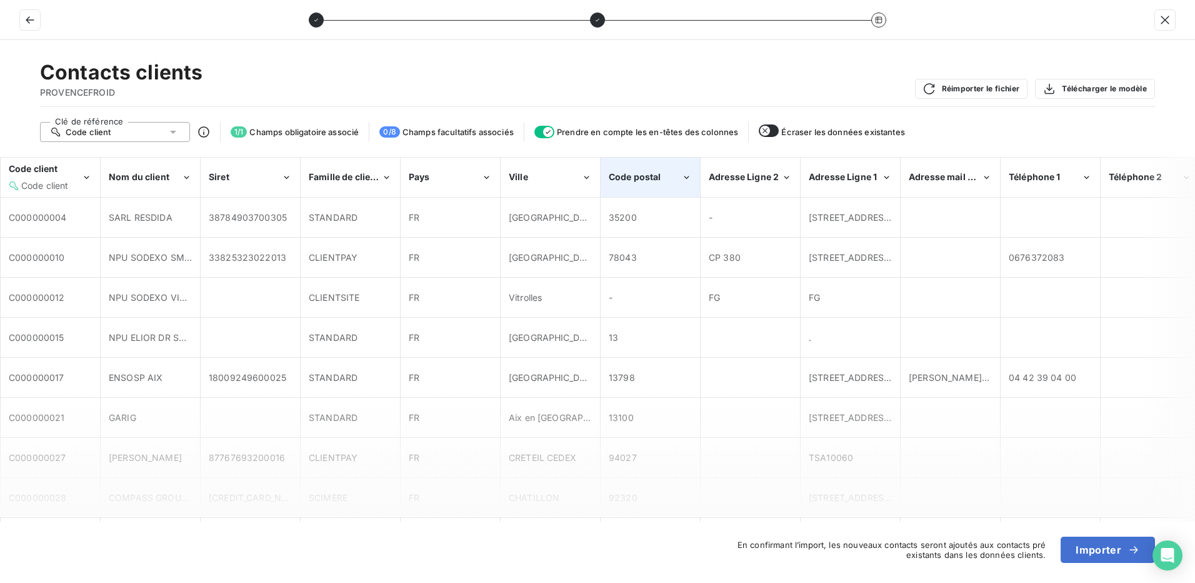
click at [637, 174] on span "Code postal" at bounding box center [635, 176] width 53 height 11
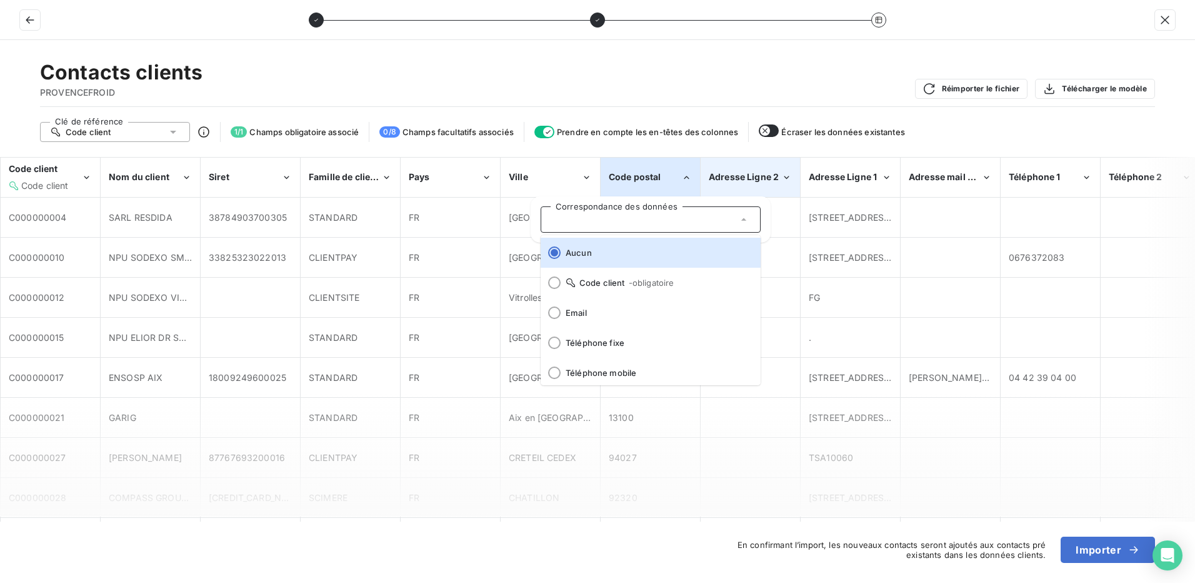
click at [733, 174] on span "Adresse Ligne 2" at bounding box center [744, 176] width 70 height 11
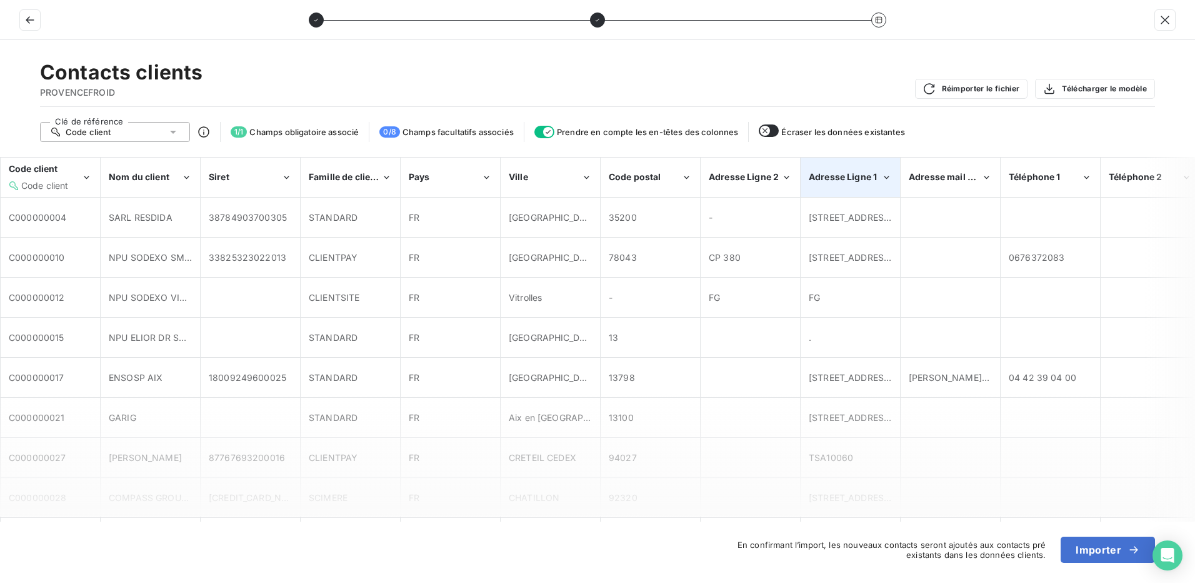
click at [832, 174] on span "Adresse Ligne 1" at bounding box center [843, 176] width 68 height 11
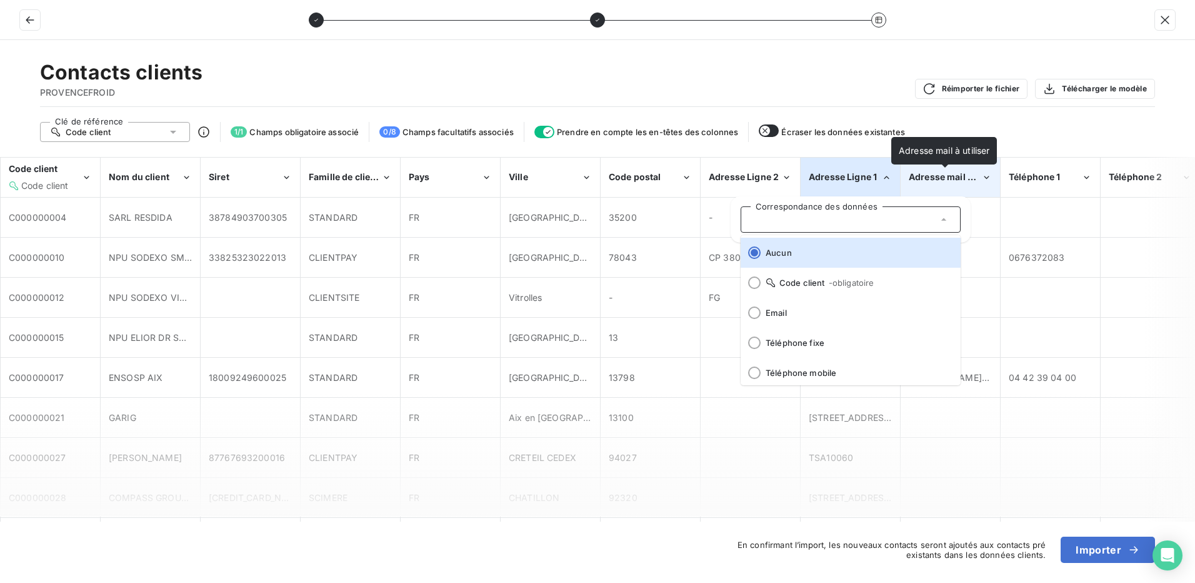
click at [926, 174] on span "Adresse mail à utiliser" at bounding box center [957, 176] width 96 height 11
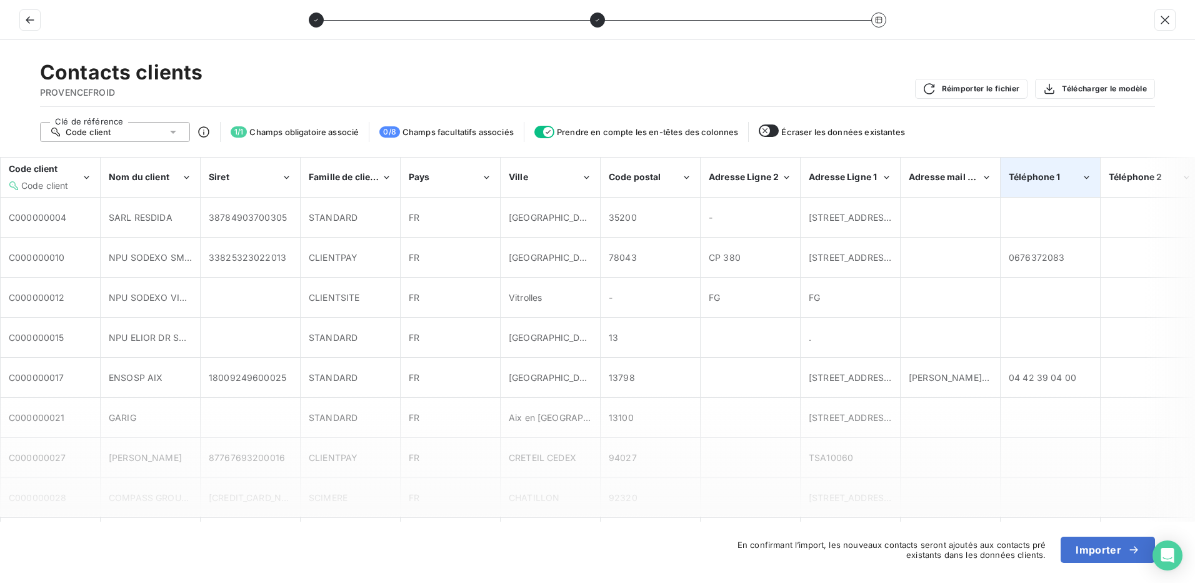
click at [1060, 179] on span "Téléphone 1" at bounding box center [1035, 176] width 52 height 11
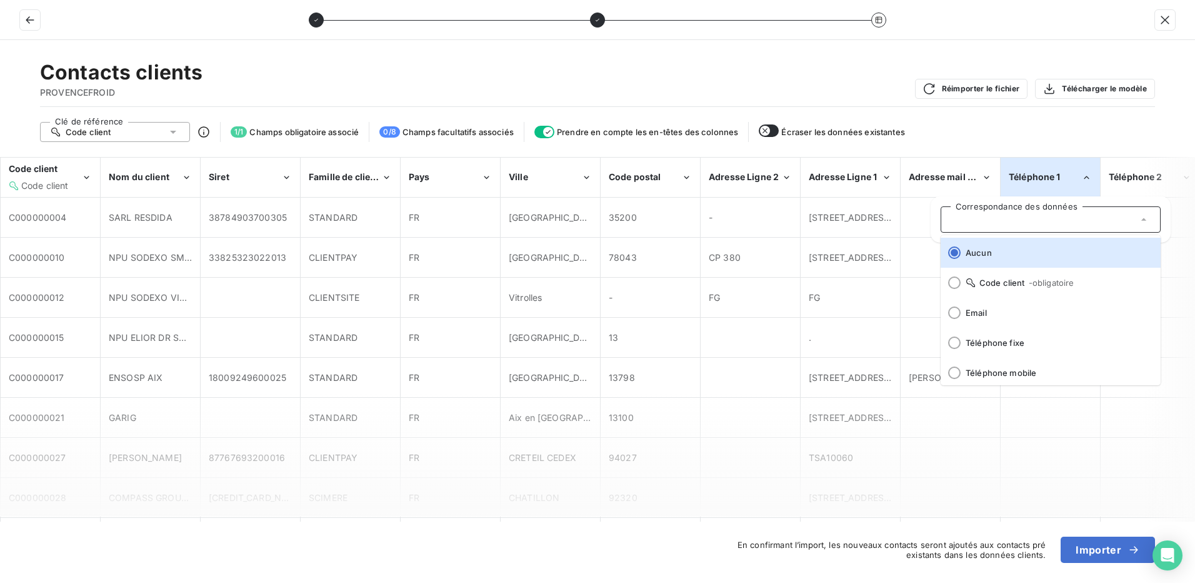
click at [1049, 133] on div "Clé de référence Code client 1 / 1 Champs obligatoire associé 0 / 8 Champs facu…" at bounding box center [597, 132] width 1115 height 20
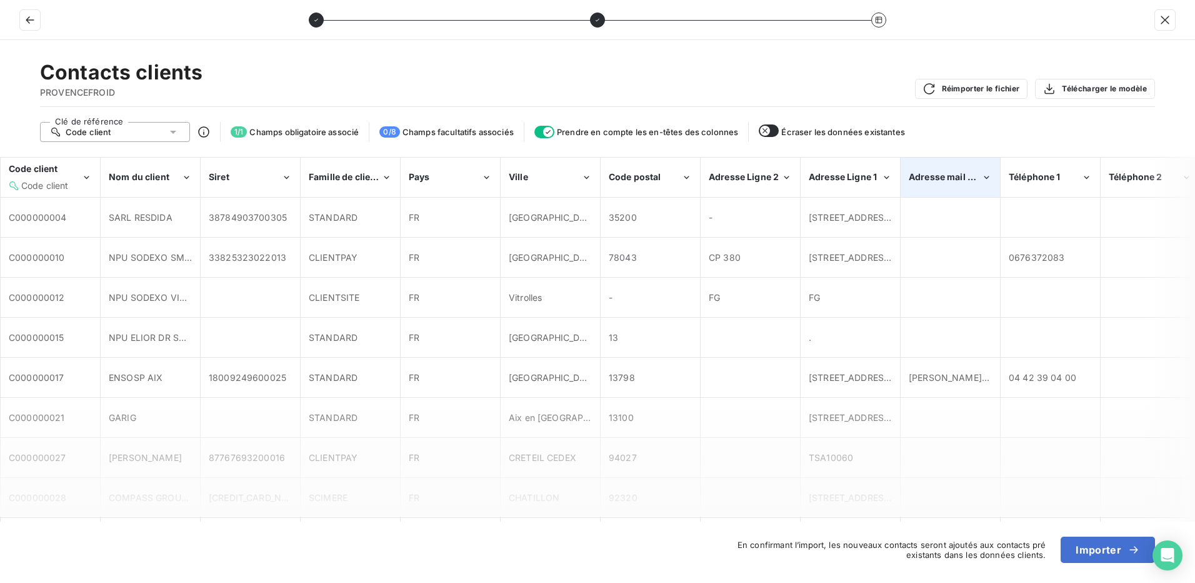
click at [955, 183] on div "Adresse mail à utiliser" at bounding box center [945, 177] width 73 height 13
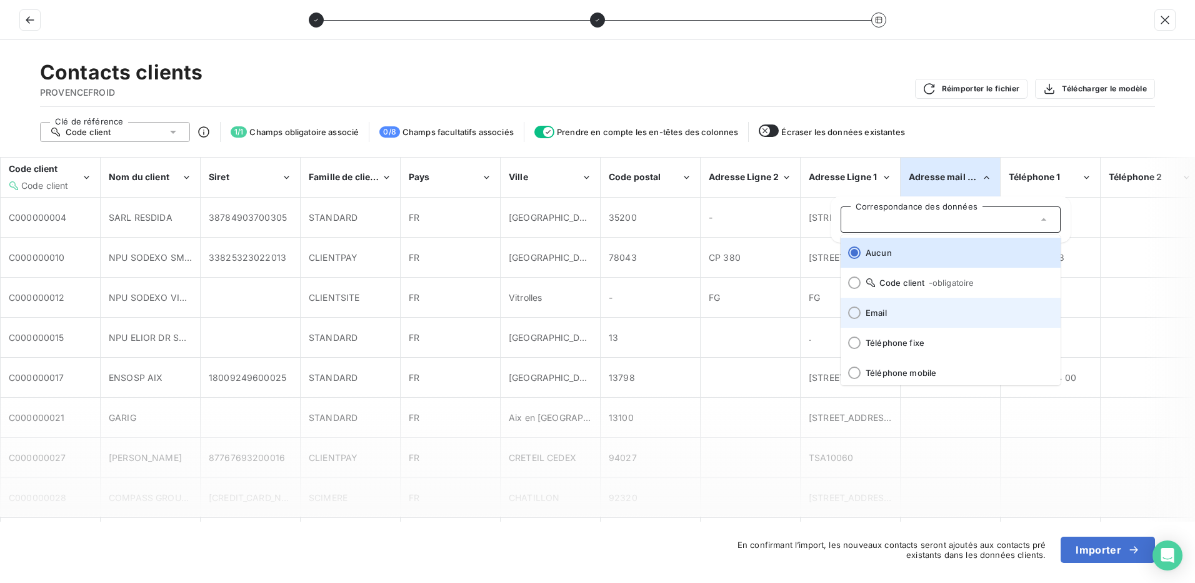
click at [854, 309] on div at bounding box center [854, 312] width 13 height 13
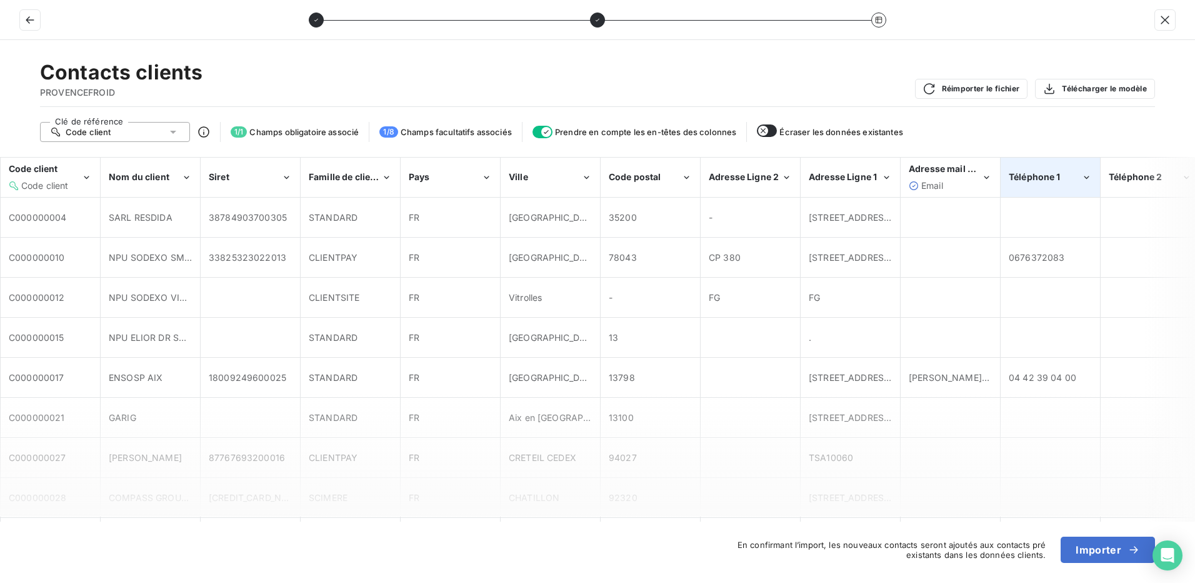
click at [1065, 178] on div "Téléphone 1" at bounding box center [1045, 177] width 73 height 13
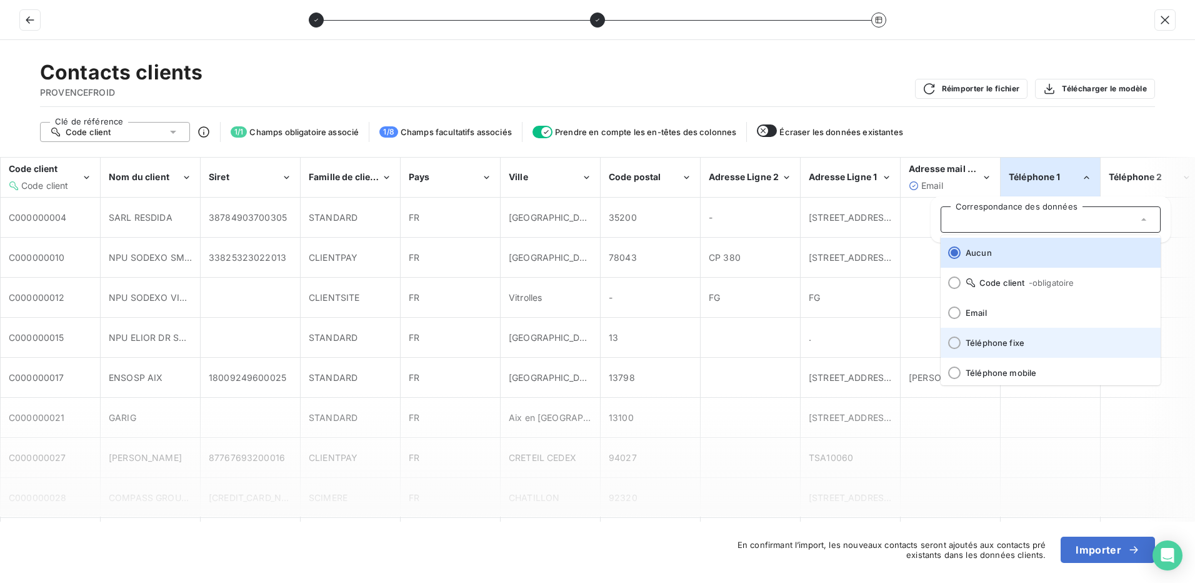
click at [950, 338] on div at bounding box center [954, 342] width 13 height 13
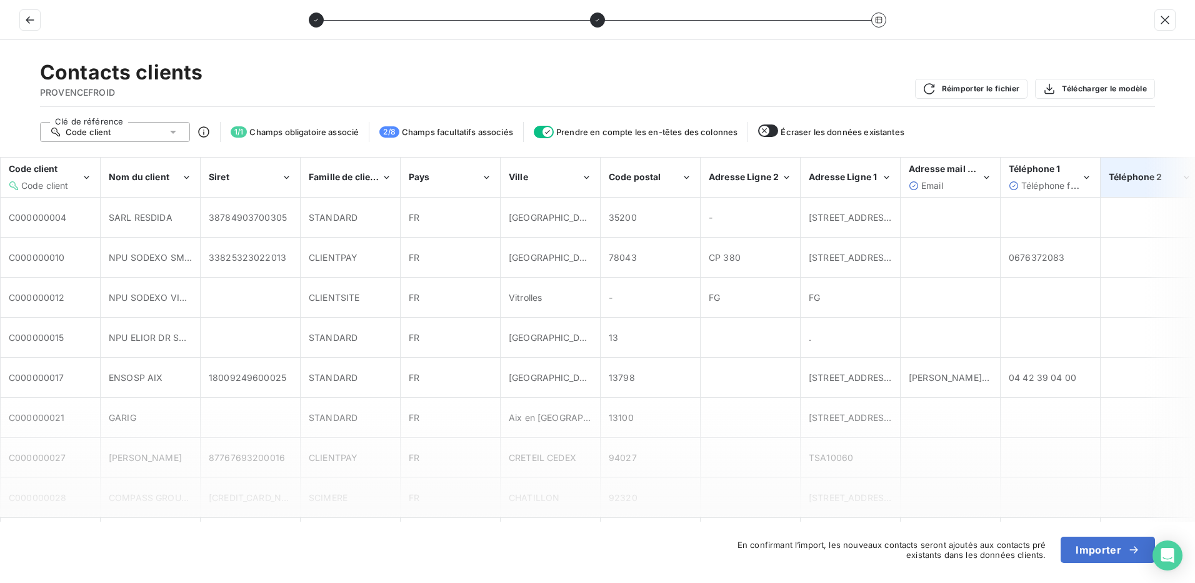
click at [1127, 175] on span "Téléphone 2" at bounding box center [1136, 176] width 54 height 11
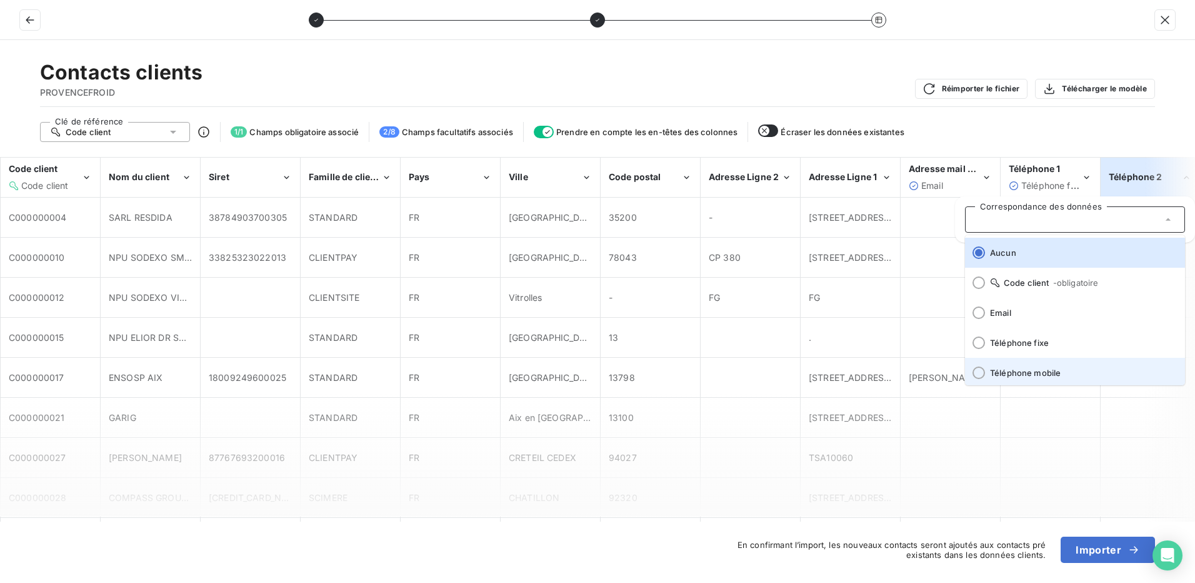
click at [980, 374] on div at bounding box center [979, 372] width 13 height 13
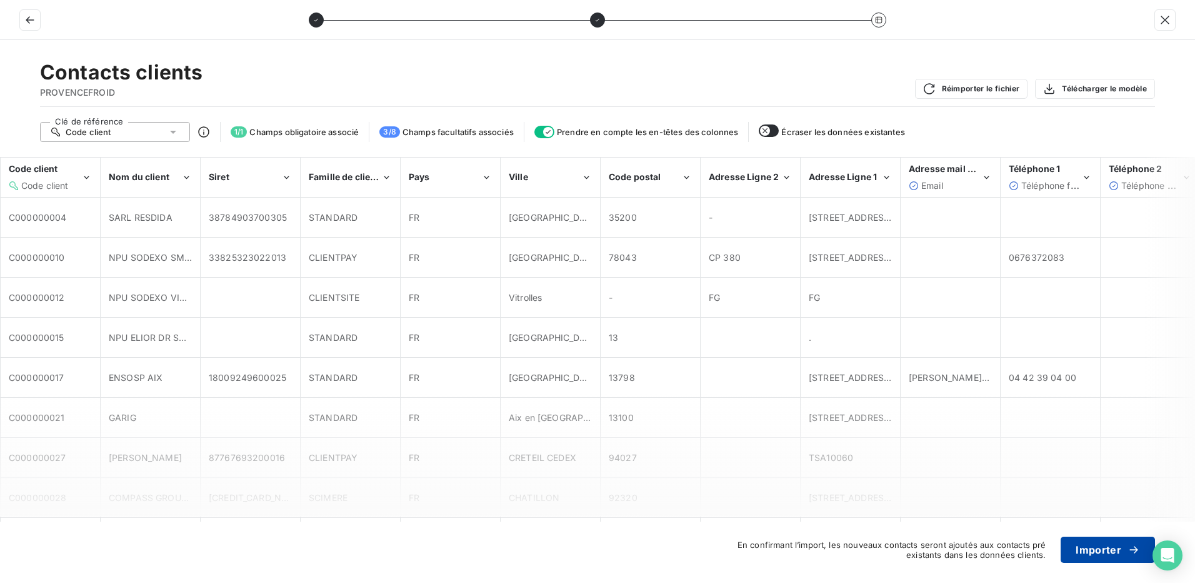
click at [1109, 548] on button "Importer" at bounding box center [1108, 549] width 94 height 26
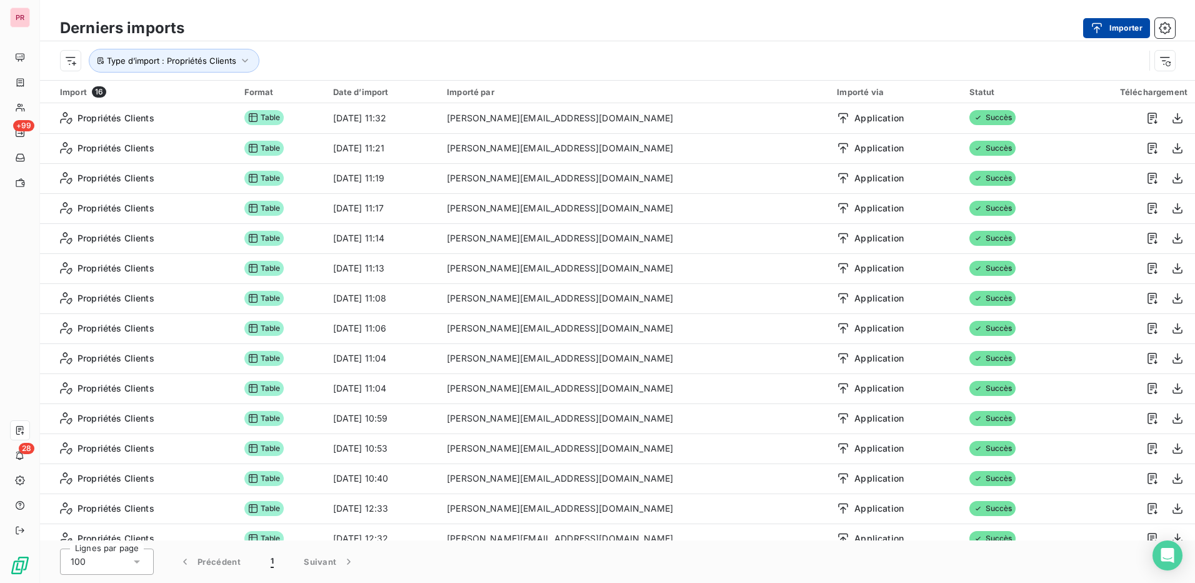
click at [1102, 27] on icon "button" at bounding box center [1097, 28] width 13 height 13
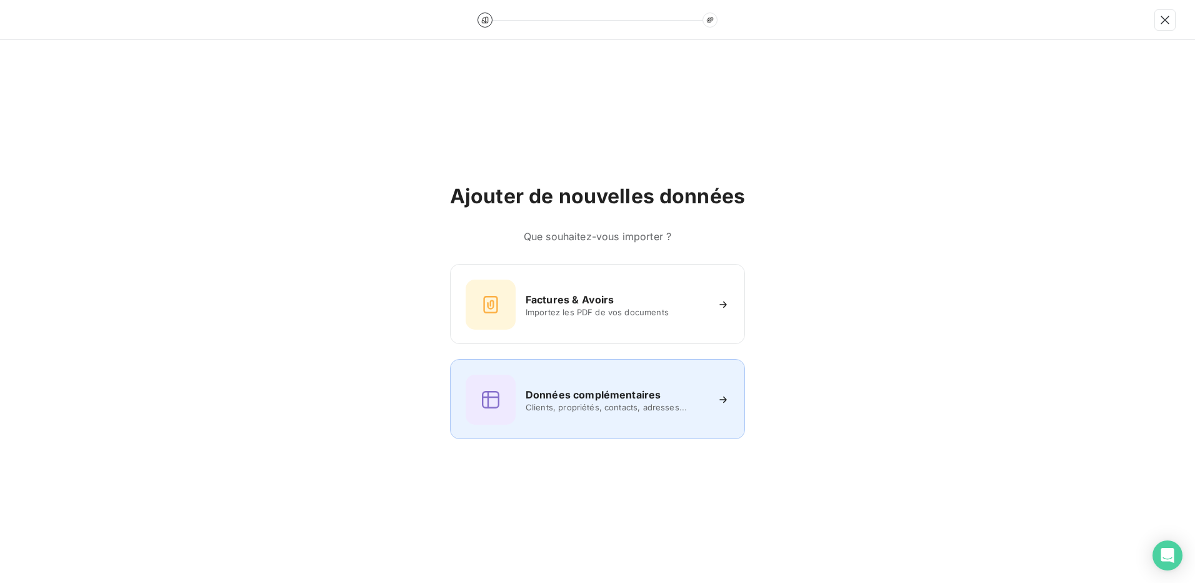
click at [606, 407] on span "Clients, propriétés, contacts, adresses..." at bounding box center [616, 407] width 181 height 10
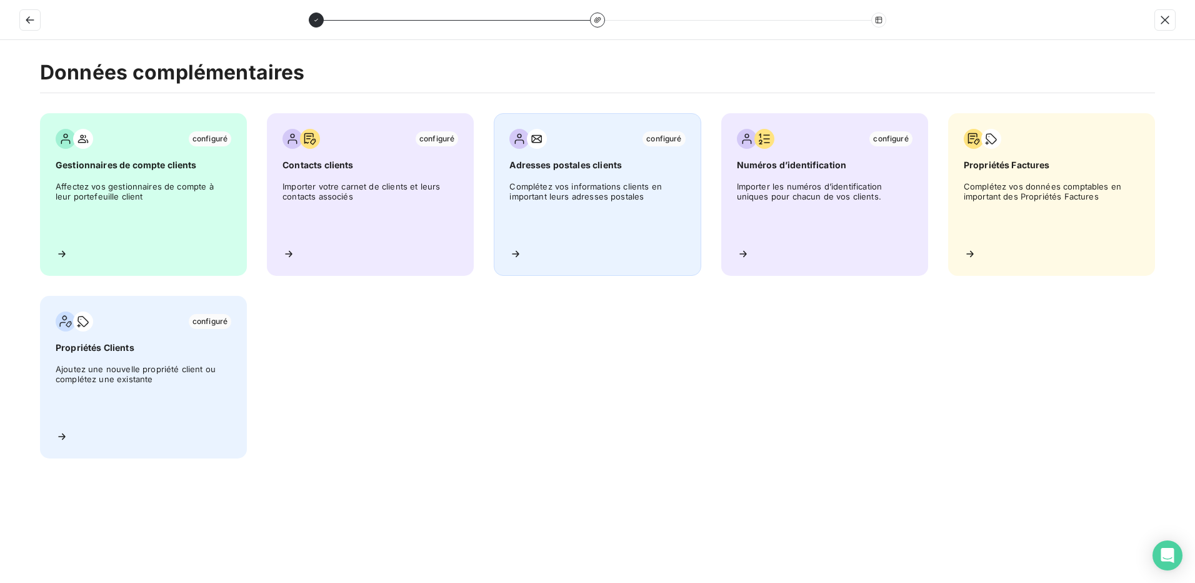
click at [560, 176] on div "configuré Adresses postales clients Complétez vos informations clients en impor…" at bounding box center [597, 194] width 207 height 163
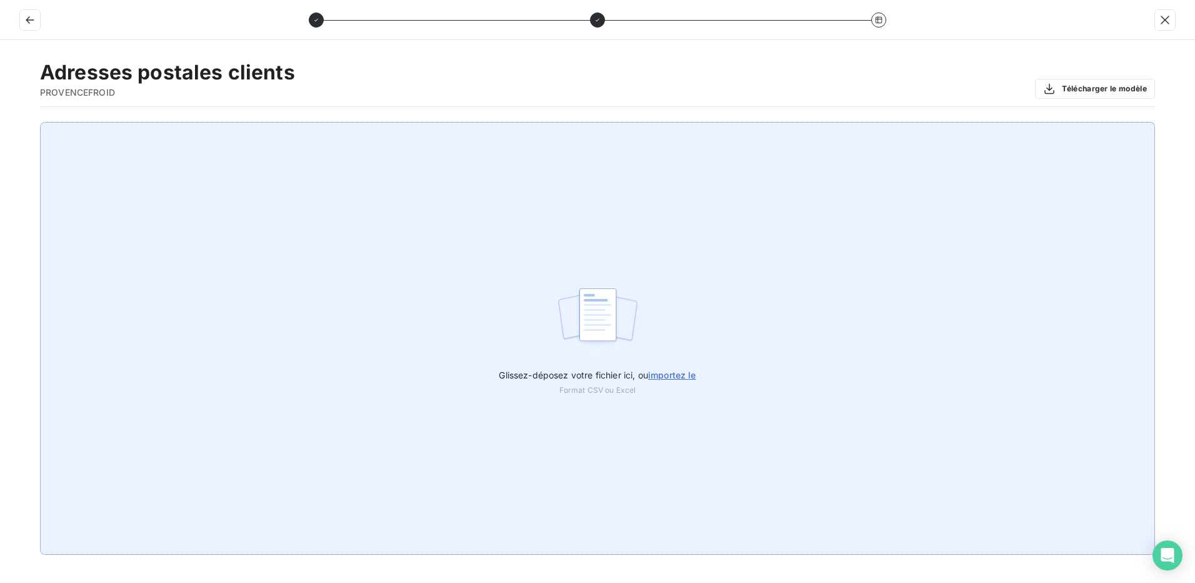
click at [678, 372] on span "importez le" at bounding box center [672, 375] width 48 height 11
click at [1, 123] on input "Glissez-déposez votre fichier ici, ou importez le" at bounding box center [0, 122] width 1 height 1
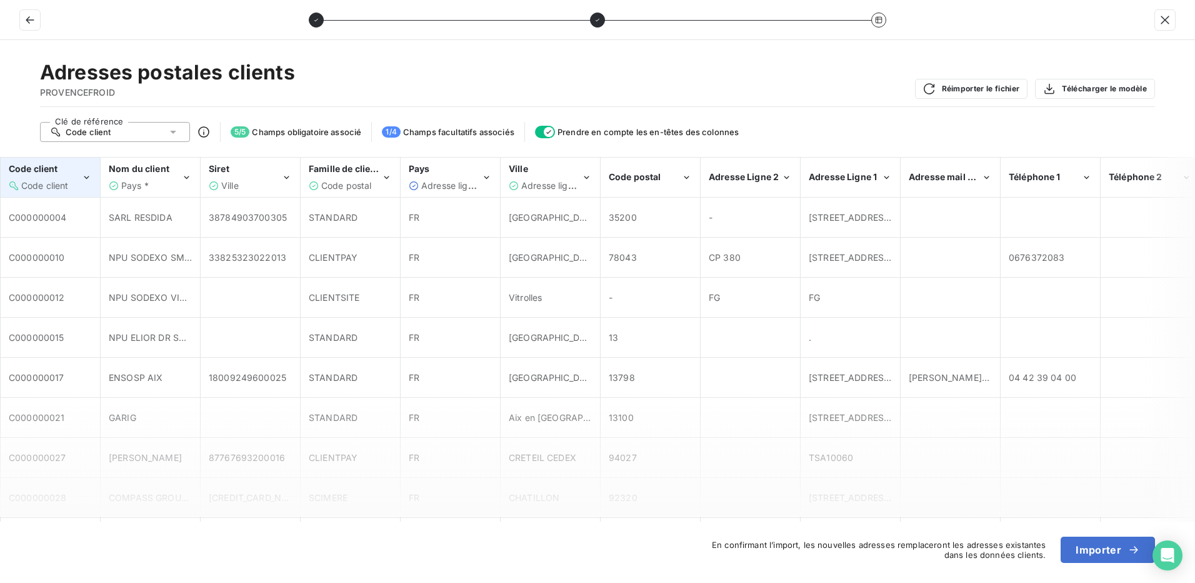
click at [58, 181] on span "Code client" at bounding box center [45, 185] width 48 height 11
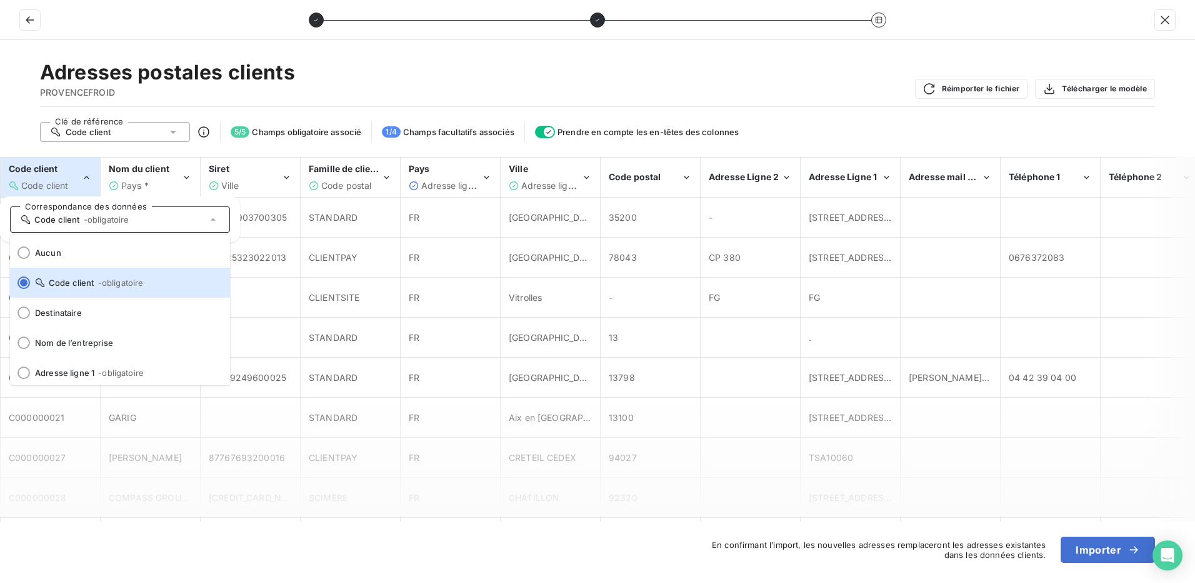
click at [58, 181] on span "Code client" at bounding box center [45, 185] width 48 height 11
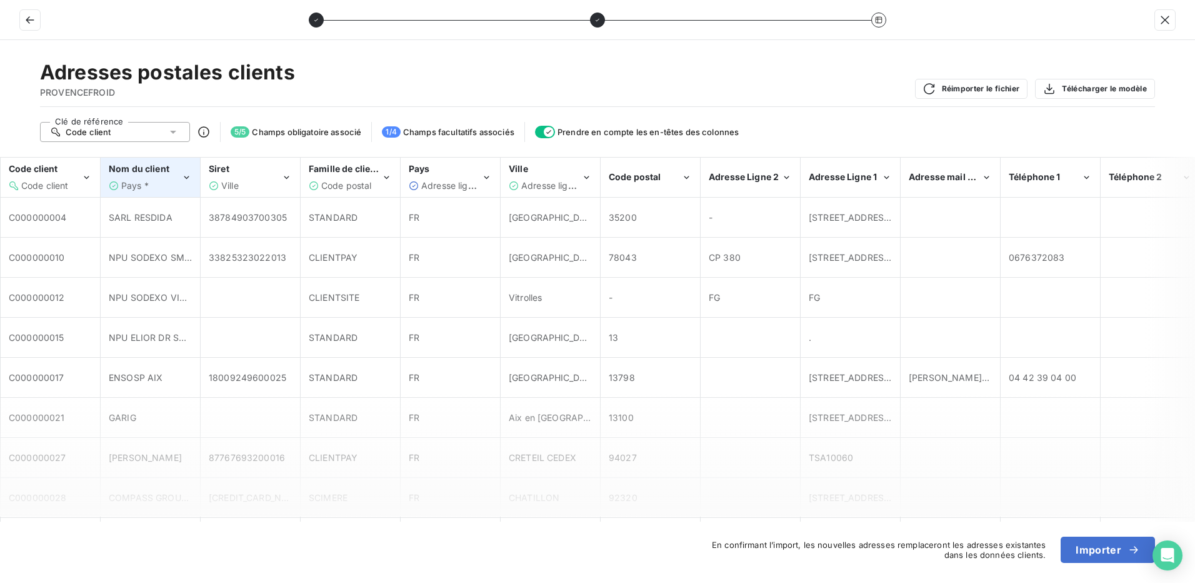
click at [145, 176] on div "Nom du client Pays *" at bounding box center [145, 177] width 73 height 29
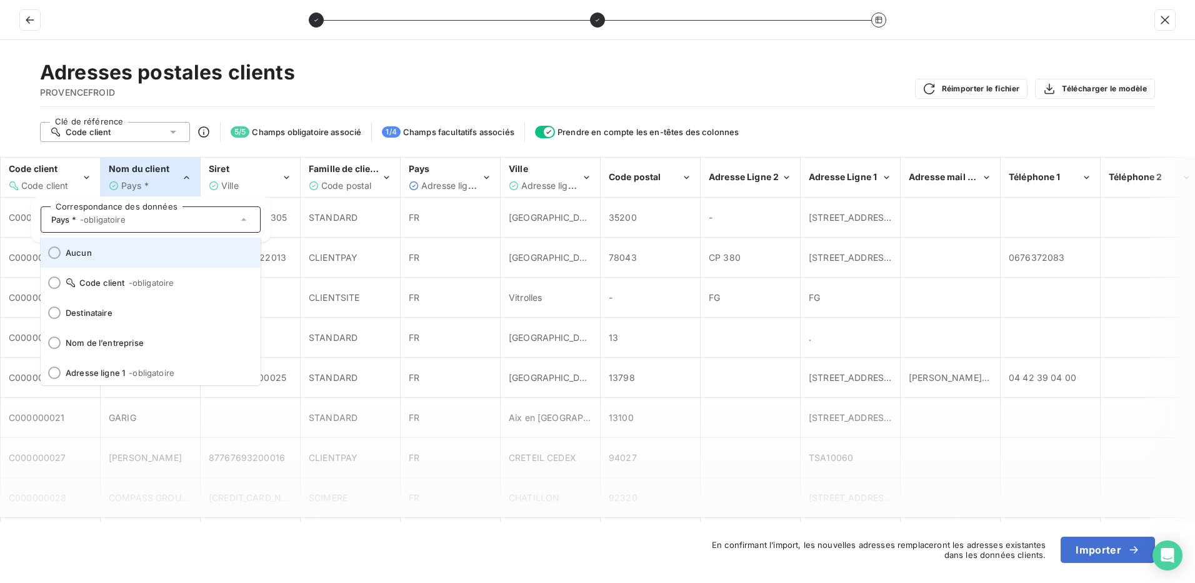
click at [53, 248] on div at bounding box center [54, 252] width 13 height 13
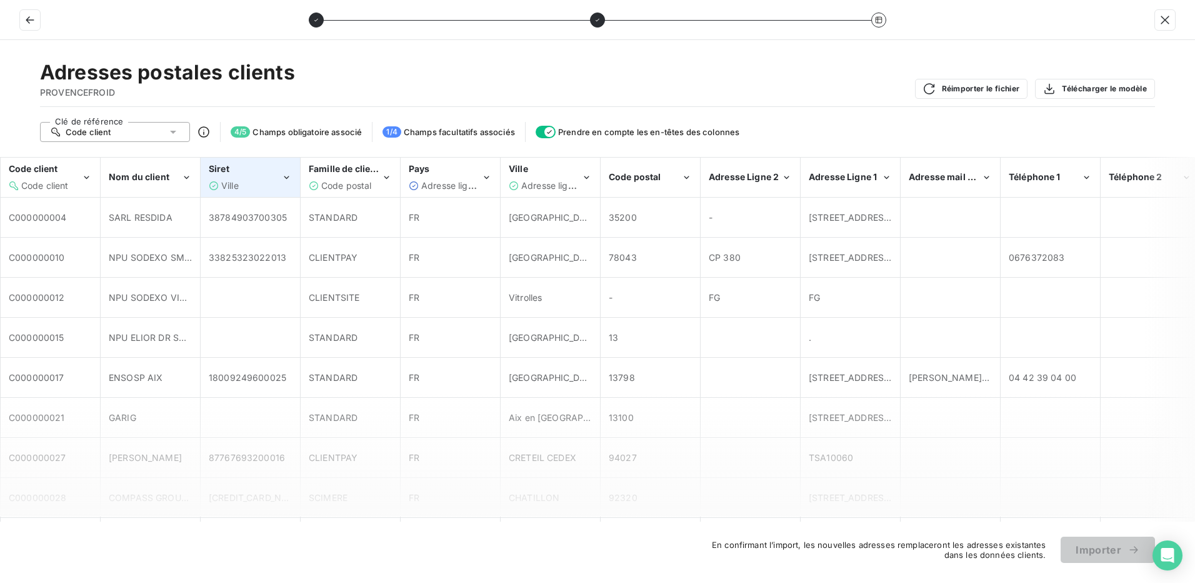
click at [246, 183] on div "Ville" at bounding box center [245, 185] width 73 height 13
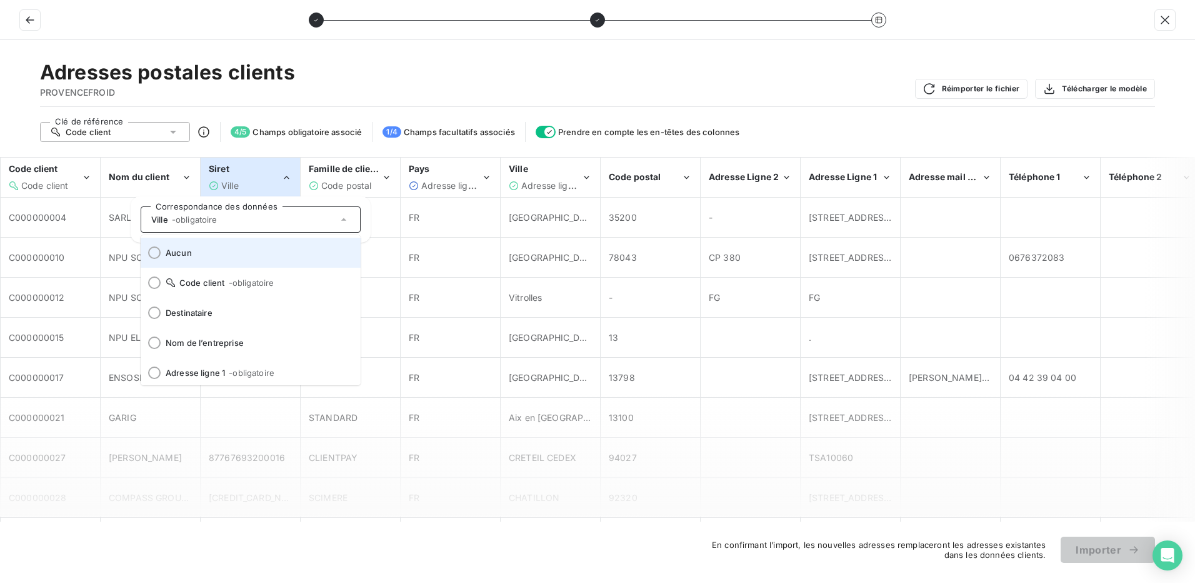
click at [153, 254] on div at bounding box center [154, 252] width 13 height 13
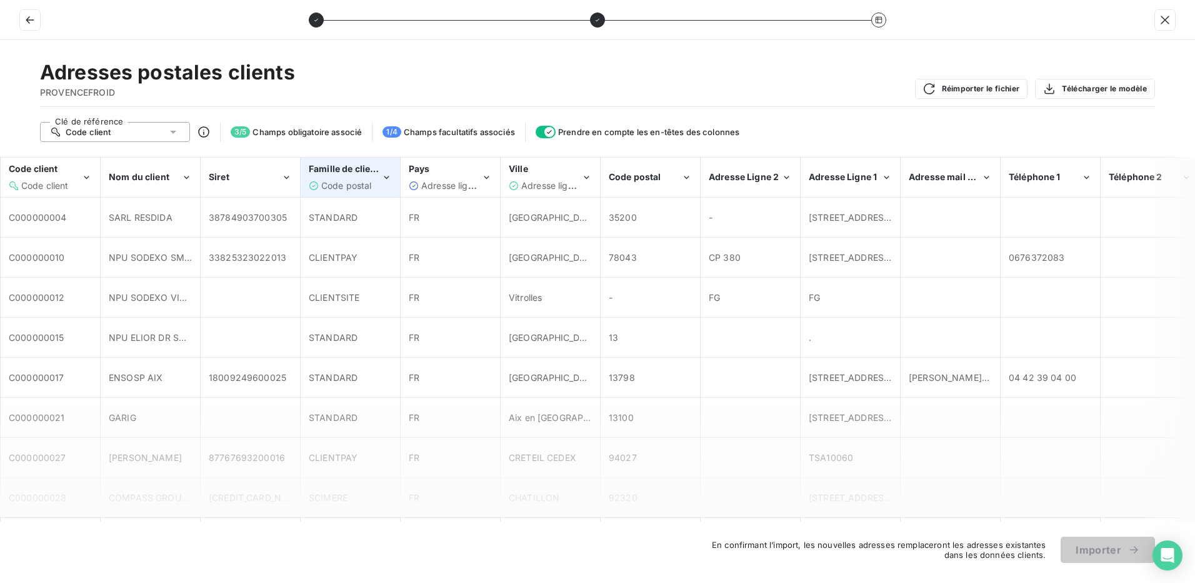
click at [351, 188] on span "Code postal" at bounding box center [346, 185] width 51 height 11
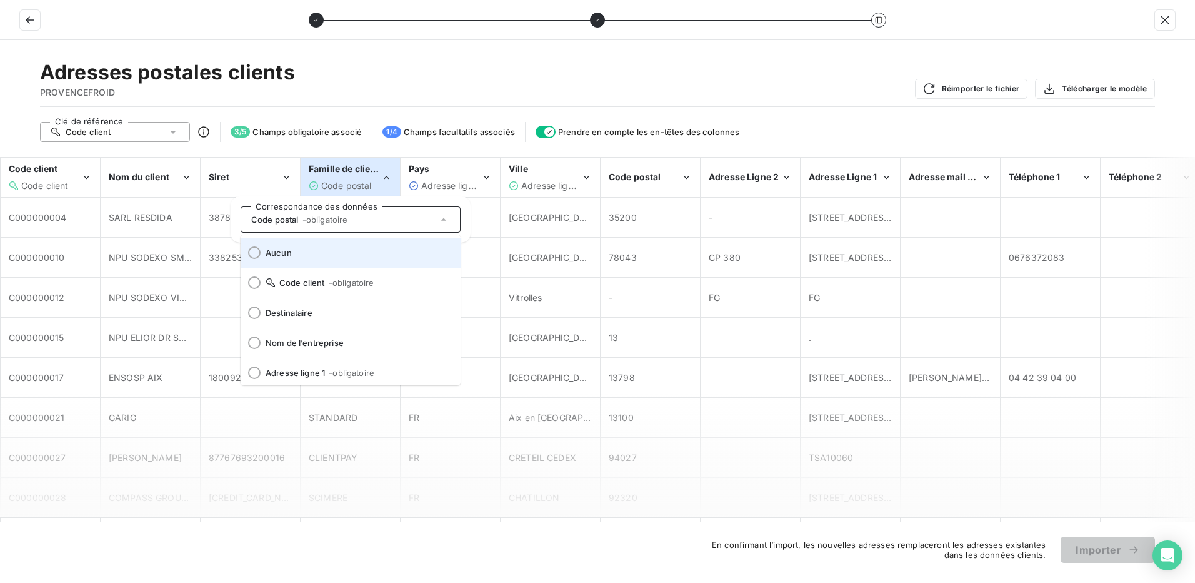
click at [254, 249] on div at bounding box center [254, 252] width 13 height 13
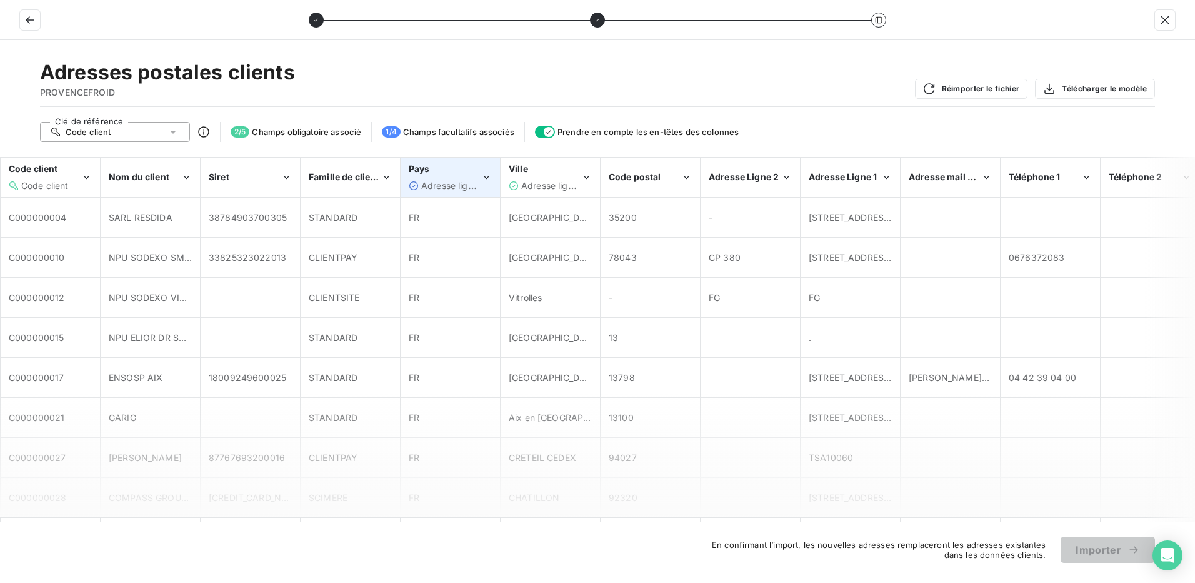
click at [449, 176] on div "Pays Adresse ligne 2" at bounding box center [445, 177] width 73 height 29
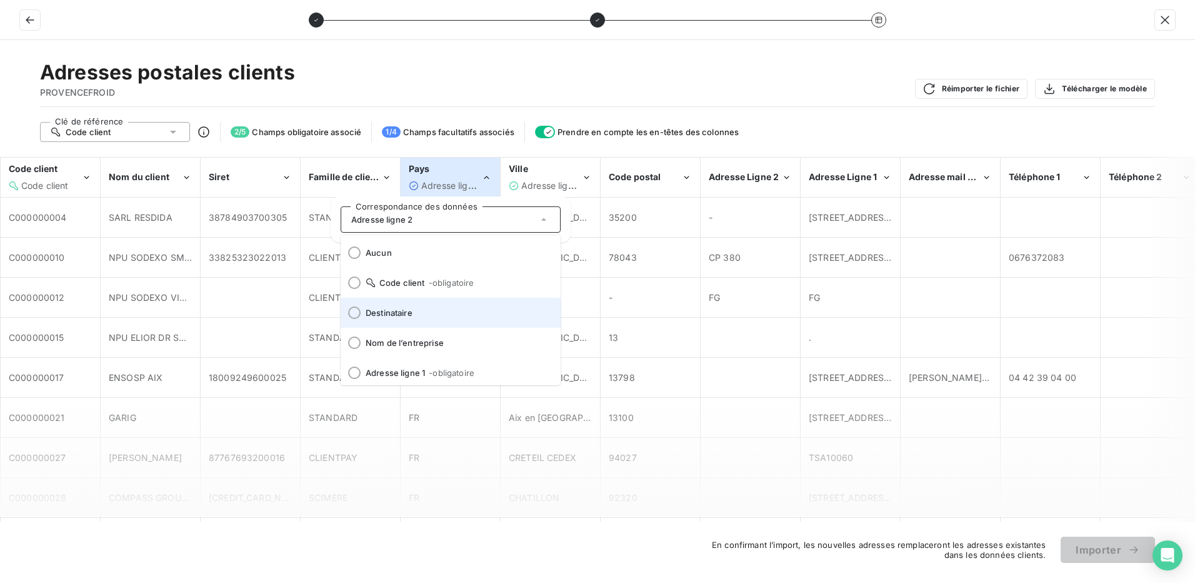
scroll to position [155, 0]
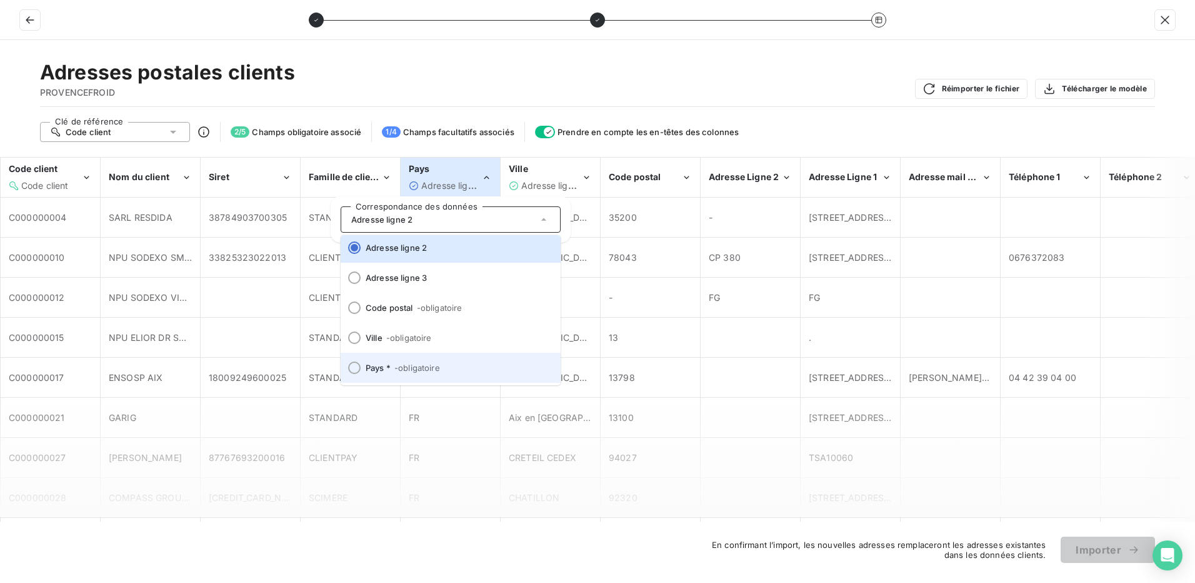
click at [351, 370] on div at bounding box center [354, 367] width 13 height 13
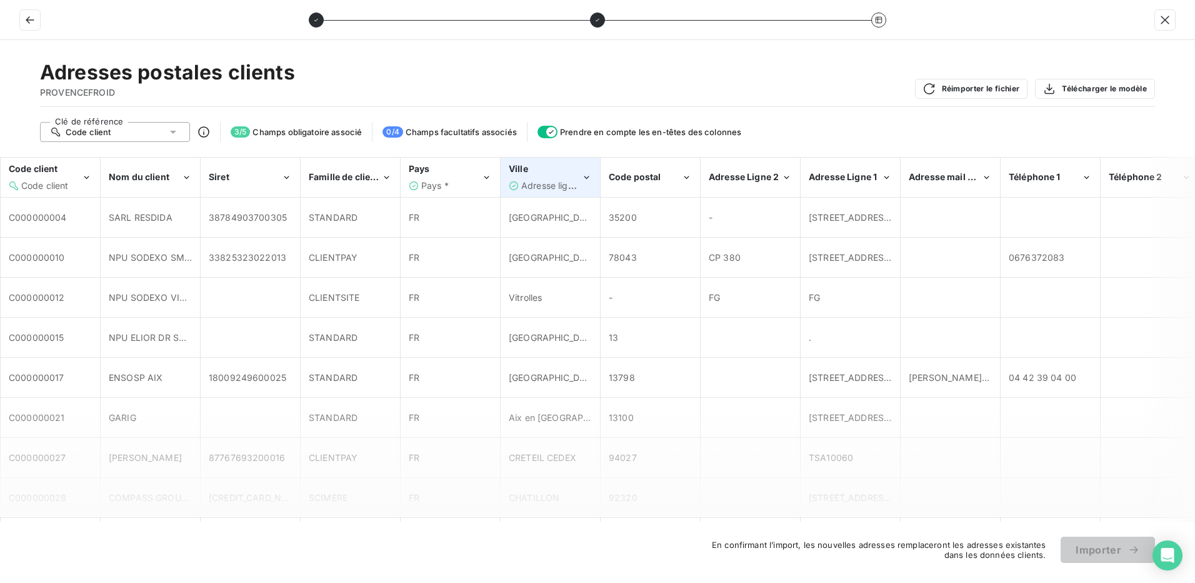
click at [545, 181] on span "Adresse ligne 1" at bounding box center [552, 185] width 63 height 11
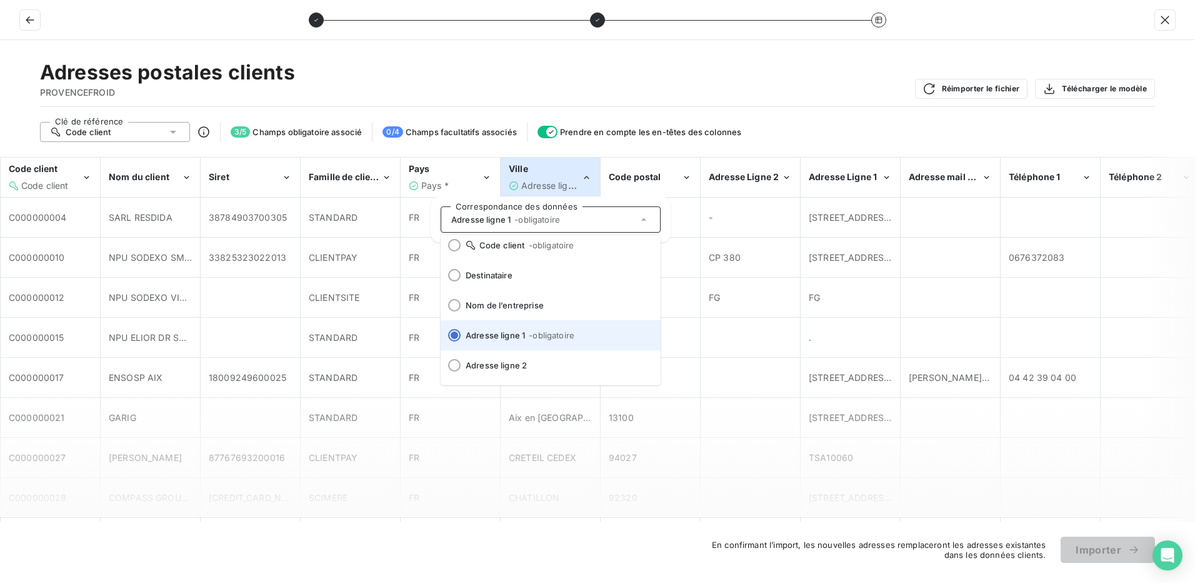
scroll to position [128, 0]
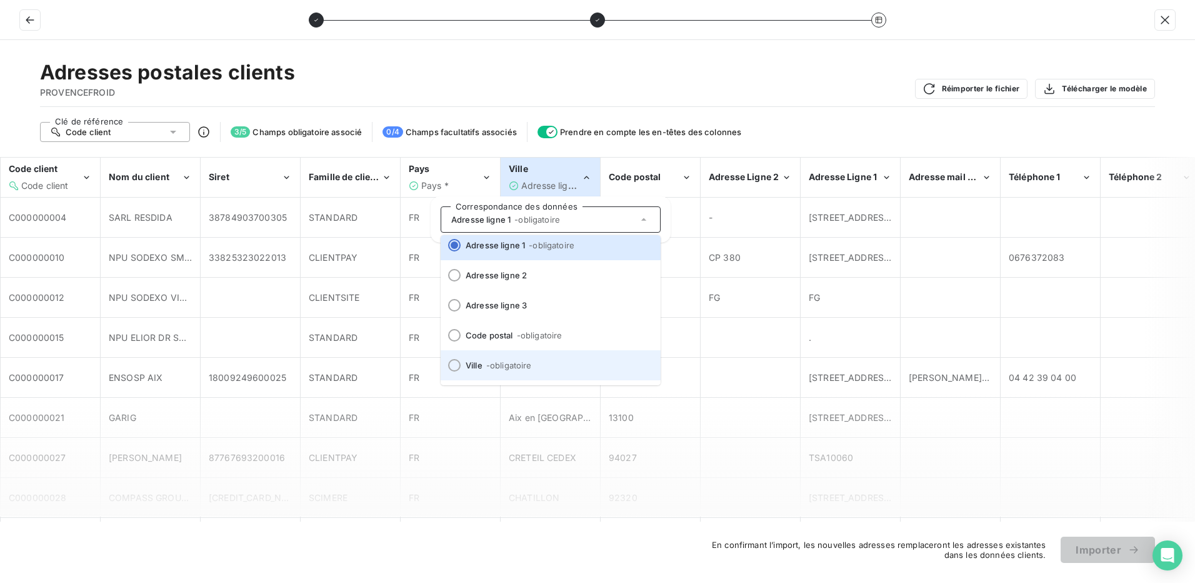
click at [455, 366] on div at bounding box center [454, 365] width 13 height 13
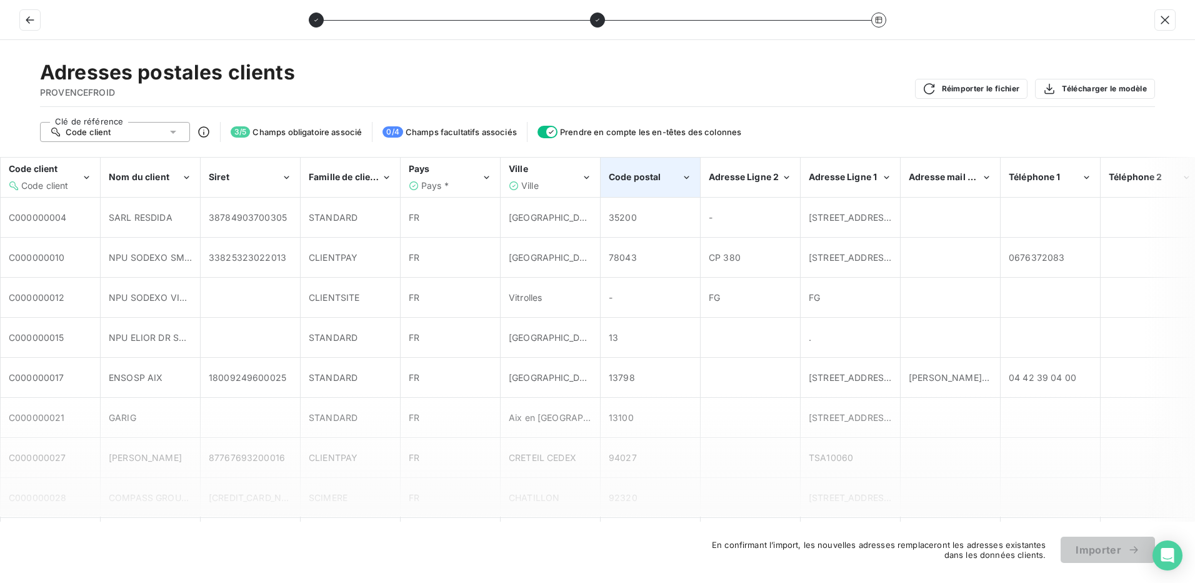
click at [648, 183] on div "Code postal" at bounding box center [645, 177] width 73 height 13
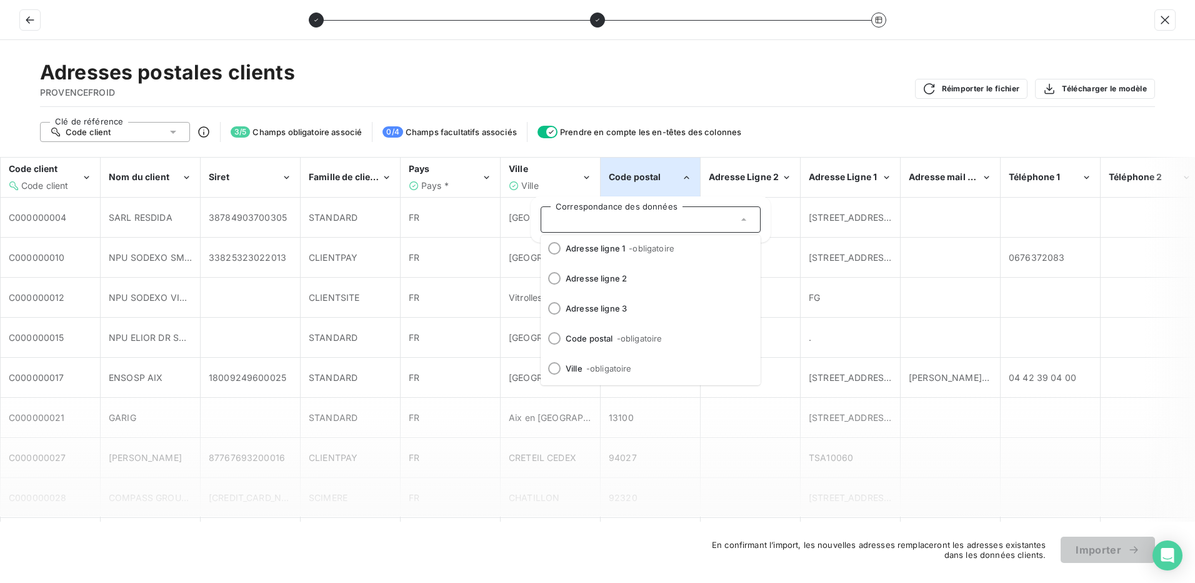
scroll to position [125, 0]
click at [557, 335] on div at bounding box center [554, 337] width 13 height 13
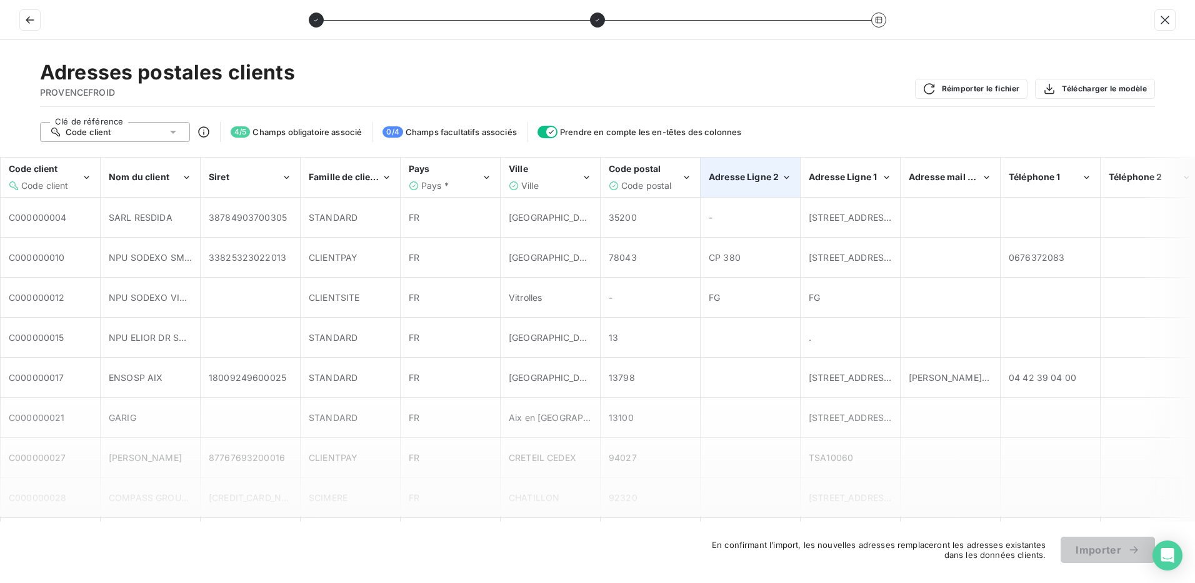
click at [753, 168] on div "Adresse Ligne 2" at bounding box center [751, 177] width 98 height 38
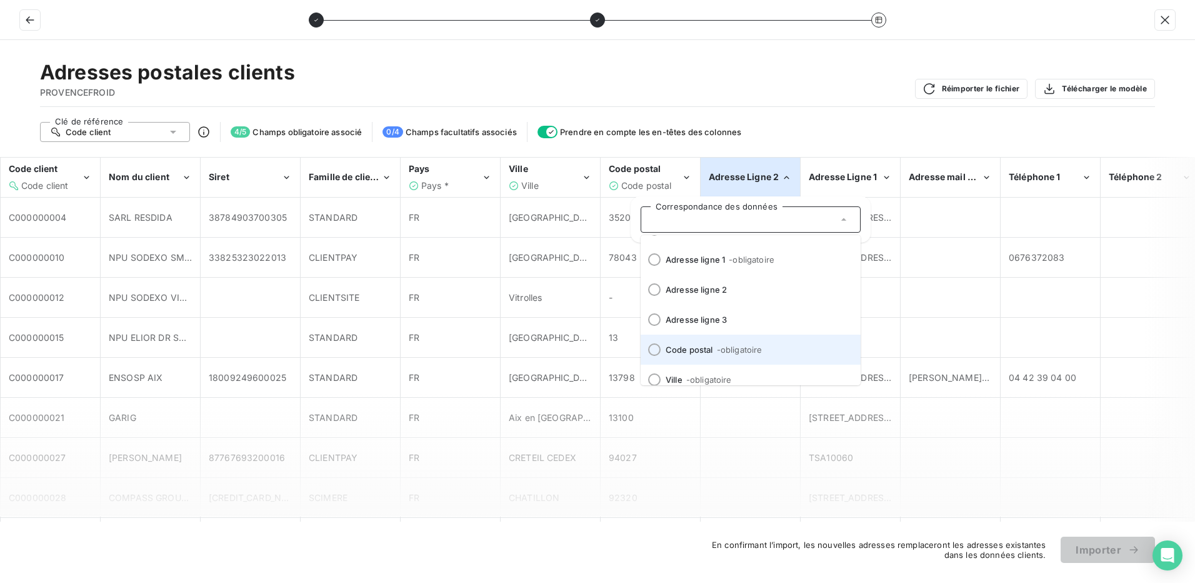
scroll to position [93, 0]
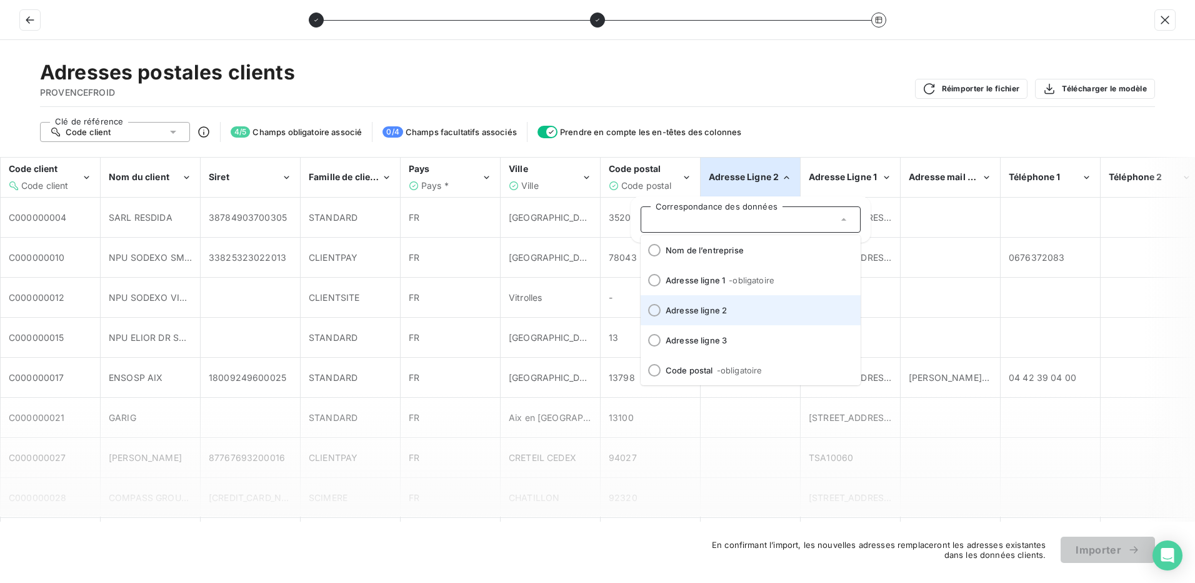
click at [653, 313] on div at bounding box center [654, 310] width 13 height 13
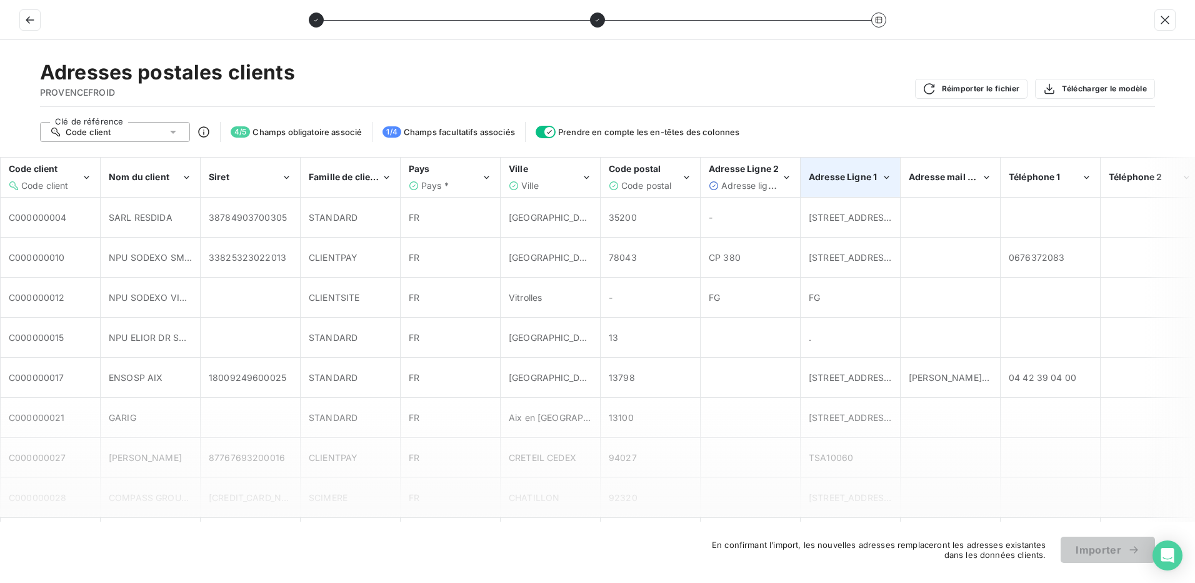
click at [857, 178] on span "Adresse Ligne 1" at bounding box center [843, 176] width 68 height 11
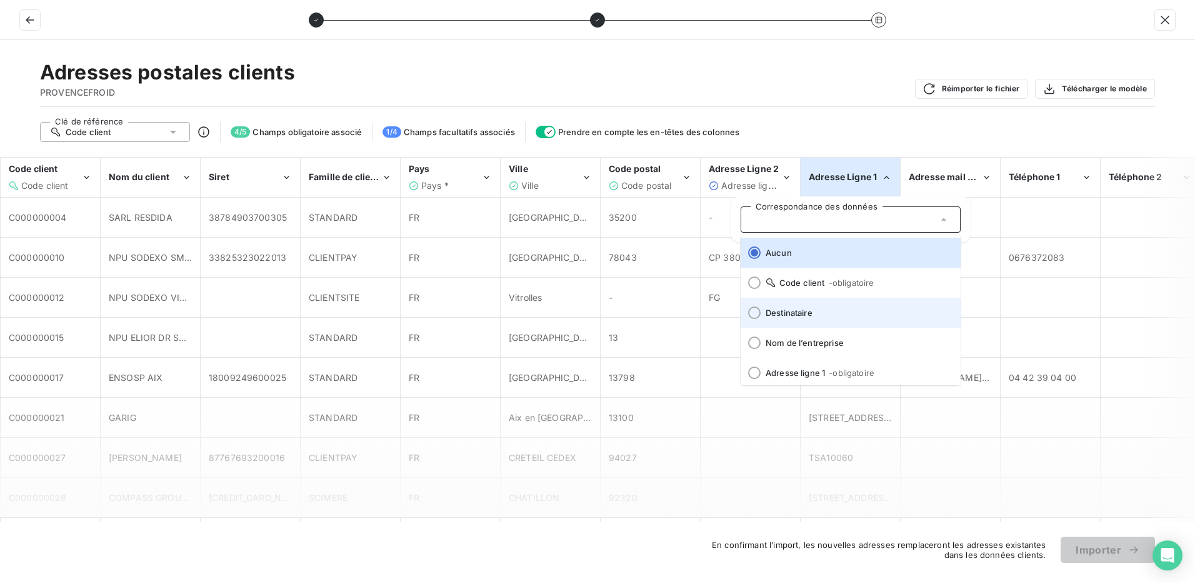
scroll to position [63, 0]
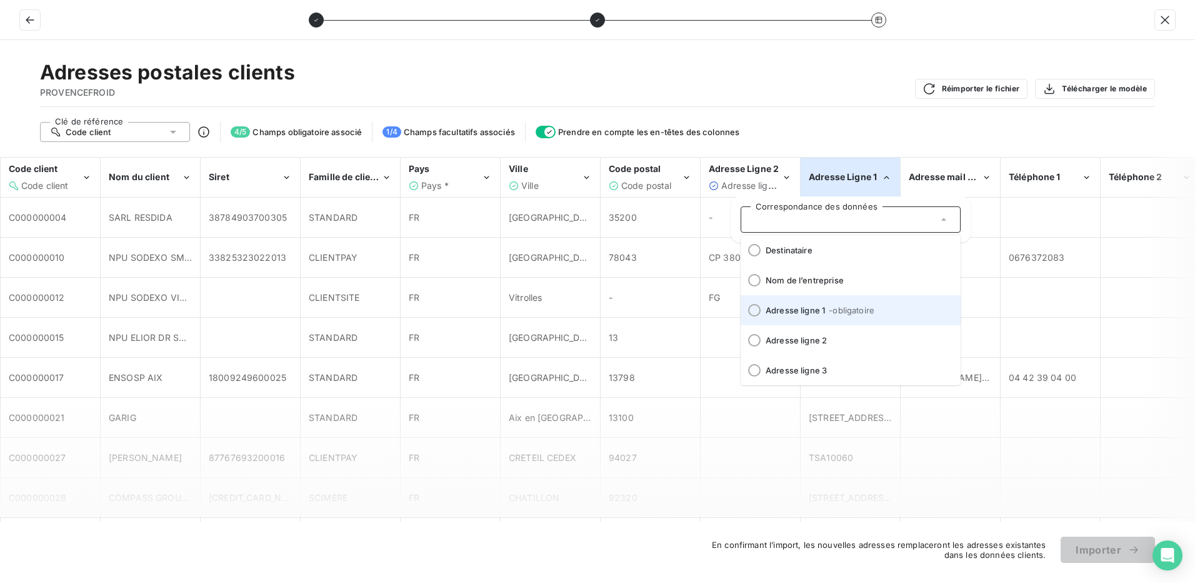
click at [755, 311] on div at bounding box center [754, 310] width 13 height 13
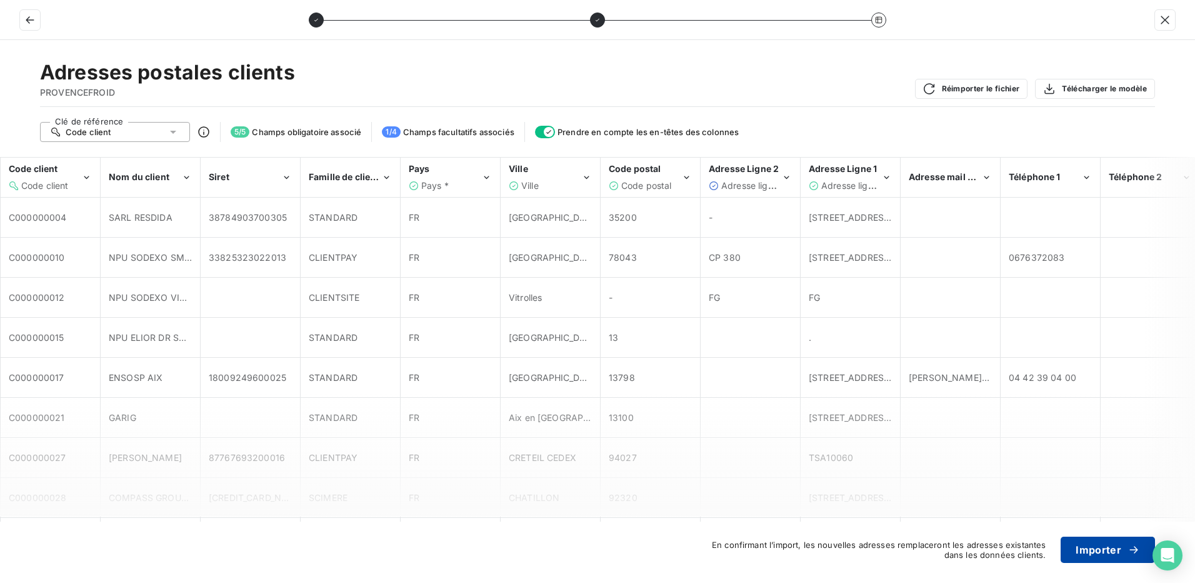
click at [1103, 546] on button "Importer" at bounding box center [1108, 549] width 94 height 26
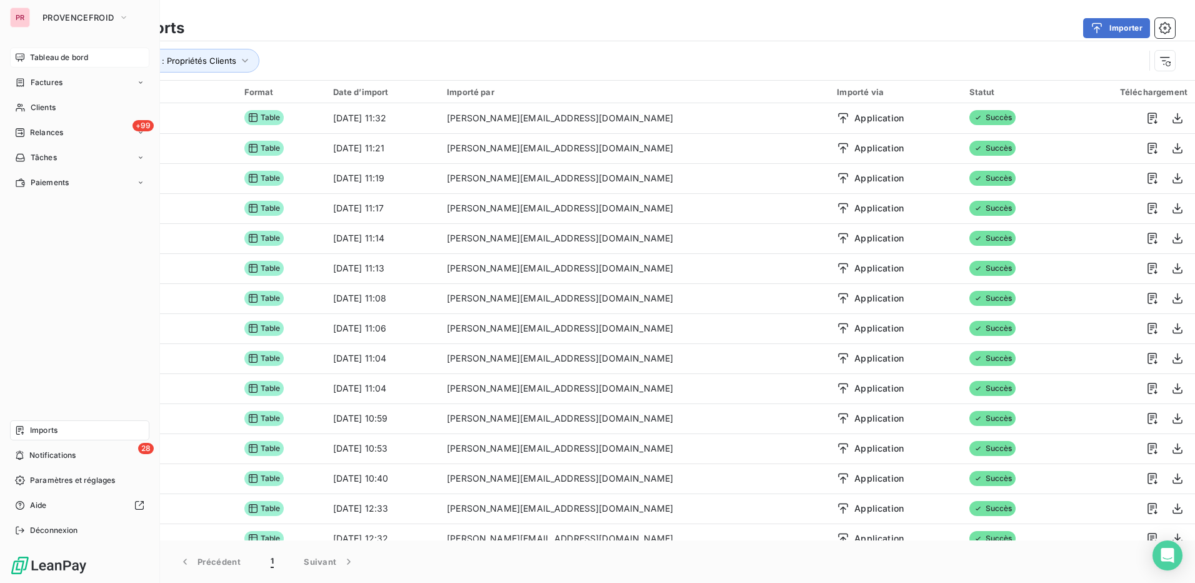
click at [71, 60] on span "Tableau de bord" at bounding box center [59, 57] width 58 height 11
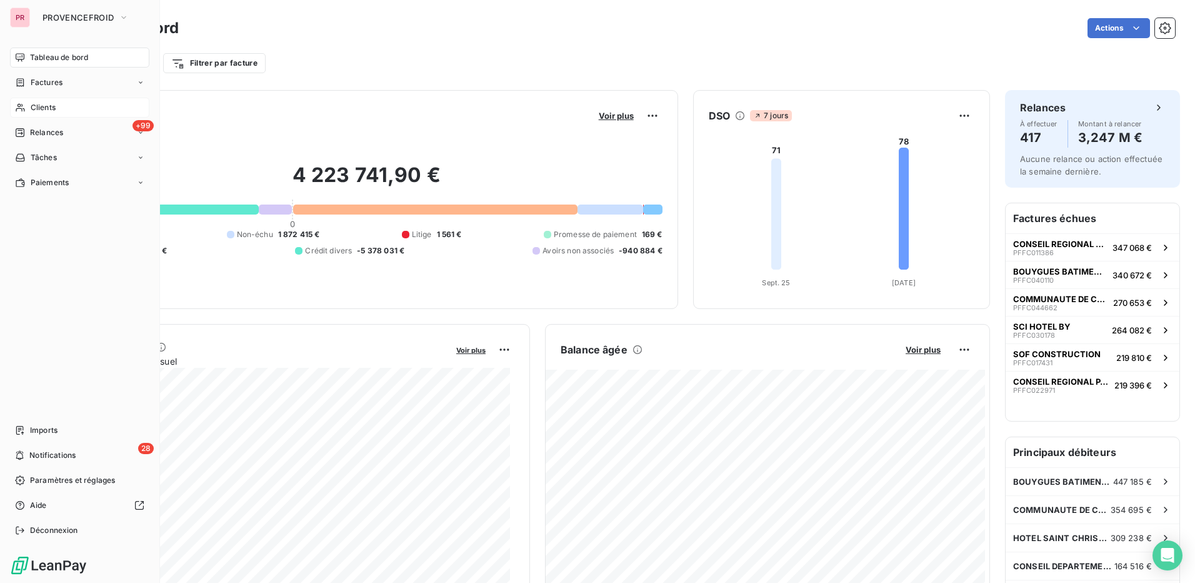
click at [50, 101] on div "Clients" at bounding box center [79, 108] width 139 height 20
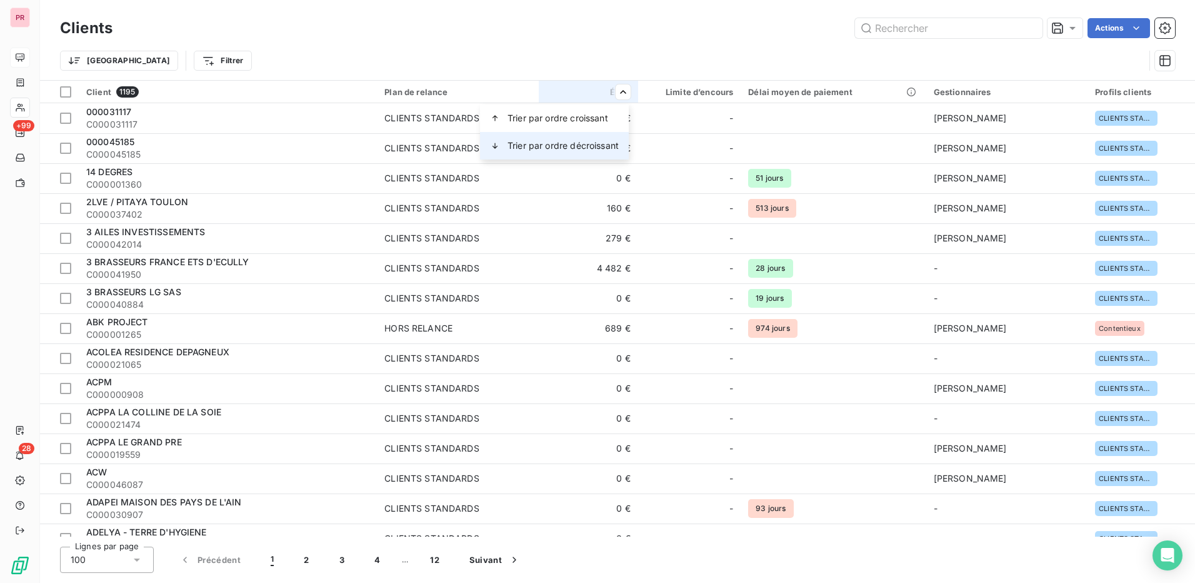
click at [603, 147] on span "Trier par ordre décroissant" at bounding box center [563, 145] width 111 height 13
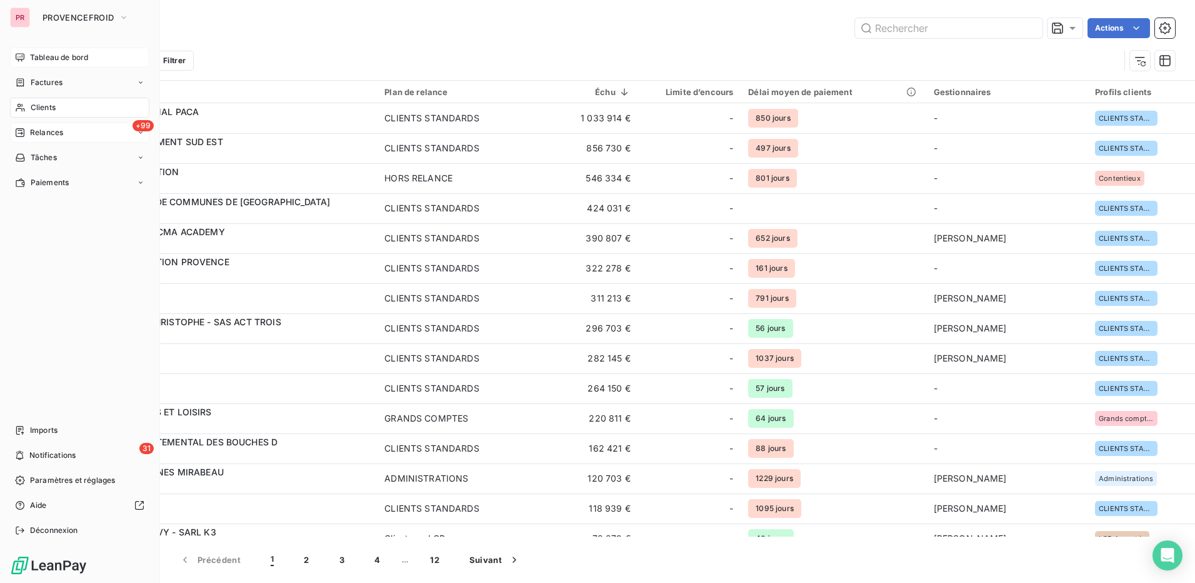
click at [45, 133] on span "Relances" at bounding box center [46, 132] width 33 height 11
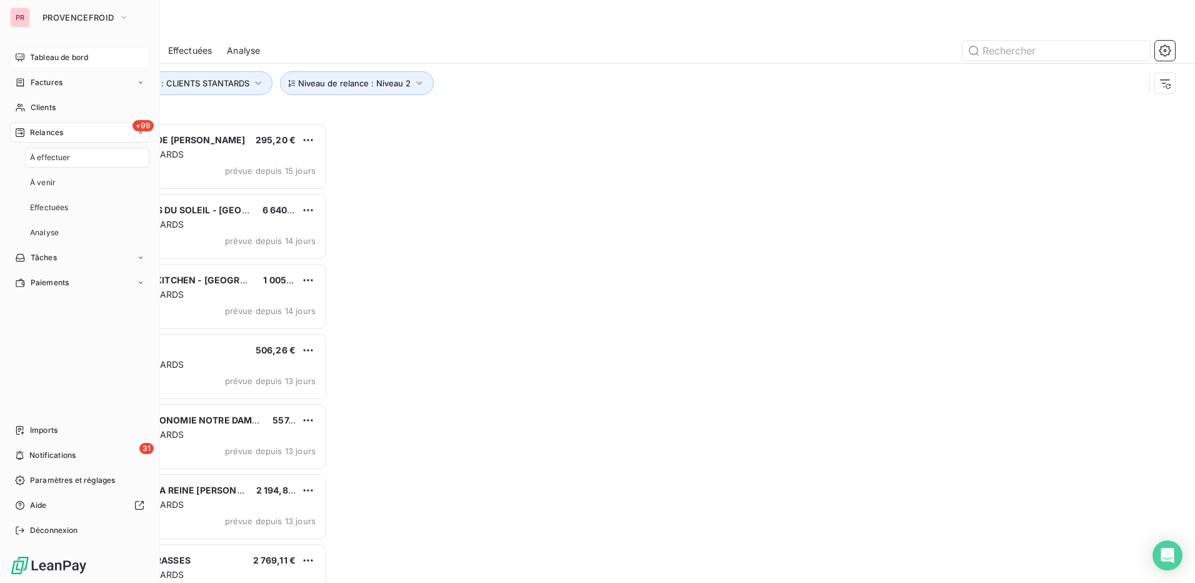
scroll to position [451, 258]
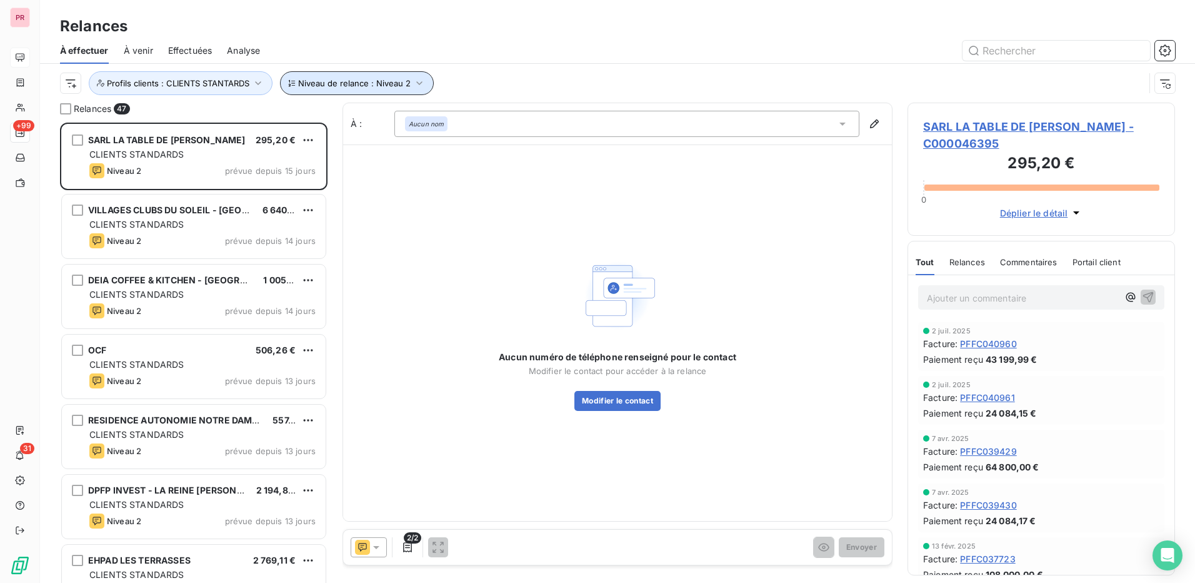
click at [314, 88] on span "Niveau de relance : Niveau 2" at bounding box center [354, 83] width 113 height 10
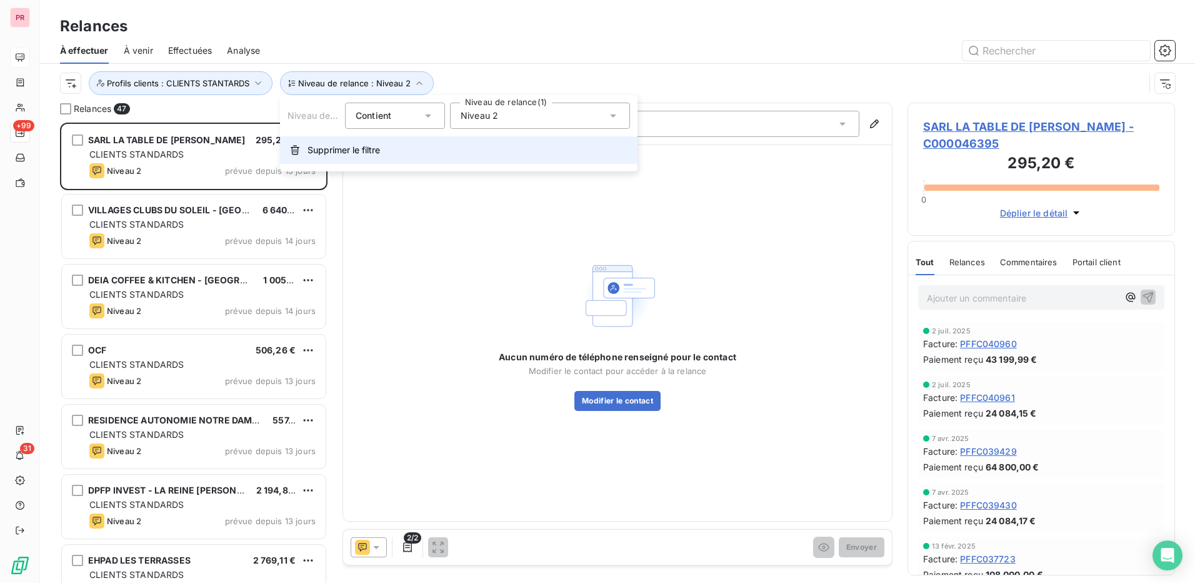
click at [345, 145] on span "Supprimer le filtre" at bounding box center [344, 150] width 73 height 13
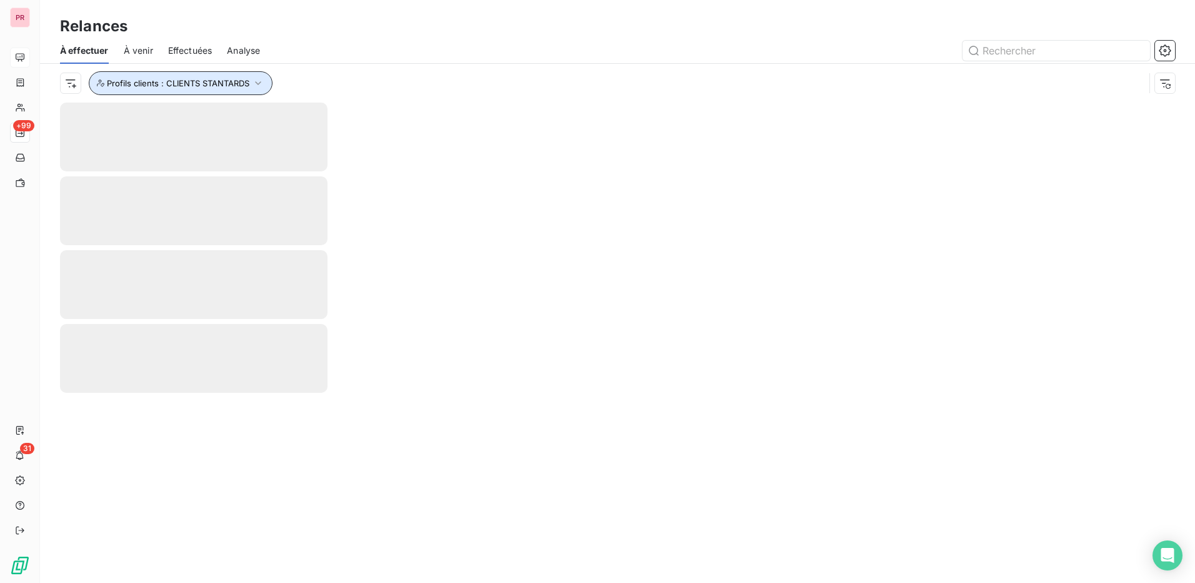
click at [228, 83] on span "Profils clients : CLIENTS STANTARDS" at bounding box center [178, 83] width 143 height 10
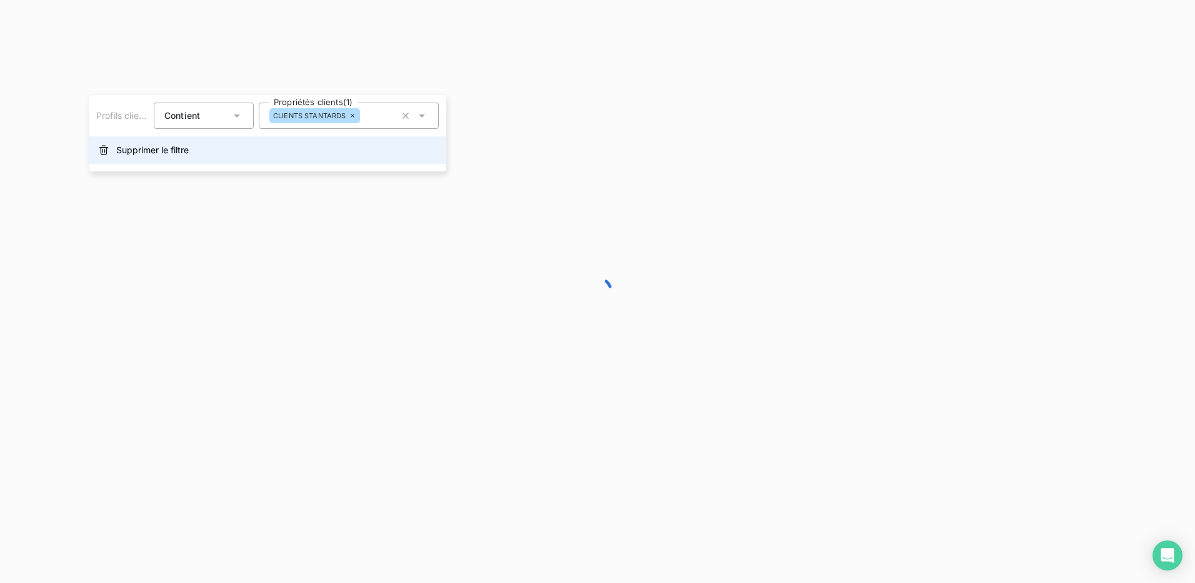
click at [230, 144] on button "Supprimer le filtre" at bounding box center [268, 150] width 358 height 28
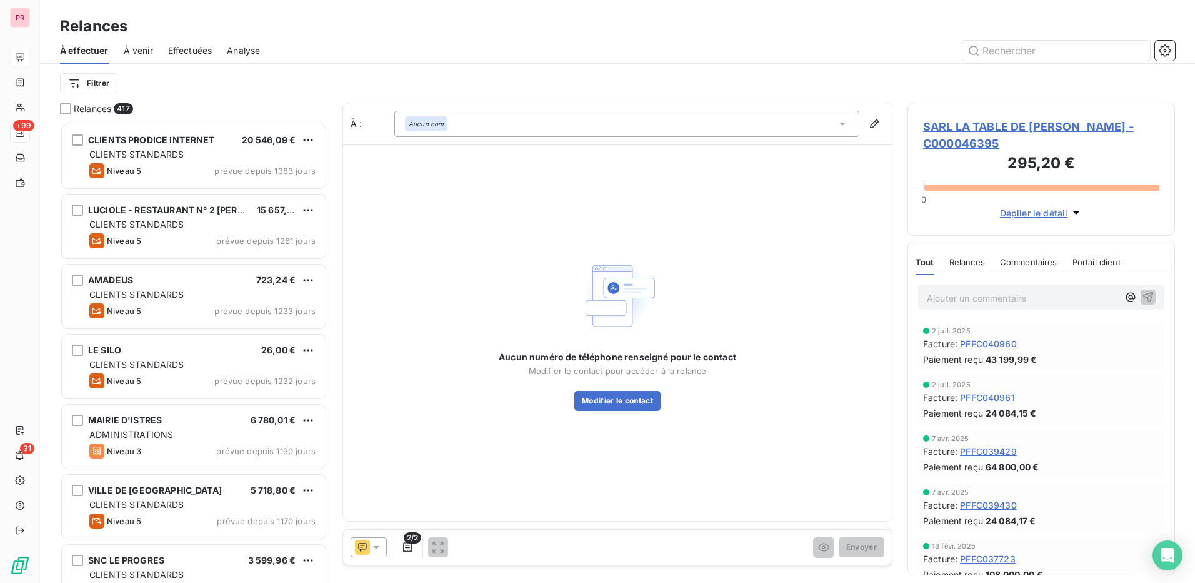
click at [491, 66] on div "Filtrer" at bounding box center [617, 83] width 1115 height 39
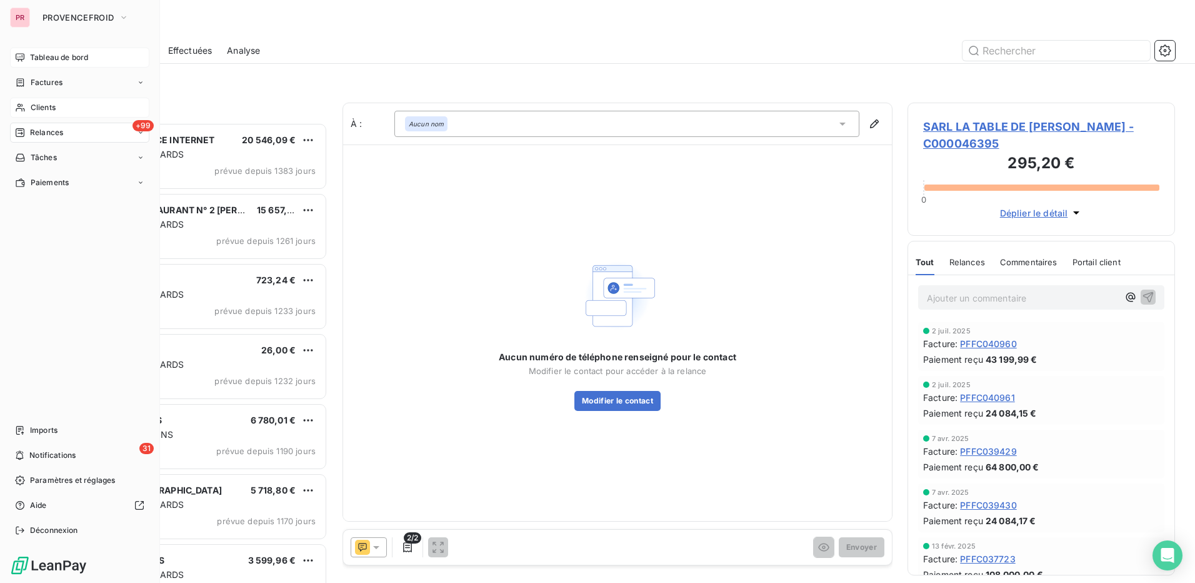
click at [58, 106] on div "Clients" at bounding box center [79, 108] width 139 height 20
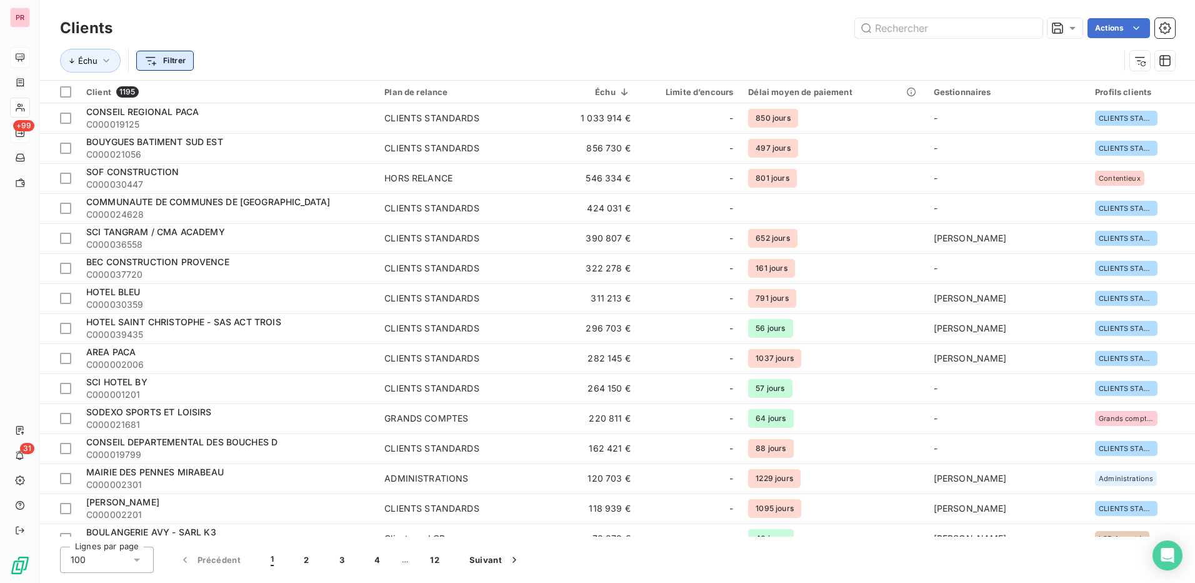
click at [179, 63] on html "PR +99 31 Clients Actions Échu Filtrer Client 1195 Plan de relance Échu Limite …" at bounding box center [597, 291] width 1195 height 583
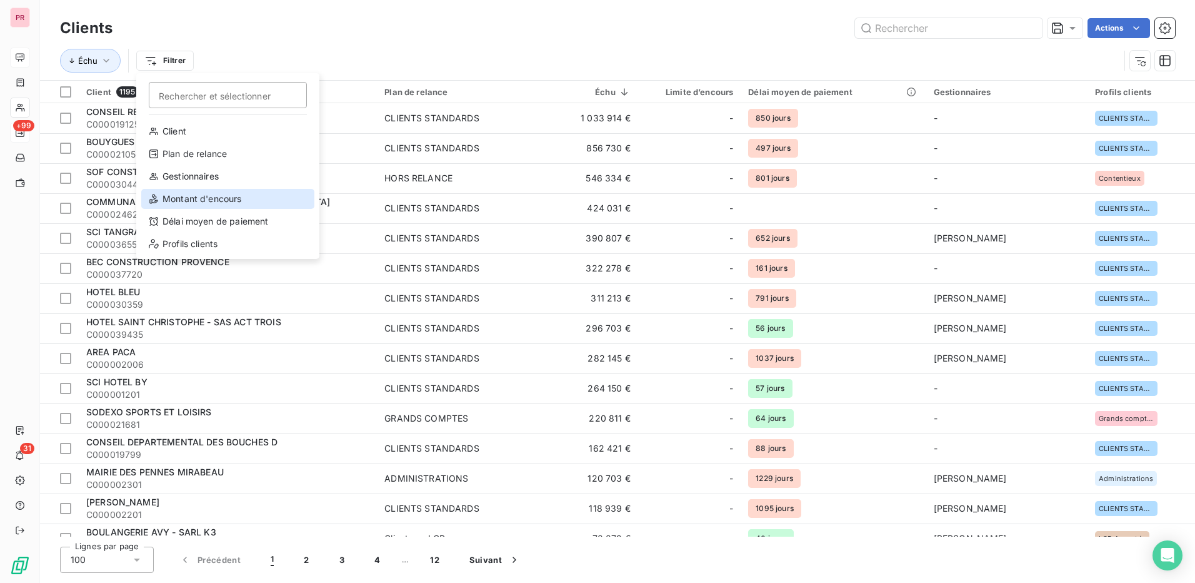
click at [215, 198] on div "Montant d'encours" at bounding box center [227, 199] width 173 height 20
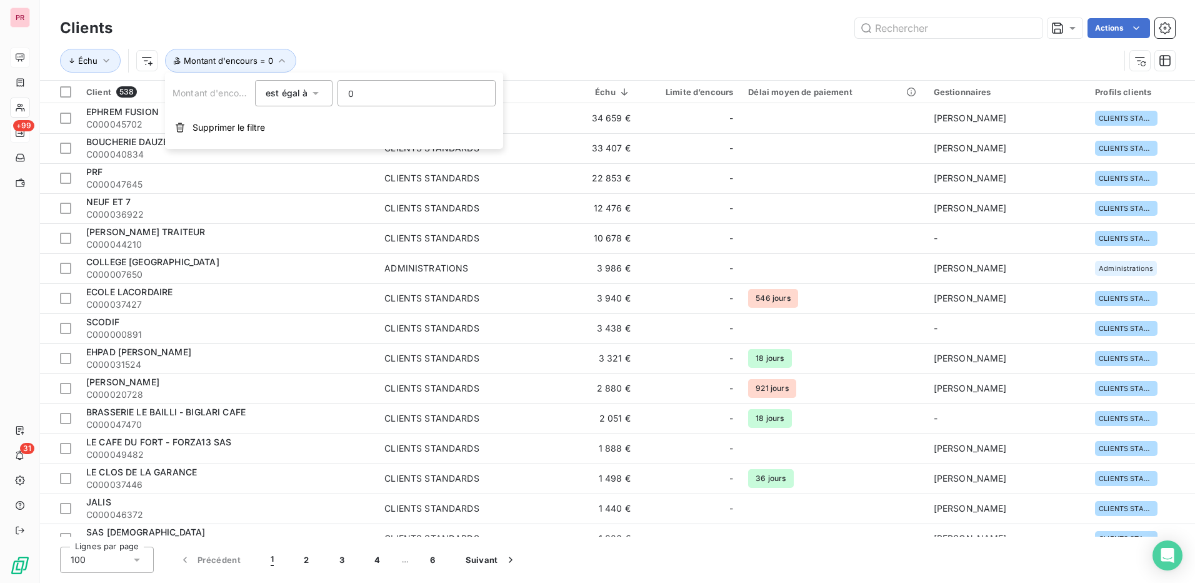
click at [298, 98] on span "est égal à" at bounding box center [287, 93] width 43 height 11
click at [362, 48] on div "Échu Montant d'encours = 0" at bounding box center [617, 60] width 1115 height 39
click at [276, 65] on icon "button" at bounding box center [282, 60] width 13 height 13
click at [252, 135] on button "Supprimer le filtre" at bounding box center [334, 128] width 338 height 28
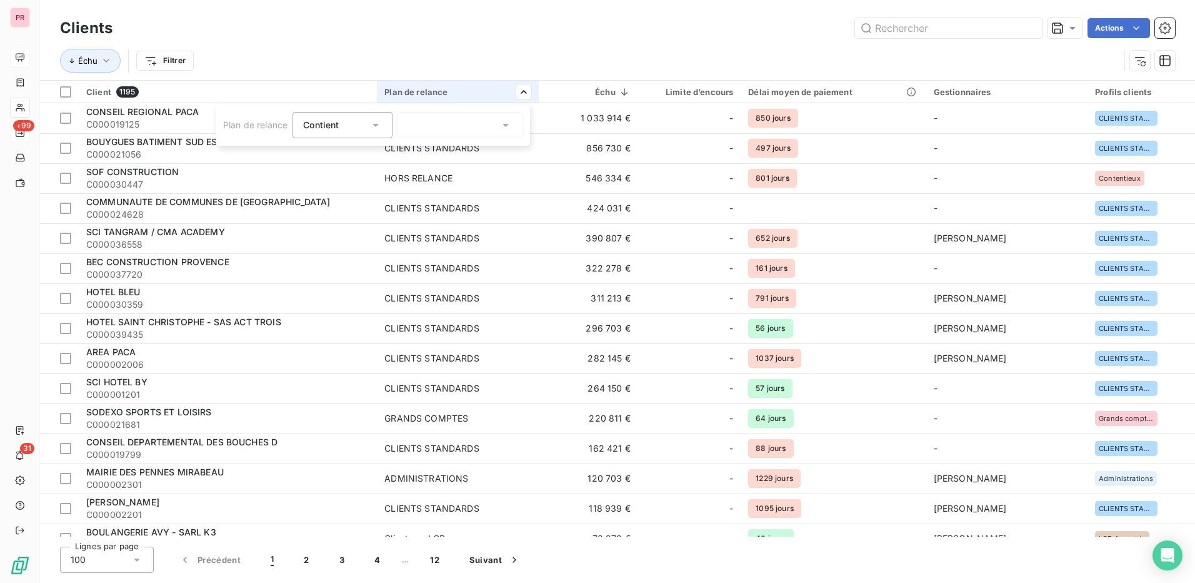
click at [525, 93] on html "PR +99 31 Clients Actions Échu Filtrer Client 1195 Plan de relance Échu Limite …" at bounding box center [597, 291] width 1195 height 583
click at [633, 92] on th "Échu" at bounding box center [588, 92] width 99 height 23
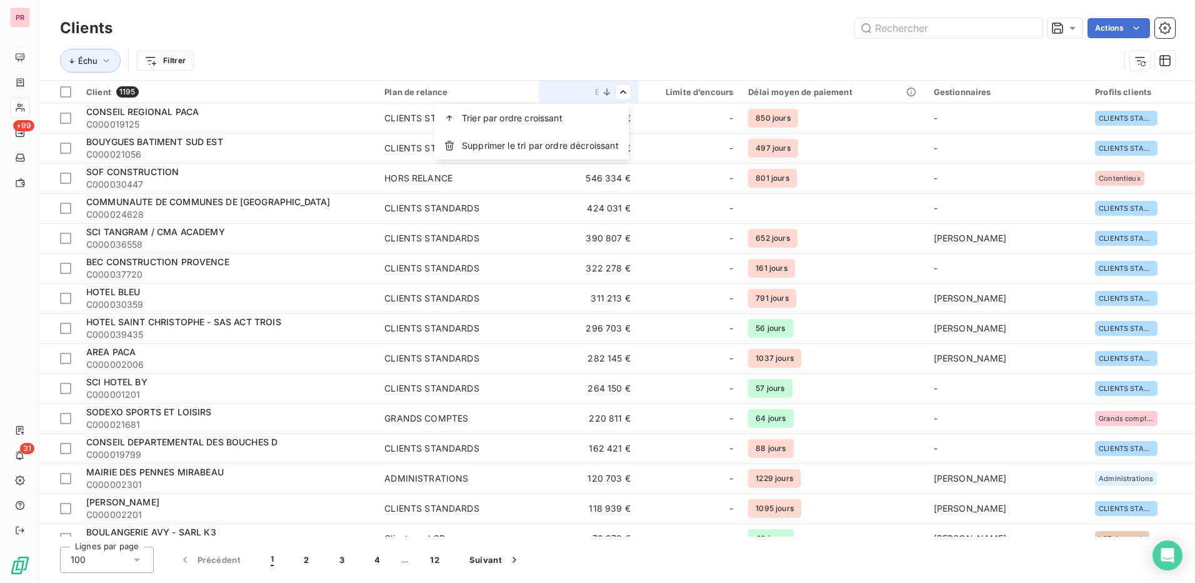
click at [625, 89] on html "PR +99 31 Clients Actions Échu Filtrer Client 1195 Plan de relance Échu Limite …" at bounding box center [597, 291] width 1195 height 583
